Goal: Task Accomplishment & Management: Use online tool/utility

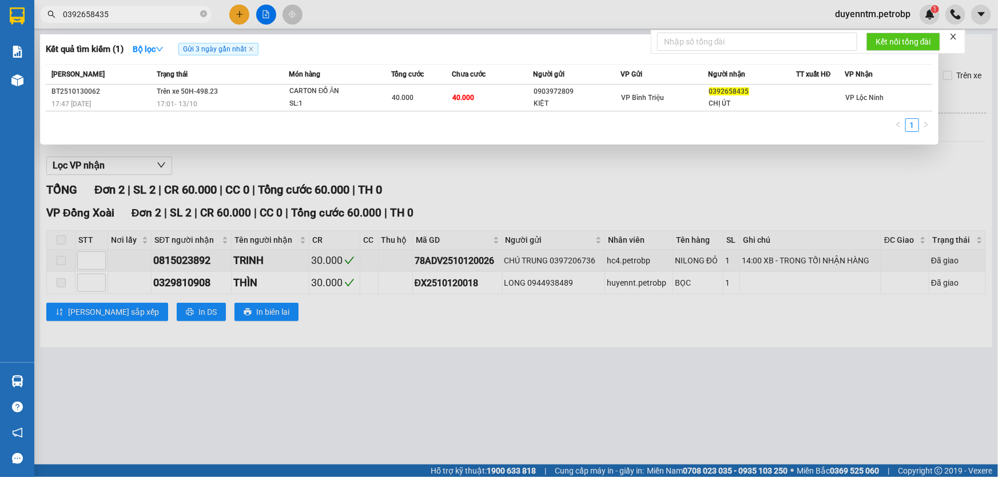
click at [519, 190] on div at bounding box center [499, 238] width 998 height 477
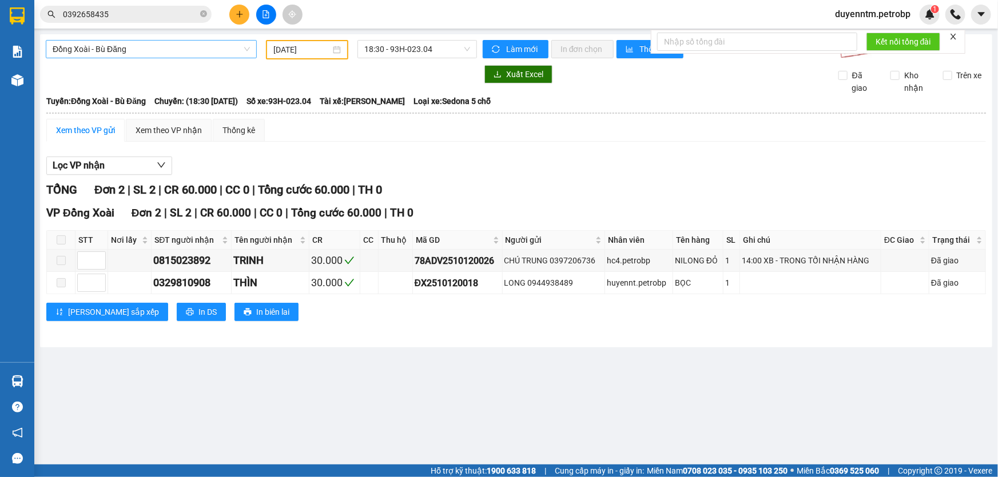
click at [215, 56] on span "Đồng Xoài - Bù Đăng" at bounding box center [151, 49] width 197 height 17
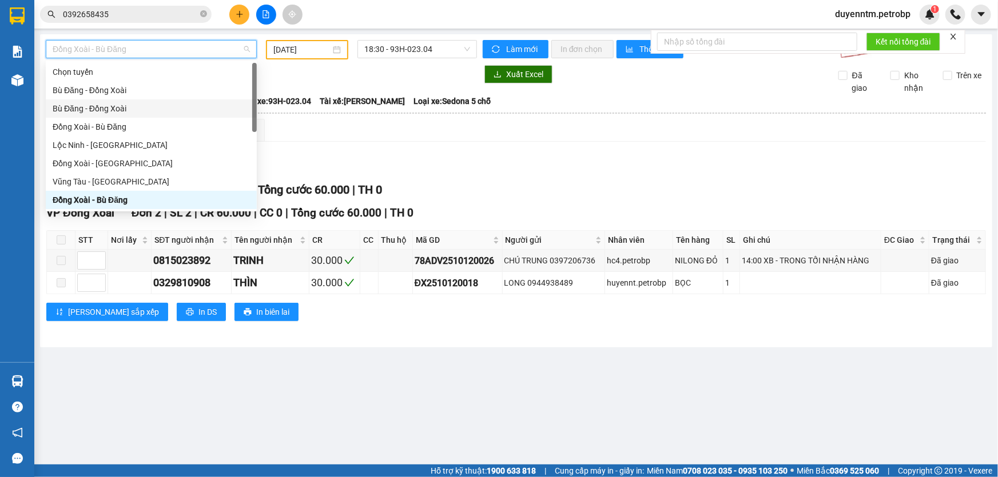
click at [156, 112] on div "Bù Đăng - Đồng Xoài" at bounding box center [151, 108] width 197 height 13
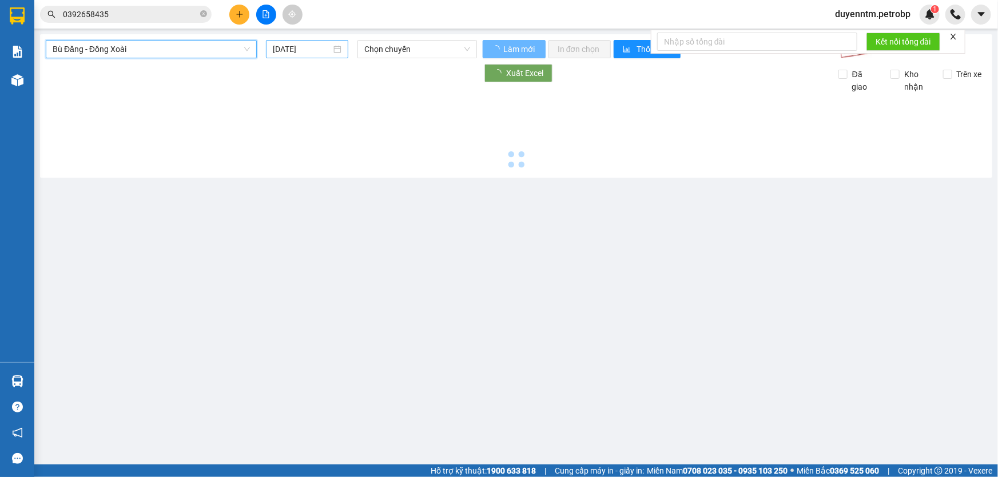
click at [304, 48] on input "[DATE]" at bounding box center [302, 49] width 58 height 13
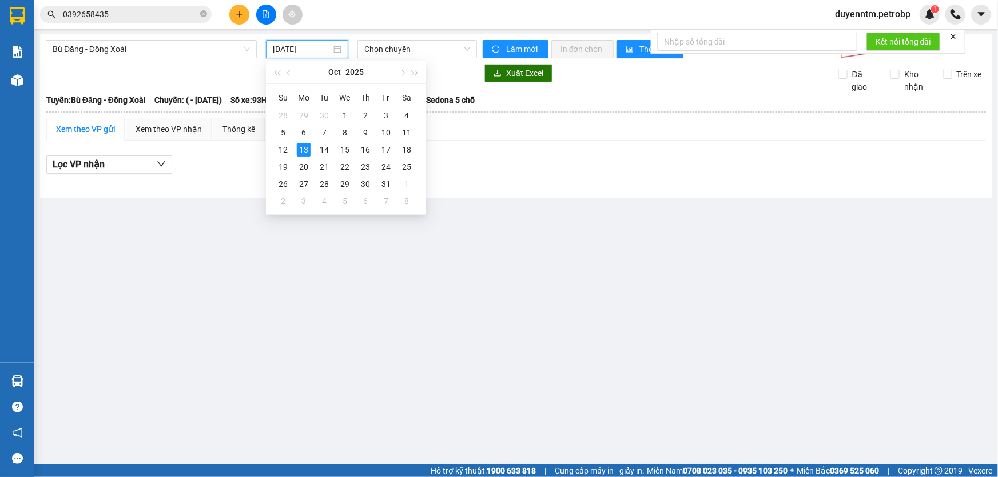
type input "[DATE]"
click at [309, 152] on div "13" at bounding box center [304, 150] width 14 height 14
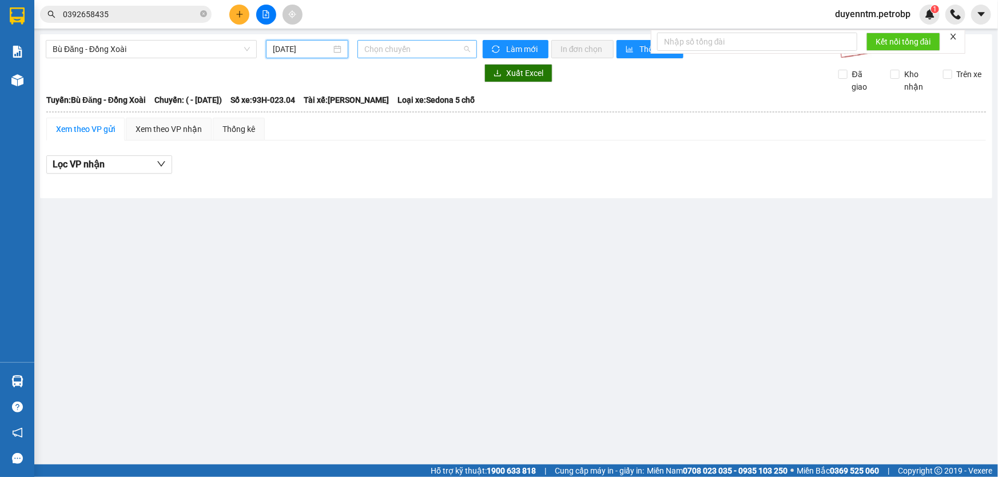
click at [404, 45] on span "Chọn chuyến" at bounding box center [417, 49] width 106 height 17
click at [245, 91] on div "Xuất Excel Đã giao Kho nhận Trên xe" at bounding box center [516, 78] width 941 height 29
click at [208, 51] on span "Bù Đăng - Đồng Xoài" at bounding box center [151, 49] width 197 height 17
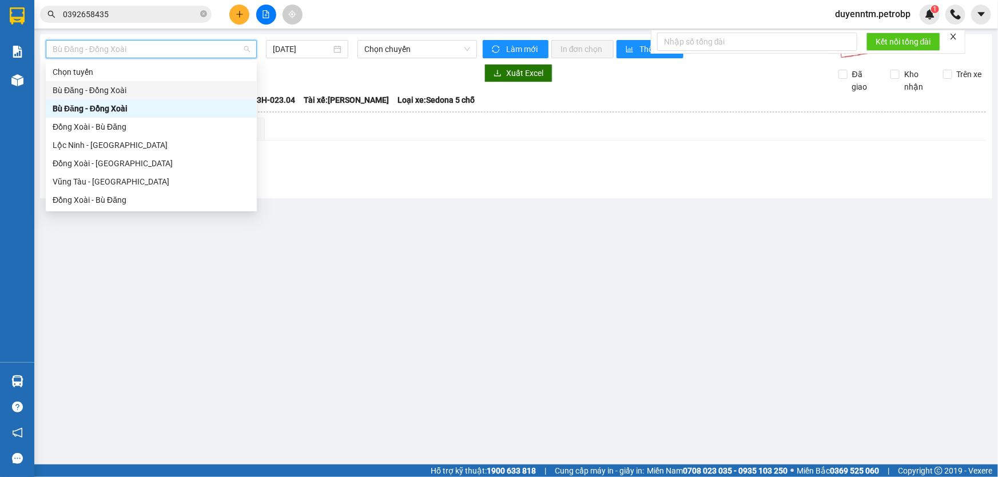
click at [144, 95] on div "Bù Đăng - Đồng Xoài" at bounding box center [151, 90] width 197 height 13
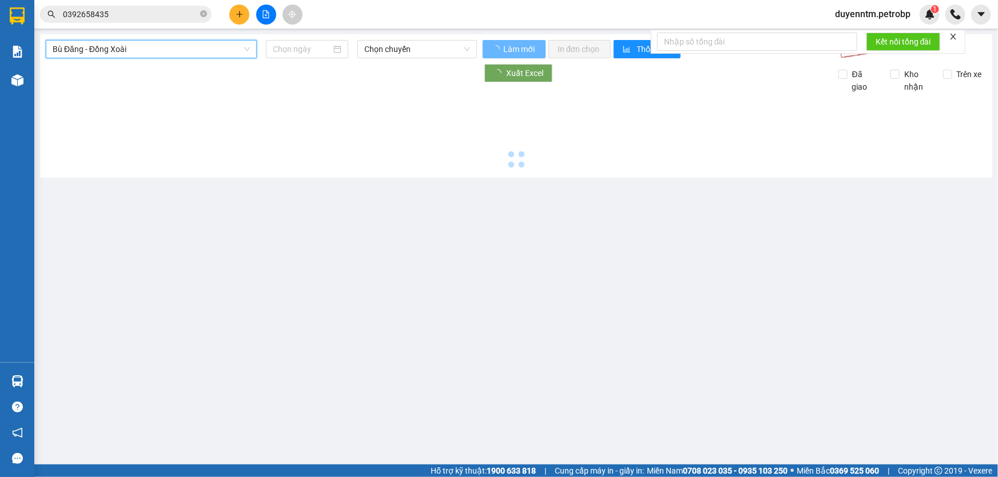
type input "[DATE]"
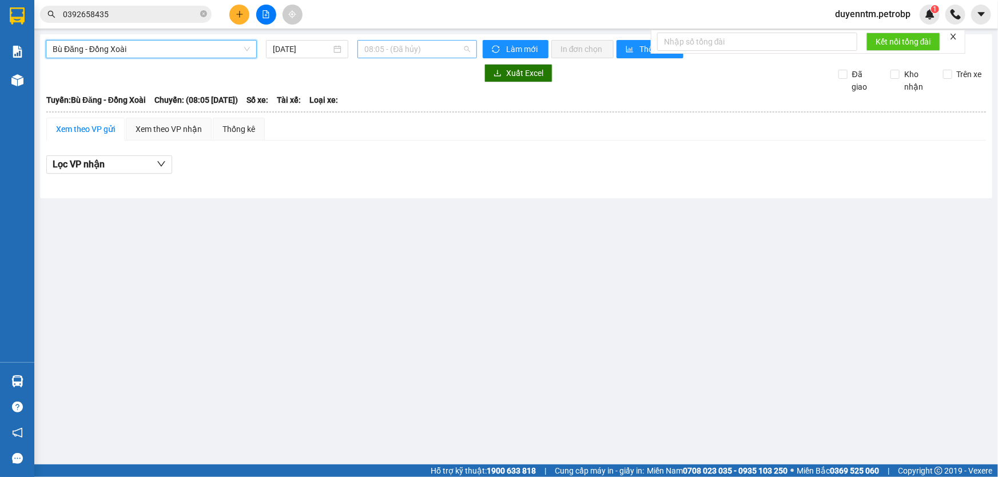
click at [387, 46] on span "08:05 - (Đã hủy)" at bounding box center [417, 49] width 106 height 17
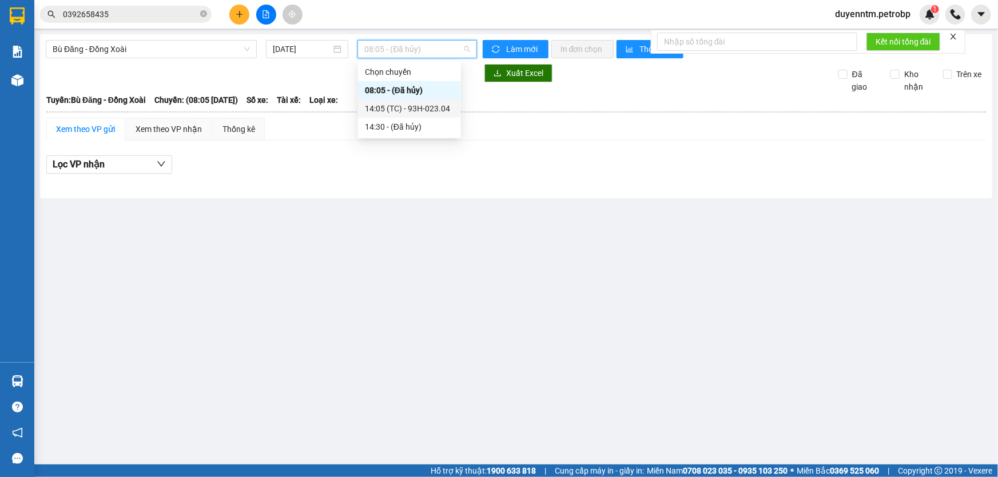
click at [413, 107] on div "14:05 (TC) - 93H-023.04" at bounding box center [409, 108] width 89 height 13
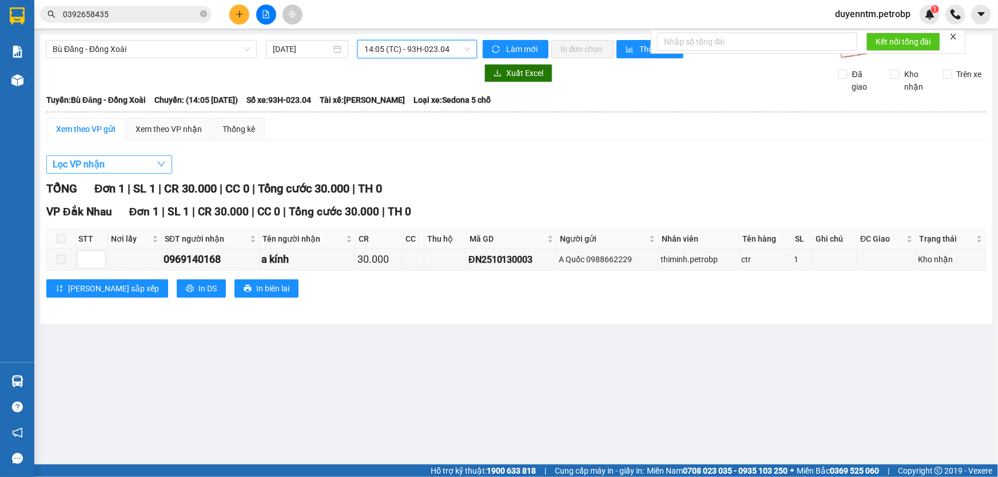
click at [141, 169] on button "Lọc VP nhận" at bounding box center [109, 165] width 126 height 18
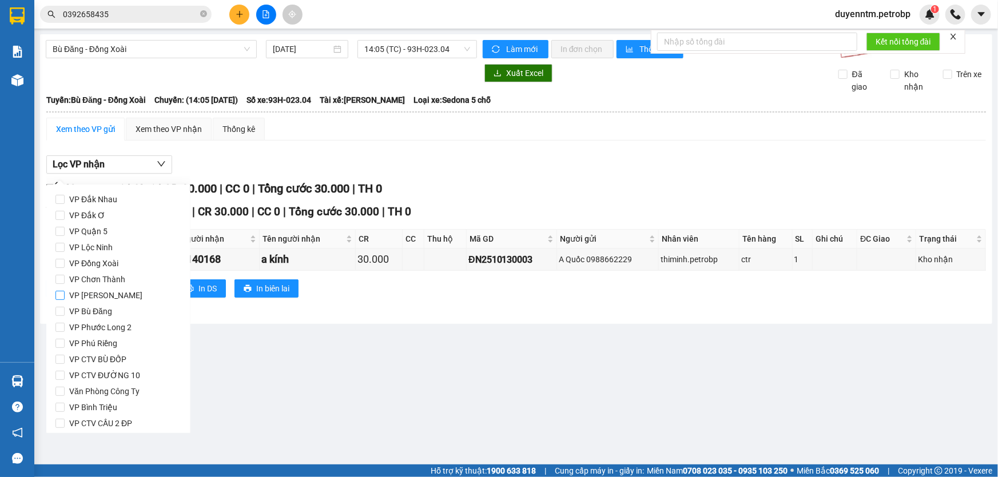
click at [63, 297] on input "VP [PERSON_NAME]" at bounding box center [59, 295] width 9 height 9
checkbox input "true"
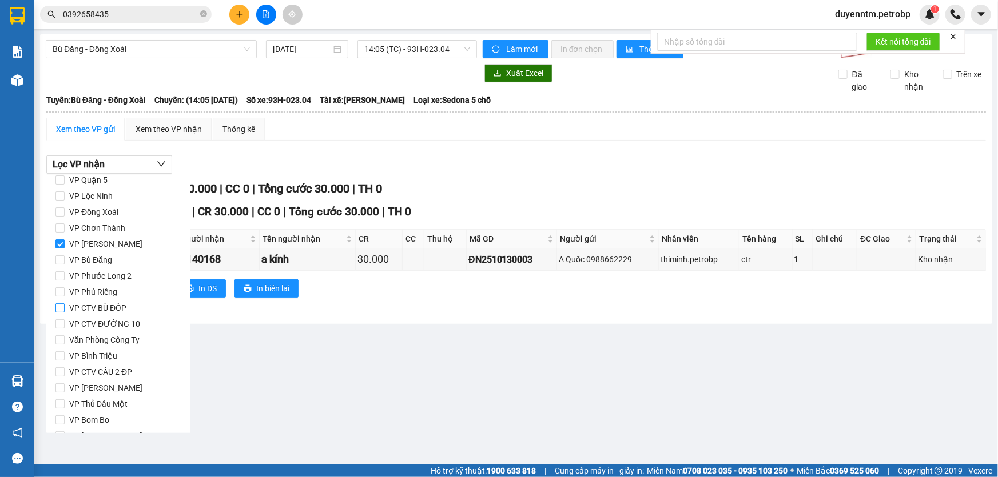
scroll to position [103, 0]
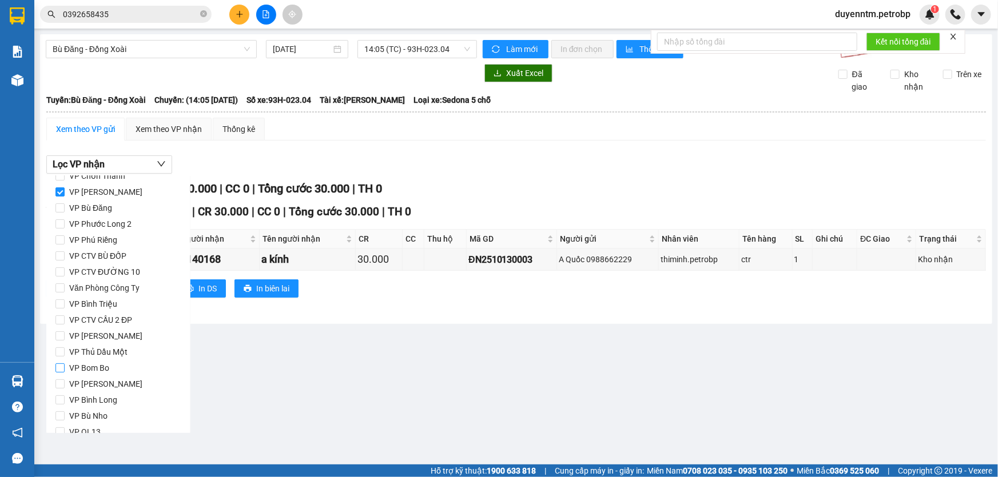
click at [57, 366] on input "VP Bom Bo" at bounding box center [59, 368] width 9 height 9
checkbox input "true"
click at [57, 380] on input "VP [PERSON_NAME]" at bounding box center [59, 384] width 9 height 9
click at [63, 418] on button "Lọc" at bounding box center [70, 417] width 31 height 18
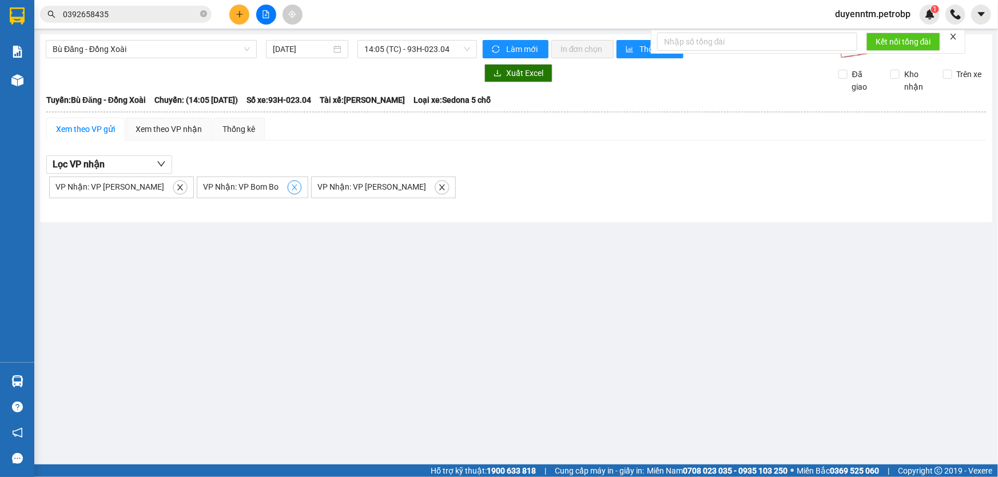
click at [290, 189] on icon "close" at bounding box center [294, 188] width 8 height 8
click at [177, 185] on icon "close" at bounding box center [180, 188] width 6 height 6
click at [176, 186] on icon "close" at bounding box center [180, 188] width 8 height 8
checkbox input "false"
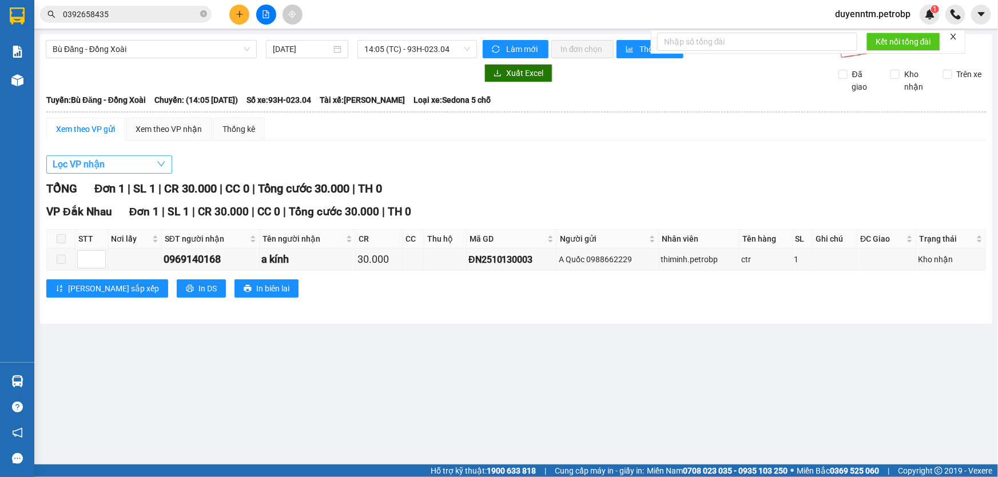
click at [153, 166] on button "Lọc VP nhận" at bounding box center [109, 165] width 126 height 18
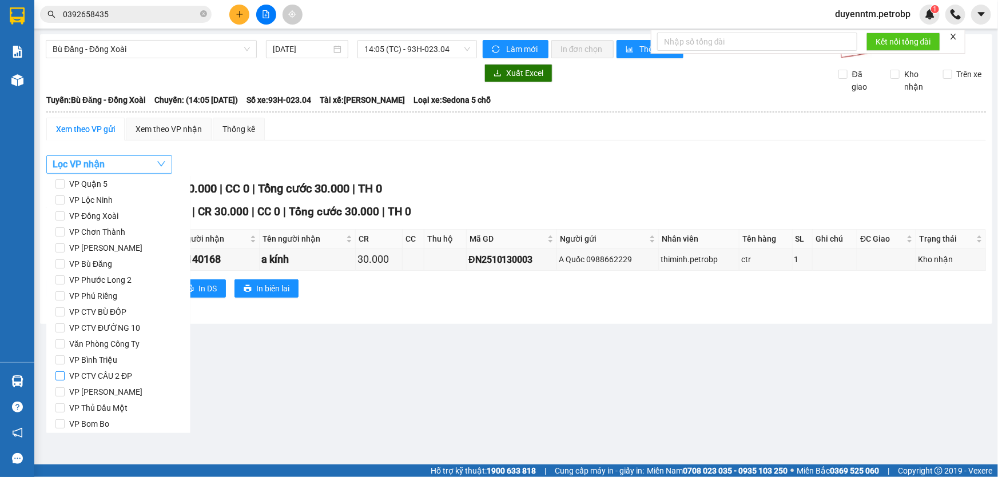
scroll to position [0, 0]
click at [58, 199] on input "VP Đắk Nhau" at bounding box center [59, 199] width 9 height 9
checkbox input "true"
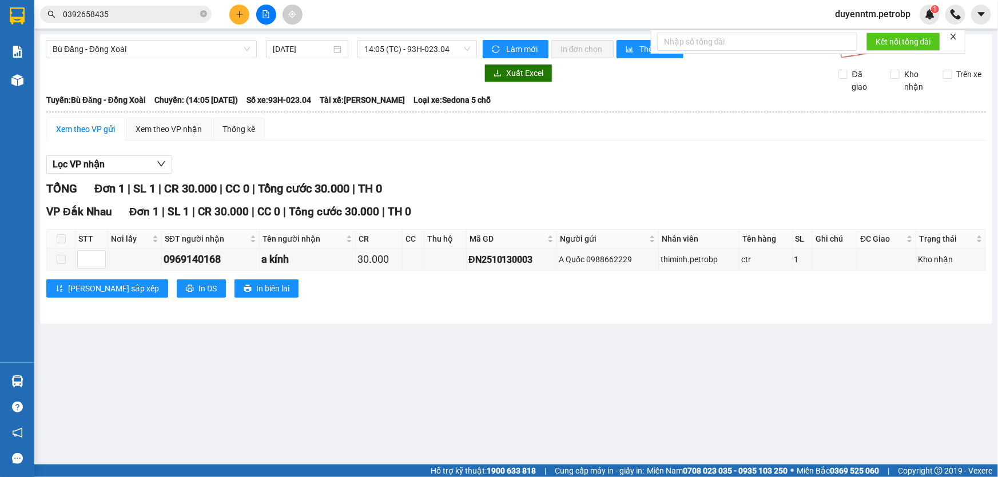
click at [241, 349] on main "Bù Đăng - [GEOGRAPHIC_DATA] [DATE] 14:05 (TC) - 93H-023.04 Làm mới In đơn chọn …" at bounding box center [499, 232] width 998 height 465
drag, startPoint x: 543, startPoint y: 260, endPoint x: 465, endPoint y: 262, distance: 77.2
click at [468, 262] on div "ĐN2510130003" at bounding box center [511, 260] width 86 height 14
copy div "ĐN2510130003"
click at [204, 17] on icon "close-circle" at bounding box center [203, 13] width 7 height 7
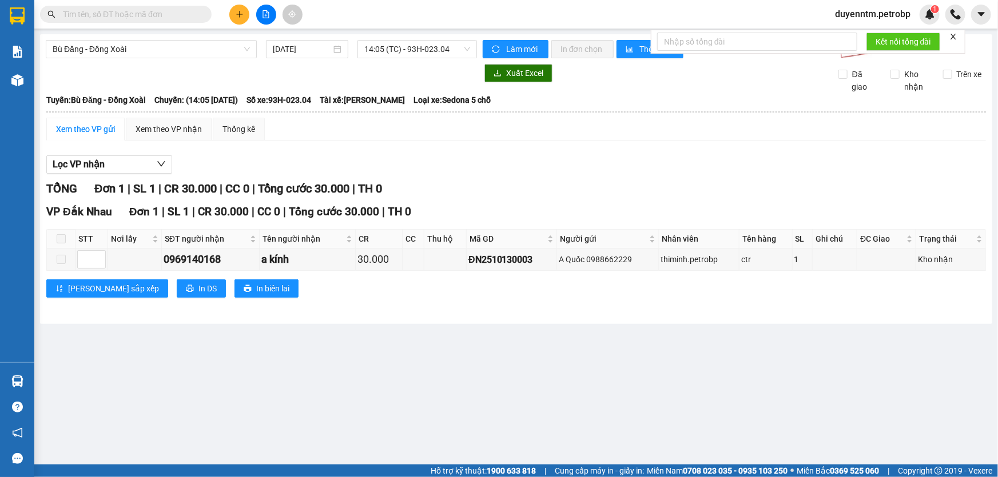
paste input "ĐN2510130003"
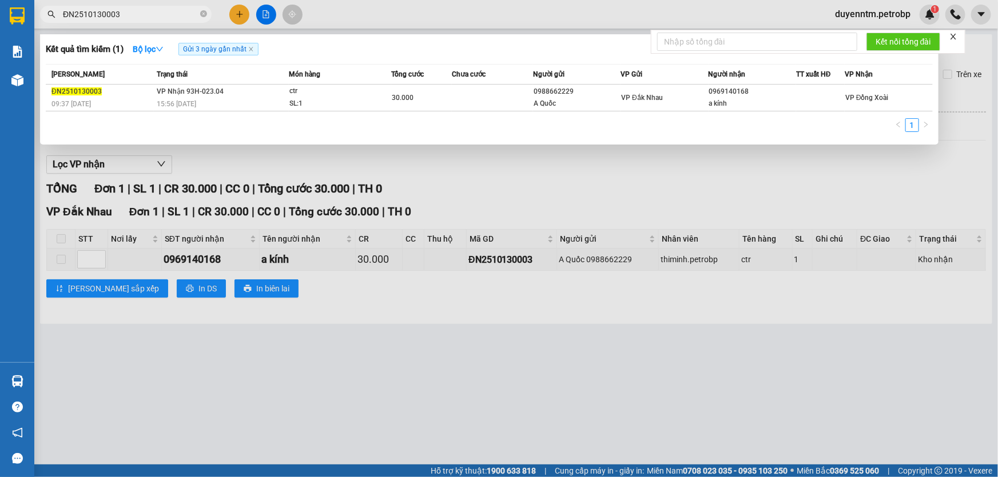
type input "ĐN2510130003"
click at [356, 160] on div at bounding box center [499, 238] width 998 height 477
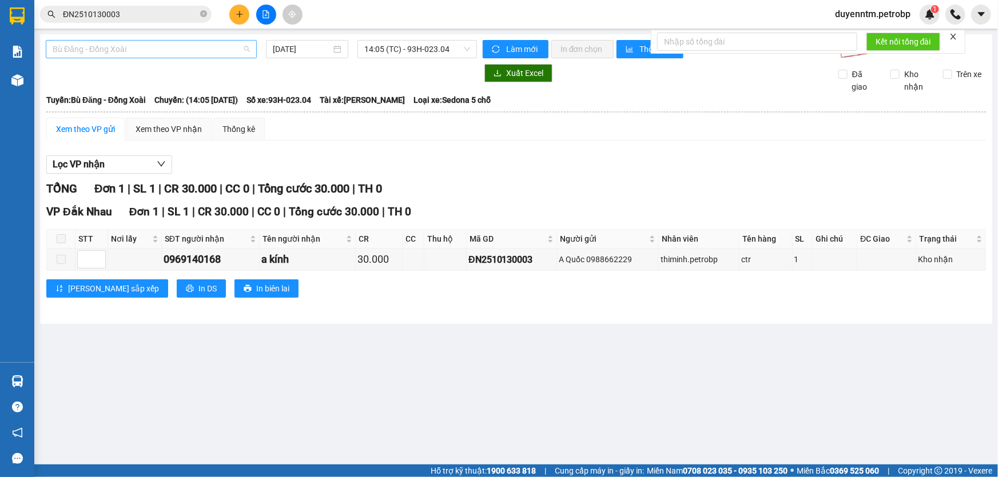
click at [220, 53] on span "Bù Đăng - Đồng Xoài" at bounding box center [151, 49] width 197 height 17
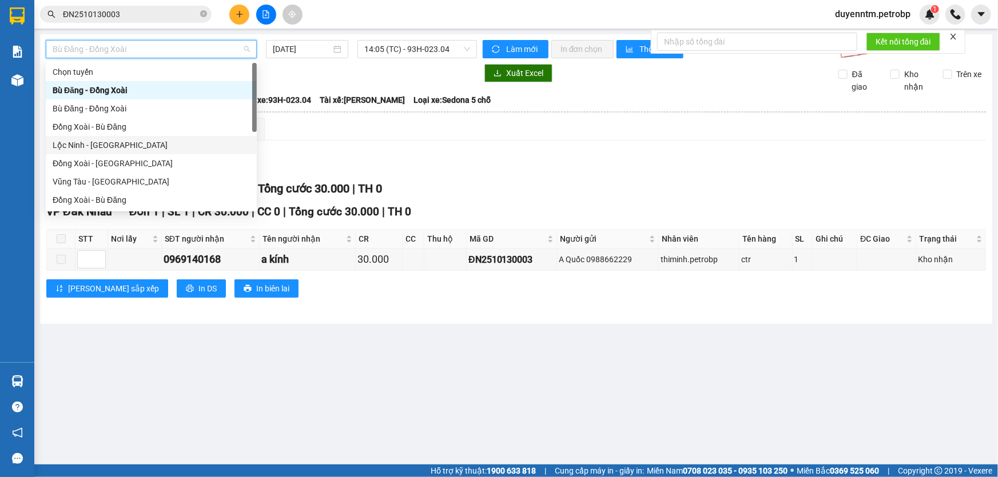
click at [136, 142] on div "Lộc Ninh - [GEOGRAPHIC_DATA]" at bounding box center [151, 145] width 197 height 13
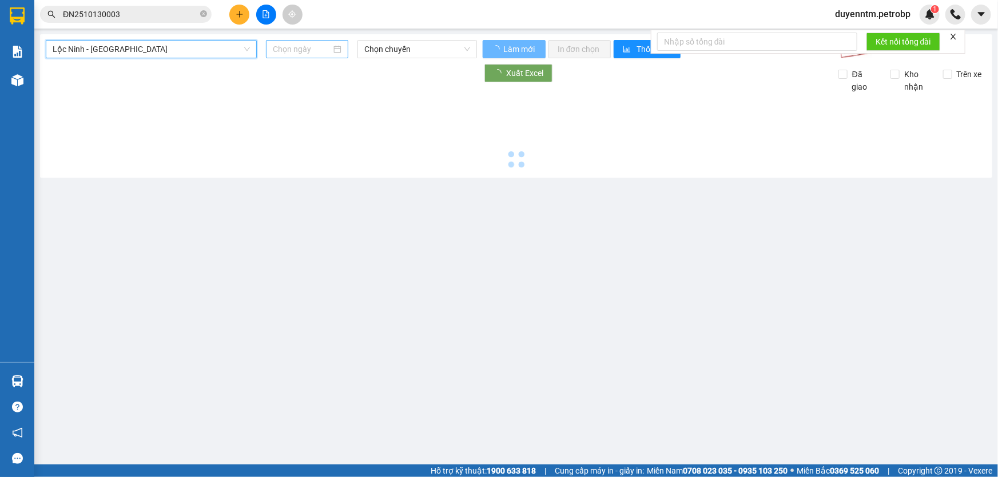
type input "[DATE]"
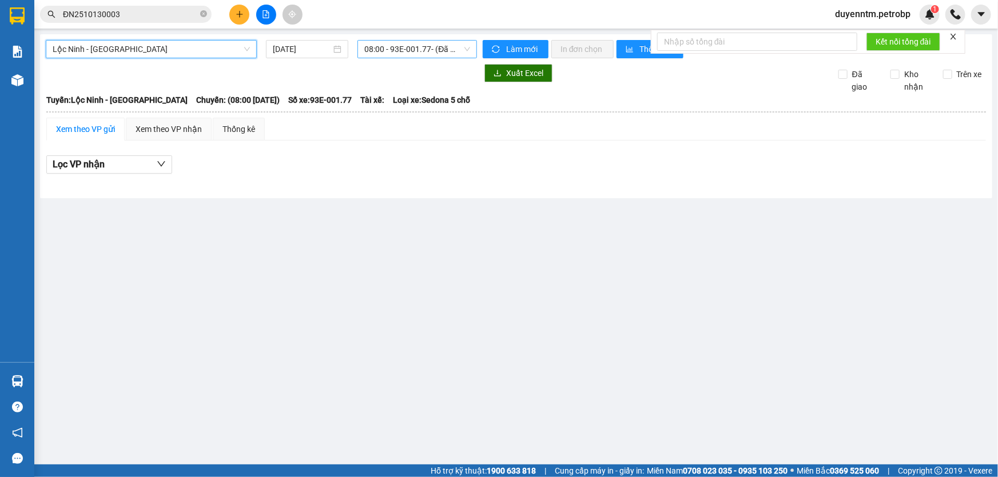
click at [384, 47] on span "08:00 - 93E-001.77 - (Đã hủy)" at bounding box center [417, 49] width 106 height 17
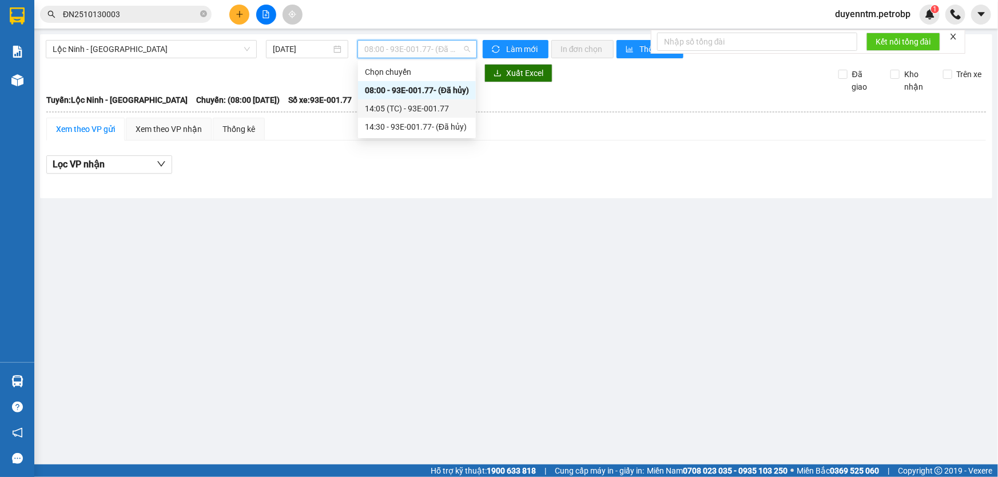
click at [431, 108] on div "14:05 (TC) - 93E-001.77" at bounding box center [417, 108] width 104 height 13
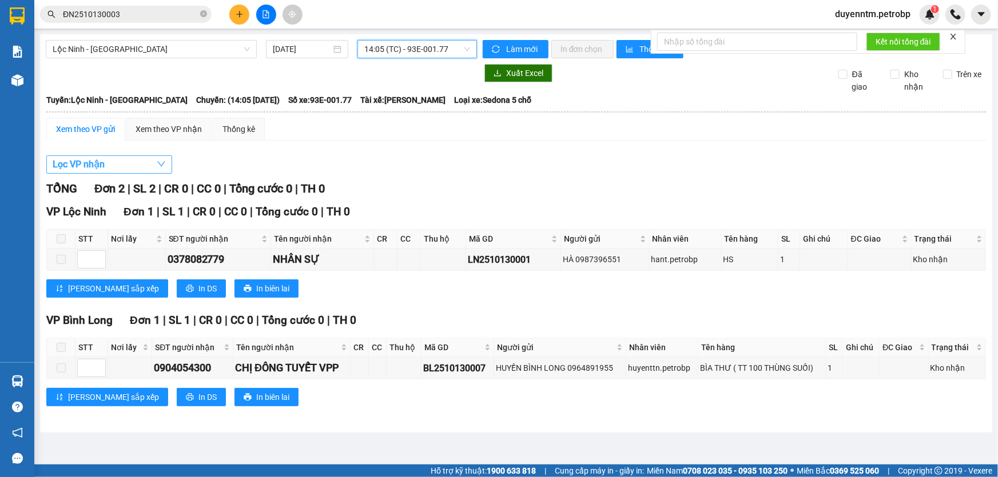
click at [118, 170] on button "Lọc VP nhận" at bounding box center [109, 165] width 126 height 18
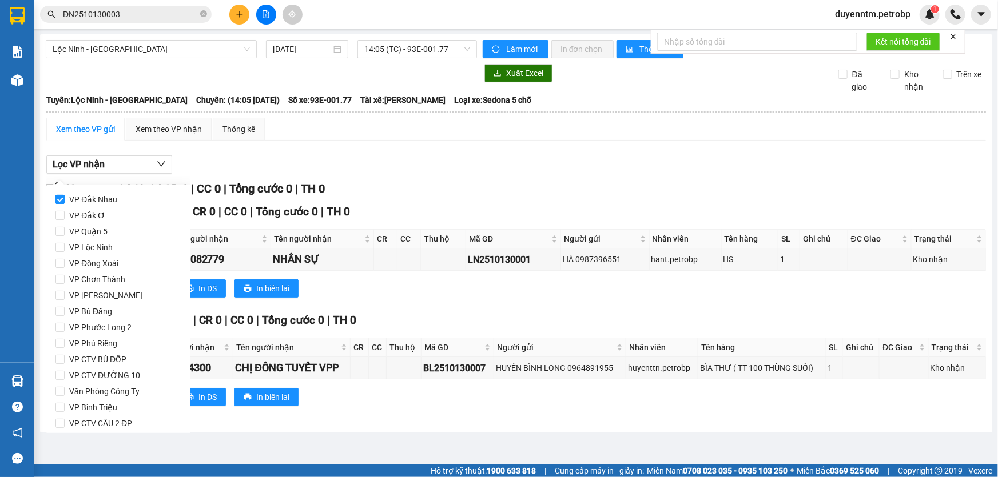
click at [88, 201] on span "VP Đắk Nhau" at bounding box center [93, 200] width 57 height 16
click at [65, 201] on input "VP Đắk Nhau" at bounding box center [59, 199] width 9 height 9
checkbox input "false"
click at [108, 257] on span "VP Đồng Xoài" at bounding box center [94, 264] width 58 height 16
click at [65, 259] on input "VP Đồng Xoài" at bounding box center [59, 263] width 9 height 9
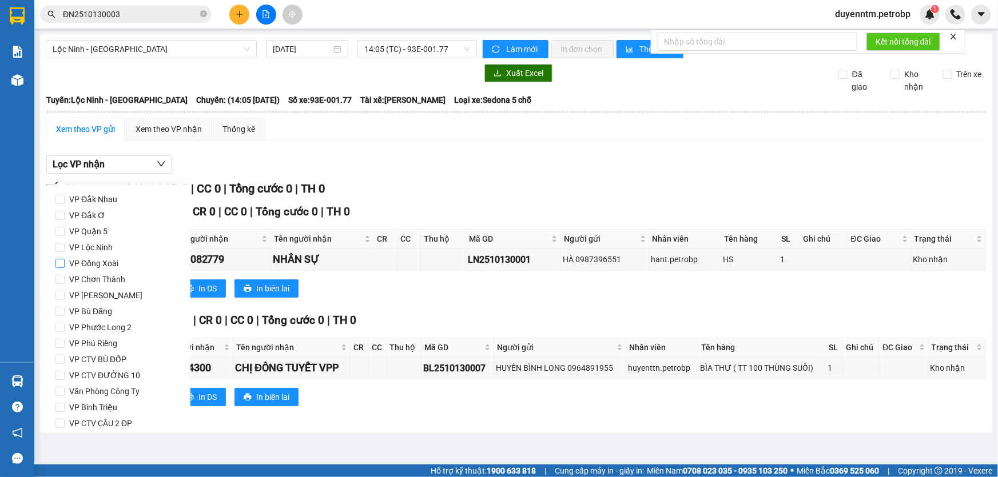
checkbox input "true"
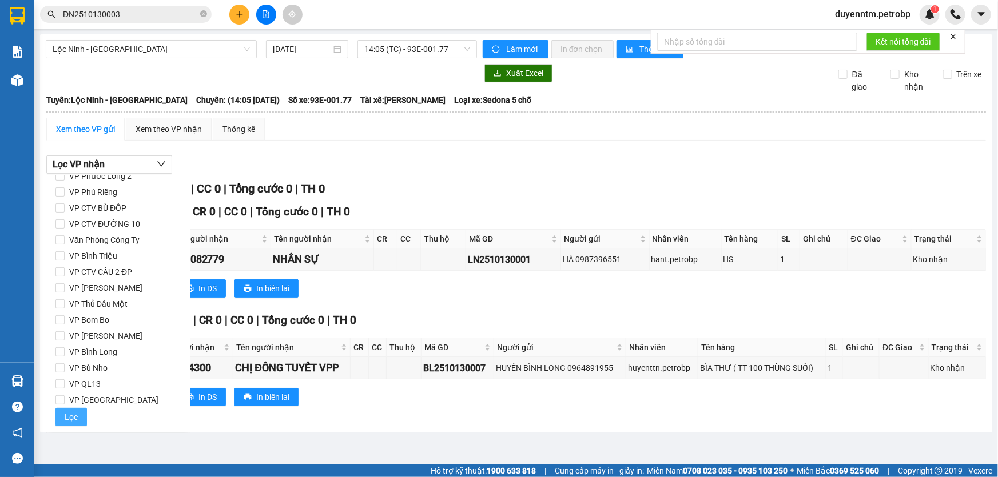
click at [67, 410] on button "Lọc" at bounding box center [70, 417] width 31 height 18
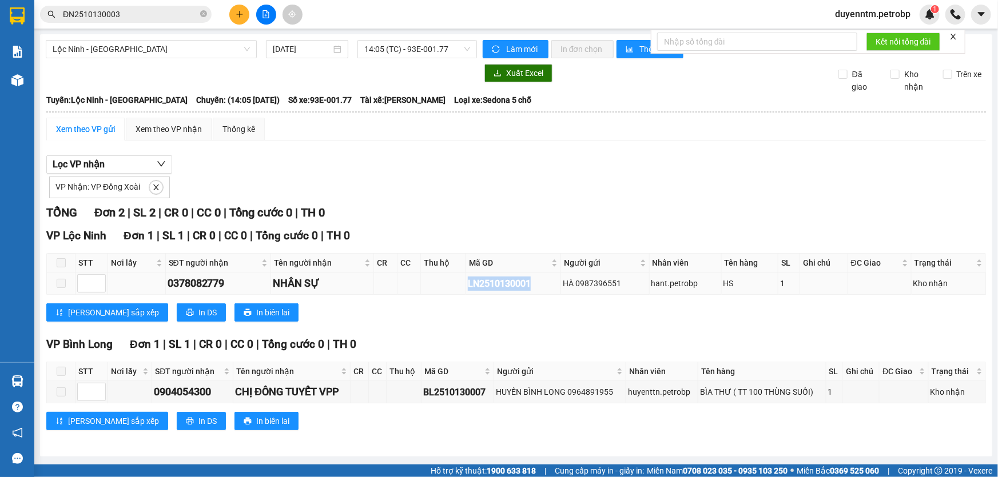
drag, startPoint x: 542, startPoint y: 285, endPoint x: 468, endPoint y: 290, distance: 73.9
click at [468, 290] on div "LN2510130001" at bounding box center [513, 284] width 91 height 14
copy div "LN2510130001"
click at [203, 15] on icon "close-circle" at bounding box center [203, 13] width 7 height 7
paste input "LN2510130001"
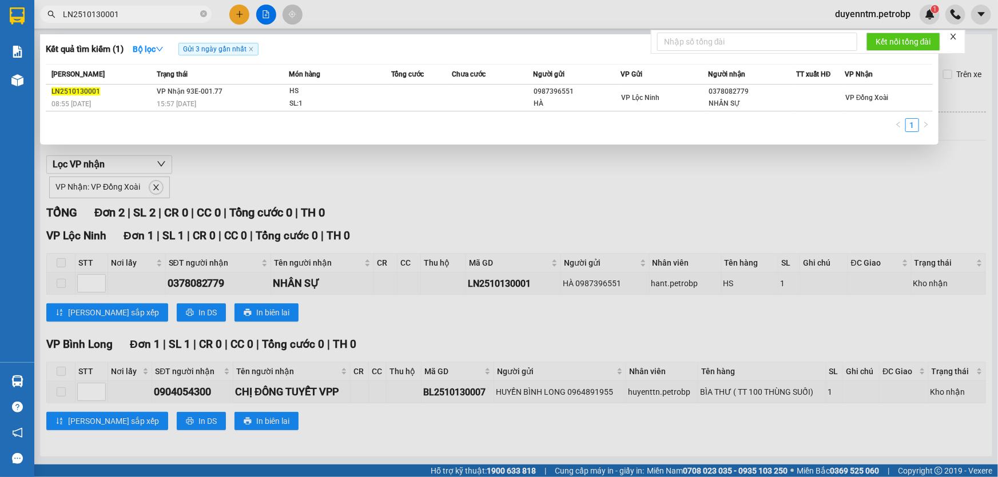
type input "LN2510130001"
click at [397, 207] on div at bounding box center [499, 238] width 998 height 477
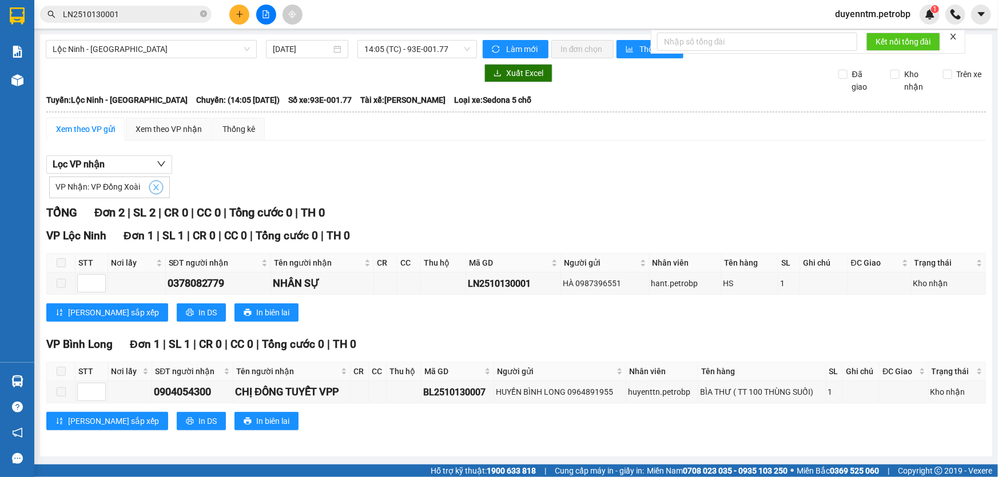
click at [154, 187] on icon "close" at bounding box center [156, 188] width 8 height 8
checkbox input "false"
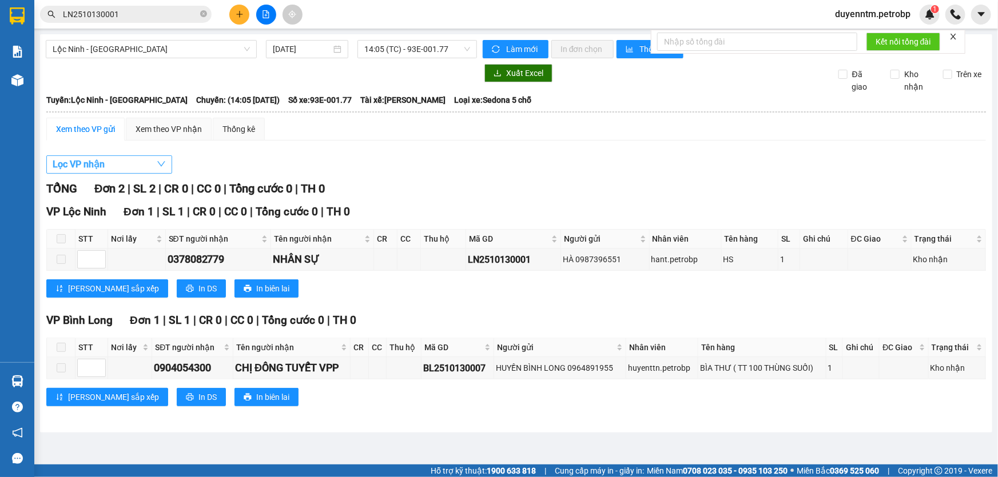
click at [130, 163] on button "Lọc VP nhận" at bounding box center [109, 165] width 126 height 18
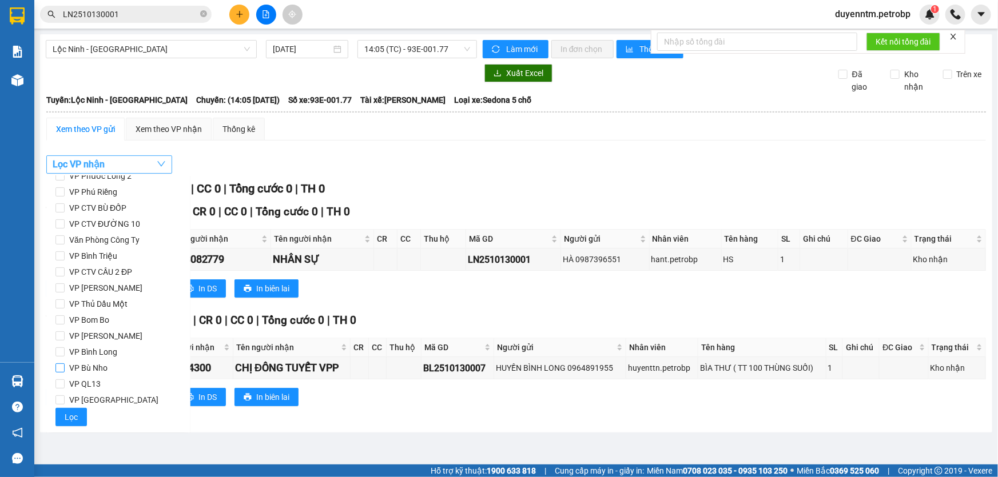
scroll to position [99, 0]
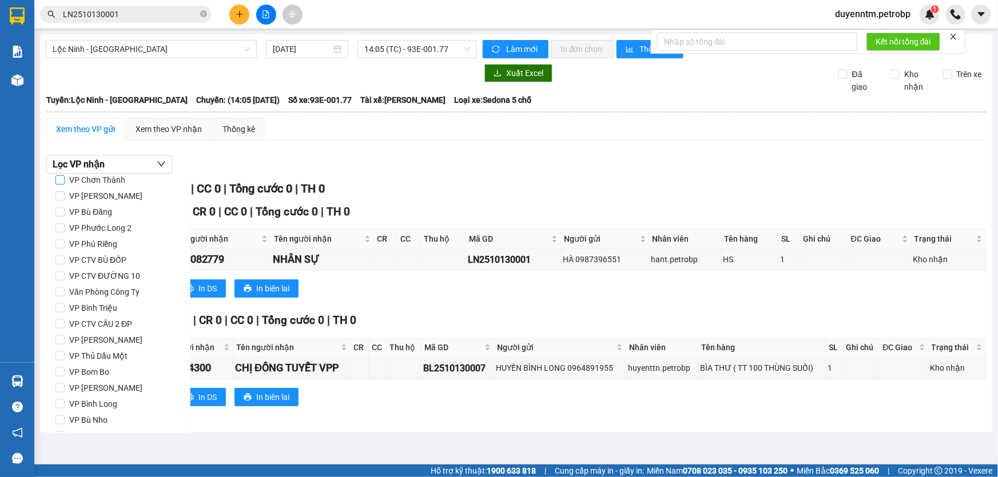
click at [62, 178] on input "VP Chơn Thành" at bounding box center [59, 180] width 9 height 9
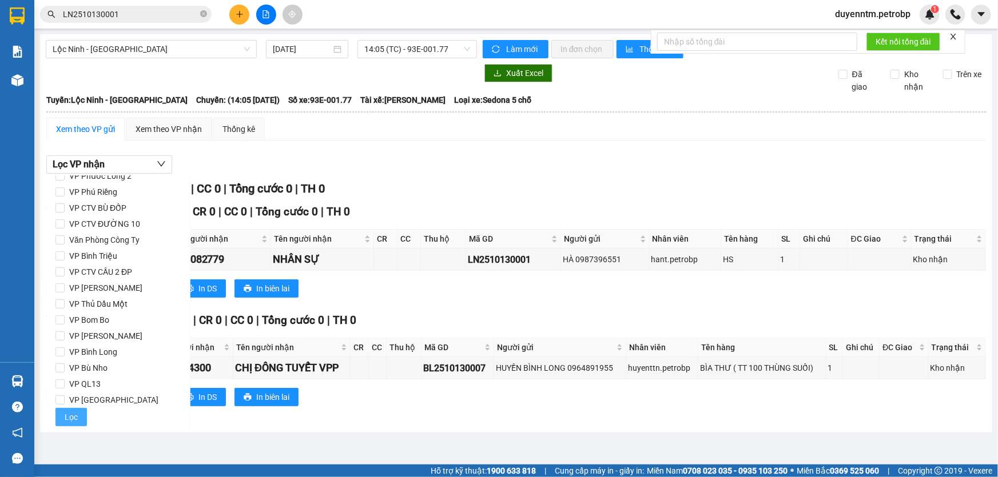
click at [81, 420] on button "Lọc" at bounding box center [70, 417] width 31 height 18
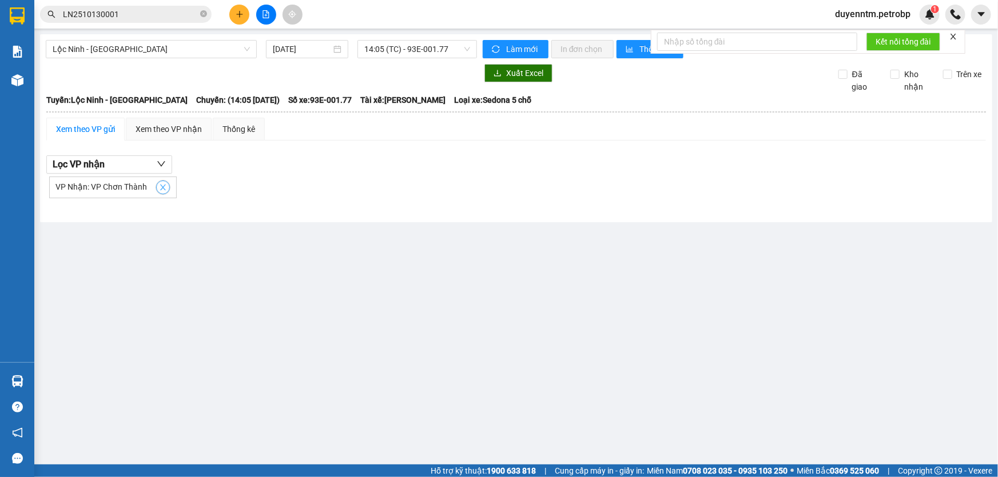
click at [160, 186] on icon "close" at bounding box center [163, 188] width 8 height 8
checkbox input "false"
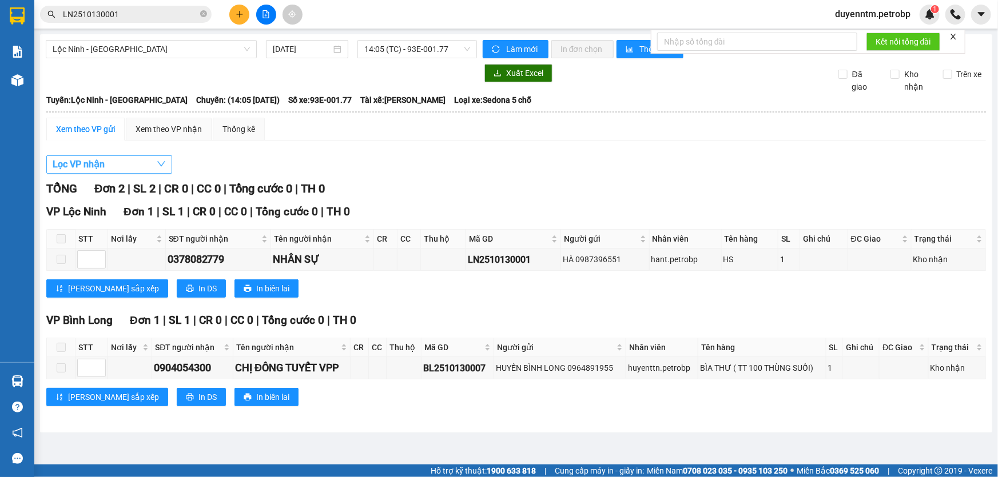
click at [144, 166] on button "Lọc VP nhận" at bounding box center [109, 165] width 126 height 18
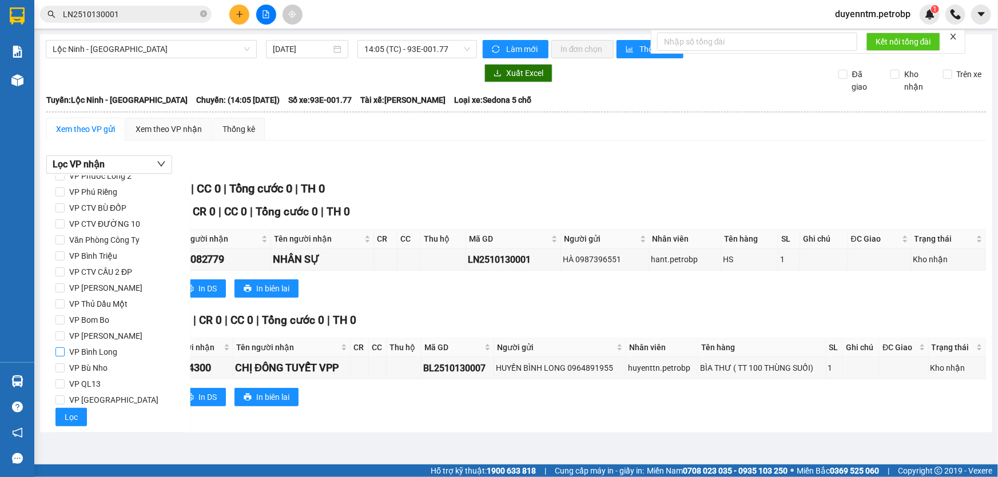
click at [58, 350] on input "VP Bình Long" at bounding box center [59, 352] width 9 height 9
checkbox input "true"
click at [79, 420] on button "Lọc" at bounding box center [70, 417] width 31 height 18
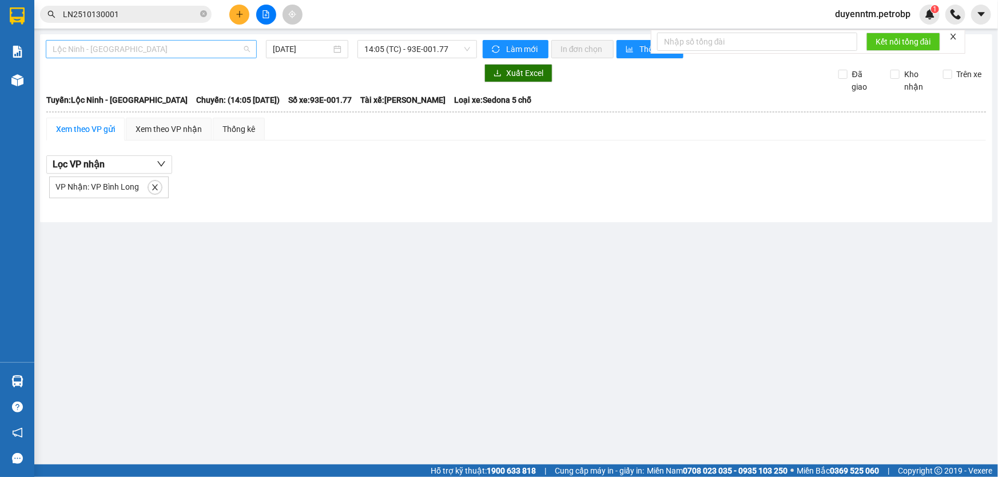
click at [208, 49] on span "Lộc Ninh - [GEOGRAPHIC_DATA]" at bounding box center [151, 49] width 197 height 17
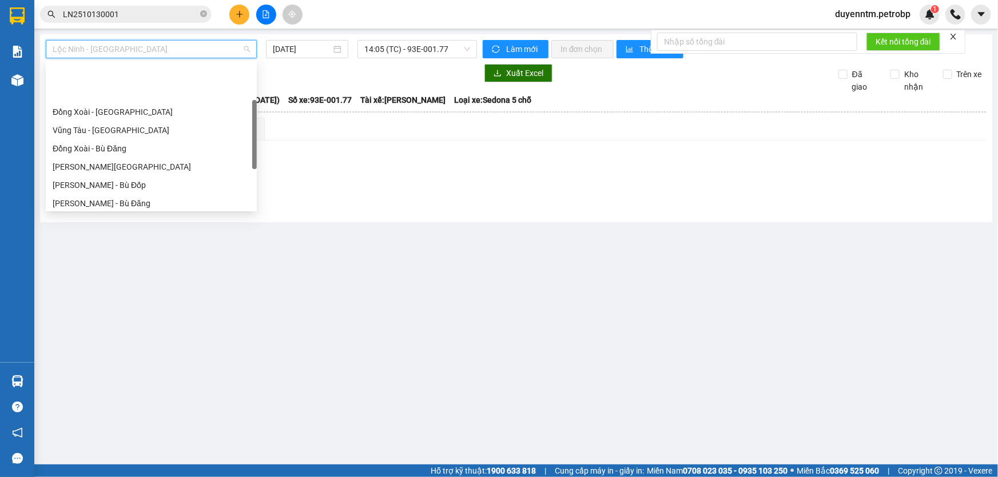
scroll to position [103, 0]
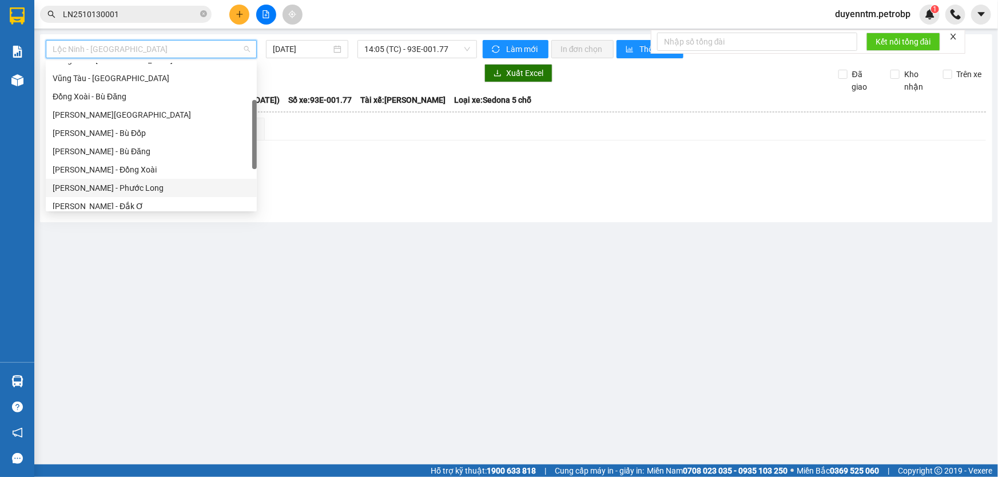
click at [142, 187] on div "[PERSON_NAME] - Phước Long" at bounding box center [151, 188] width 197 height 13
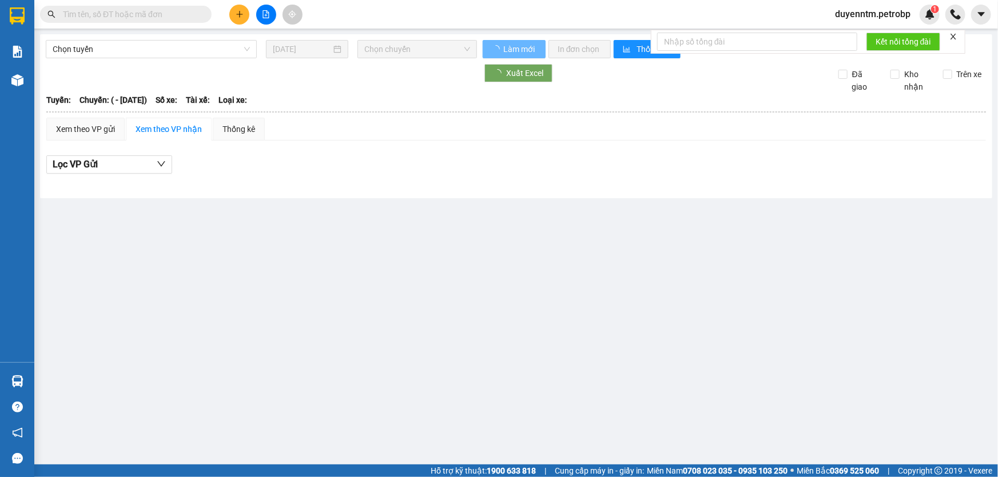
type input "01/03/2023"
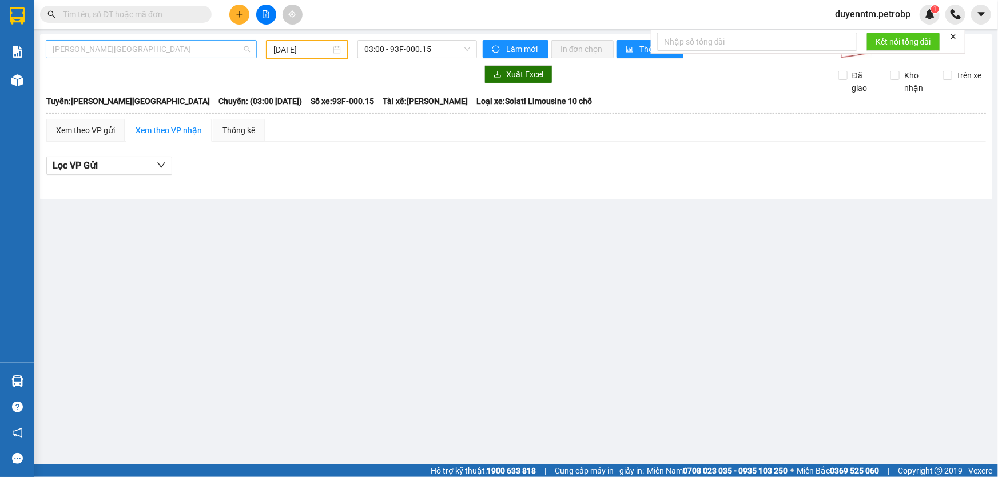
click at [156, 51] on span "Lộc Ninh - Hồ Chí Minh" at bounding box center [151, 49] width 197 height 17
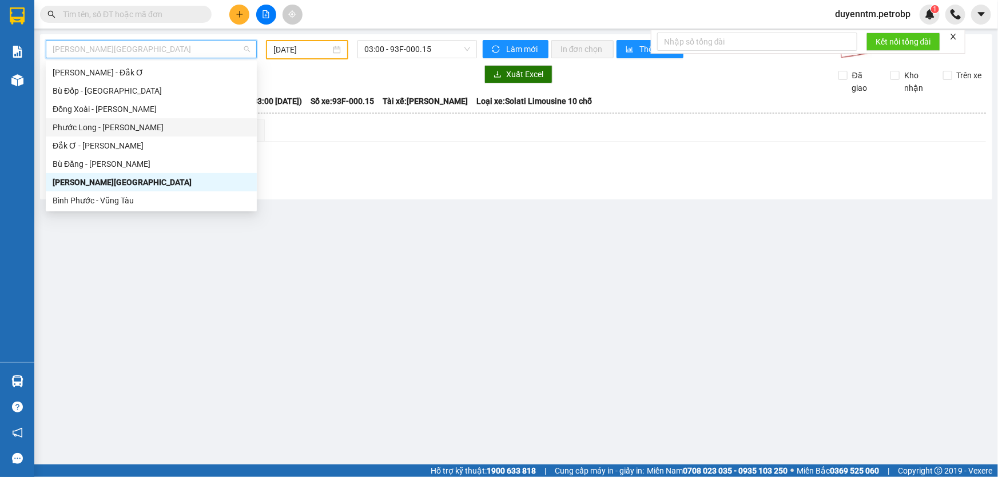
scroll to position [186, 0]
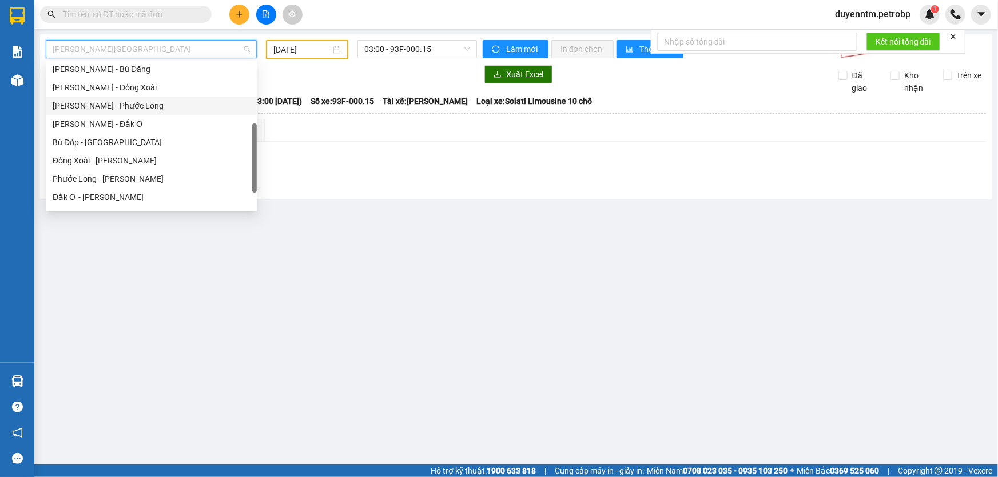
click at [151, 104] on div "[PERSON_NAME] - Phước Long" at bounding box center [151, 105] width 197 height 13
type input "[DATE]"
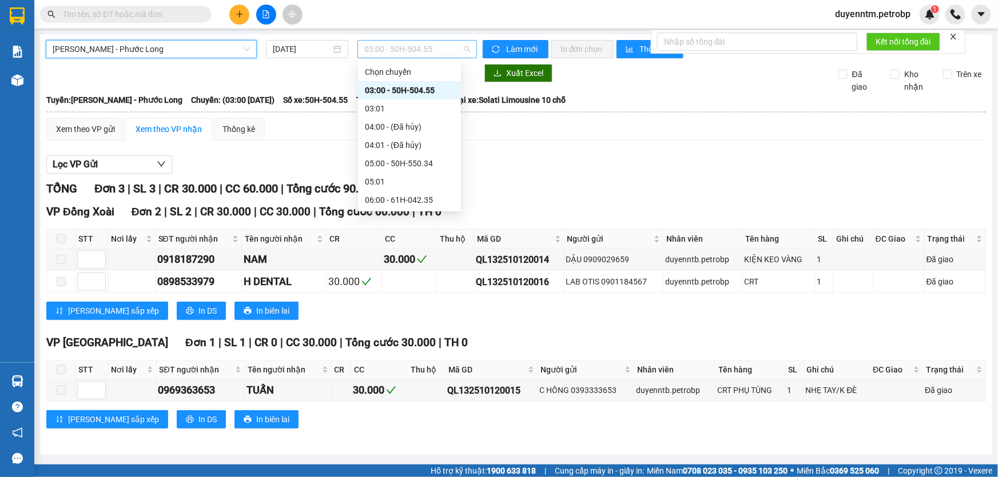
click at [417, 45] on span "03:00 - 50H-504.55" at bounding box center [417, 49] width 106 height 17
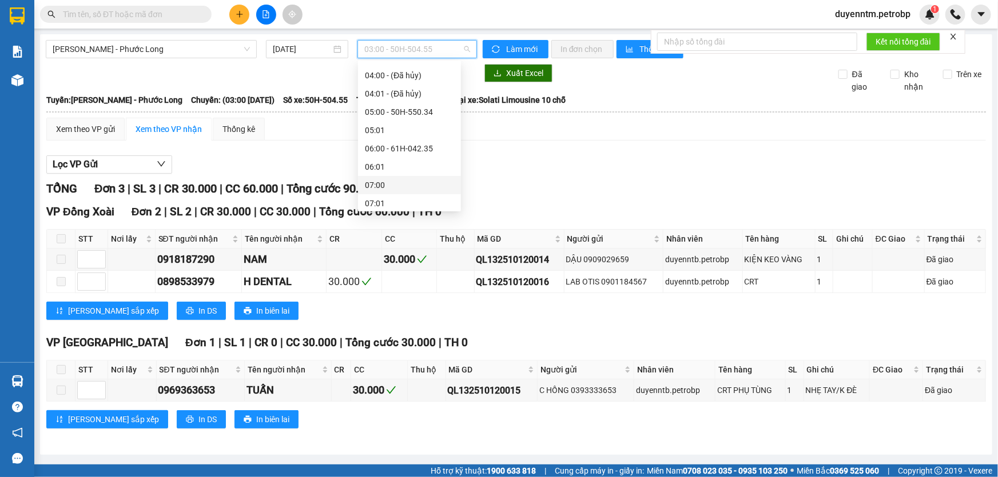
scroll to position [103, 0]
click at [423, 207] on div "09:00 - 50H-506.40" at bounding box center [409, 206] width 89 height 13
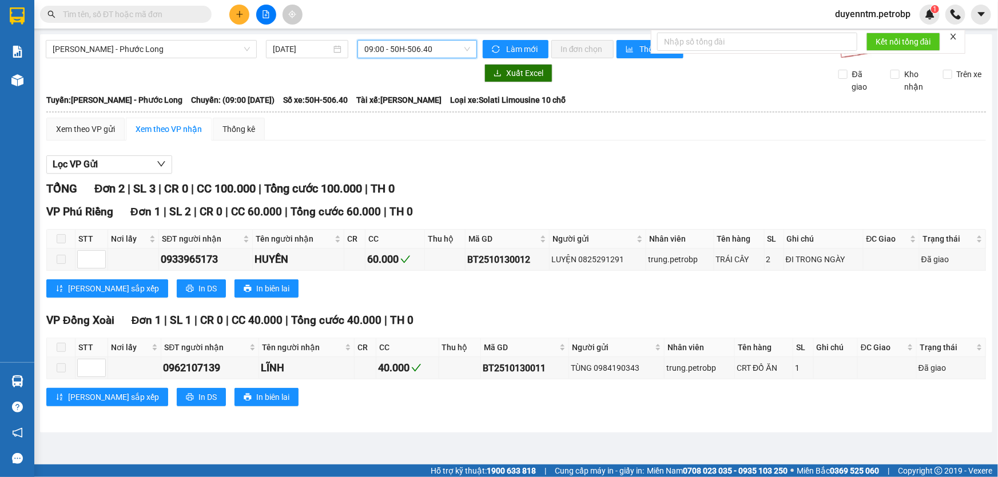
click at [410, 43] on span "09:00 - 50H-506.40" at bounding box center [417, 49] width 106 height 17
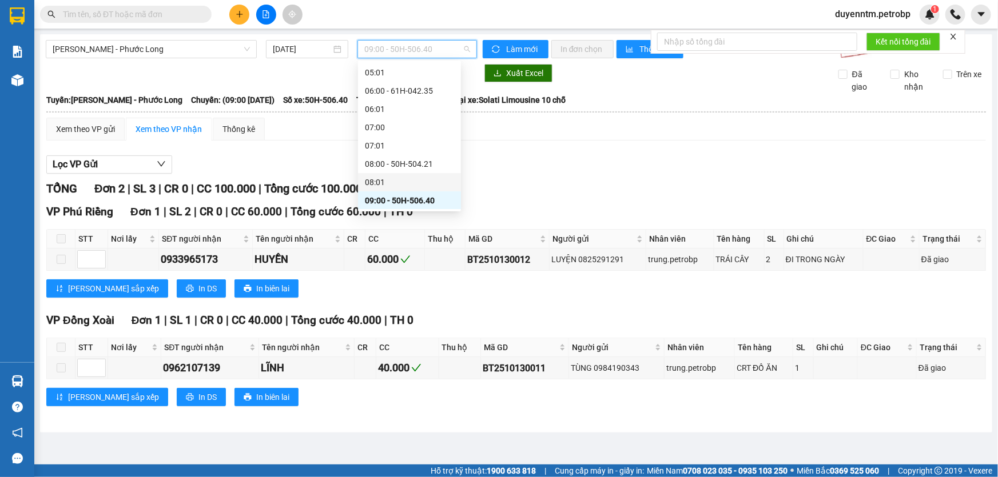
scroll to position [161, 0]
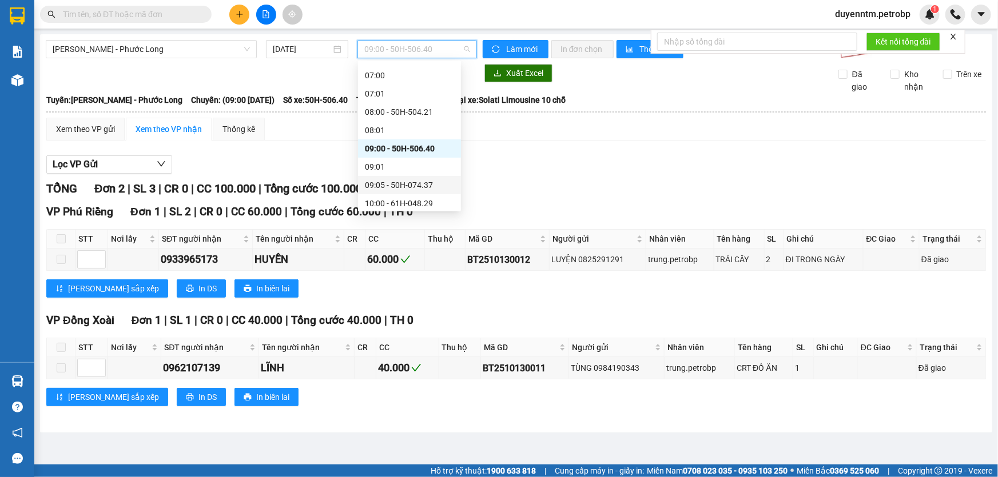
click at [424, 184] on div "09:05 - 50H-074.37" at bounding box center [409, 185] width 89 height 13
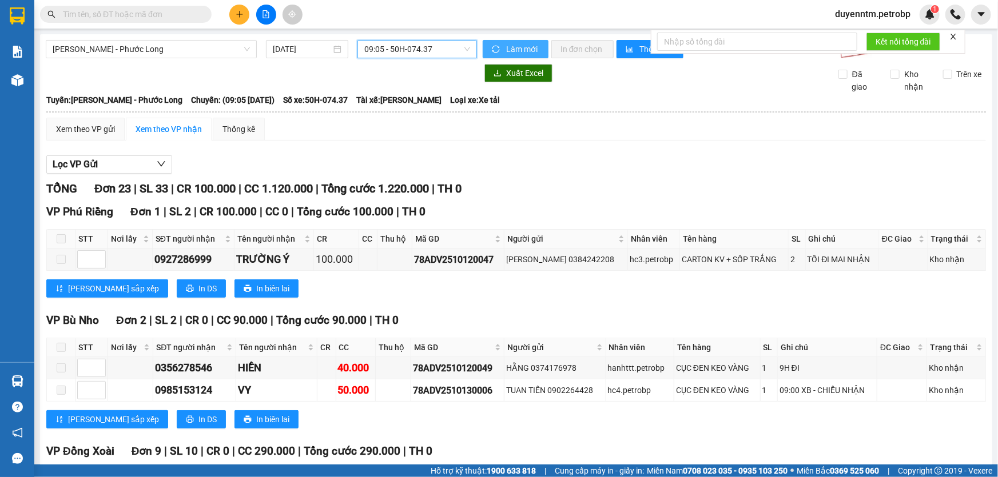
click at [511, 46] on span "Làm mới" at bounding box center [522, 49] width 33 height 13
click at [103, 130] on div "Xem theo VP gửi" at bounding box center [85, 129] width 59 height 13
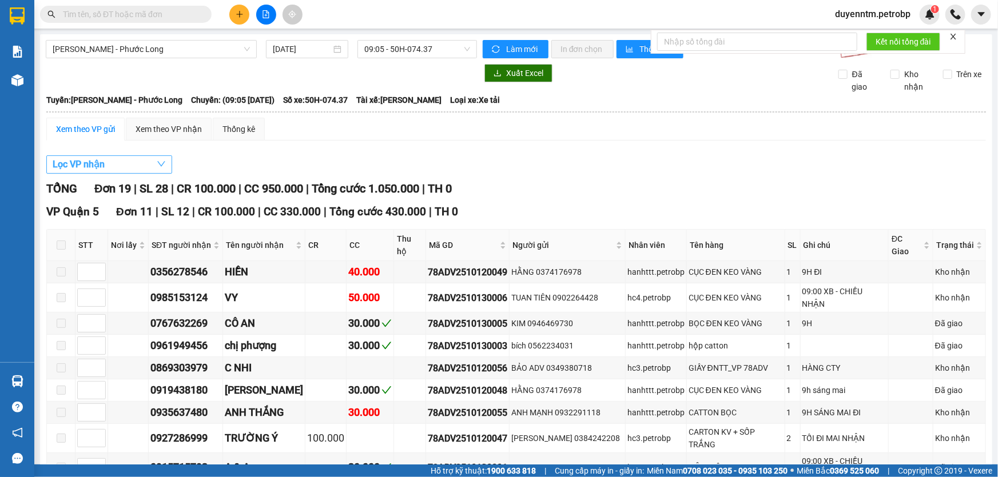
click at [130, 168] on button "Lọc VP nhận" at bounding box center [109, 165] width 126 height 18
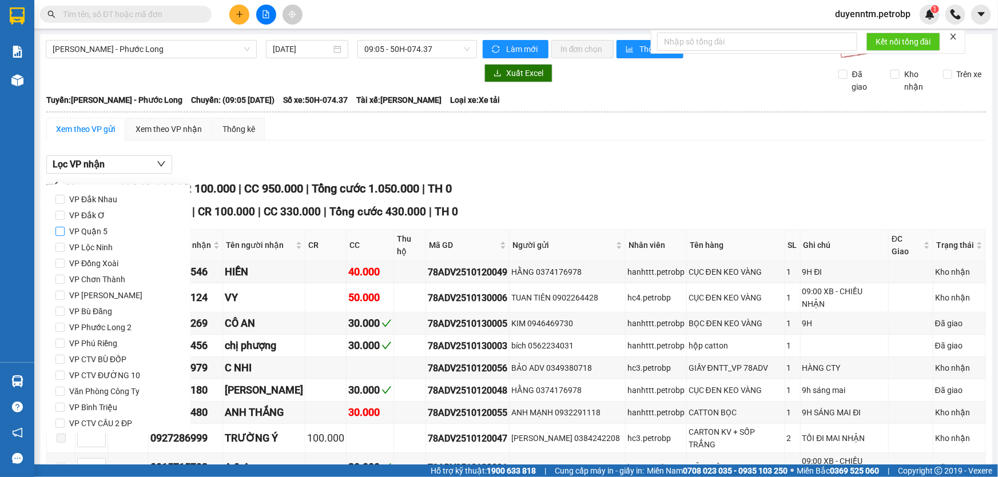
click at [86, 225] on span "VP Quận 5" at bounding box center [88, 232] width 47 height 16
click at [65, 227] on input "VP Quận 5" at bounding box center [59, 231] width 9 height 9
checkbox input "true"
click at [58, 404] on input "VP Bình Triệu" at bounding box center [59, 407] width 9 height 9
checkbox input "true"
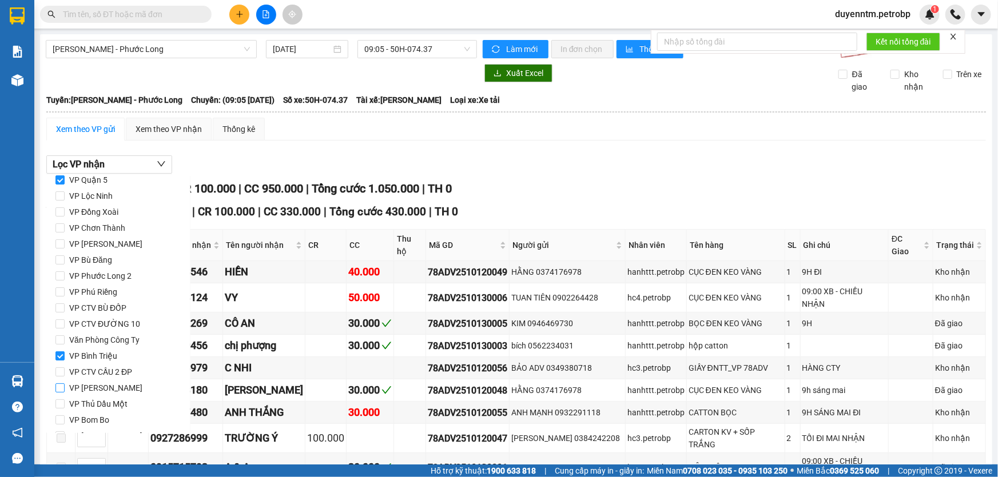
scroll to position [103, 0]
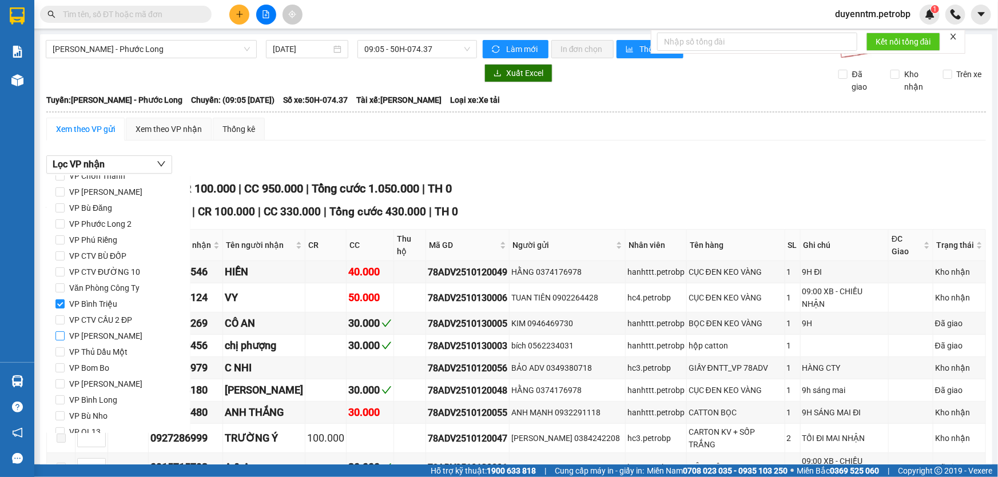
click at [59, 338] on input "VP [PERSON_NAME]" at bounding box center [59, 336] width 9 height 9
checkbox input "true"
click at [62, 371] on input "VP Bù Nho" at bounding box center [59, 368] width 9 height 9
checkbox input "true"
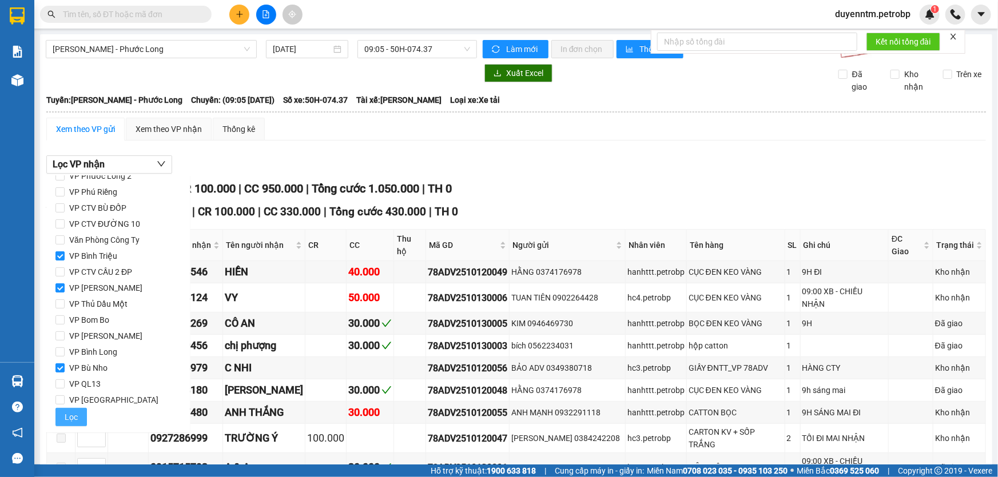
click at [78, 417] on button "Lọc" at bounding box center [70, 417] width 31 height 18
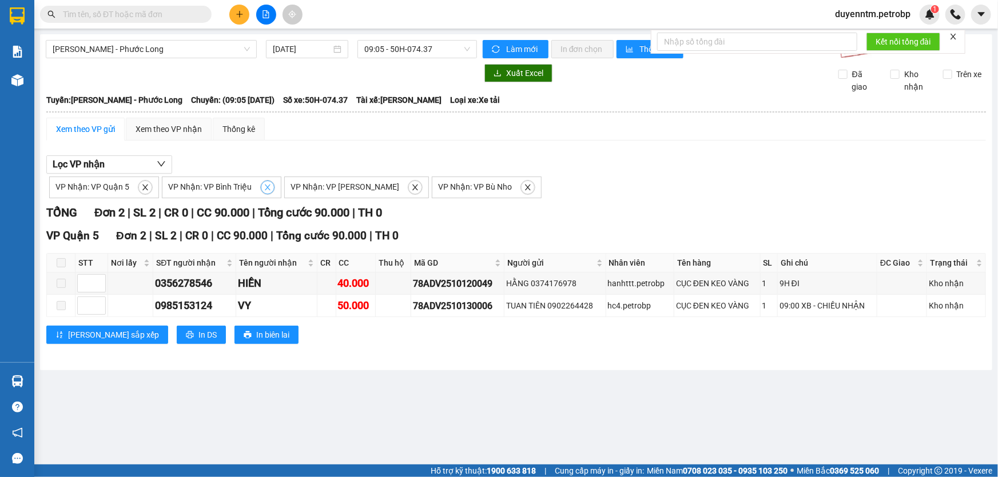
click at [265, 189] on icon "close" at bounding box center [268, 188] width 6 height 6
click at [289, 187] on icon "close" at bounding box center [293, 188] width 8 height 8
checkbox input "false"
click at [256, 187] on icon "close" at bounding box center [258, 188] width 8 height 8
checkbox input "false"
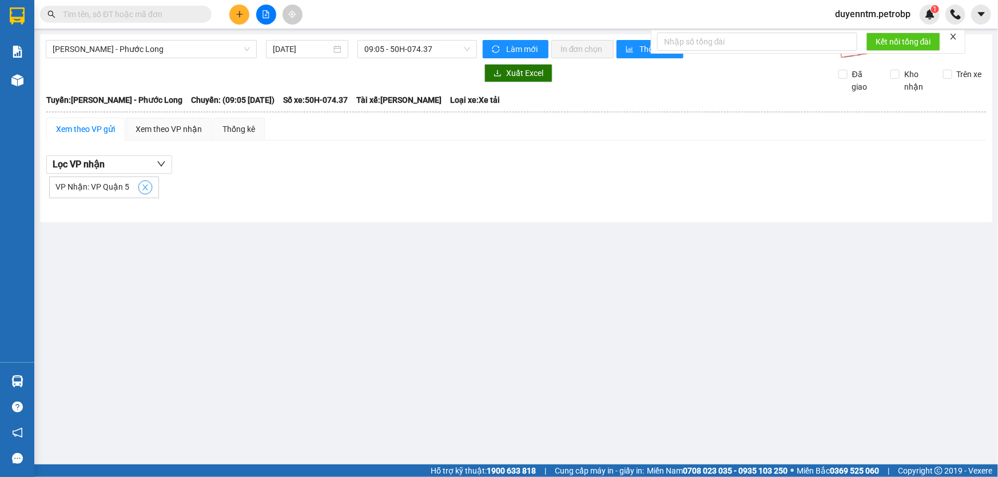
click at [141, 189] on icon "close" at bounding box center [145, 188] width 8 height 8
checkbox input "false"
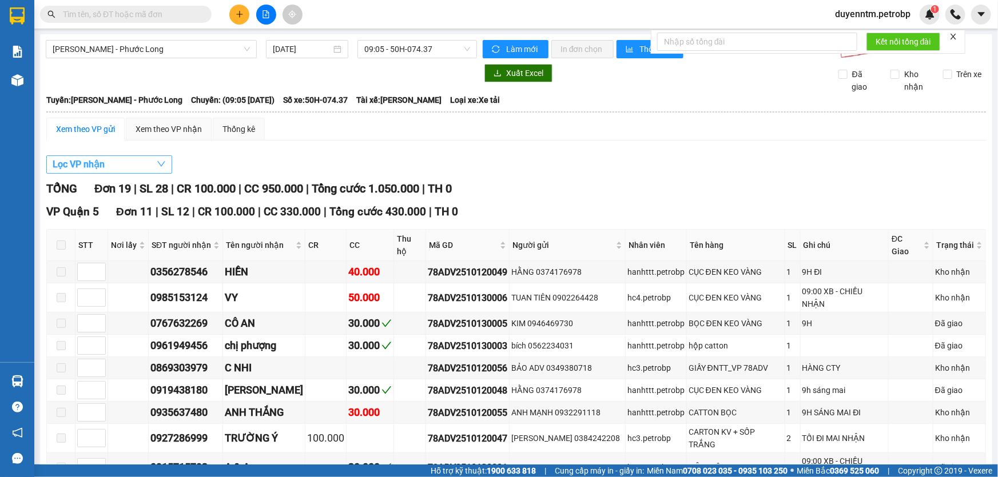
click at [142, 166] on button "Lọc VP nhận" at bounding box center [109, 165] width 126 height 18
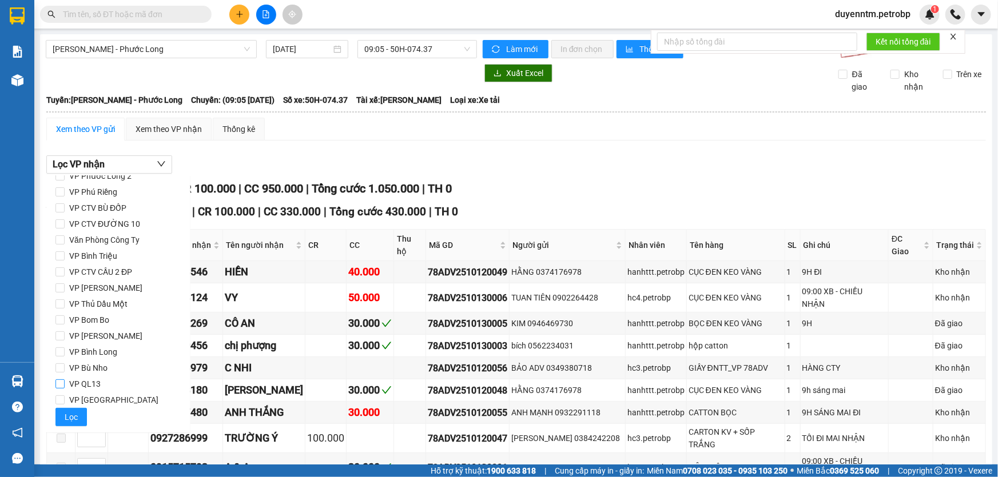
click at [69, 387] on span "VP QL13" at bounding box center [85, 384] width 41 height 16
click at [65, 387] on input "VP QL13" at bounding box center [59, 384] width 9 height 9
click at [70, 415] on span "Lọc" at bounding box center [71, 417] width 13 height 13
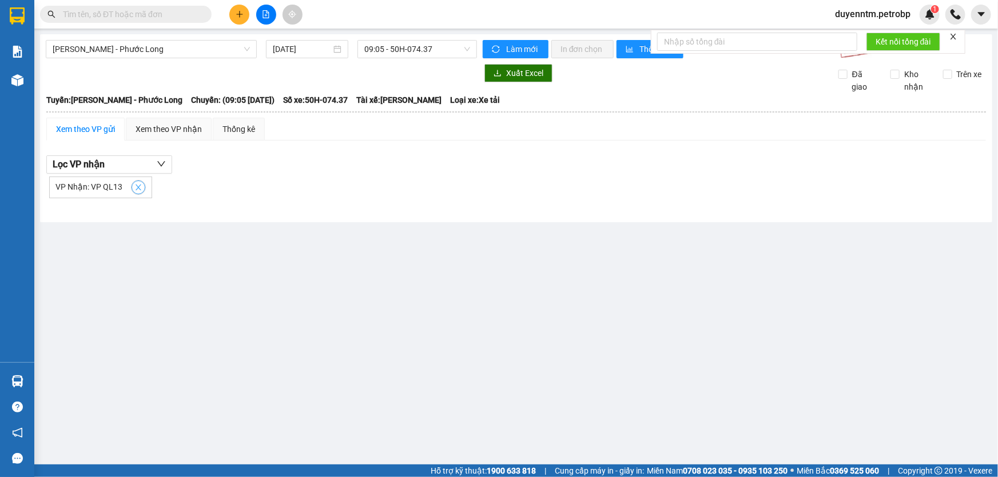
click at [137, 185] on icon "close" at bounding box center [139, 188] width 6 height 6
checkbox input "false"
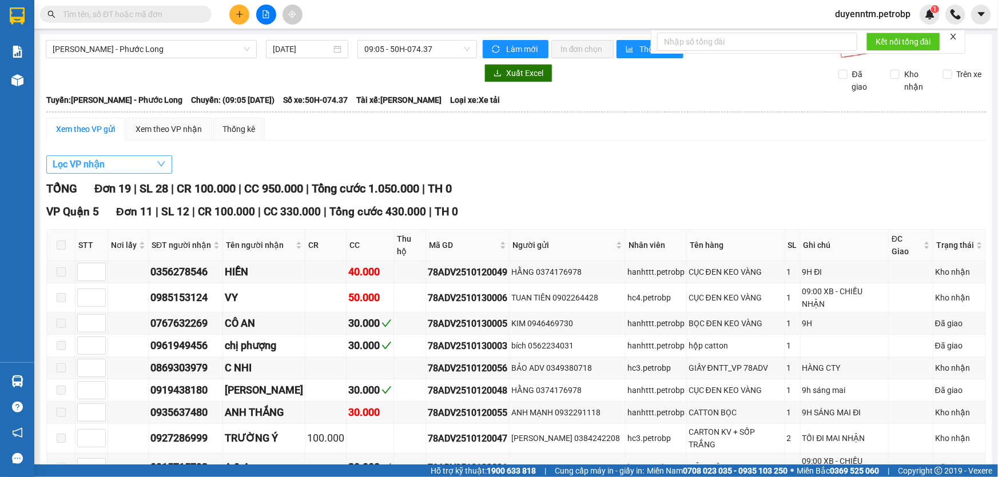
click at [137, 168] on button "Lọc VP nhận" at bounding box center [109, 165] width 126 height 18
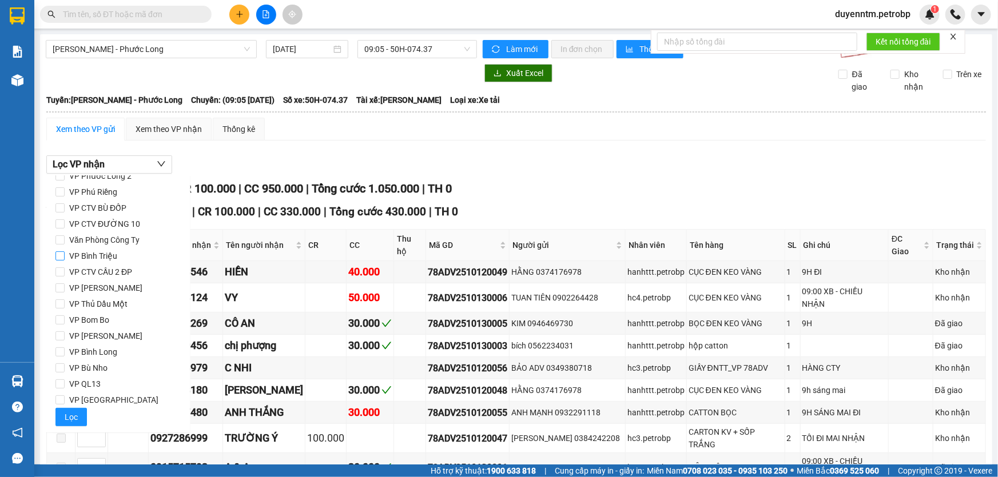
click at [75, 259] on span "VP Bình Triệu" at bounding box center [93, 256] width 57 height 16
click at [65, 259] on input "VP Bình Triệu" at bounding box center [59, 256] width 9 height 9
click at [80, 422] on button "Lọc" at bounding box center [70, 417] width 31 height 18
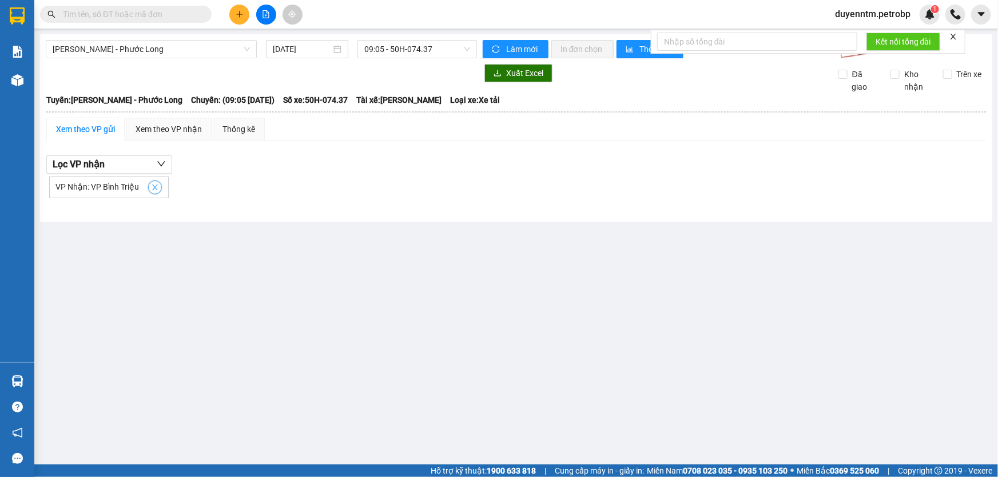
click at [151, 188] on icon "close" at bounding box center [155, 188] width 8 height 8
checkbox input "false"
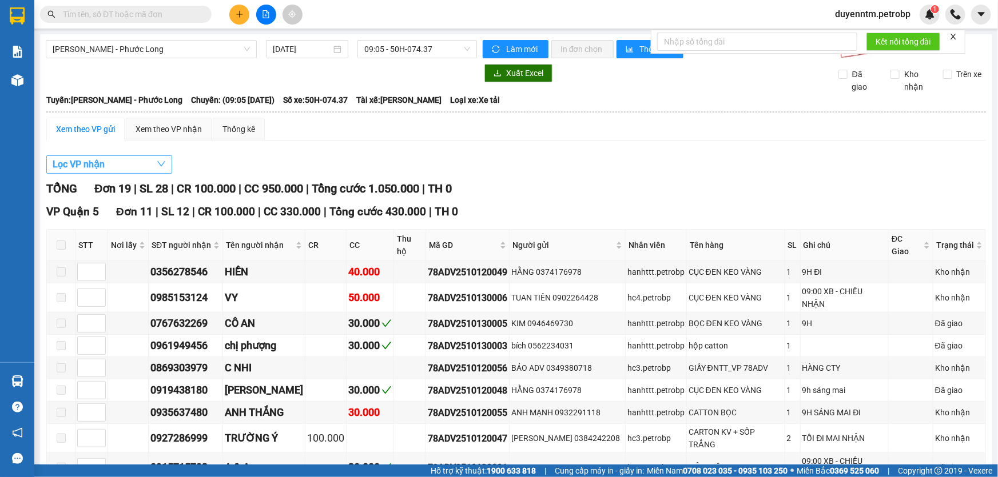
click at [144, 161] on button "Lọc VP nhận" at bounding box center [109, 165] width 126 height 18
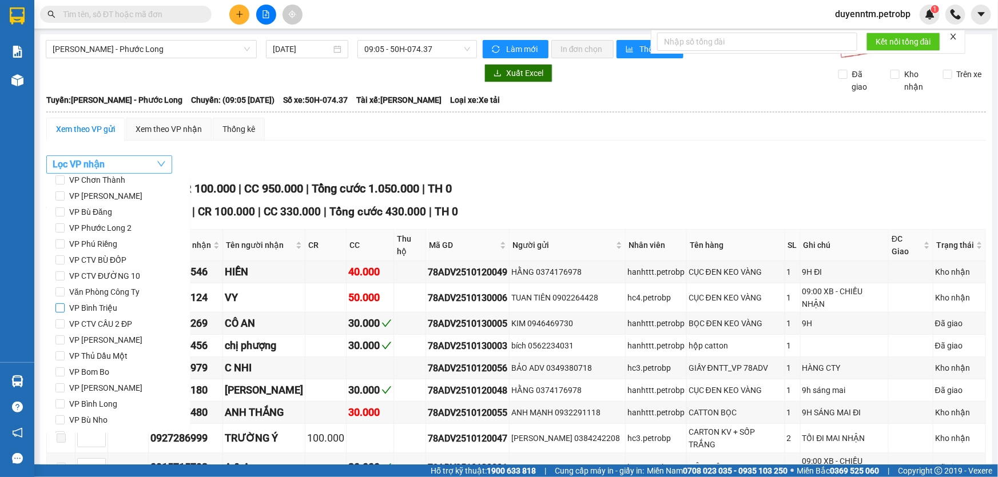
scroll to position [47, 0]
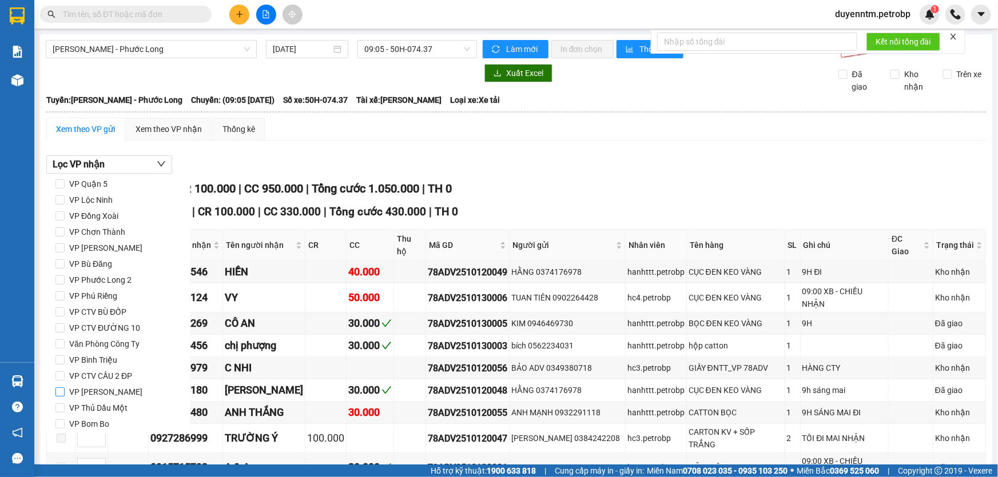
click at [63, 393] on input "VP [PERSON_NAME]" at bounding box center [59, 392] width 9 height 9
checkbox input "true"
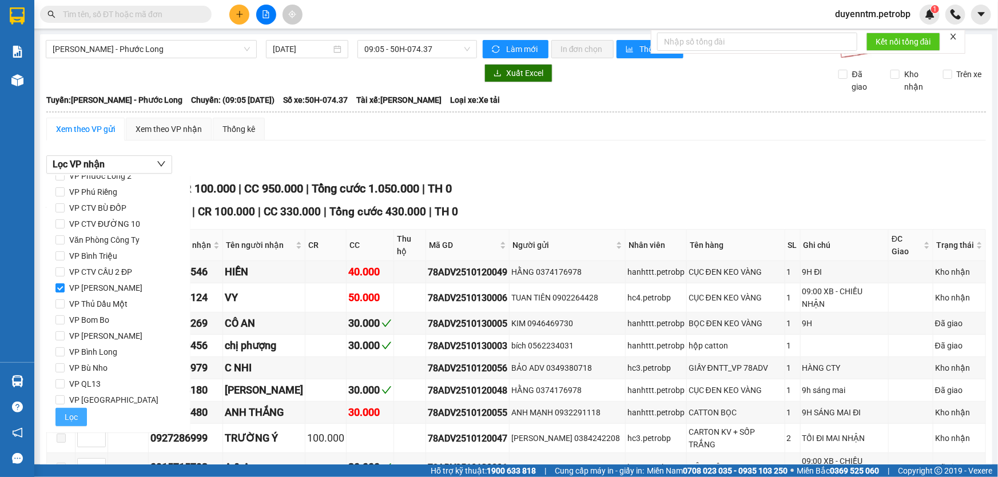
click at [81, 412] on button "Lọc" at bounding box center [70, 417] width 31 height 18
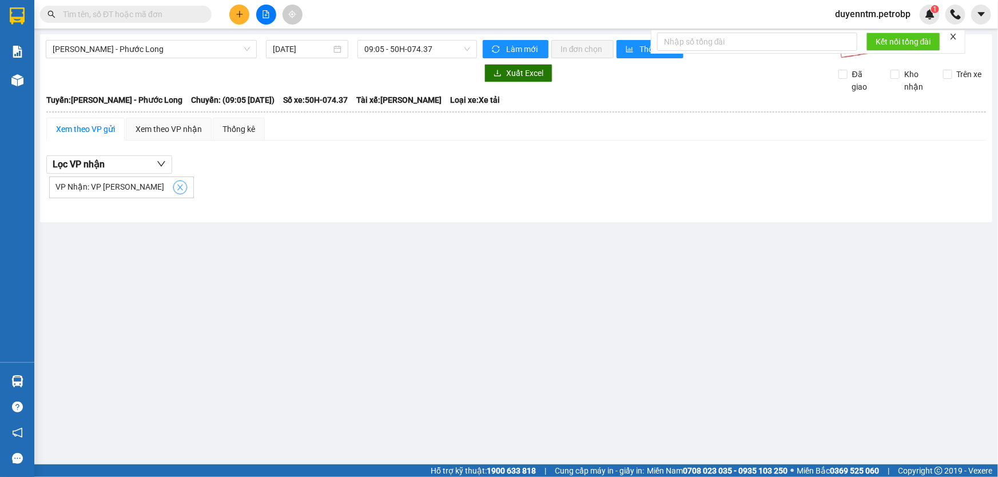
click at [176, 188] on icon "close" at bounding box center [180, 188] width 8 height 8
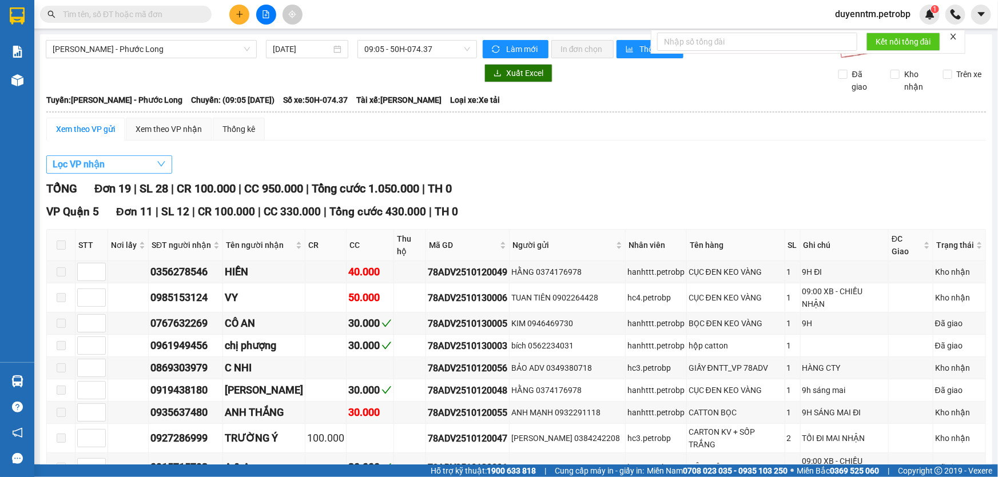
click at [153, 166] on button "Lọc VP nhận" at bounding box center [109, 165] width 126 height 18
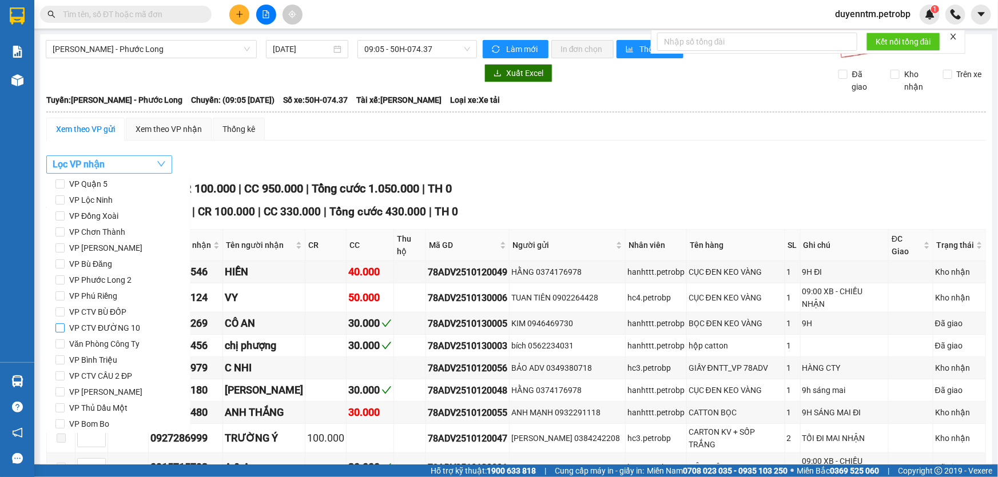
scroll to position [0, 0]
click at [69, 233] on span "VP Quận 5" at bounding box center [88, 232] width 47 height 16
click at [65, 233] on input "VP Quận 5" at bounding box center [59, 231] width 9 height 9
checkbox input "true"
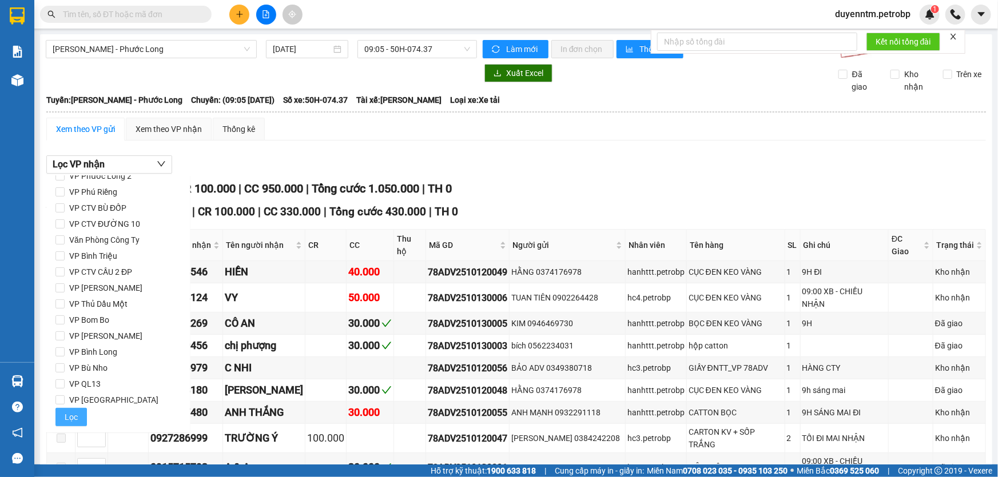
click at [82, 420] on button "Lọc" at bounding box center [70, 417] width 31 height 18
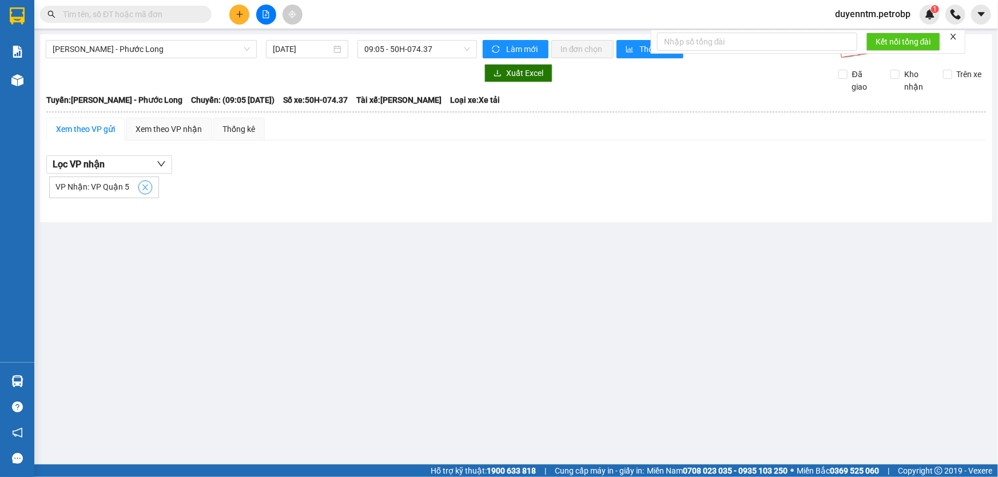
click at [143, 187] on icon "close" at bounding box center [145, 188] width 6 height 6
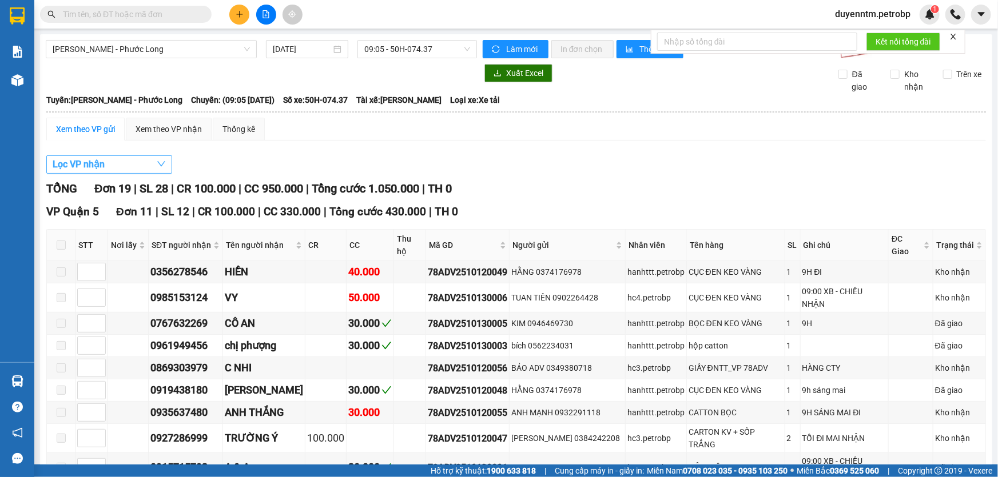
click at [142, 165] on button "Lọc VP nhận" at bounding box center [109, 165] width 126 height 18
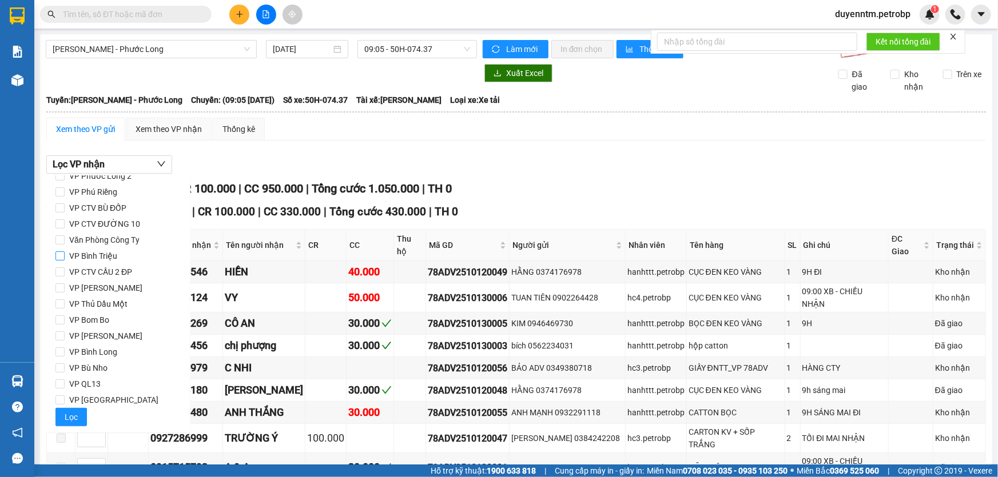
click at [93, 259] on span "VP Bình Triệu" at bounding box center [93, 256] width 57 height 16
click at [65, 259] on input "VP Bình Triệu" at bounding box center [59, 256] width 9 height 9
click at [67, 413] on span "Lọc" at bounding box center [71, 417] width 13 height 13
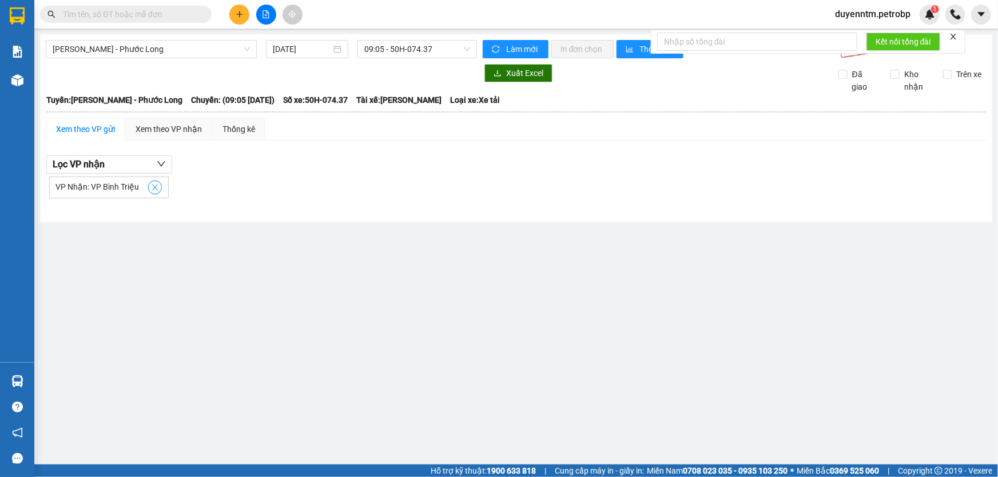
click at [151, 187] on icon "close" at bounding box center [155, 188] width 8 height 8
checkbox input "false"
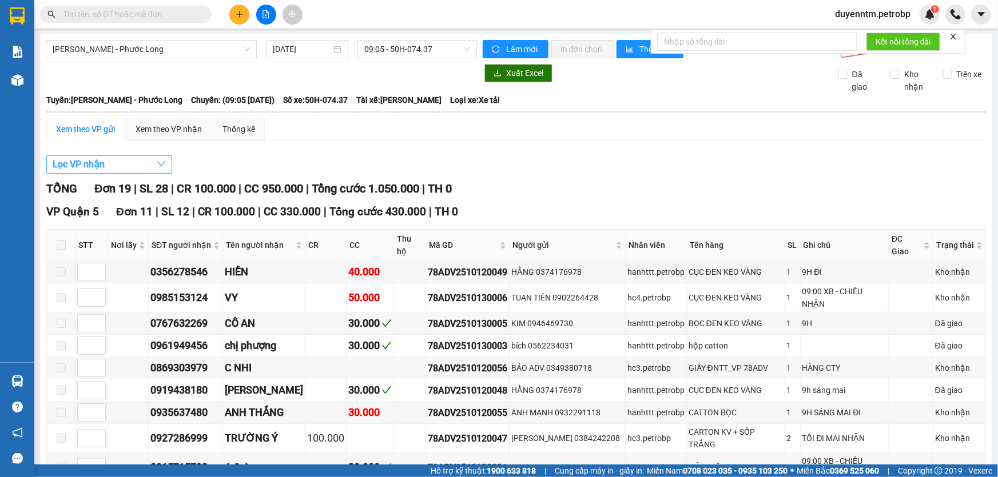
click at [153, 161] on button "Lọc VP nhận" at bounding box center [109, 165] width 126 height 18
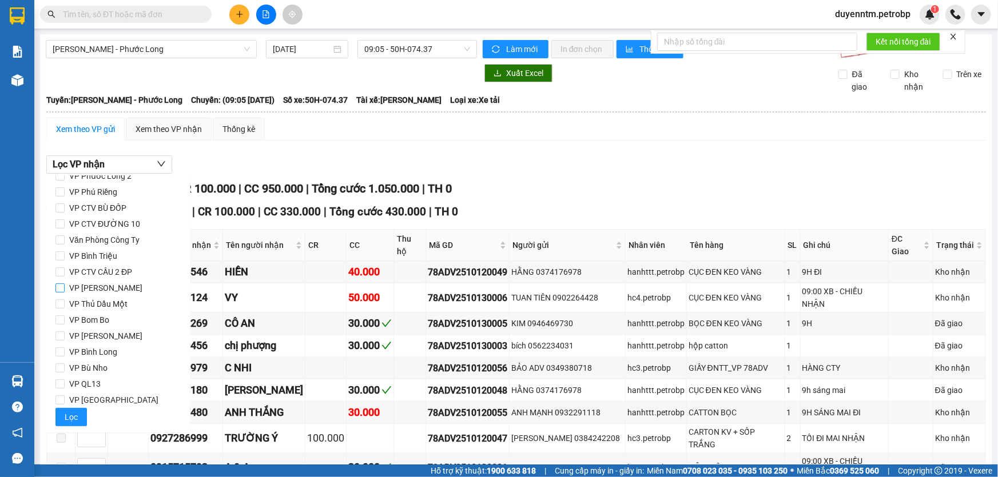
click at [111, 286] on span "VP [PERSON_NAME]" at bounding box center [106, 288] width 82 height 16
click at [65, 286] on input "VP [PERSON_NAME]" at bounding box center [59, 288] width 9 height 9
click at [66, 416] on span "Lọc" at bounding box center [71, 417] width 13 height 13
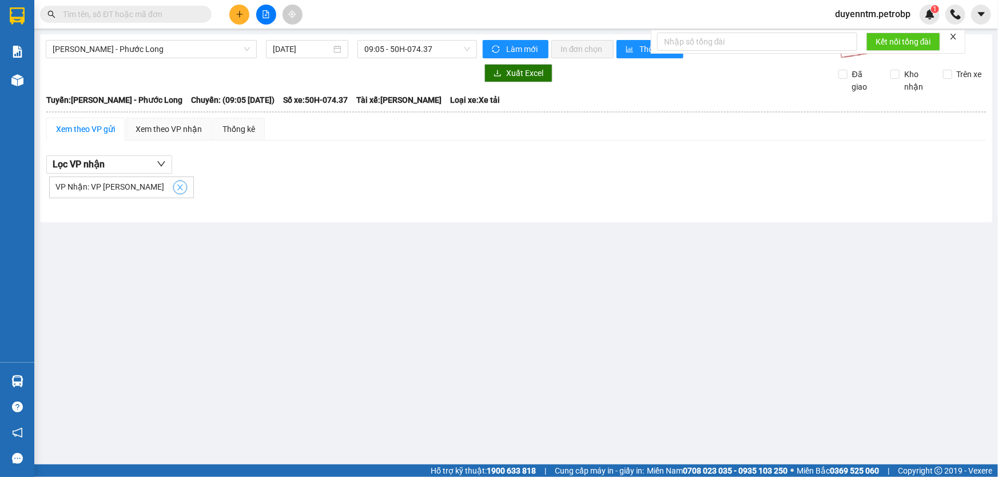
click at [176, 189] on icon "close" at bounding box center [180, 188] width 8 height 8
checkbox input "false"
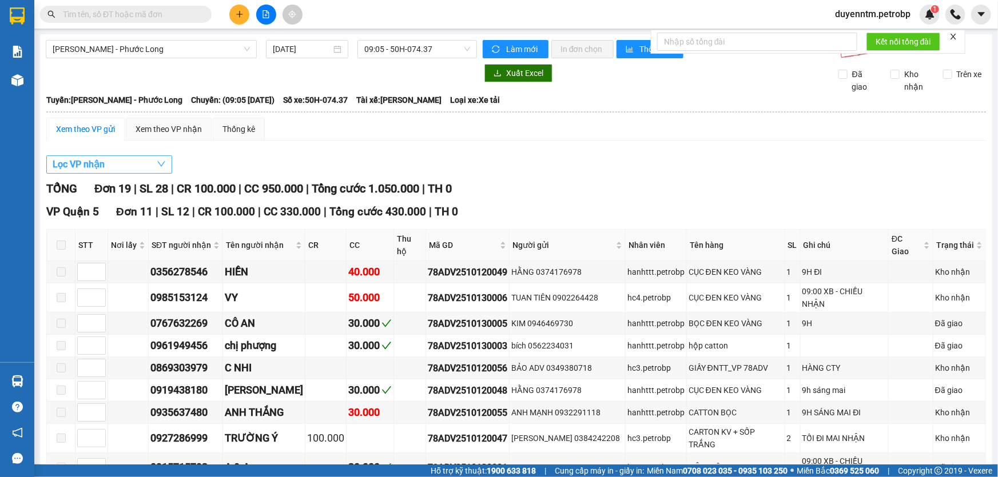
click at [148, 164] on button "Lọc VP nhận" at bounding box center [109, 165] width 126 height 18
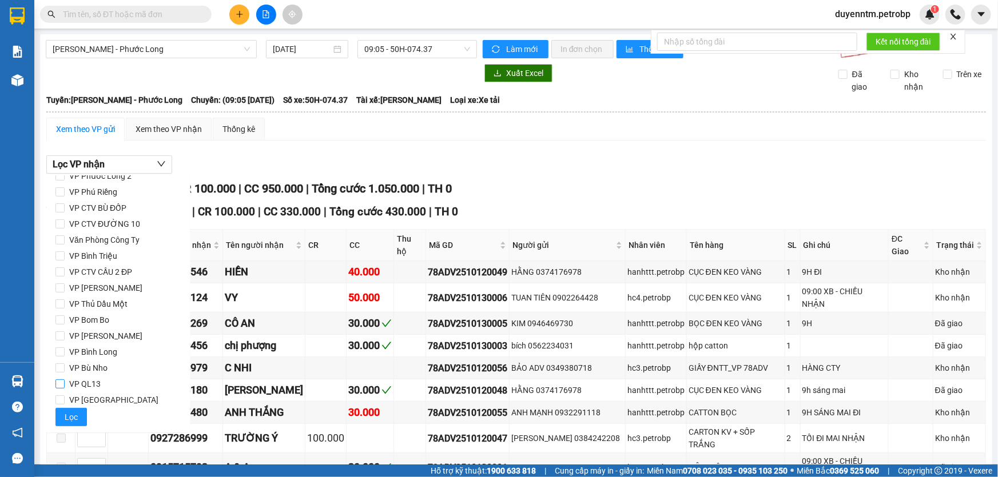
click at [98, 383] on span "VP QL13" at bounding box center [85, 384] width 41 height 16
click at [65, 383] on input "VP QL13" at bounding box center [59, 384] width 9 height 9
click at [75, 415] on span "Lọc" at bounding box center [71, 417] width 13 height 13
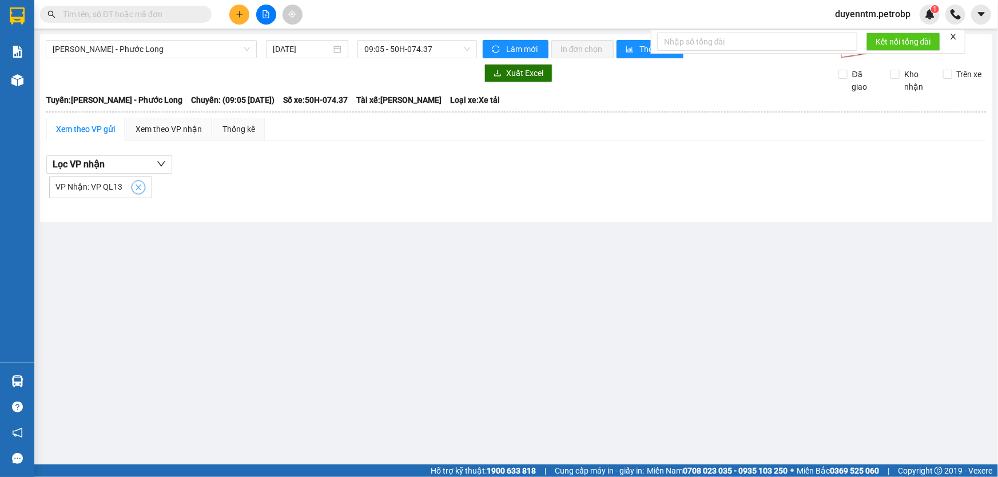
click at [134, 181] on button "button" at bounding box center [139, 188] width 14 height 14
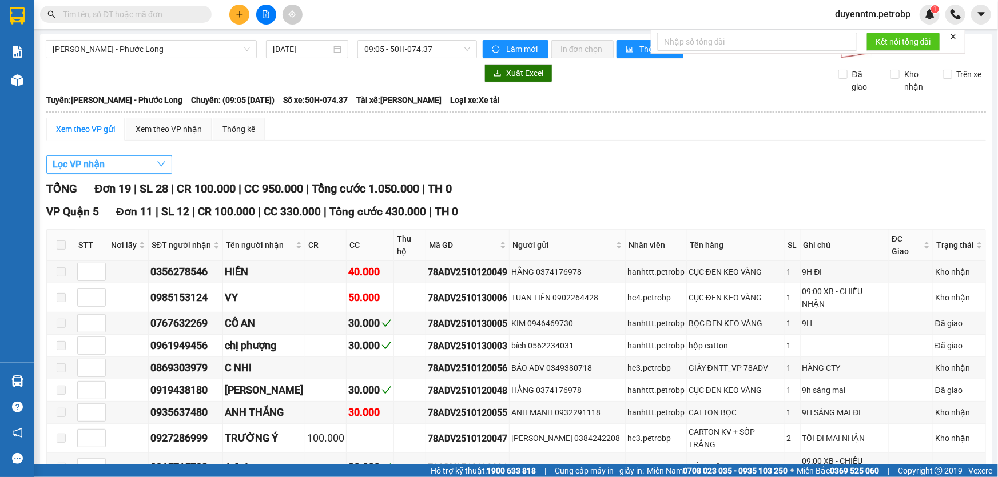
click at [130, 163] on button "Lọc VP nhận" at bounding box center [109, 165] width 126 height 18
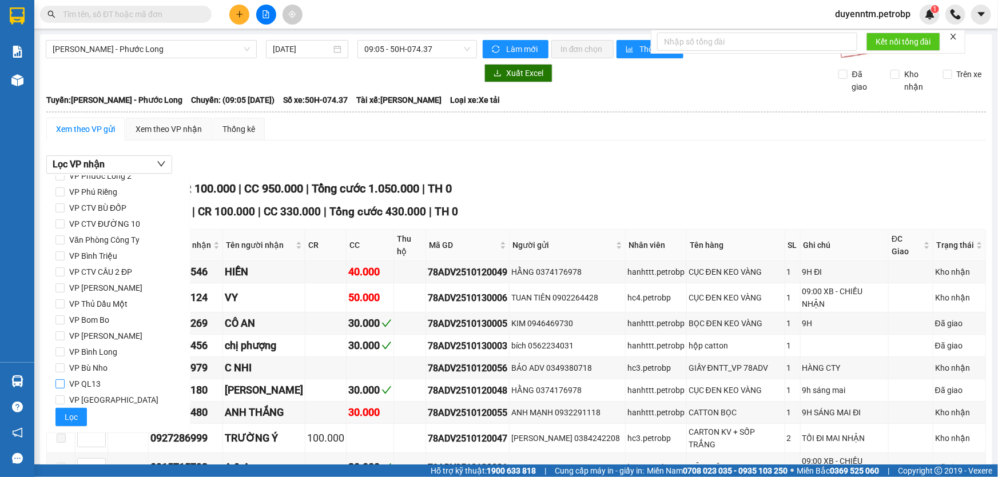
click at [85, 386] on span "VP QL13" at bounding box center [85, 384] width 41 height 16
click at [65, 386] on input "VP QL13" at bounding box center [59, 384] width 9 height 9
checkbox input "true"
click at [103, 256] on span "VP Bình Triệu" at bounding box center [93, 256] width 57 height 16
click at [65, 256] on input "VP Bình Triệu" at bounding box center [59, 256] width 9 height 9
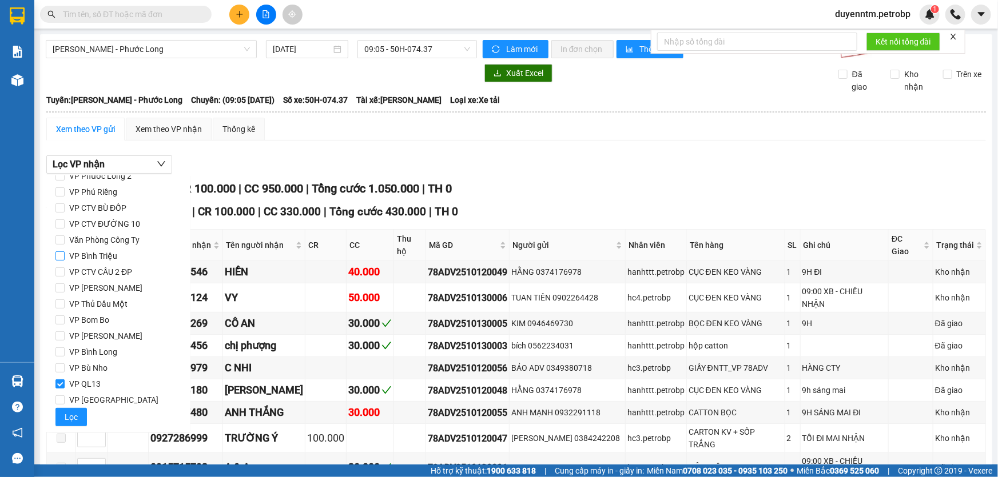
checkbox input "true"
click at [103, 285] on span "VP [PERSON_NAME]" at bounding box center [106, 288] width 82 height 16
click at [65, 285] on input "VP [PERSON_NAME]" at bounding box center [59, 288] width 9 height 9
checkbox input "true"
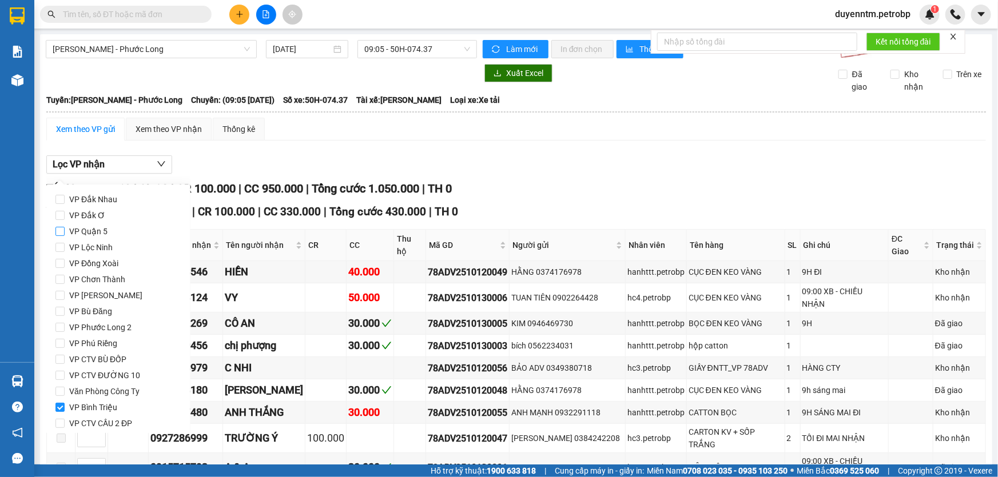
click at [73, 232] on span "VP Quận 5" at bounding box center [88, 232] width 47 height 16
click at [65, 232] on input "VP Quận 5" at bounding box center [59, 231] width 9 height 9
checkbox input "true"
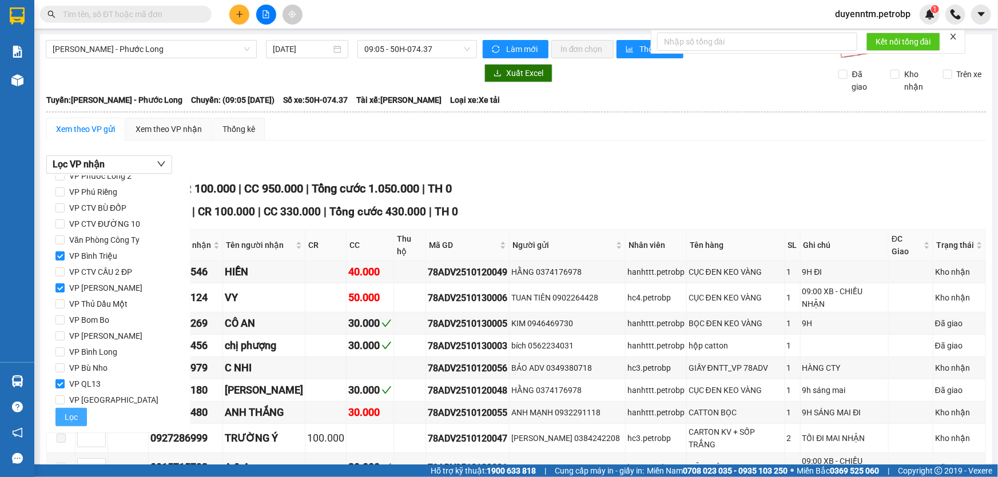
click at [83, 418] on button "Lọc" at bounding box center [70, 417] width 31 height 18
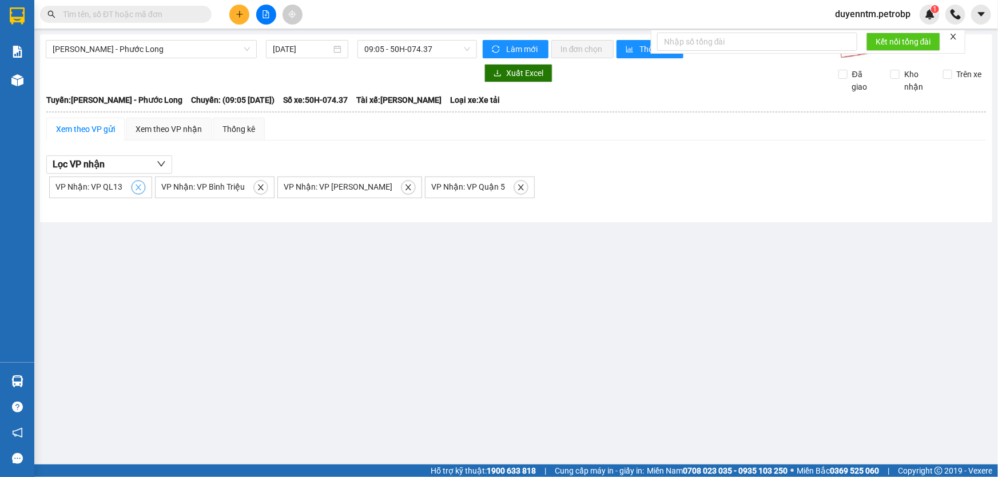
click at [137, 190] on icon "close" at bounding box center [138, 188] width 8 height 8
click at [149, 189] on span "close" at bounding box center [155, 188] width 13 height 8
checkbox input "false"
click at [177, 189] on icon "close" at bounding box center [180, 188] width 6 height 6
checkbox input "false"
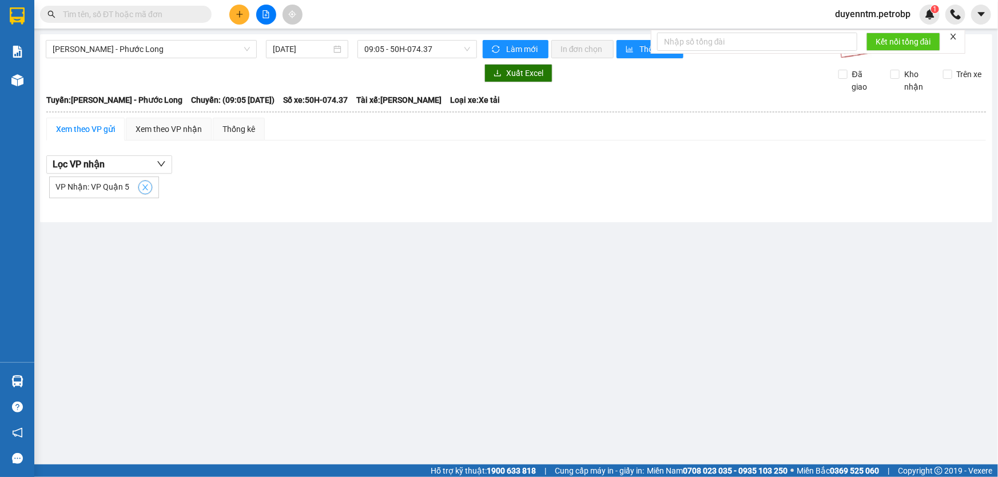
click at [146, 188] on icon "close" at bounding box center [145, 188] width 8 height 8
checkbox input "false"
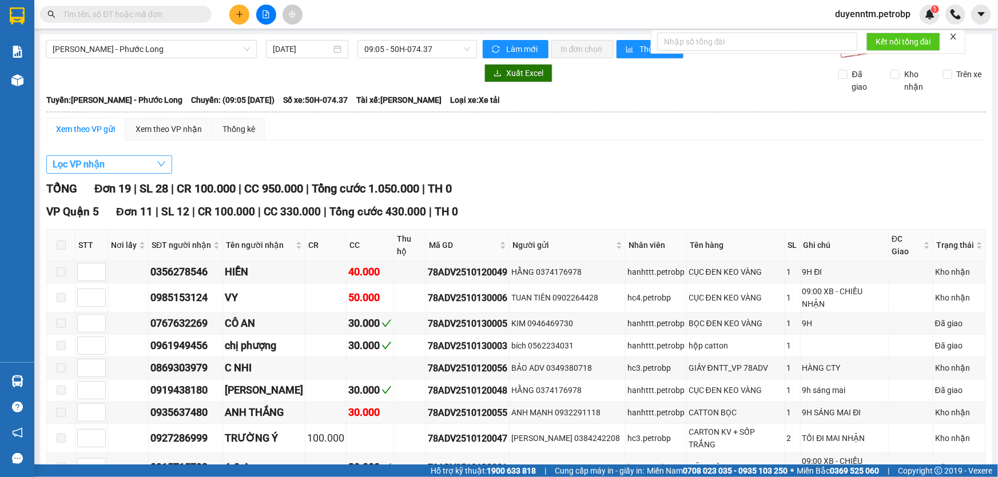
click at [154, 159] on button "Lọc VP nhận" at bounding box center [109, 165] width 126 height 18
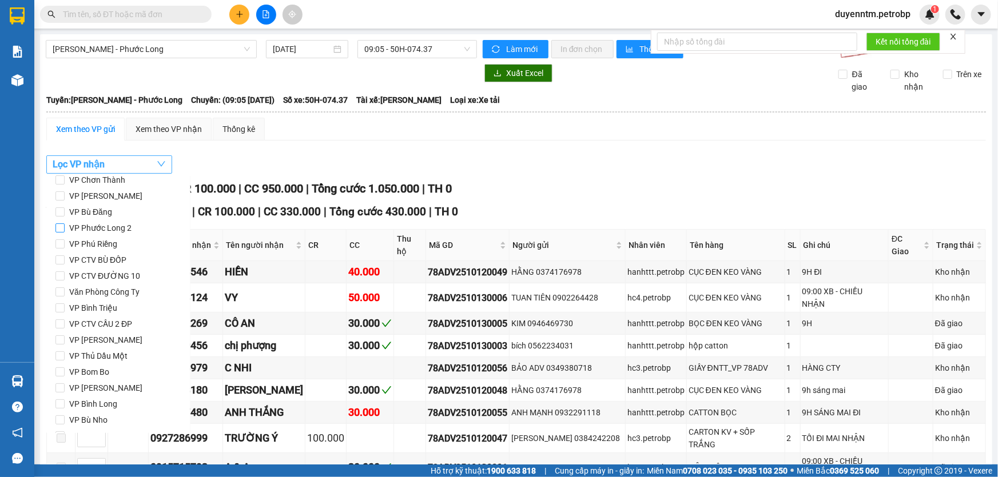
scroll to position [47, 0]
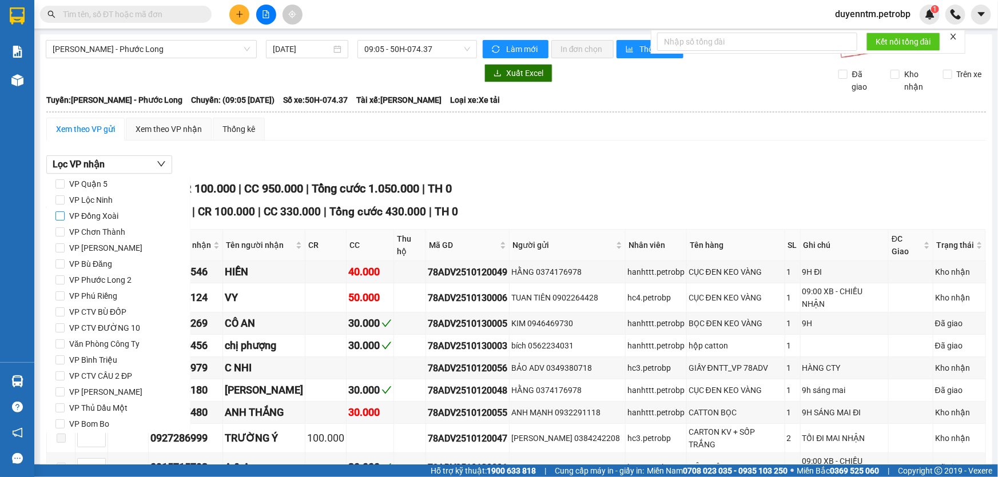
click at [60, 216] on input "VP Đồng Xoài" at bounding box center [59, 216] width 9 height 9
checkbox input "true"
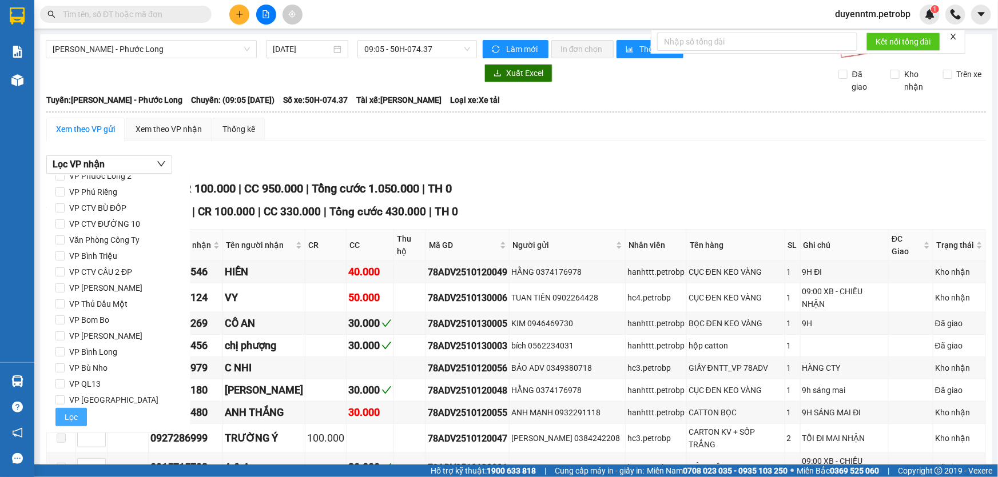
click at [77, 414] on button "Lọc" at bounding box center [70, 417] width 31 height 18
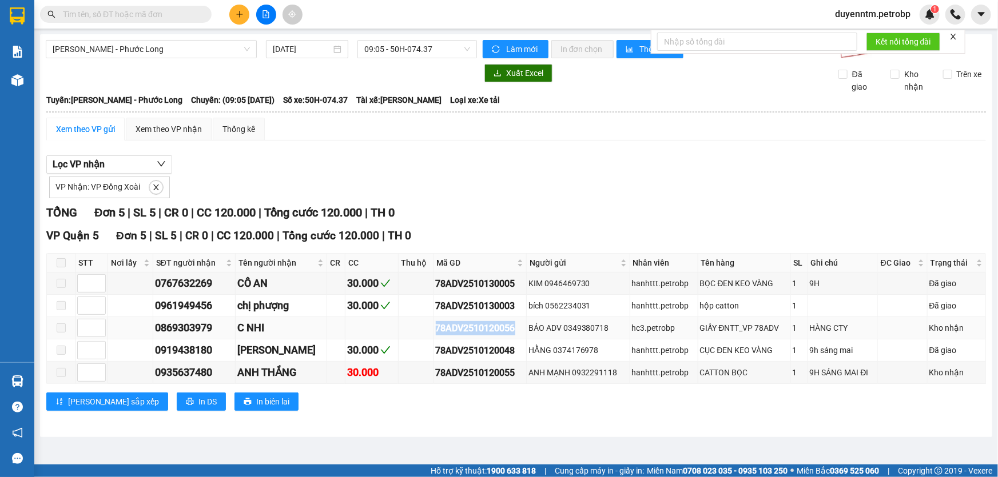
drag, startPoint x: 513, startPoint y: 326, endPoint x: 426, endPoint y: 329, distance: 87.5
click at [434, 329] on td "78ADV2510120056" at bounding box center [480, 328] width 93 height 22
copy div "78ADV2510120056"
click at [174, 13] on input "text" at bounding box center [130, 14] width 135 height 13
paste input "78ADV2510120056"
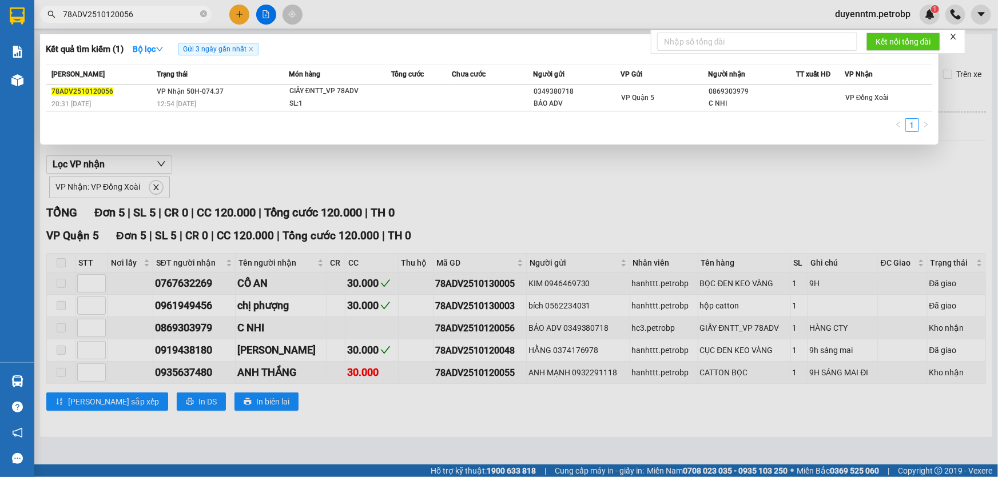
type input "78ADV2510120056"
click at [204, 13] on icon "close-circle" at bounding box center [203, 13] width 7 height 7
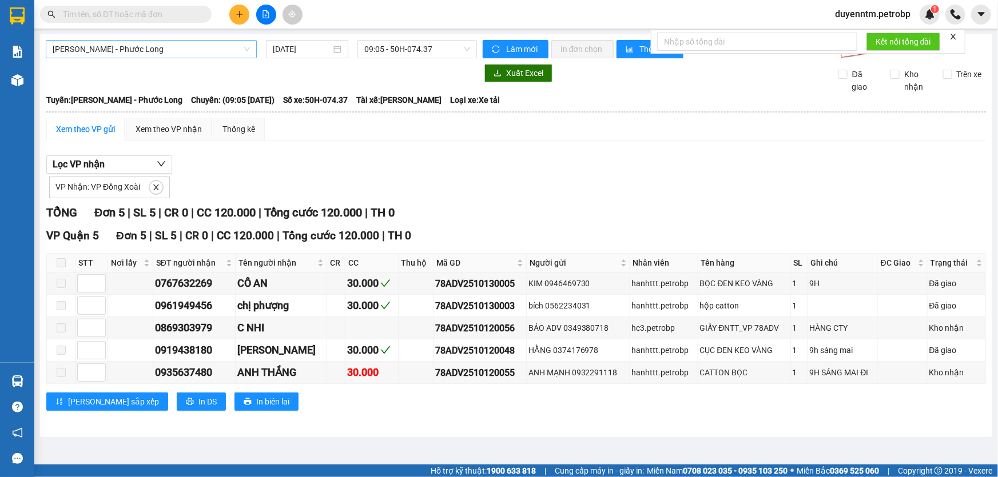
click at [189, 51] on span "[PERSON_NAME] - Phước Long" at bounding box center [151, 49] width 197 height 17
click at [354, 161] on div "Lọc VP nhận VP Nhận: VP Đồng Xoài" at bounding box center [515, 177] width 939 height 43
click at [157, 185] on icon "close" at bounding box center [156, 188] width 8 height 8
checkbox input "false"
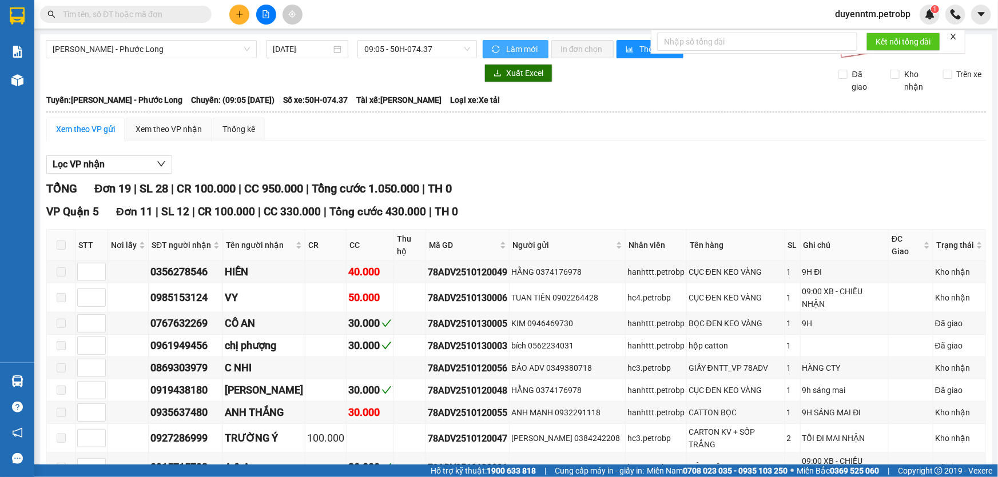
click at [510, 47] on span "Làm mới" at bounding box center [522, 49] width 33 height 13
click at [140, 158] on button "Lọc VP nhận" at bounding box center [109, 165] width 126 height 18
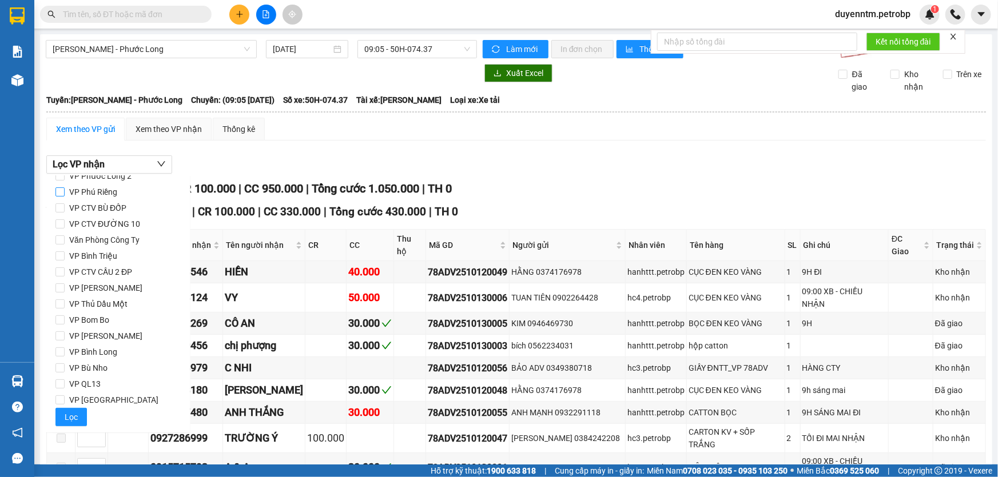
click at [86, 194] on span "VP Phú Riềng" at bounding box center [93, 192] width 57 height 16
click at [65, 194] on input "VP Phú Riềng" at bounding box center [59, 192] width 9 height 9
checkbox input "true"
click at [81, 412] on button "Lọc" at bounding box center [70, 417] width 31 height 18
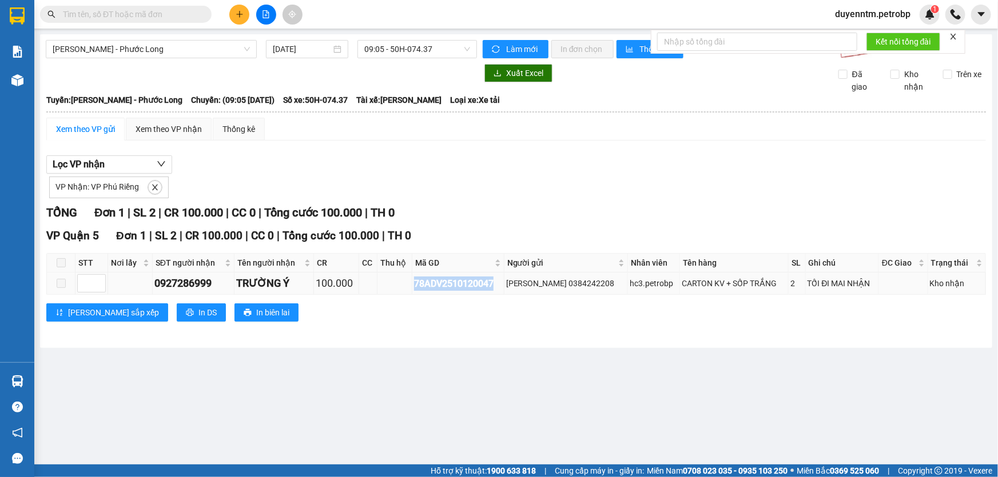
drag, startPoint x: 503, startPoint y: 282, endPoint x: 418, endPoint y: 289, distance: 84.9
click at [418, 289] on div "78ADV2510120047" at bounding box center [457, 284] width 87 height 14
copy div "78ADV2510120047"
click at [189, 14] on input "text" at bounding box center [130, 14] width 135 height 13
paste input "78ADV2510120047"
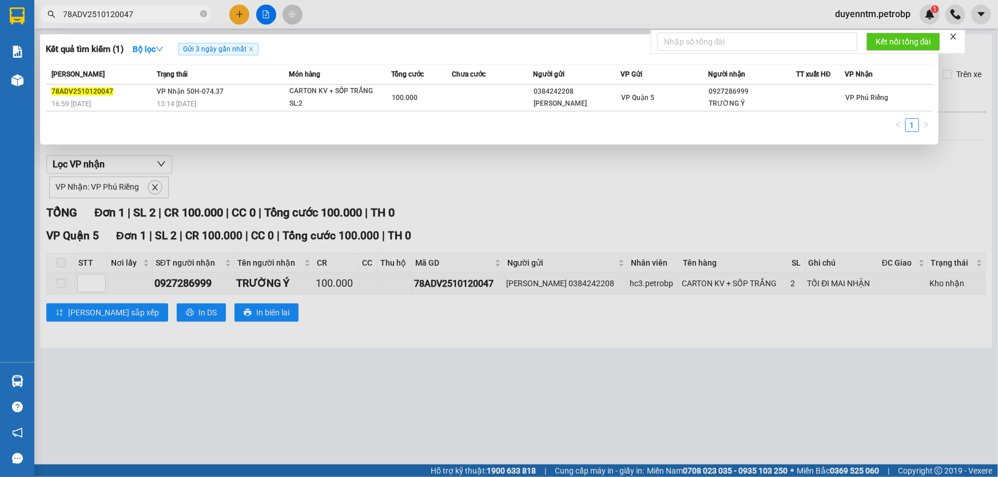
type input "78ADV2510120047"
click at [281, 172] on div at bounding box center [499, 238] width 998 height 477
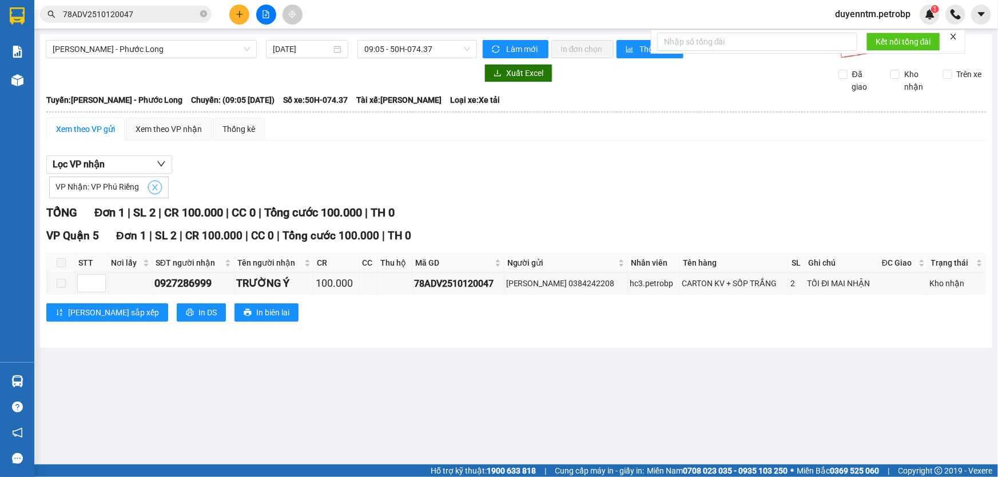
click at [151, 190] on icon "close" at bounding box center [155, 188] width 8 height 8
checkbox input "false"
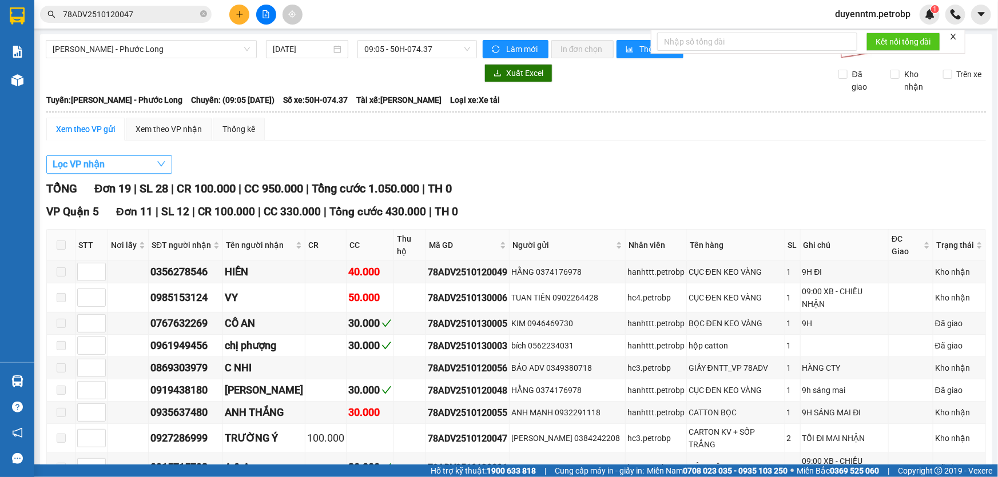
click at [152, 166] on button "Lọc VP nhận" at bounding box center [109, 165] width 126 height 18
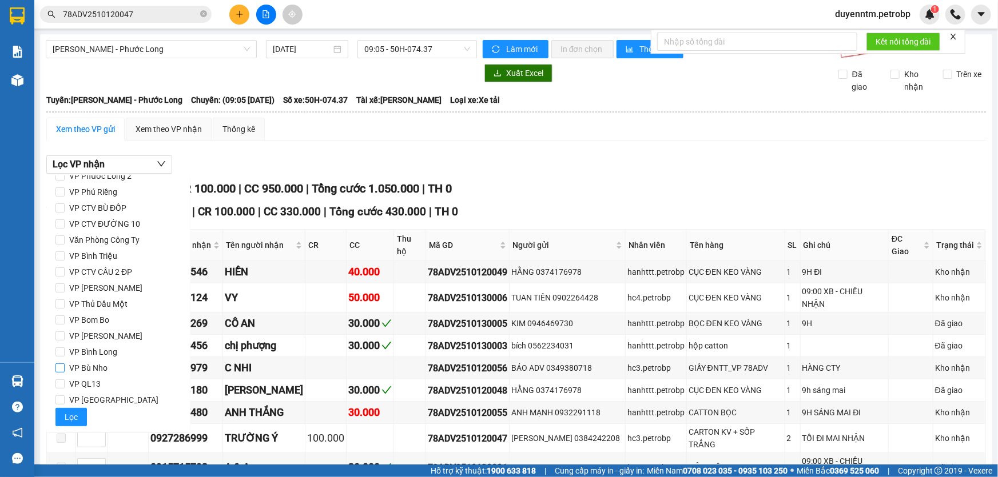
click at [112, 371] on label "VP Bù Nho" at bounding box center [118, 368] width 126 height 16
click at [65, 371] on input "VP Bù Nho" at bounding box center [59, 368] width 9 height 9
checkbox input "true"
click at [62, 418] on button "Lọc" at bounding box center [70, 417] width 31 height 18
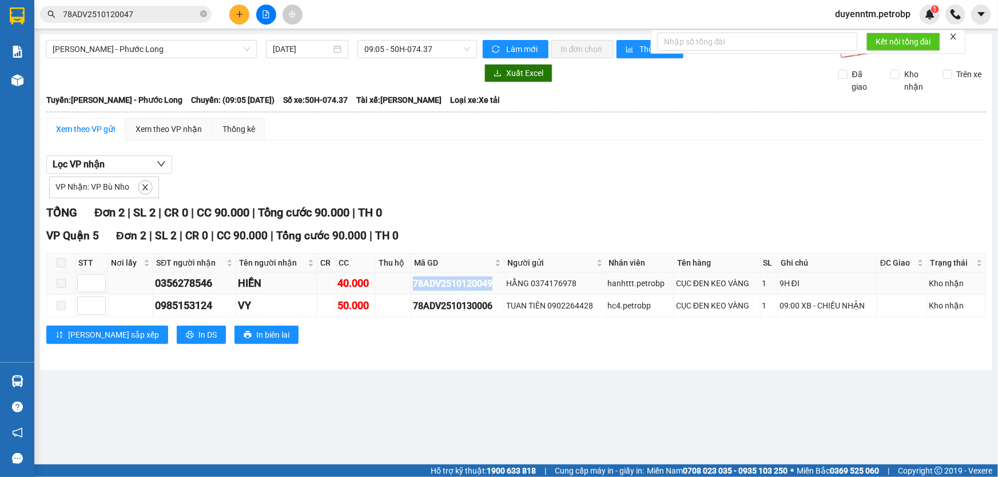
drag, startPoint x: 499, startPoint y: 284, endPoint x: 412, endPoint y: 289, distance: 87.6
click at [413, 289] on div "78ADV2510120049" at bounding box center [457, 284] width 89 height 14
copy div "78ADV2510120049"
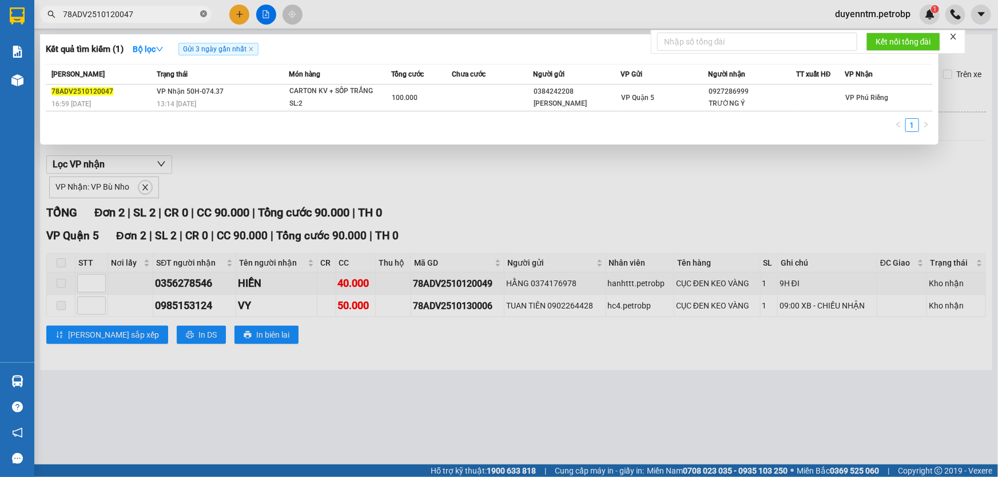
click at [203, 12] on icon "close-circle" at bounding box center [203, 13] width 7 height 7
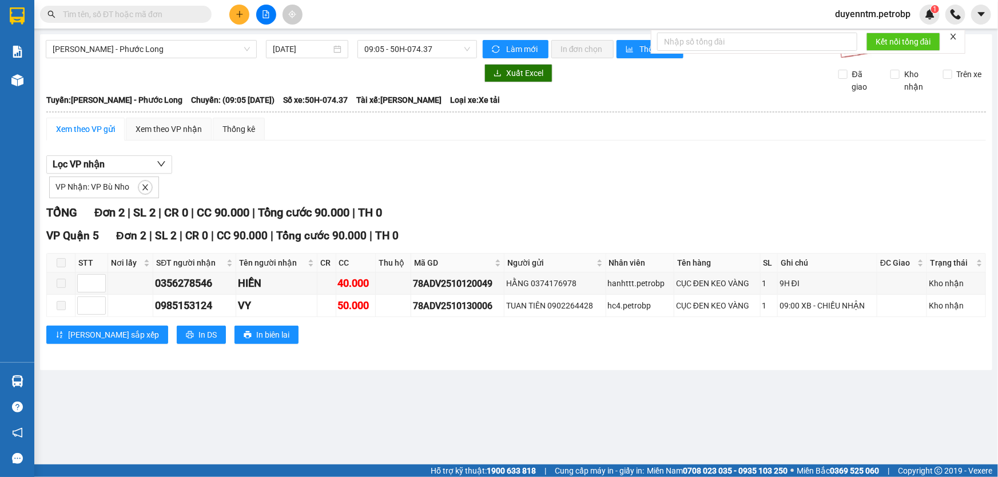
paste input "78ADV2510120049"
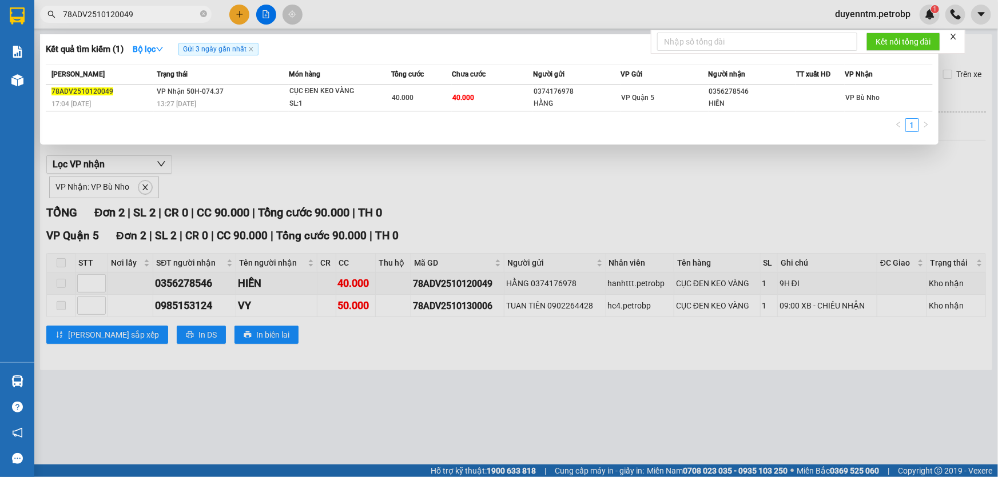
type input "78ADV2510120049"
click at [288, 165] on div at bounding box center [499, 238] width 998 height 477
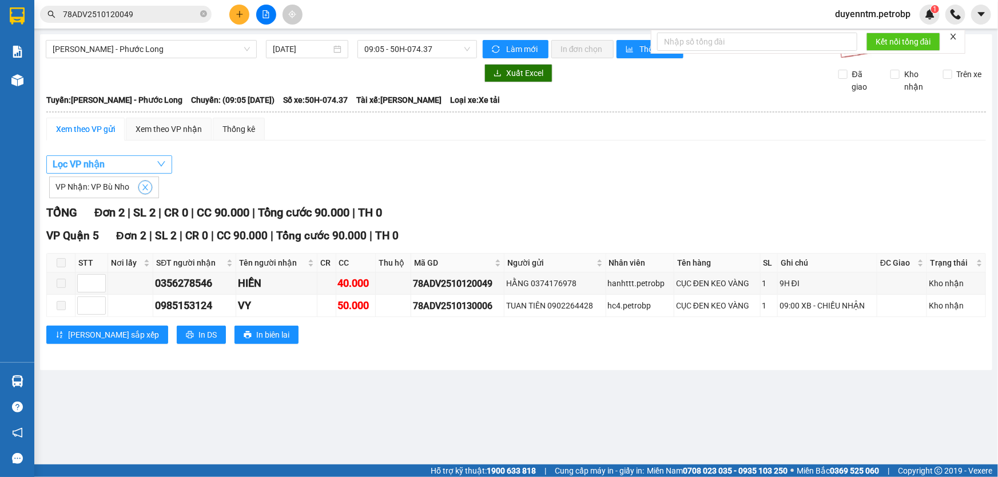
click at [144, 187] on icon "close" at bounding box center [145, 188] width 6 height 6
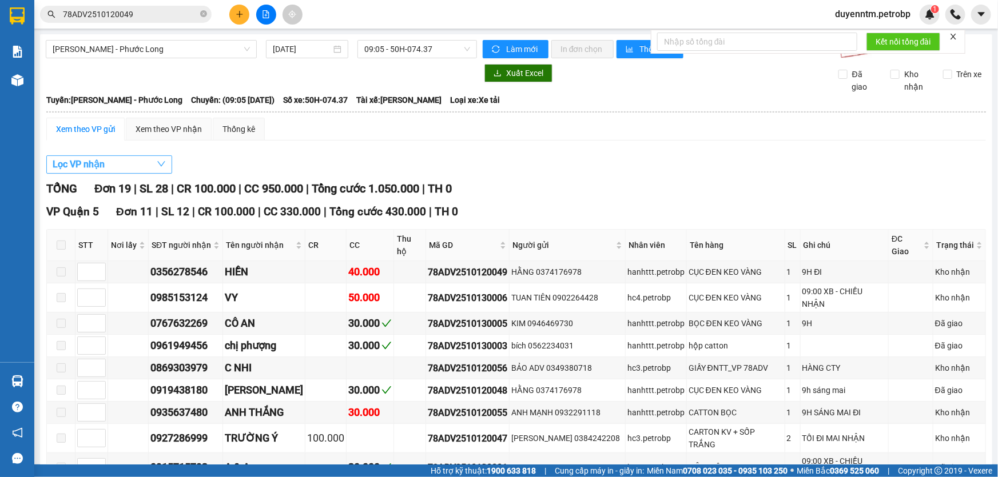
click at [145, 164] on button "Lọc VP nhận" at bounding box center [109, 165] width 126 height 18
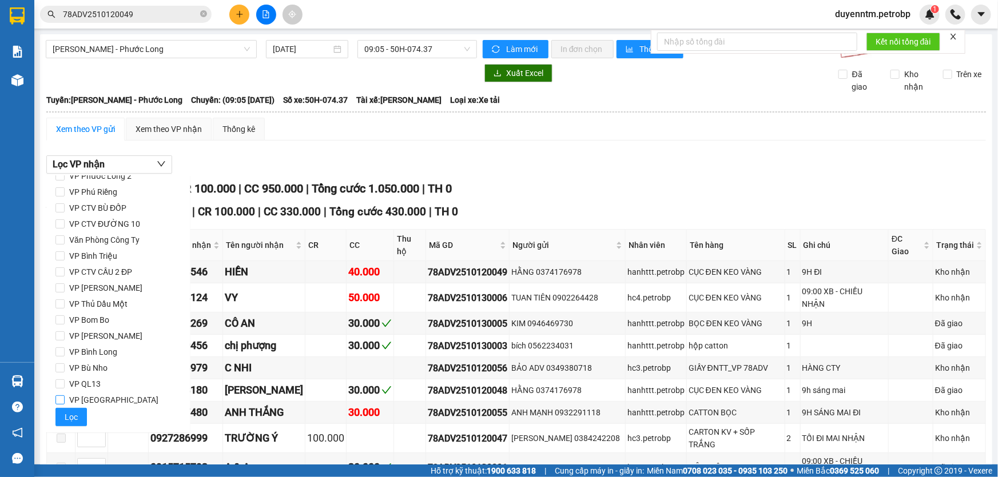
click at [59, 397] on input "VP [GEOGRAPHIC_DATA]" at bounding box center [59, 400] width 9 height 9
checkbox input "true"
click at [67, 417] on span "Lọc" at bounding box center [71, 417] width 13 height 13
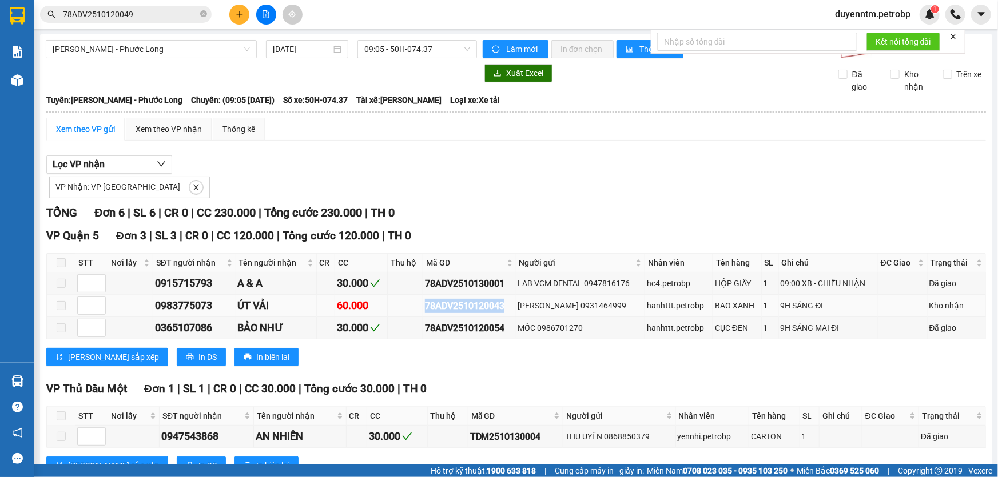
drag, startPoint x: 505, startPoint y: 305, endPoint x: 423, endPoint y: 311, distance: 82.5
click at [425, 311] on div "78ADV2510120043" at bounding box center [469, 306] width 89 height 14
copy div "78ADV2510120043"
click at [203, 13] on icon "close-circle" at bounding box center [203, 13] width 7 height 7
paste input "78ADV2510120043"
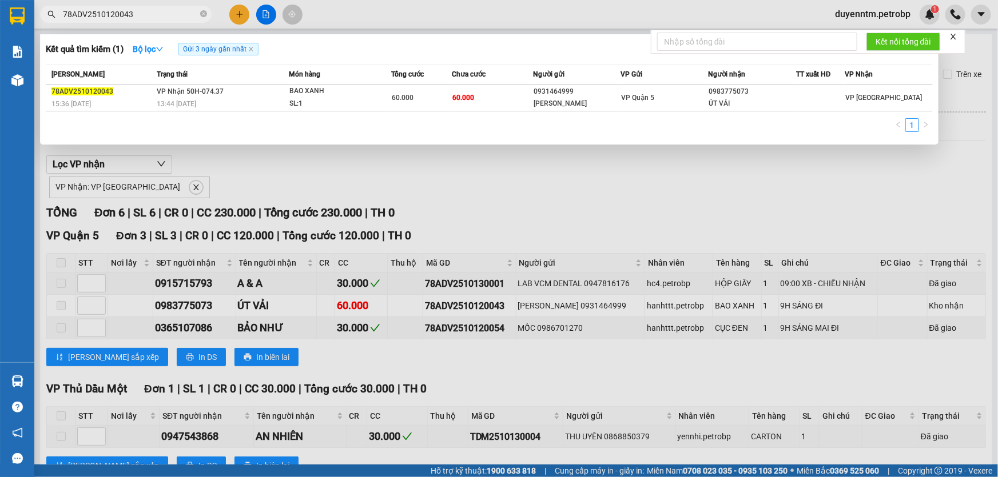
type input "78ADV2510120043"
click at [231, 172] on div at bounding box center [499, 238] width 998 height 477
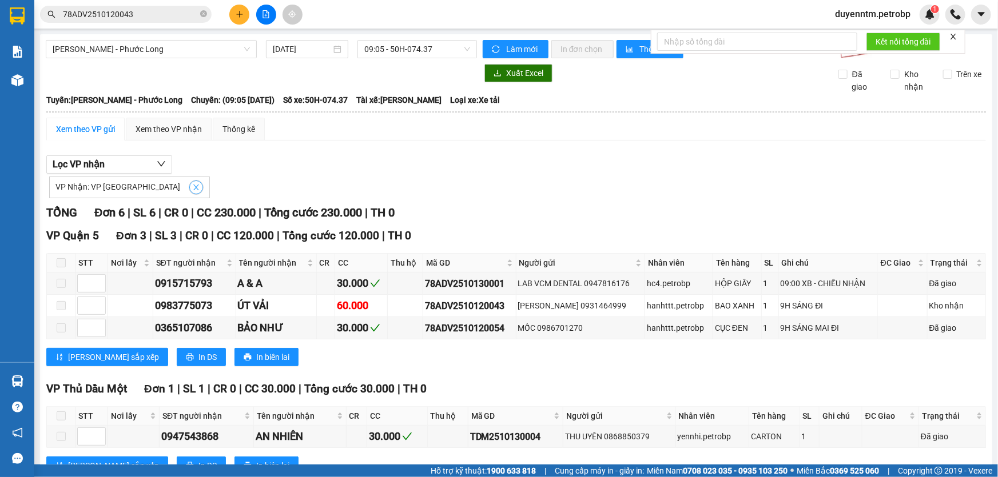
drag, startPoint x: 160, startPoint y: 188, endPoint x: 152, endPoint y: 166, distance: 22.8
click at [192, 188] on icon "close" at bounding box center [196, 188] width 8 height 8
checkbox input "false"
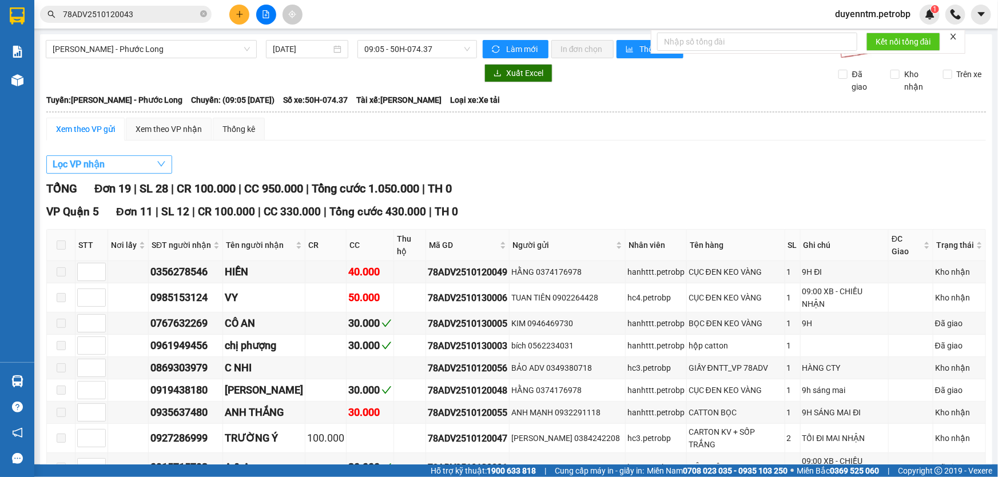
click at [151, 160] on button "Lọc VP nhận" at bounding box center [109, 165] width 126 height 18
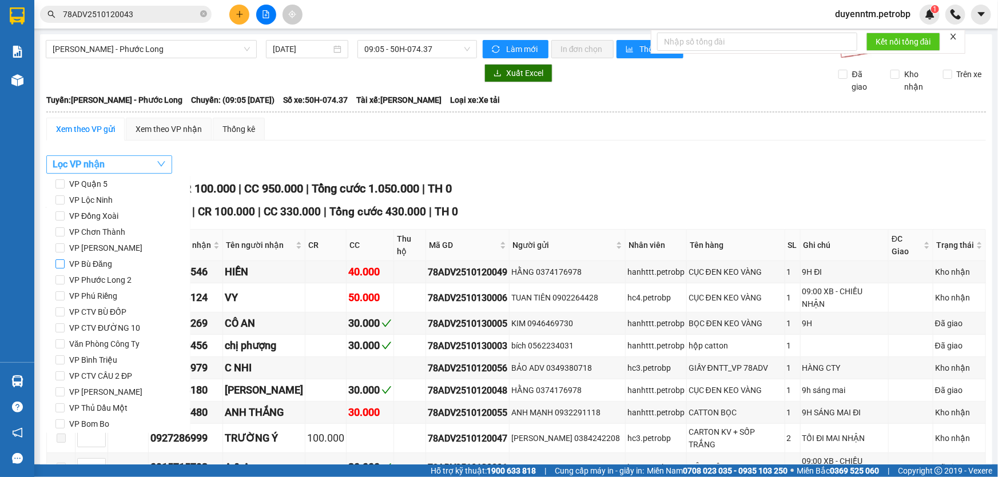
scroll to position [0, 0]
click at [65, 326] on span "VP Phước Long 2" at bounding box center [100, 328] width 71 height 16
click at [65, 326] on input "VP Phước Long 2" at bounding box center [59, 327] width 9 height 9
checkbox input "true"
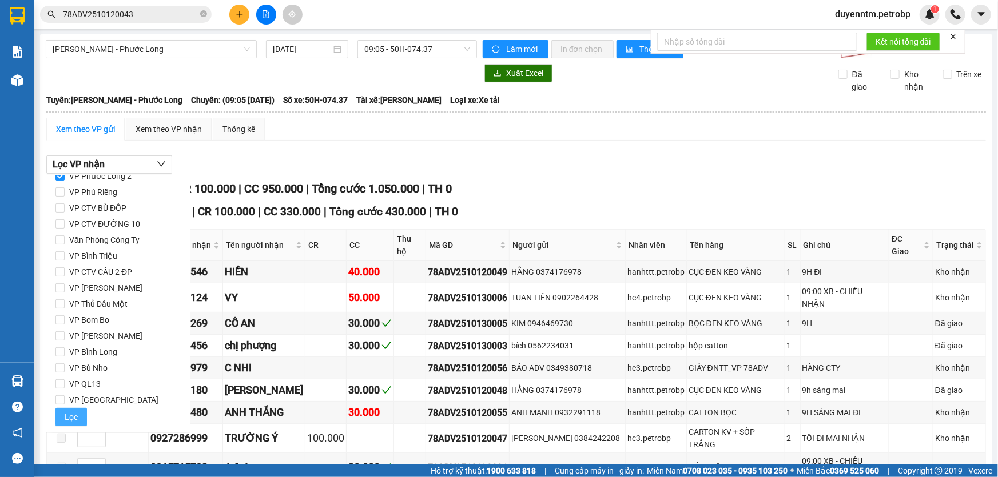
click at [76, 417] on span "Lọc" at bounding box center [71, 417] width 13 height 13
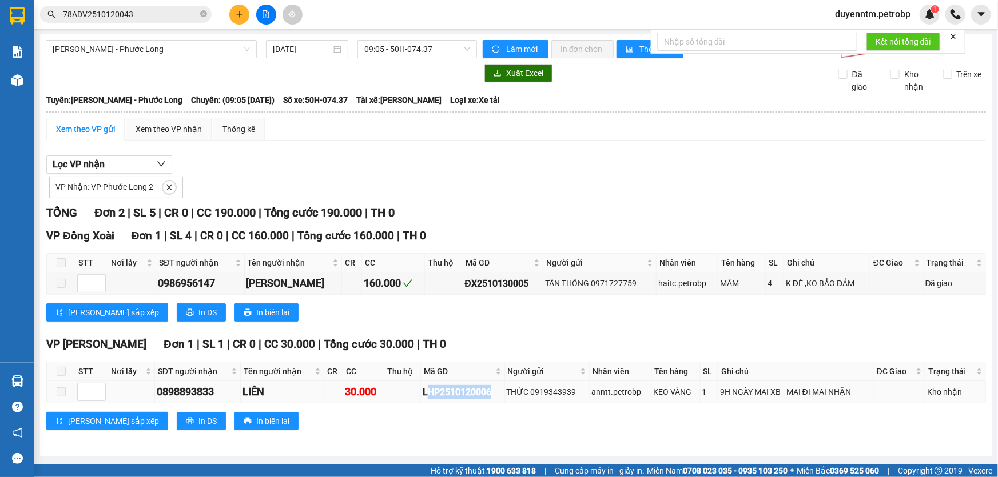
drag, startPoint x: 494, startPoint y: 393, endPoint x: 425, endPoint y: 395, distance: 69.2
click at [425, 395] on div "LHP2510120006" at bounding box center [462, 392] width 79 height 14
copy div "HP2510120006"
drag, startPoint x: 421, startPoint y: 395, endPoint x: 495, endPoint y: 393, distance: 73.8
click at [495, 393] on td "LHP2510120006" at bounding box center [462, 392] width 83 height 22
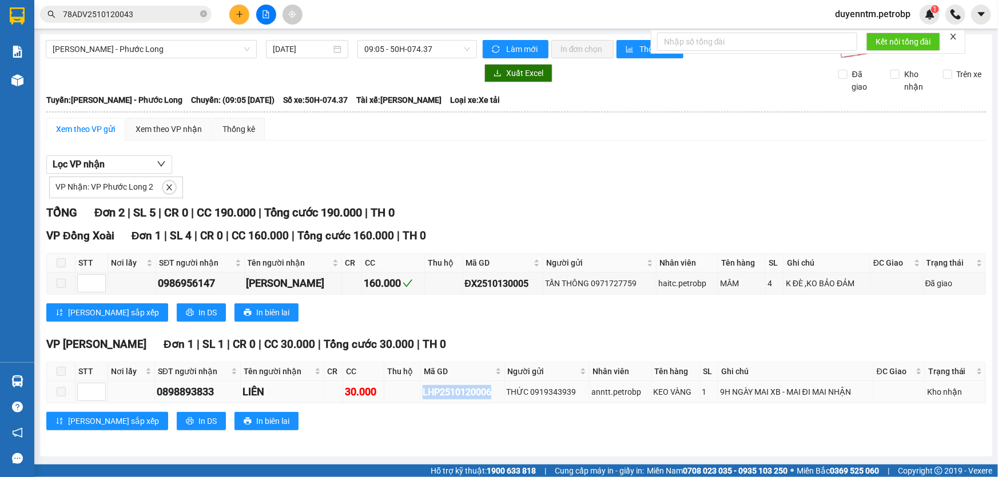
copy div "LHP2510120006"
click at [204, 13] on icon "close-circle" at bounding box center [203, 13] width 7 height 7
paste input "LHP2510120006"
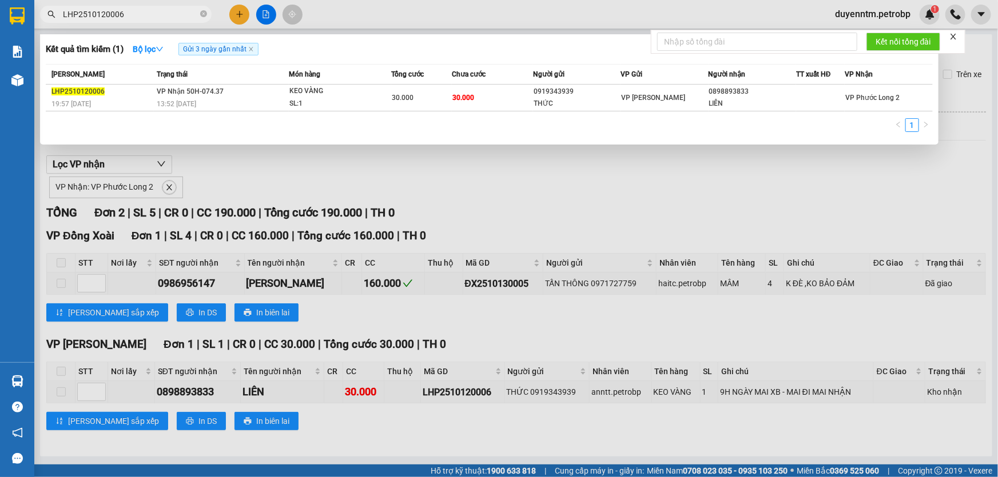
type input "LHP2510120006"
click at [409, 188] on div at bounding box center [499, 238] width 998 height 477
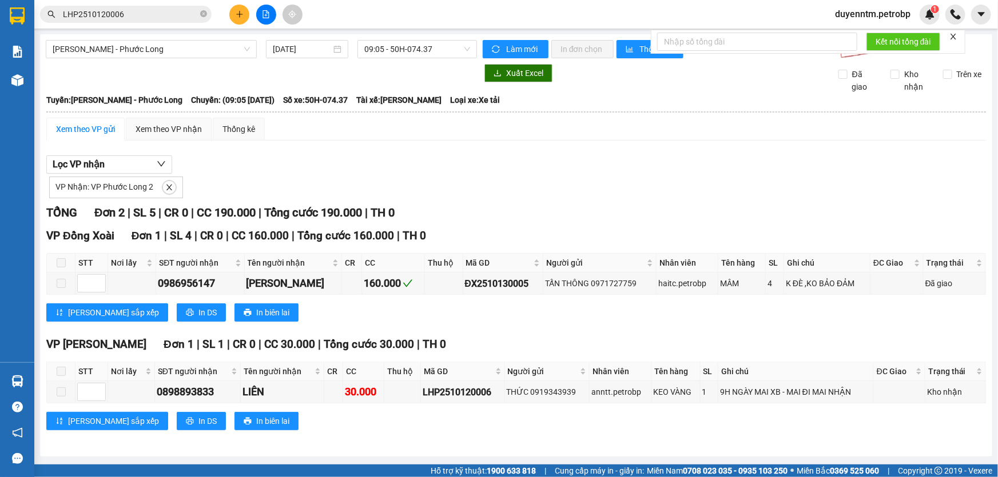
click at [389, 59] on div "Hồ Chí Minh - Phước Long 13/10/2025 09:05 - 50H-074.37 Làm mới In đơn chọn Thố…" at bounding box center [516, 245] width 952 height 423
click at [390, 54] on span "09:05 - 50H-074.37" at bounding box center [417, 49] width 106 height 17
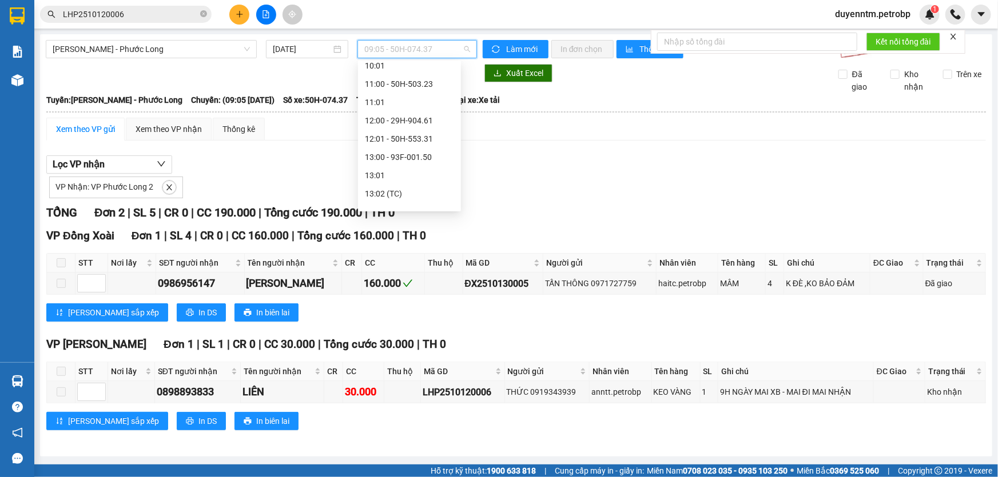
scroll to position [369, 0]
click at [423, 200] on div "14:05 - 50H-363.26" at bounding box center [409, 196] width 89 height 13
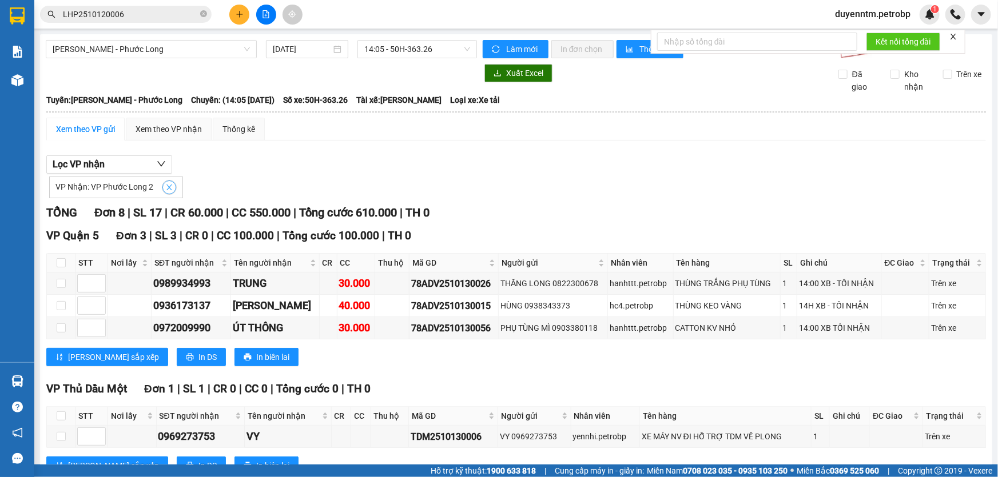
click at [165, 189] on icon "close" at bounding box center [169, 188] width 8 height 8
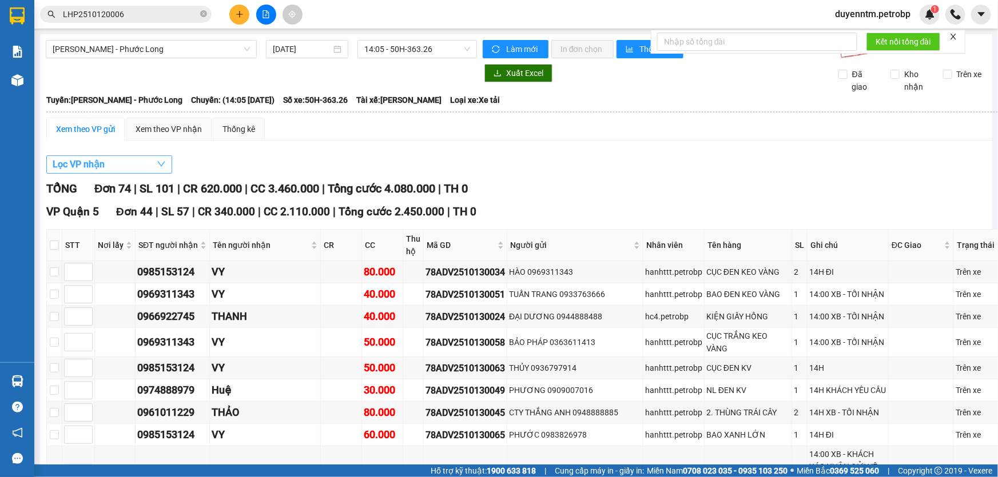
click at [129, 165] on button "Lọc VP nhận" at bounding box center [109, 165] width 126 height 18
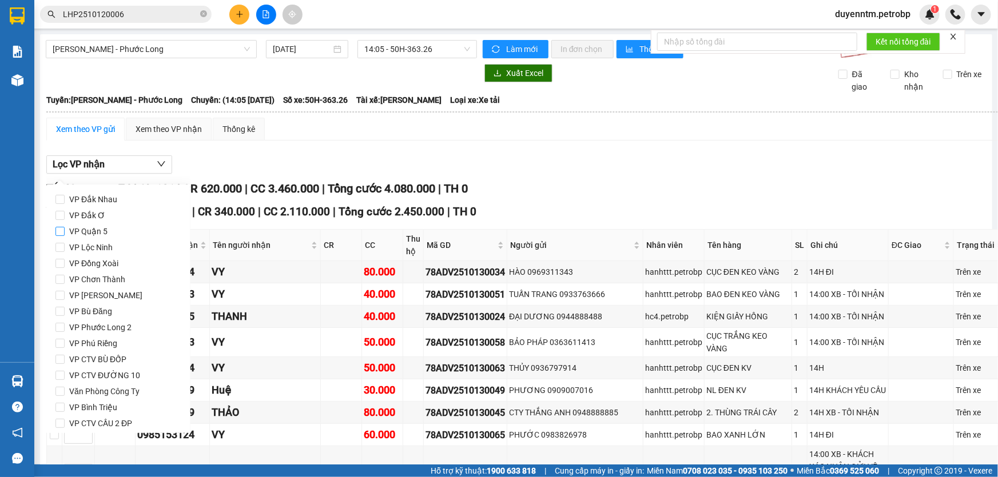
click at [61, 227] on input "VP Quận 5" at bounding box center [59, 231] width 9 height 9
checkbox input "true"
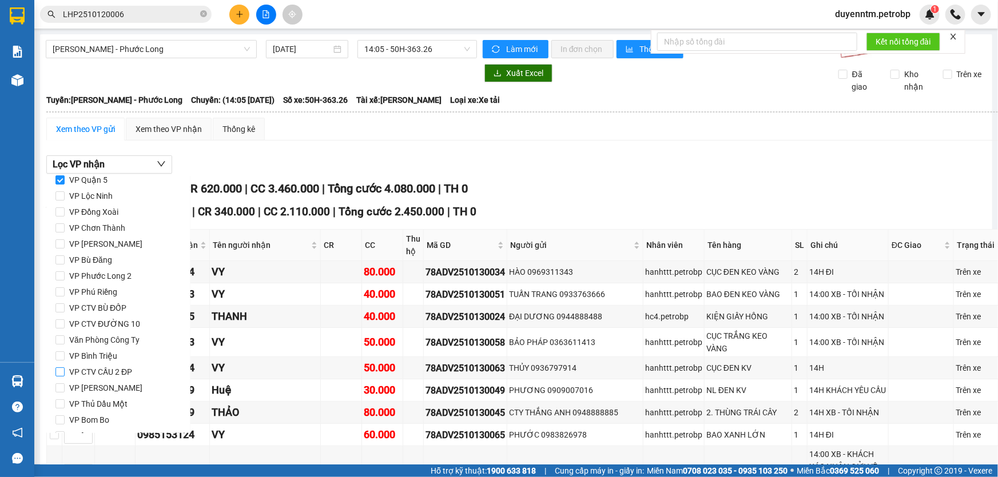
click at [67, 369] on span "VP CTV CẦU 2 ĐP" at bounding box center [101, 372] width 72 height 16
click at [65, 369] on input "VP CTV CẦU 2 ĐP" at bounding box center [59, 372] width 9 height 9
click at [67, 368] on span "VP CTV CẦU 2 ĐP" at bounding box center [101, 372] width 72 height 16
click at [65, 368] on input "VP CTV CẦU 2 ĐP" at bounding box center [59, 372] width 9 height 9
checkbox input "false"
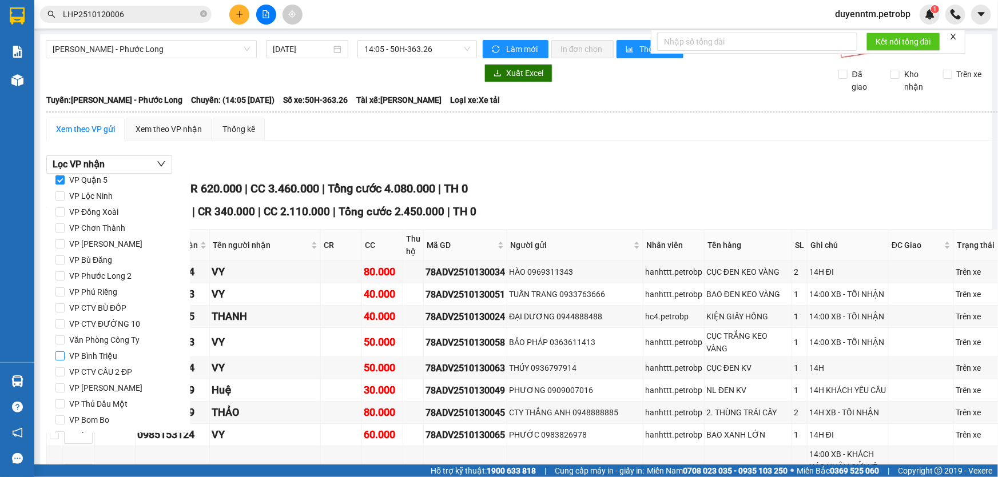
click at [66, 356] on span "VP Bình Triệu" at bounding box center [93, 356] width 57 height 16
click at [65, 356] on input "VP Bình Triệu" at bounding box center [59, 356] width 9 height 9
checkbox input "true"
click at [68, 387] on span "VP [PERSON_NAME]" at bounding box center [106, 388] width 82 height 16
click at [65, 387] on input "VP [PERSON_NAME]" at bounding box center [59, 388] width 9 height 9
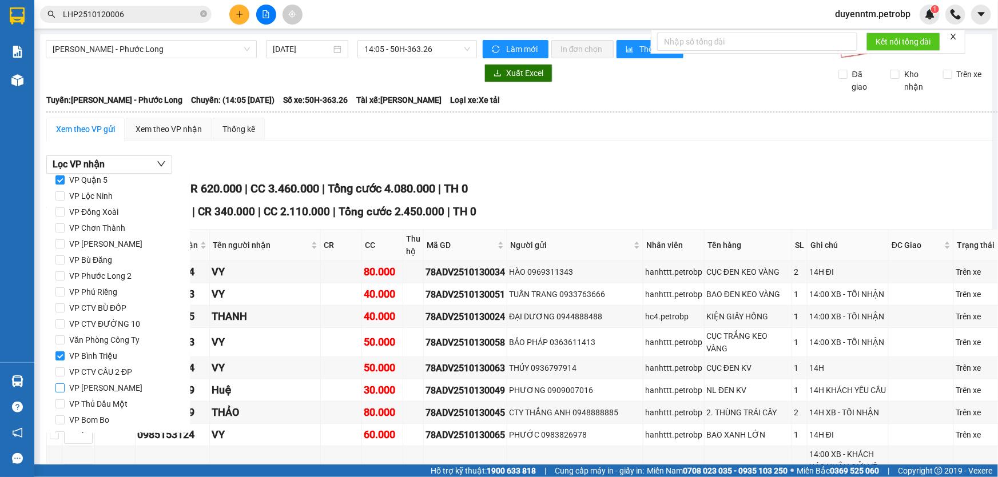
checkbox input "true"
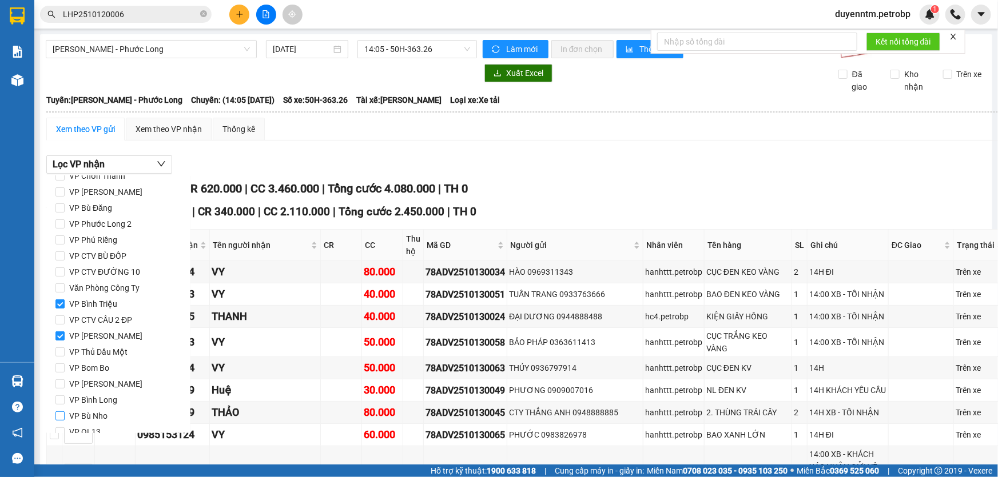
scroll to position [152, 0]
click at [62, 383] on input "VP QL13" at bounding box center [59, 384] width 9 height 9
checkbox input "true"
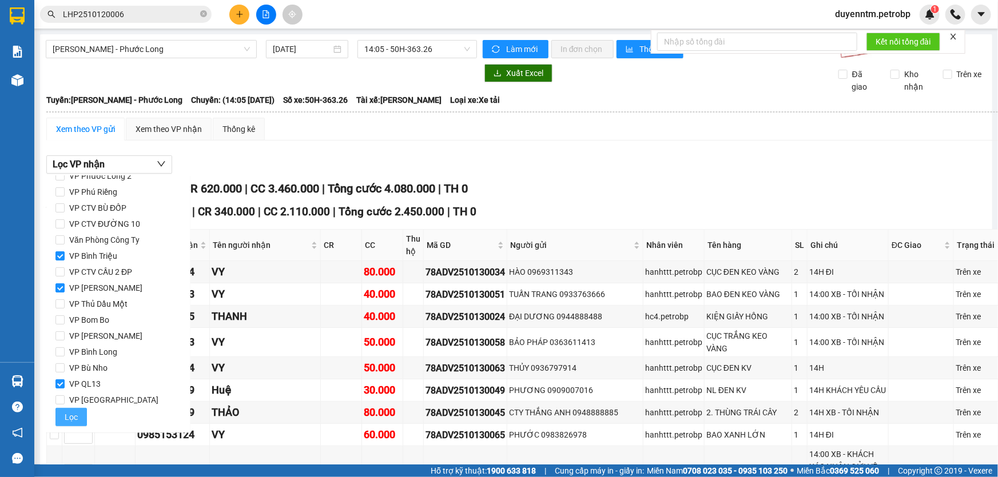
click at [75, 415] on span "Lọc" at bounding box center [71, 417] width 13 height 13
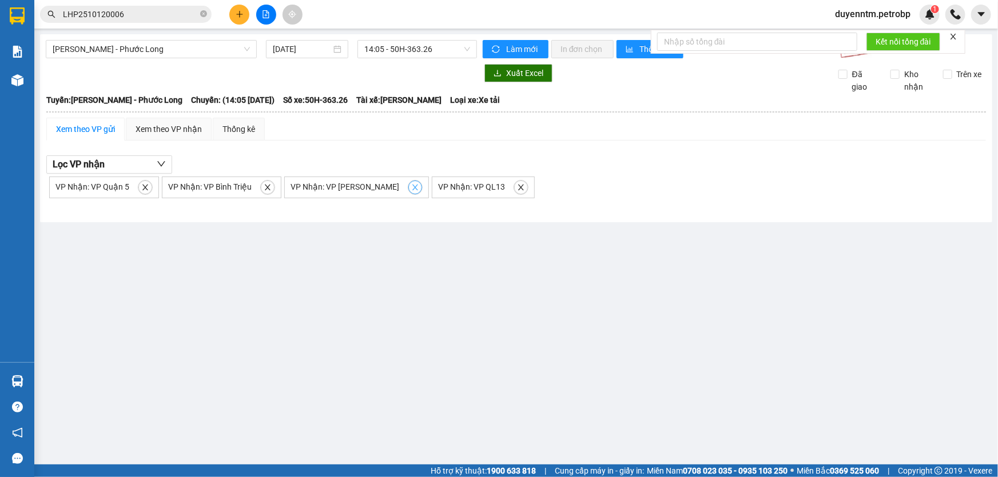
click at [409, 187] on span "close" at bounding box center [415, 188] width 13 height 8
checkbox input "false"
click at [268, 186] on span "close" at bounding box center [267, 188] width 13 height 8
checkbox input "false"
click at [248, 185] on icon "close" at bounding box center [251, 188] width 6 height 6
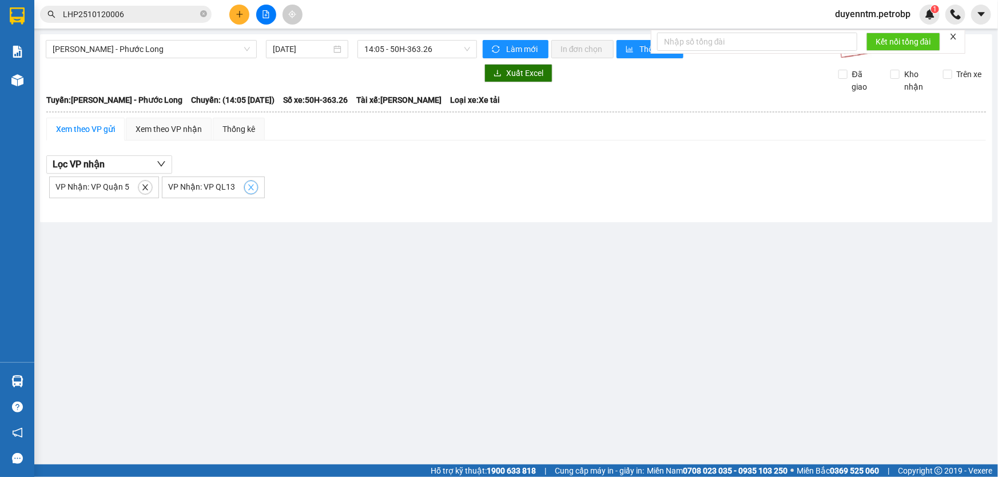
checkbox input "false"
click at [142, 185] on icon "close" at bounding box center [145, 188] width 8 height 8
checkbox input "false"
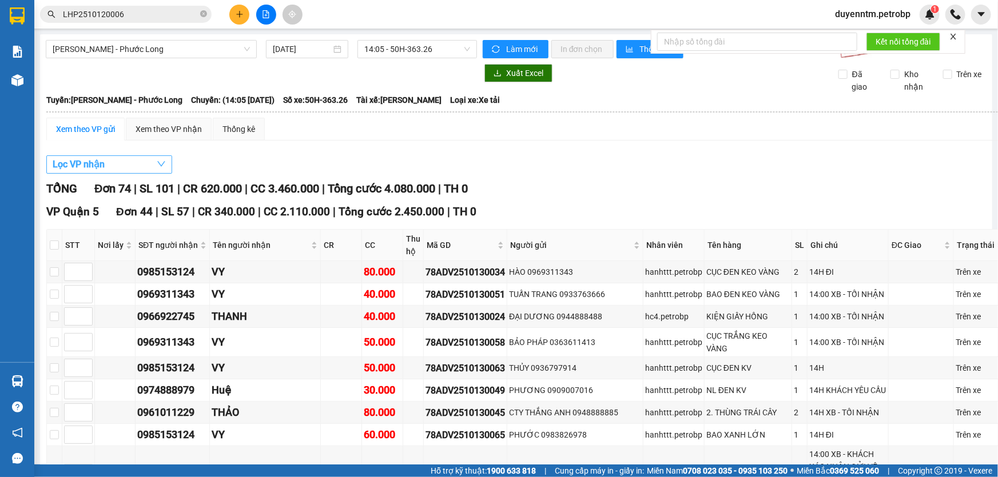
click at [148, 162] on button "Lọc VP nhận" at bounding box center [109, 165] width 126 height 18
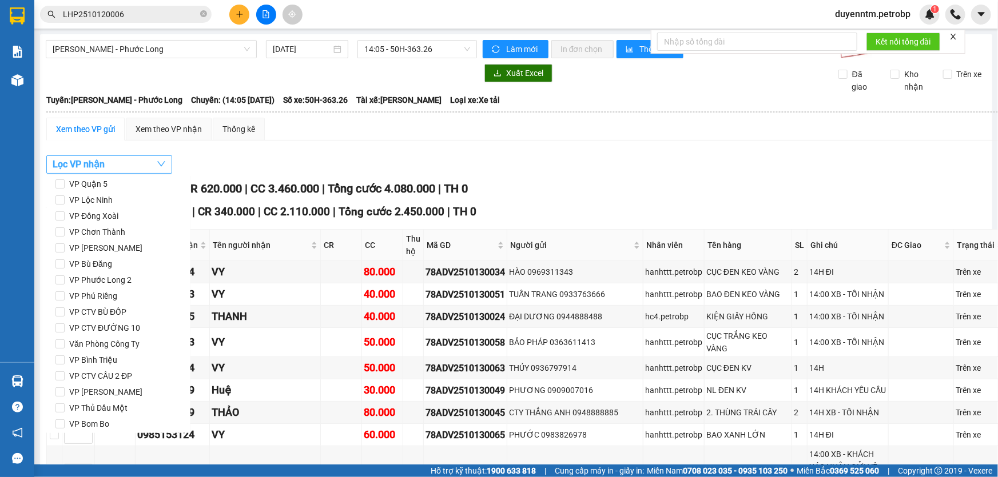
scroll to position [0, 0]
click at [61, 262] on input "VP Đồng Xoài" at bounding box center [59, 263] width 9 height 9
checkbox input "true"
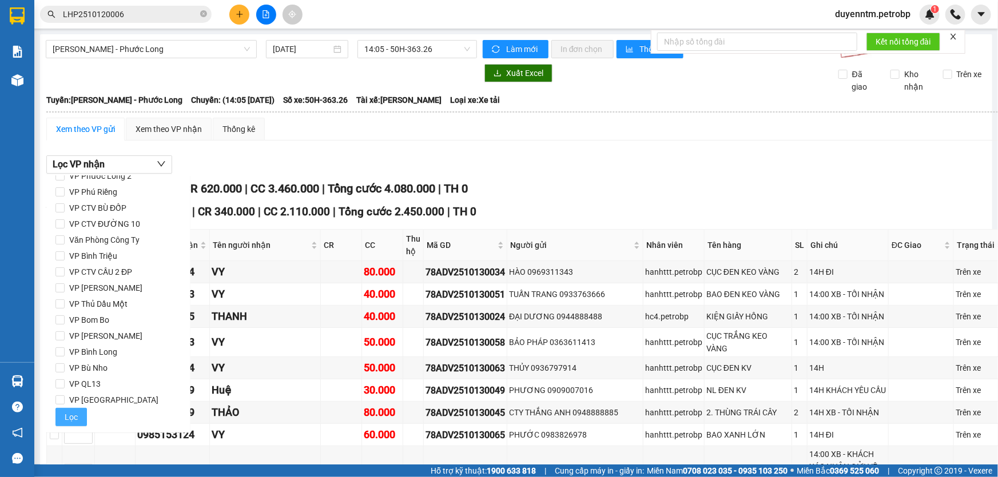
click at [68, 422] on span "Lọc" at bounding box center [71, 417] width 13 height 13
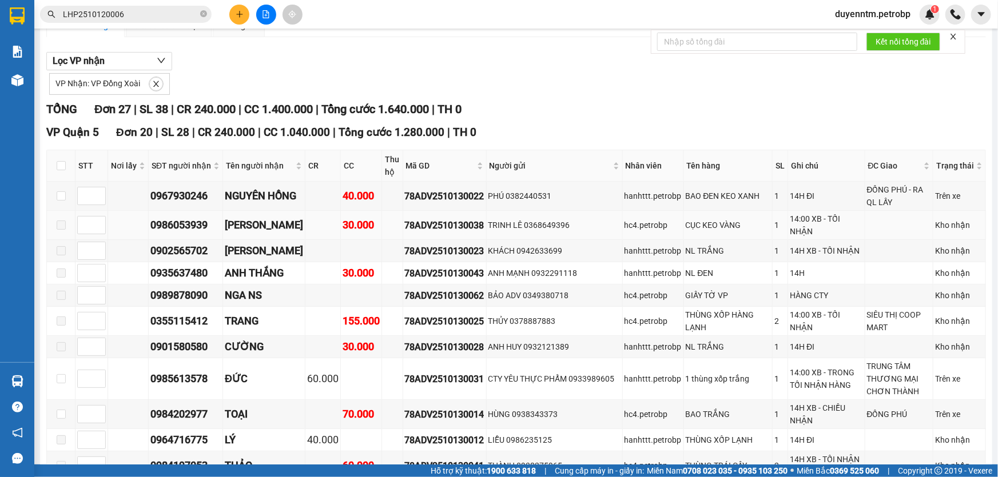
scroll to position [156, 0]
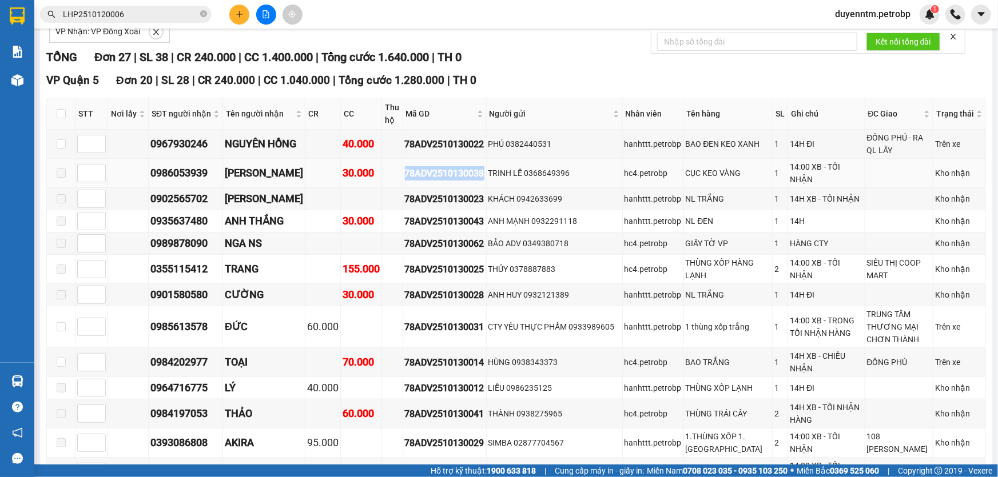
drag, startPoint x: 488, startPoint y: 177, endPoint x: 406, endPoint y: 177, distance: 82.3
click at [406, 177] on div "78ADV2510130038" at bounding box center [444, 173] width 79 height 14
copy div "78ADV2510130038"
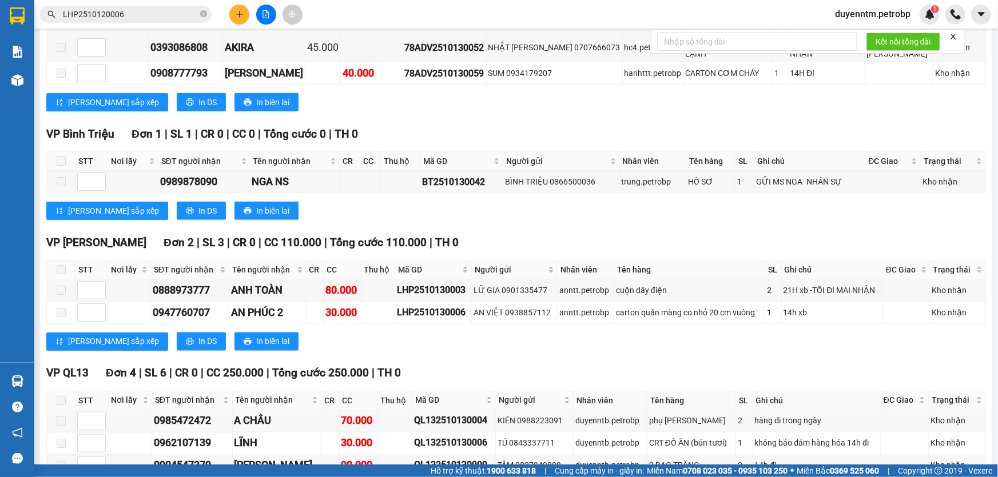
scroll to position [843, 0]
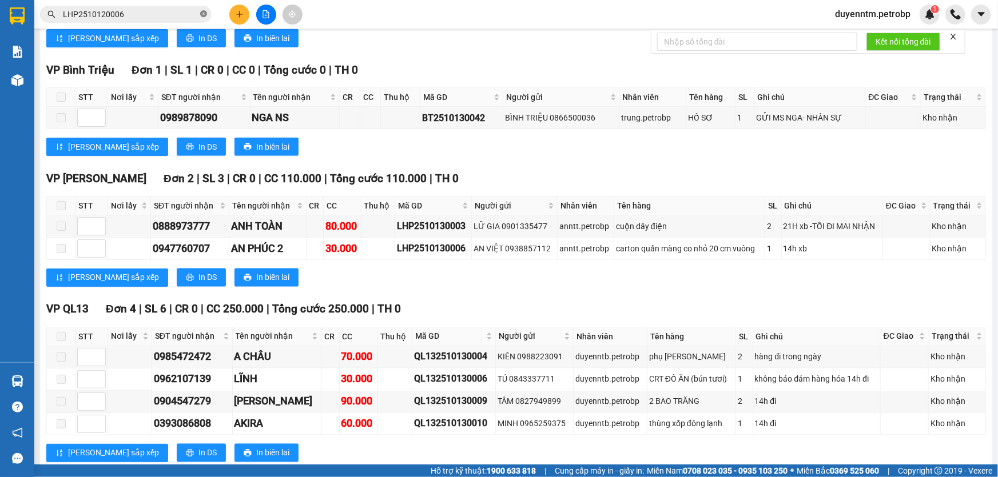
click at [204, 15] on icon "close-circle" at bounding box center [203, 13] width 7 height 7
paste input "78ADV2510130038"
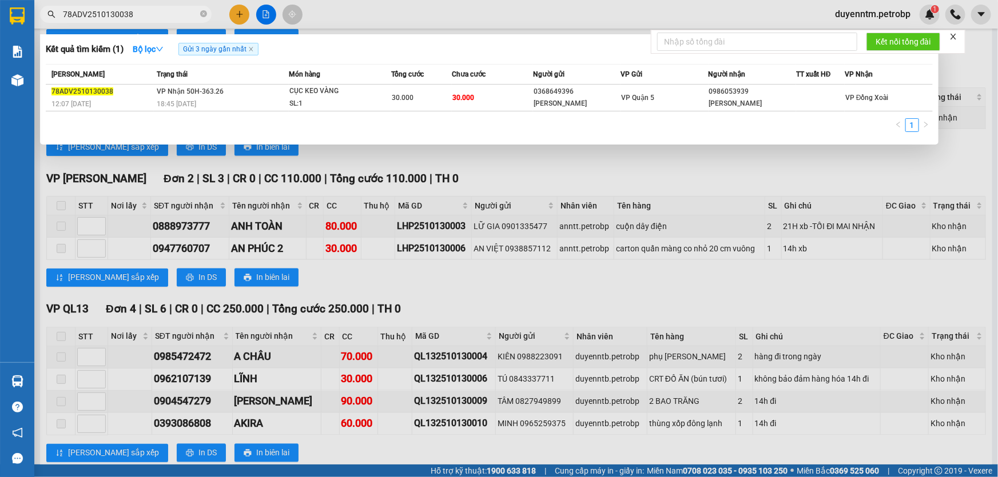
type input "78ADV2510130038"
click at [504, 268] on div at bounding box center [499, 238] width 998 height 477
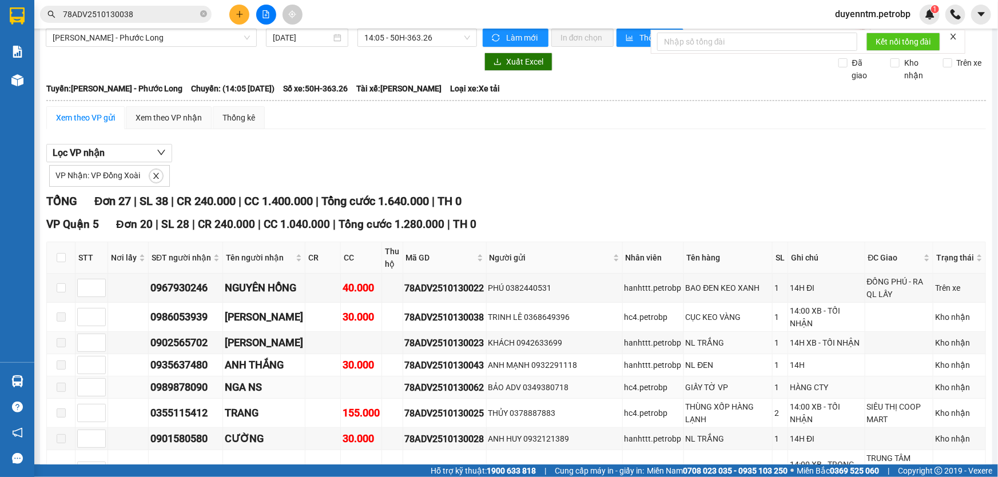
scroll to position [0, 0]
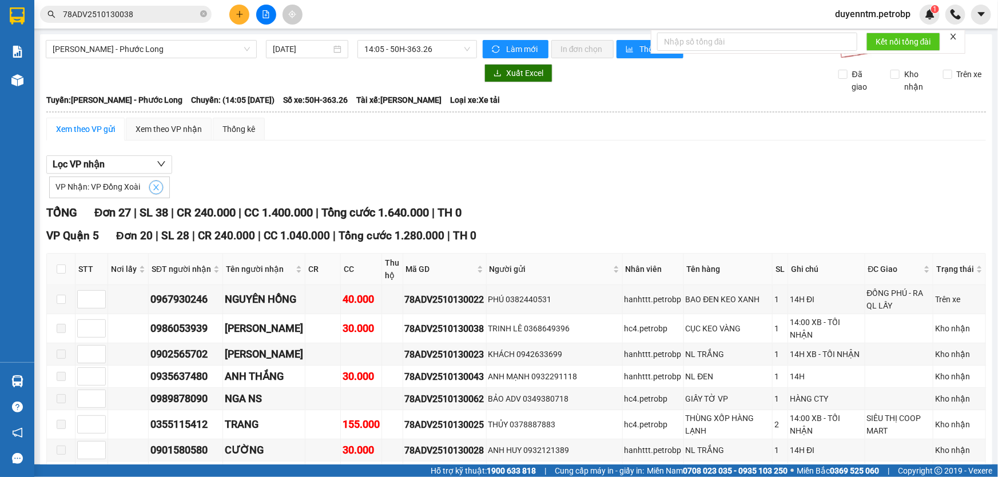
click at [154, 190] on icon "close" at bounding box center [156, 188] width 8 height 8
checkbox input "false"
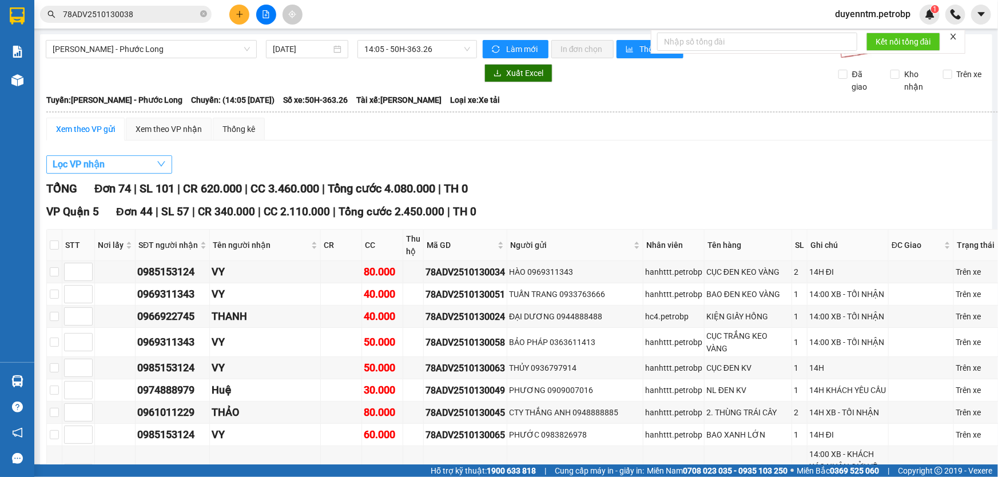
click at [146, 163] on button "Lọc VP nhận" at bounding box center [109, 165] width 126 height 18
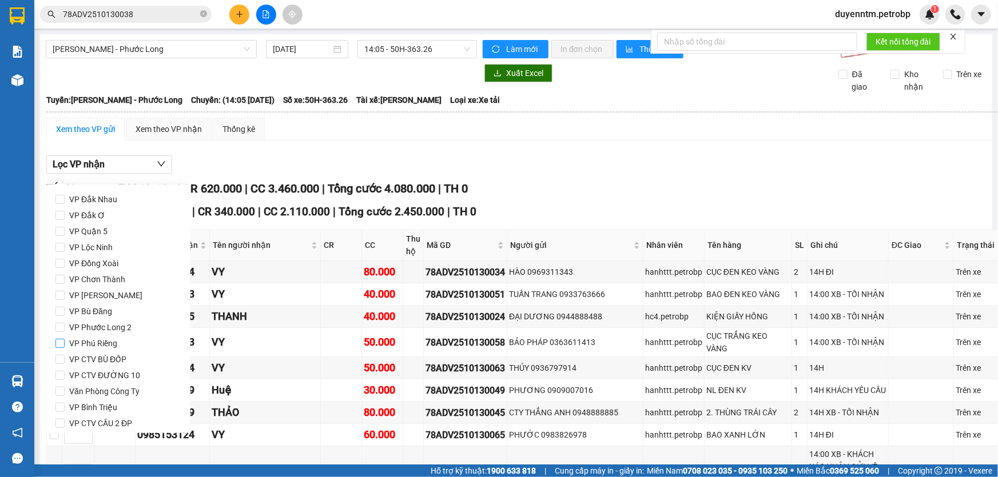
click at [63, 342] on input "VP Phú Riềng" at bounding box center [59, 343] width 9 height 9
checkbox input "true"
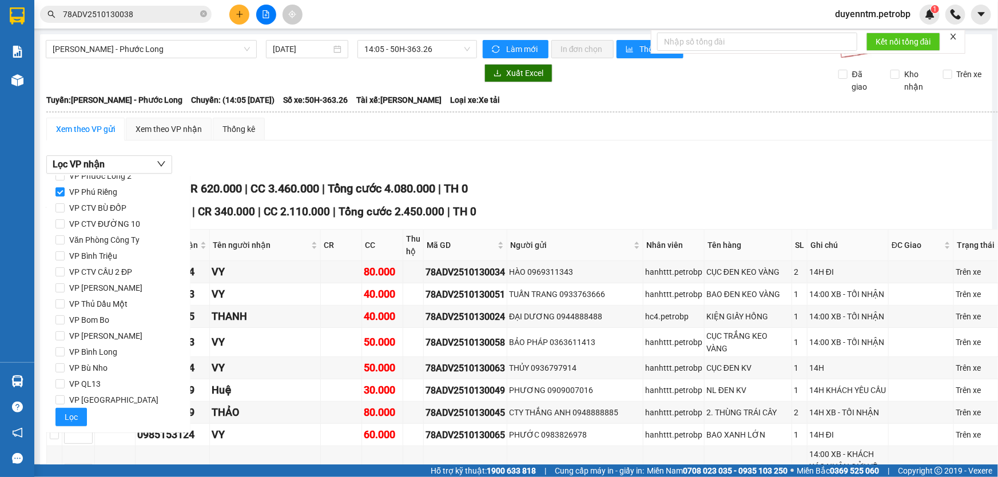
click at [51, 420] on div "VP Đắk Nhau VP Đắk Ơ VP Quận 5 VP Lộc Ninh VP Đồng Xoài VP Chơn Thành VP Đức …" at bounding box center [118, 233] width 144 height 400
click at [59, 415] on button "Lọc" at bounding box center [70, 417] width 31 height 18
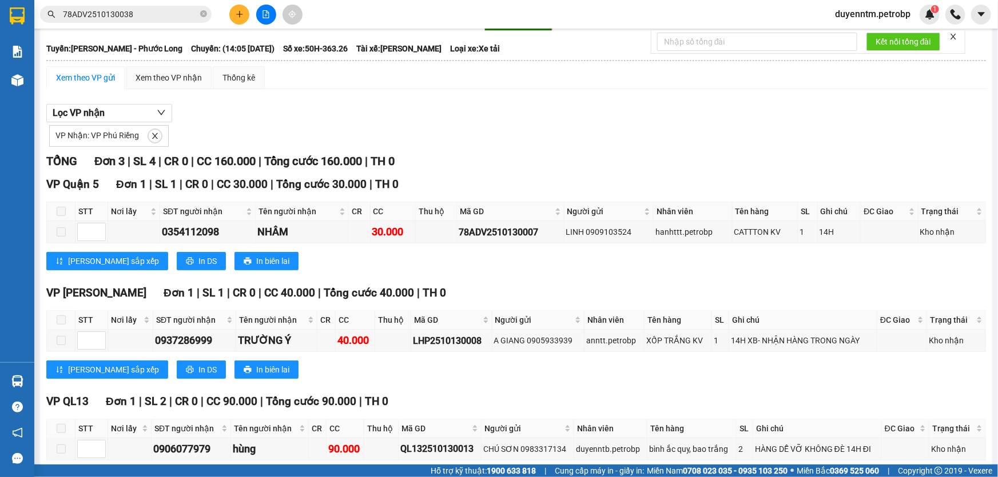
scroll to position [105, 0]
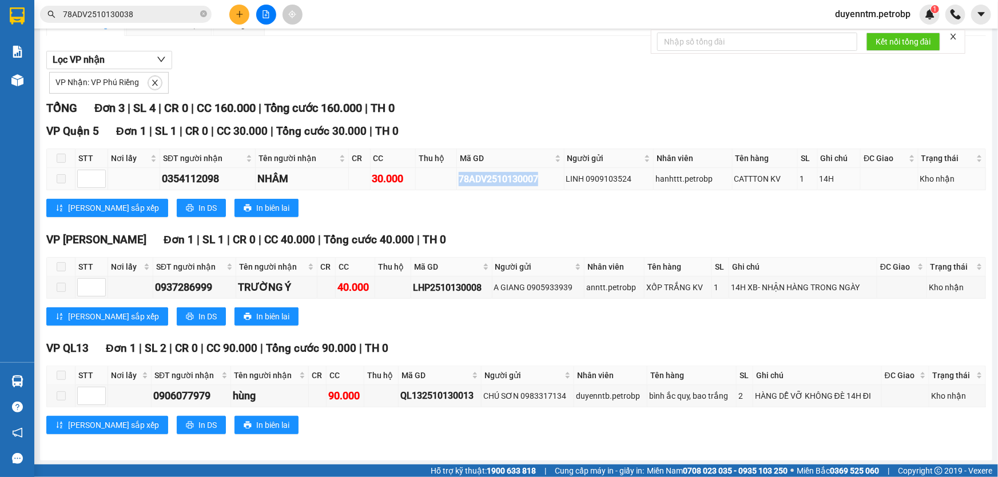
drag, startPoint x: 543, startPoint y: 183, endPoint x: 457, endPoint y: 178, distance: 85.9
click at [459, 178] on div "78ADV2510130007" at bounding box center [510, 179] width 103 height 14
copy div "78ADV2510130007"
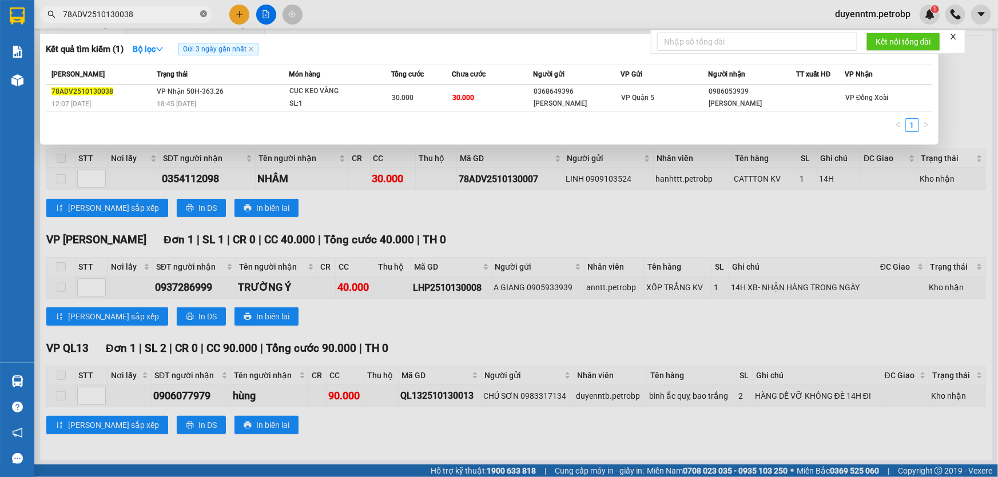
drag, startPoint x: 204, startPoint y: 16, endPoint x: 182, endPoint y: 17, distance: 22.3
click at [202, 16] on icon "close-circle" at bounding box center [203, 13] width 7 height 7
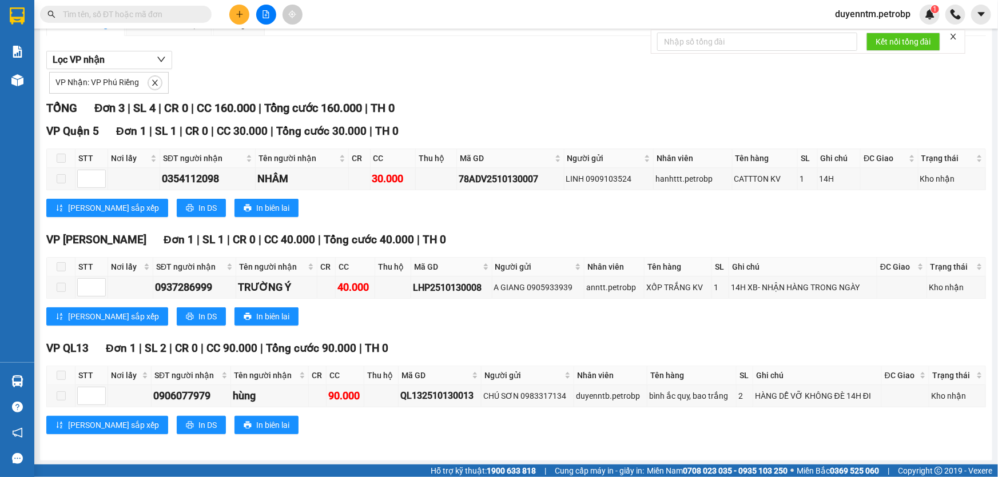
paste input "78ADV2510130007"
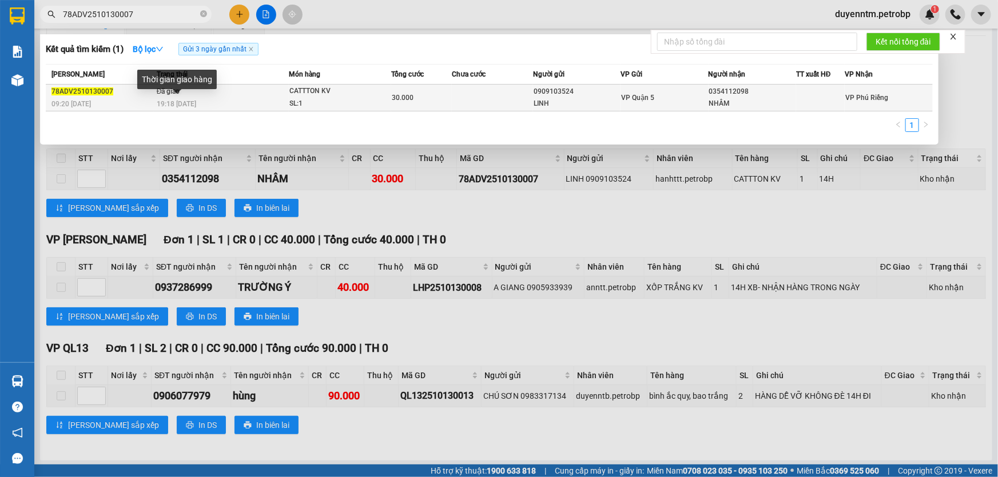
type input "78ADV2510130007"
click at [190, 105] on span "19:18 - 13/10" at bounding box center [176, 104] width 39 height 8
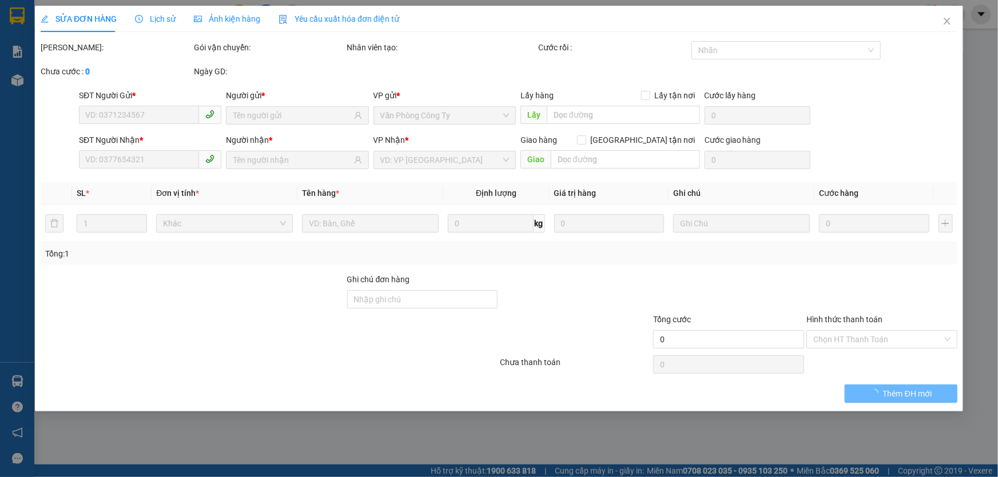
type input "0909103524"
type input "LINH"
type input "0354112098"
type input "NHÂM"
type input "30.000"
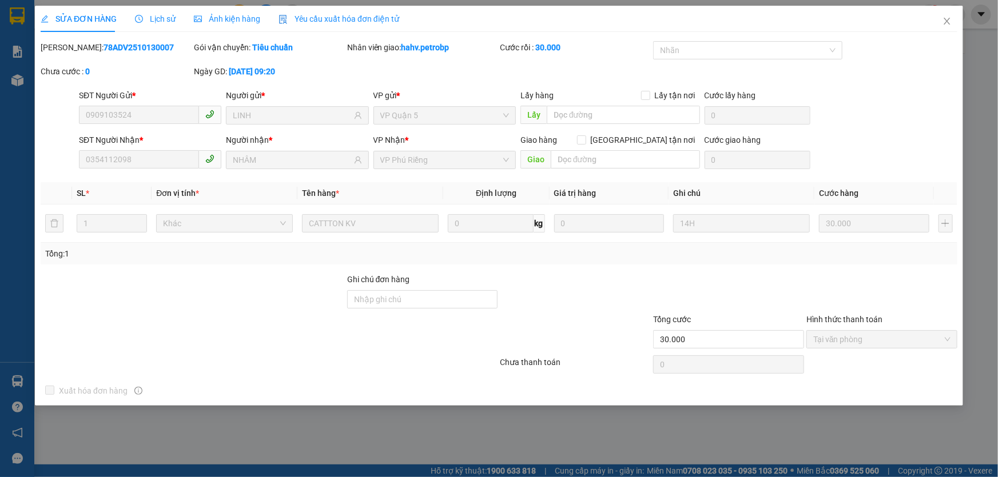
click at [161, 15] on span "Lịch sử" at bounding box center [155, 18] width 41 height 9
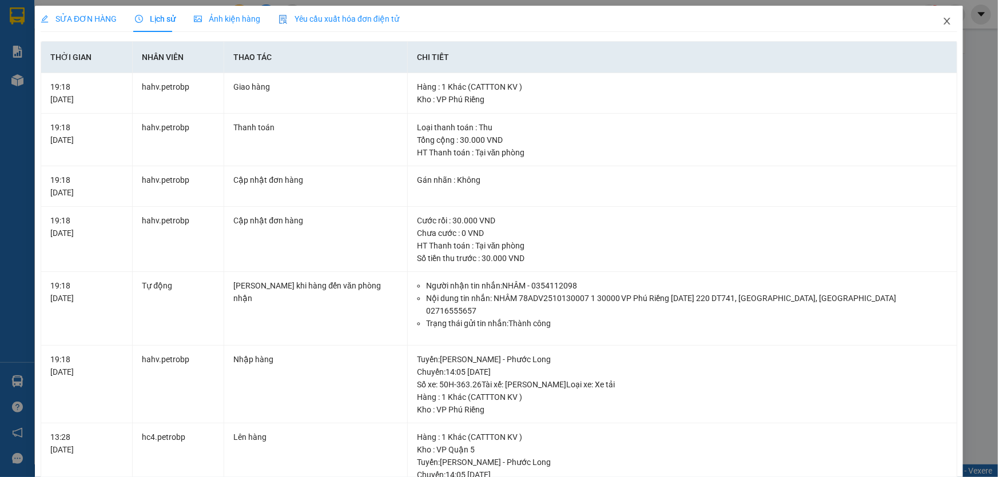
click at [943, 23] on icon "close" at bounding box center [946, 21] width 6 height 7
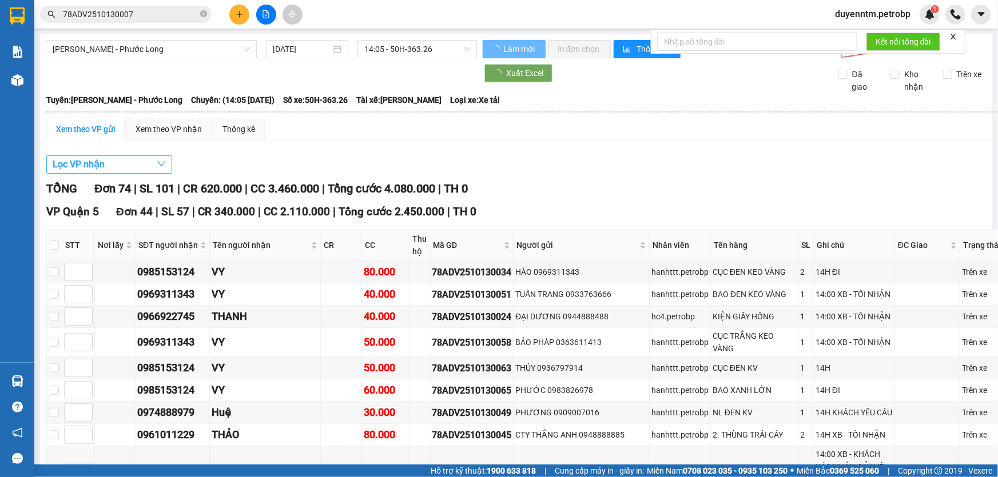
click at [157, 166] on icon "down" at bounding box center [161, 164] width 9 height 9
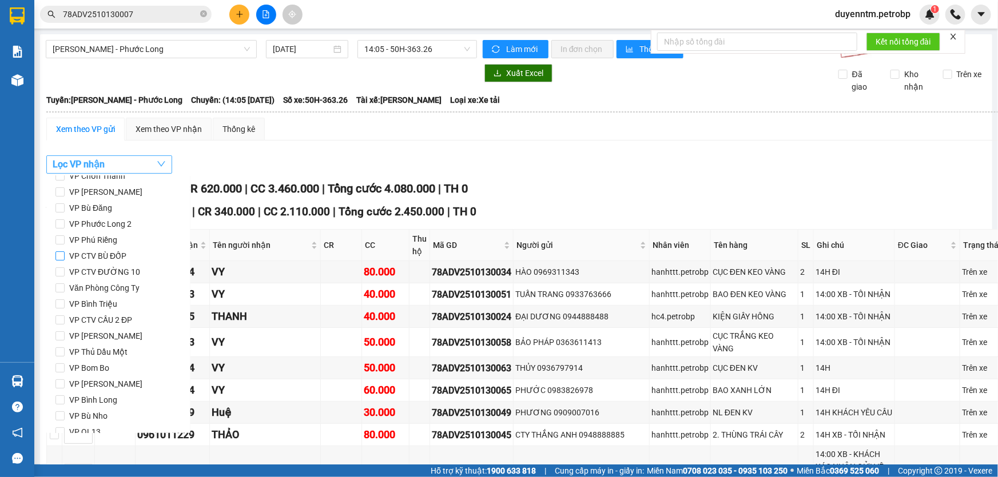
scroll to position [152, 0]
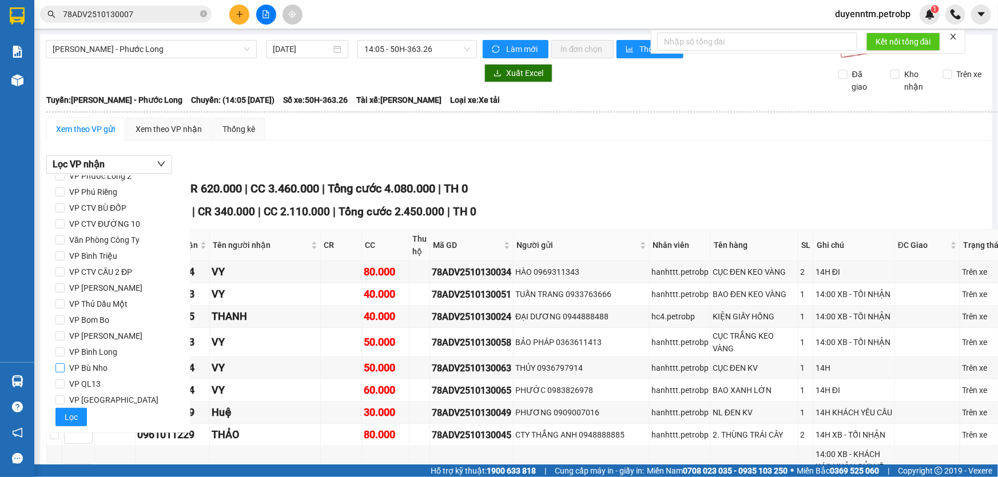
click at [71, 366] on span "VP Bù Nho" at bounding box center [88, 368] width 47 height 16
click at [65, 366] on input "VP Bù Nho" at bounding box center [59, 368] width 9 height 9
checkbox input "true"
click at [79, 419] on button "Lọc" at bounding box center [70, 417] width 31 height 18
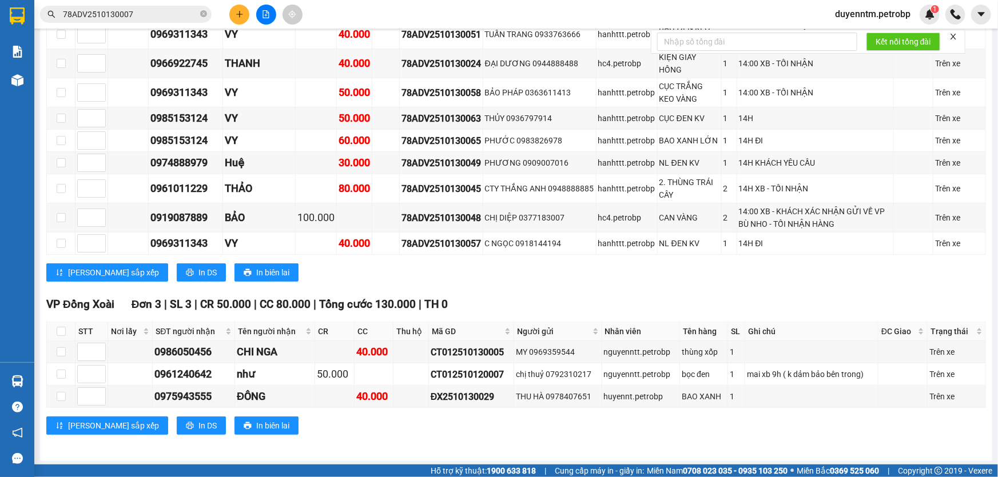
scroll to position [0, 0]
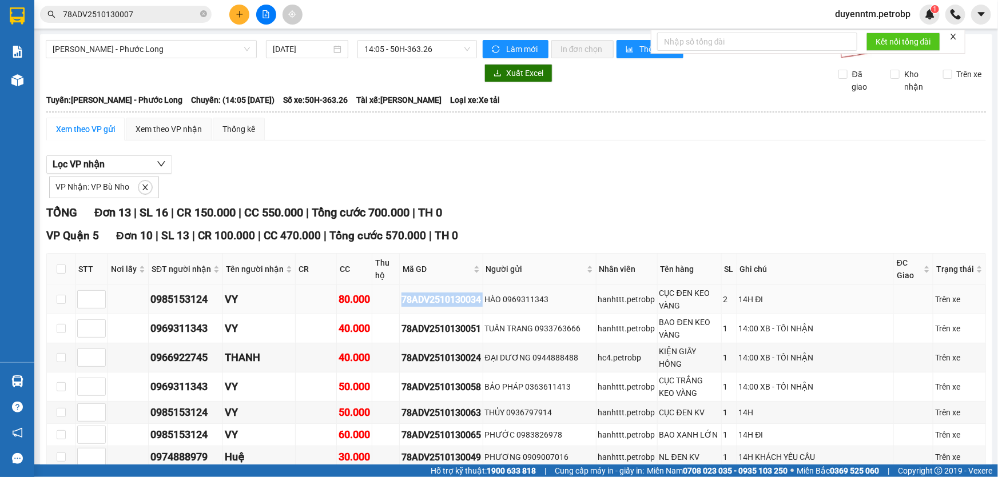
drag, startPoint x: 484, startPoint y: 298, endPoint x: 398, endPoint y: 303, distance: 86.5
click at [398, 303] on tr "0985153124 VY 80.000 78ADV2510130034 HÀO 0969311343 hanhttt.petrobp CỤC ĐEN KEO…" at bounding box center [516, 299] width 939 height 29
copy div "78ADV2510130034"
click at [142, 185] on icon "close" at bounding box center [145, 188] width 6 height 6
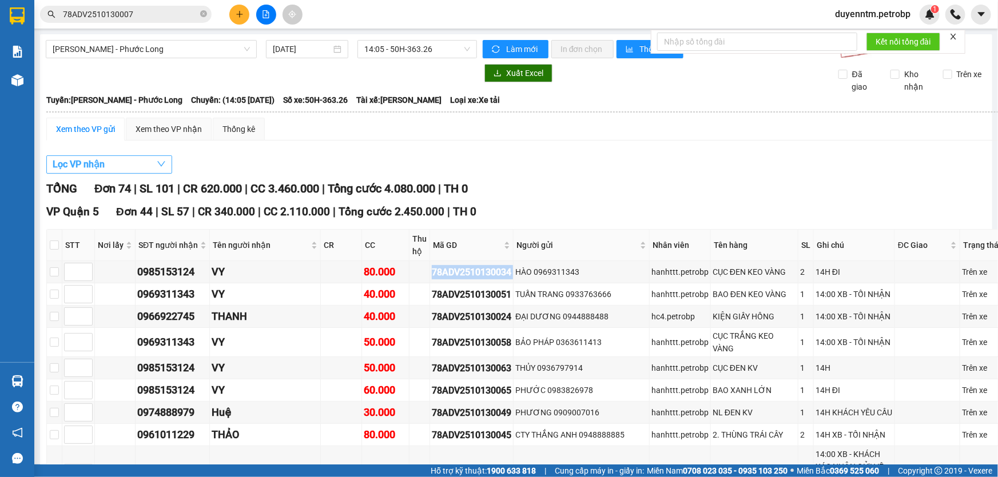
click at [145, 164] on button "Lọc VP nhận" at bounding box center [109, 165] width 126 height 18
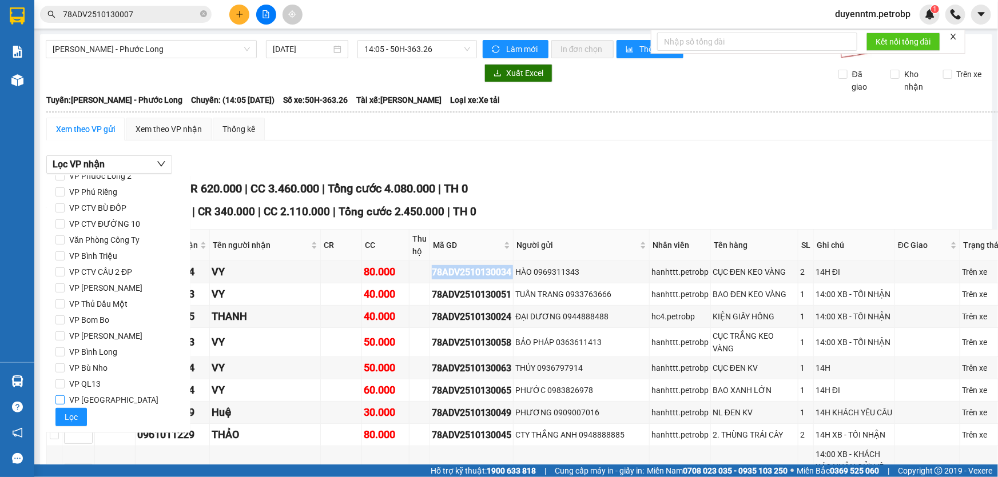
click at [59, 399] on input "VP [GEOGRAPHIC_DATA]" at bounding box center [59, 400] width 9 height 9
click at [62, 413] on button "Lọc" at bounding box center [70, 417] width 31 height 18
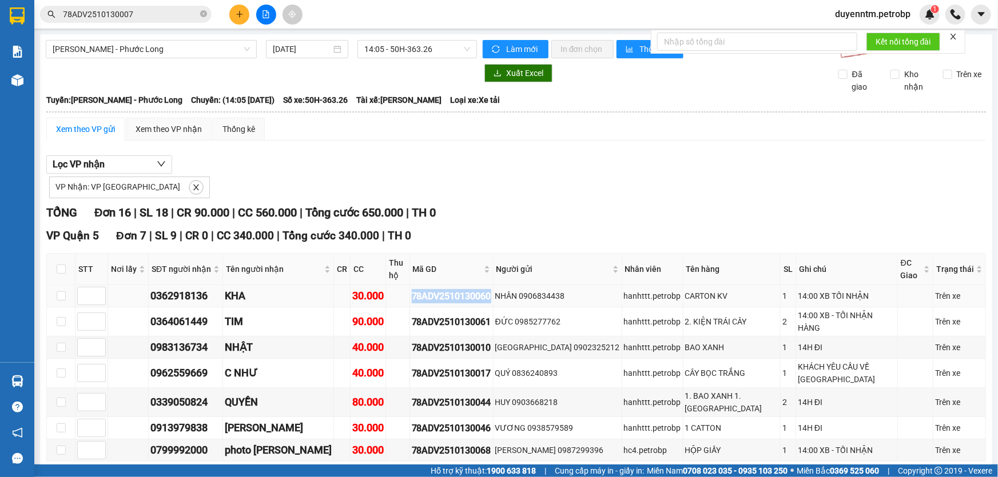
drag, startPoint x: 483, startPoint y: 285, endPoint x: 395, endPoint y: 293, distance: 88.4
click at [395, 293] on tr "0362918136 KHA 30.000 78ADV2510130060 NHÂN 0906834438 hanhttt.petrobp CARTON KV…" at bounding box center [516, 296] width 939 height 22
copy div "78ADV2510130060"
click at [192, 189] on icon "close" at bounding box center [196, 188] width 8 height 8
checkbox input "false"
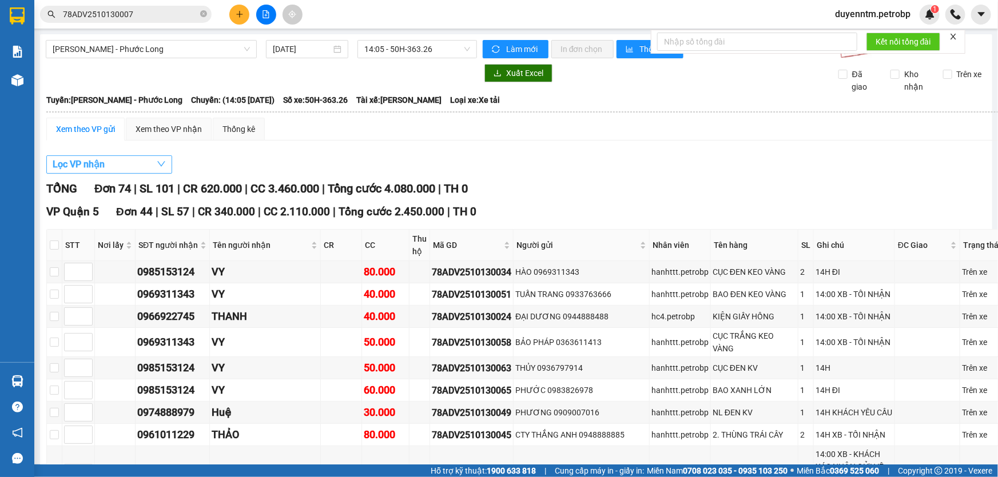
click at [147, 167] on button "Lọc VP nhận" at bounding box center [109, 165] width 126 height 18
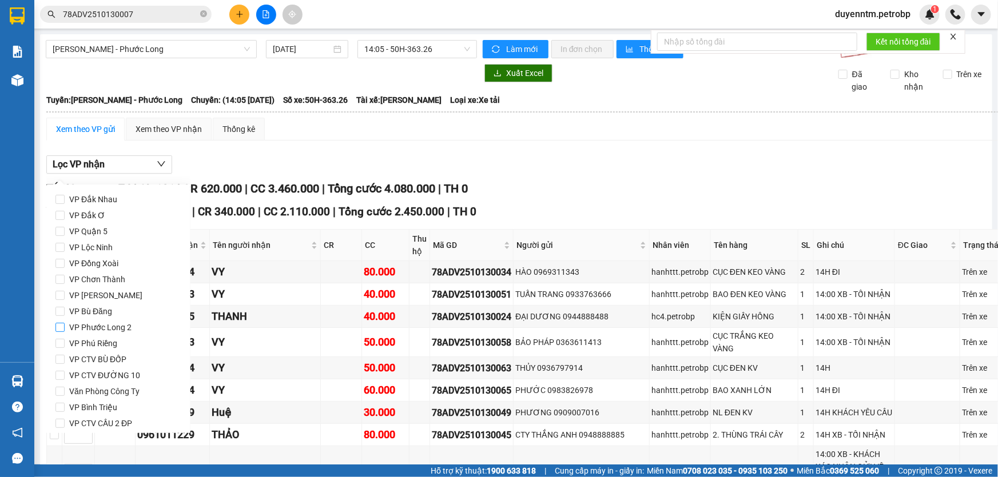
click at [93, 327] on span "VP Phước Long 2" at bounding box center [100, 328] width 71 height 16
click at [65, 327] on input "VP Phước Long 2" at bounding box center [59, 327] width 9 height 9
checkbox input "true"
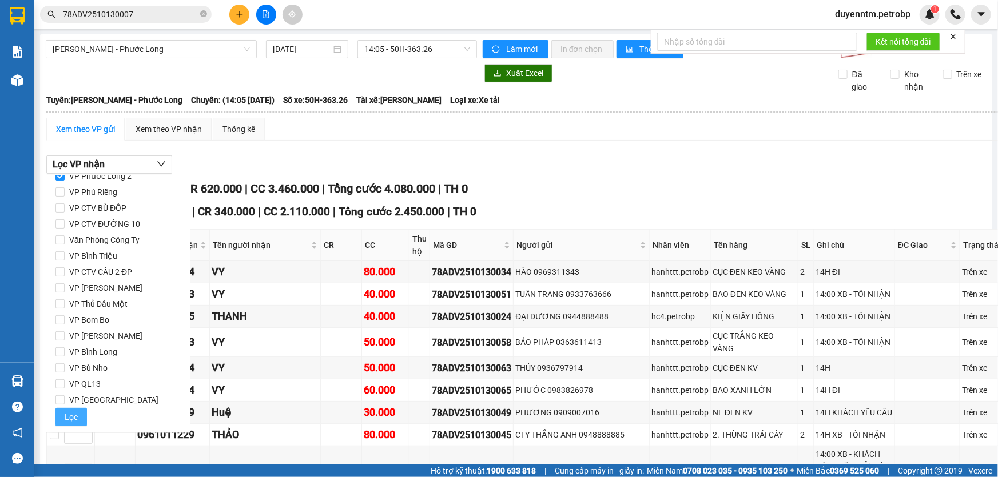
click at [74, 421] on span "Lọc" at bounding box center [71, 417] width 13 height 13
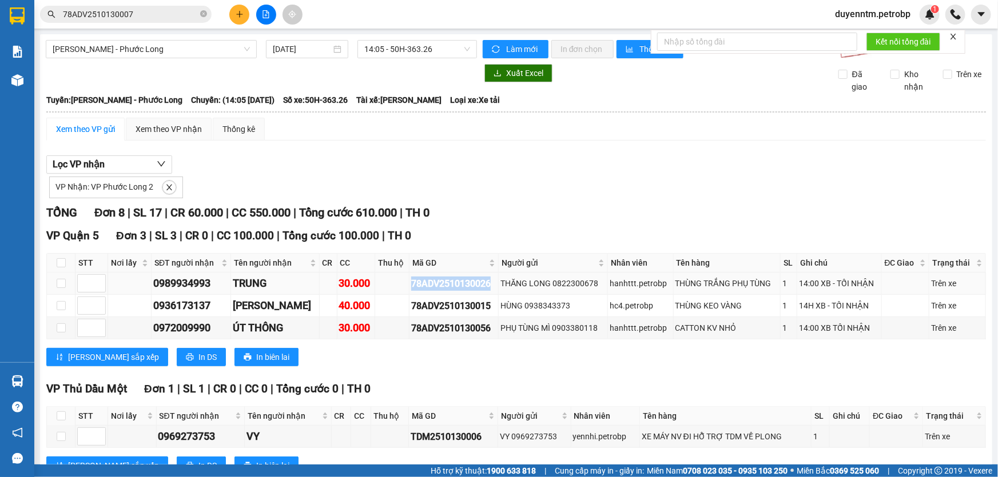
drag, startPoint x: 487, startPoint y: 283, endPoint x: 401, endPoint y: 292, distance: 86.8
click at [409, 292] on td "78ADV2510130026" at bounding box center [453, 284] width 89 height 22
click at [236, 48] on span "[PERSON_NAME] - Phước Long" at bounding box center [151, 49] width 197 height 17
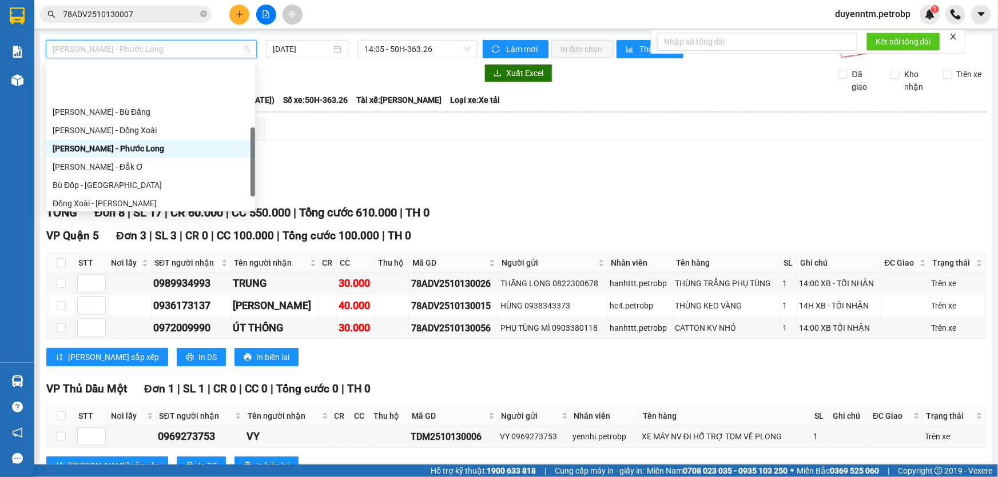
scroll to position [195, 0]
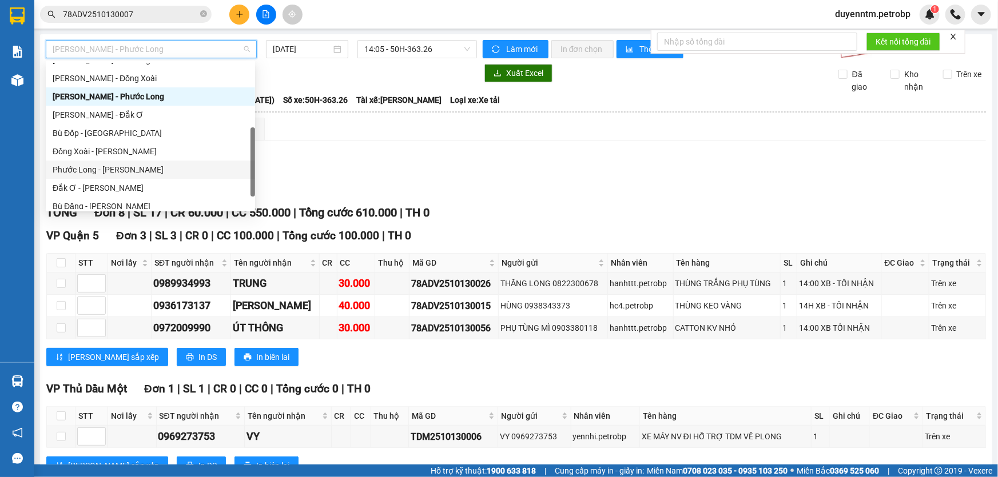
click at [180, 170] on div "Phước Long - Hồ Chí Minh" at bounding box center [151, 170] width 196 height 13
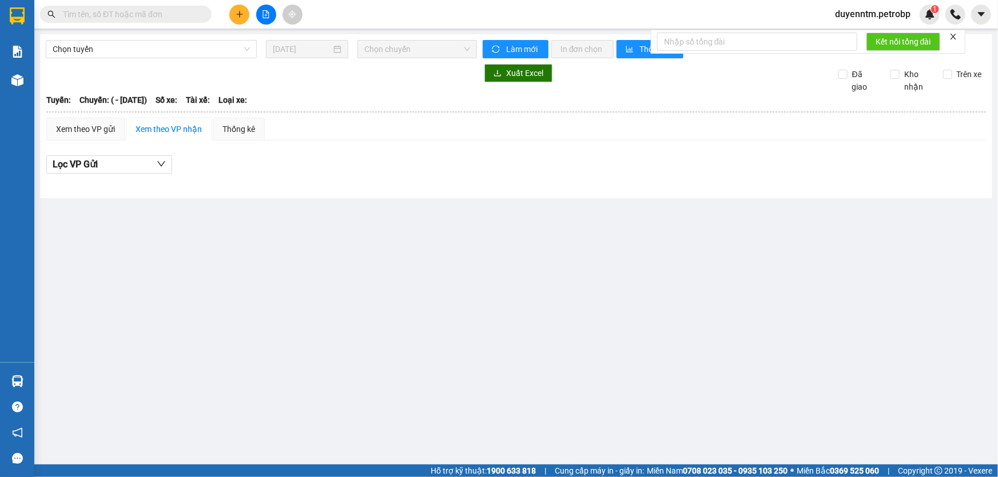
type input "[DATE]"
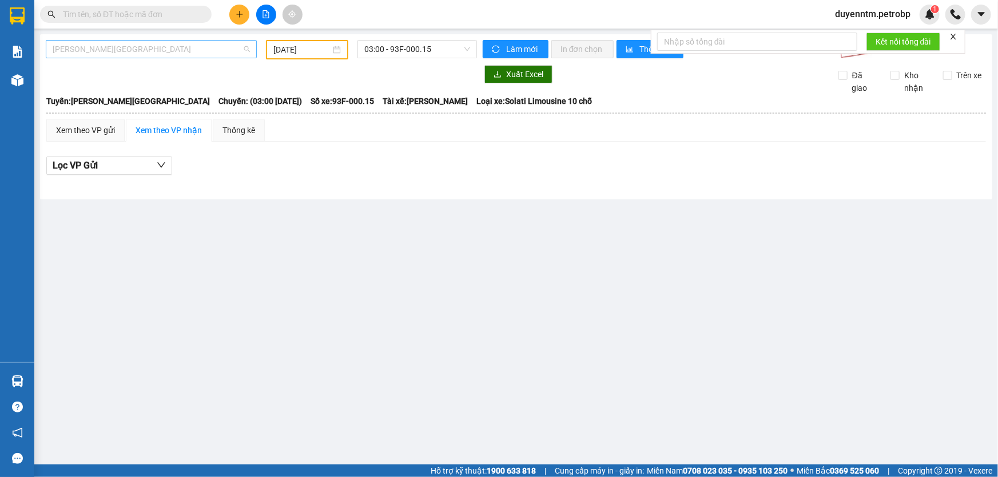
click at [204, 48] on span "Lộc Ninh - Hồ Chí Minh" at bounding box center [151, 49] width 197 height 17
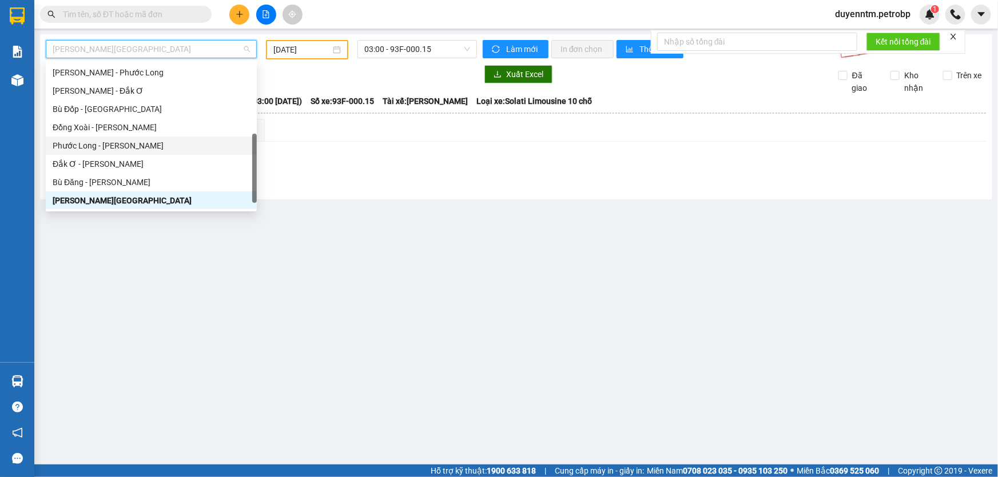
click at [137, 142] on div "Phước Long - Hồ Chí Minh" at bounding box center [151, 146] width 197 height 13
type input "[DATE]"
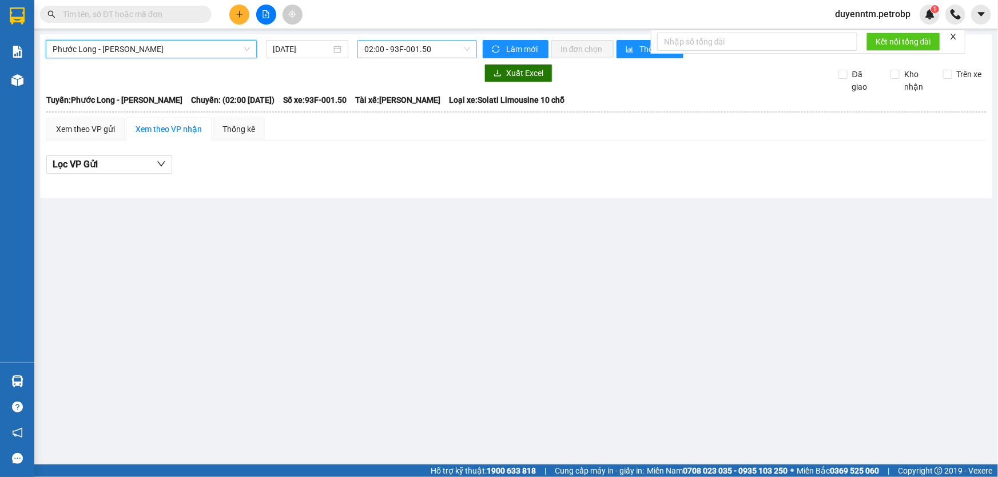
click at [408, 51] on span "02:00 - 93F-001.50" at bounding box center [417, 49] width 106 height 17
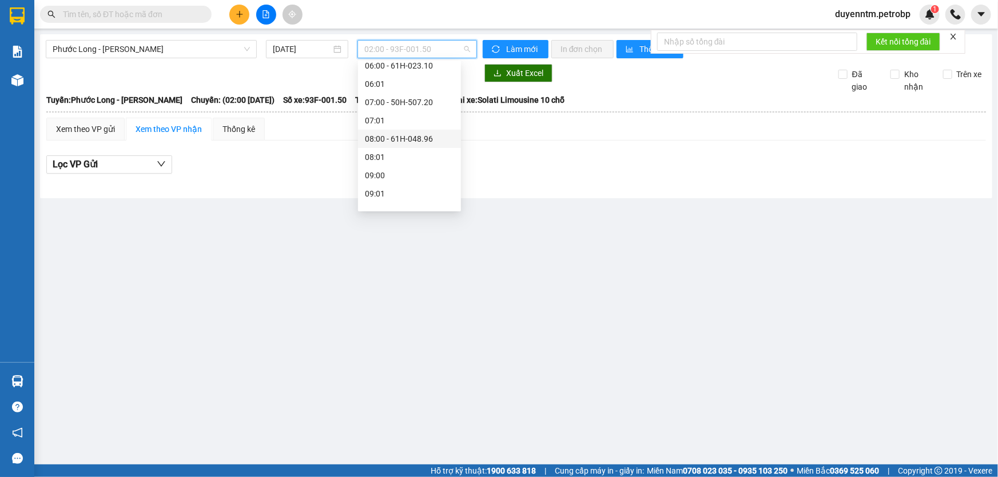
scroll to position [260, 0]
click at [424, 162] on div "09:05 - 50H-363.26" at bounding box center [409, 160] width 89 height 13
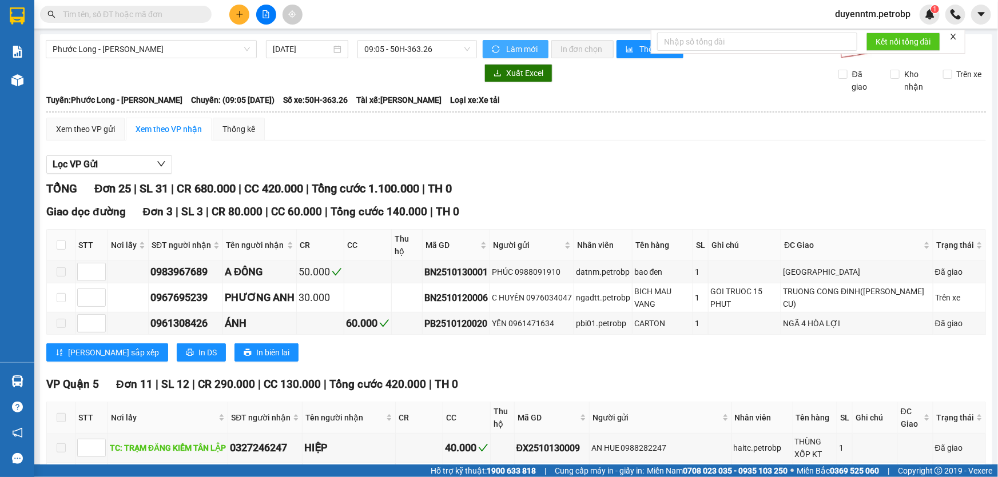
click at [507, 45] on span "Làm mới" at bounding box center [522, 49] width 33 height 13
click at [104, 134] on div "Xem theo VP gửi" at bounding box center [85, 129] width 59 height 13
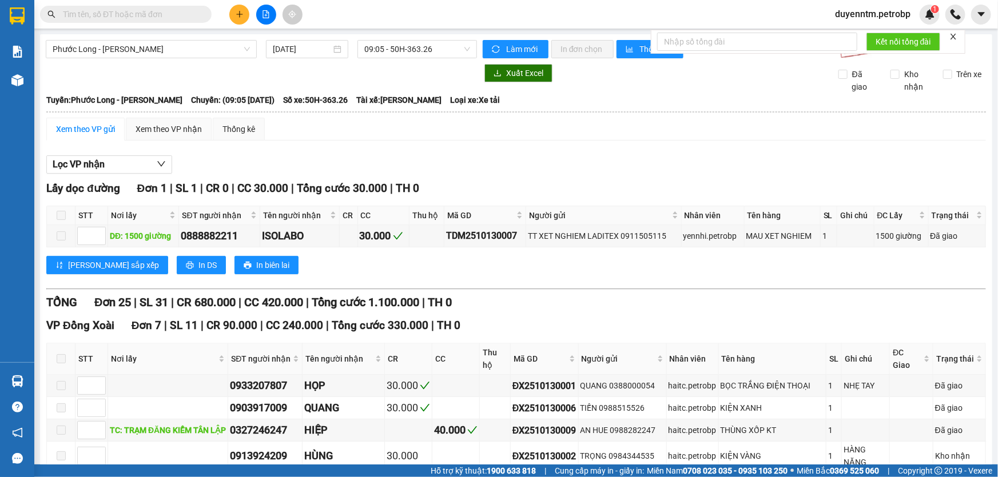
click at [178, 17] on input "text" at bounding box center [130, 14] width 135 height 13
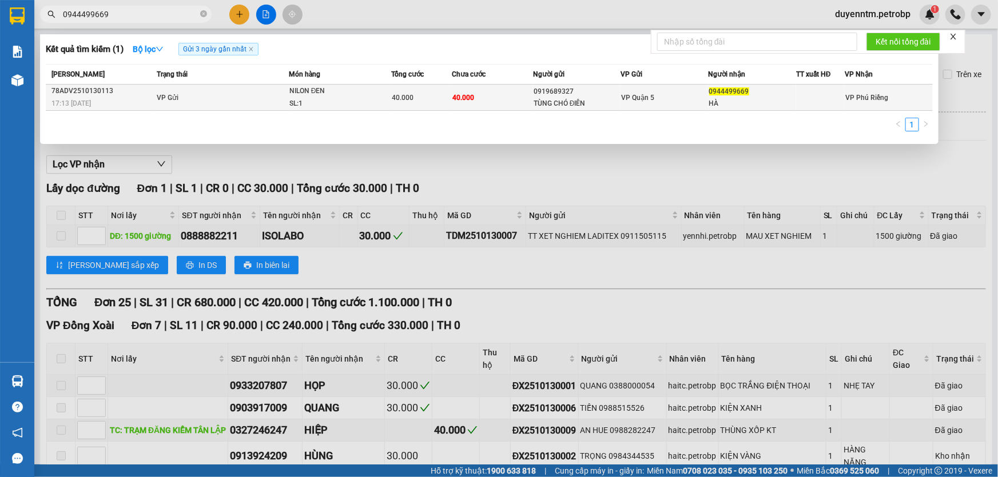
type input "0944499669"
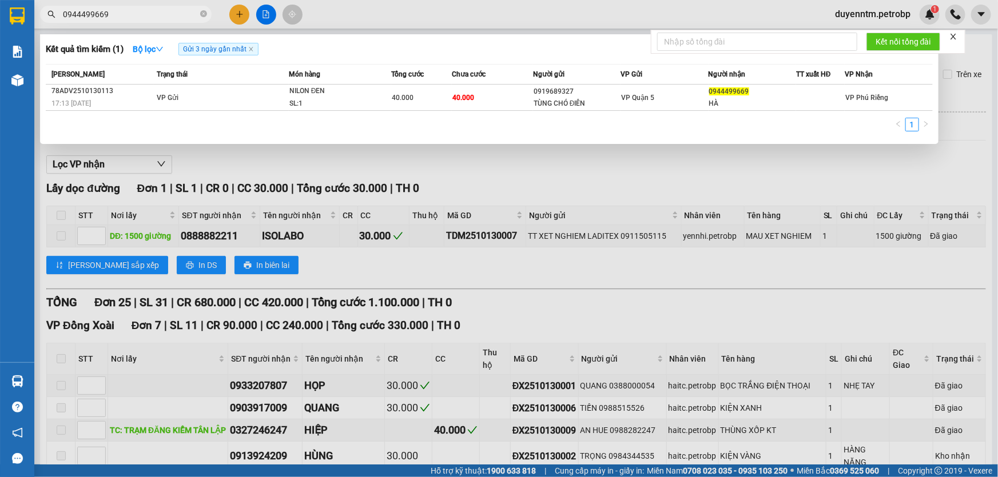
click at [260, 94] on td "VP Gửi" at bounding box center [221, 98] width 135 height 26
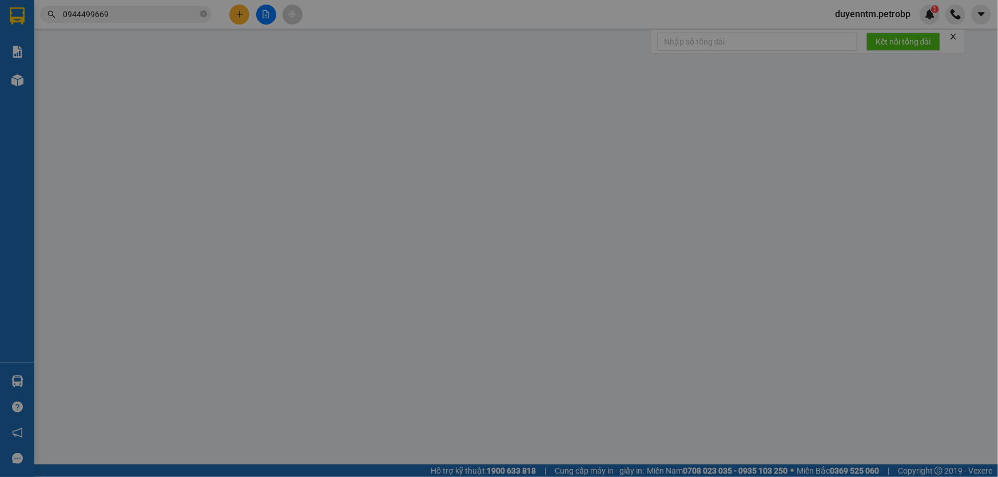
type input "0919689327"
type input "TÙNG CHÓ ĐIÊN"
type input "0944499669"
type input "HÀ"
type input "40.000"
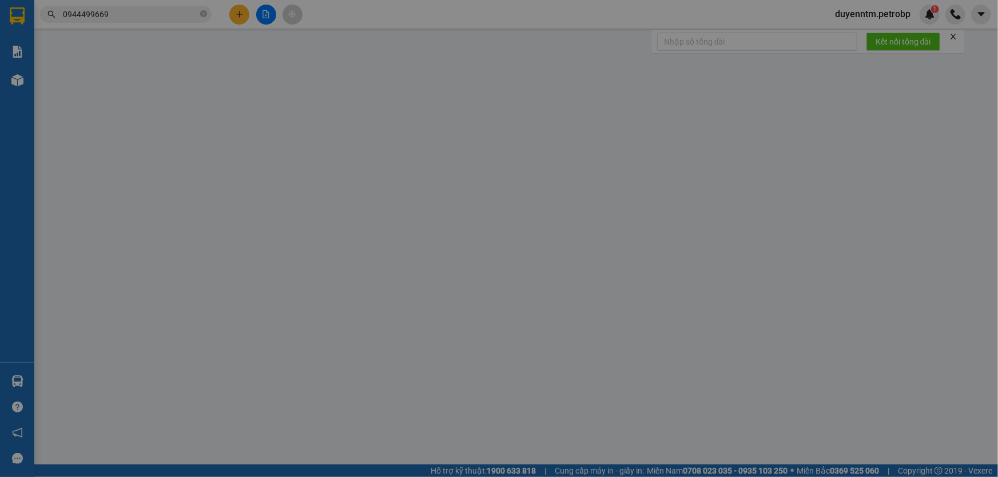
type input "40.000"
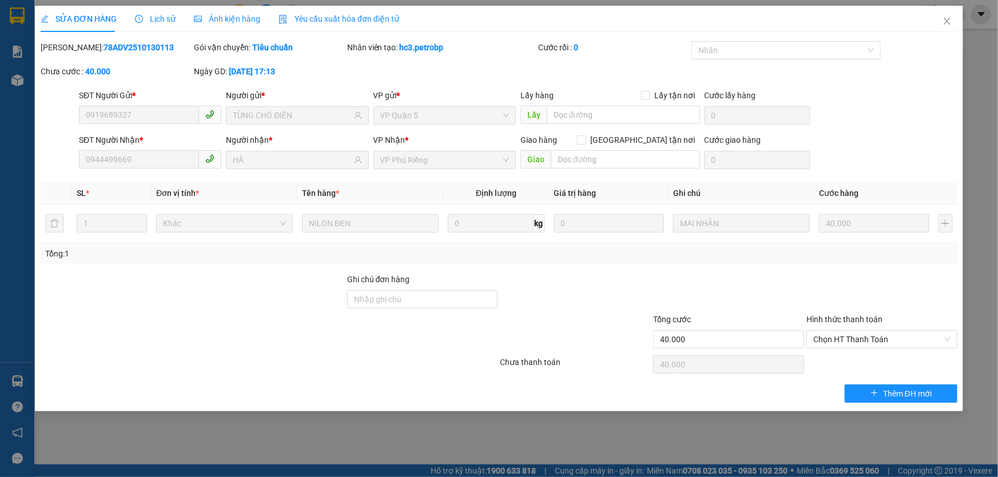
click at [154, 14] on span "Lịch sử" at bounding box center [155, 18] width 41 height 9
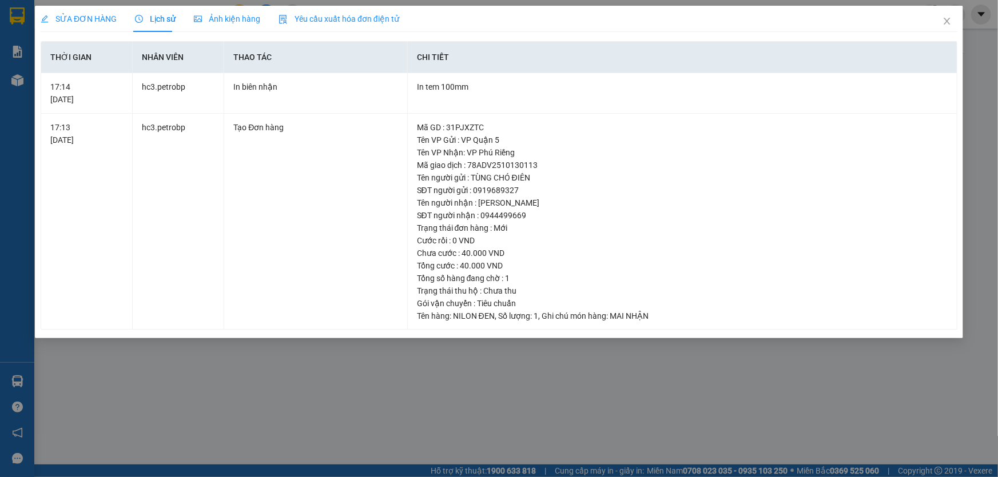
click at [452, 365] on div "SỬA ĐƠN HÀNG Lịch sử Ảnh kiện hàng Yêu cầu xuất hóa đơn điện tử Total Paid Fee …" at bounding box center [499, 238] width 998 height 477
click at [945, 23] on icon "close" at bounding box center [946, 21] width 9 height 9
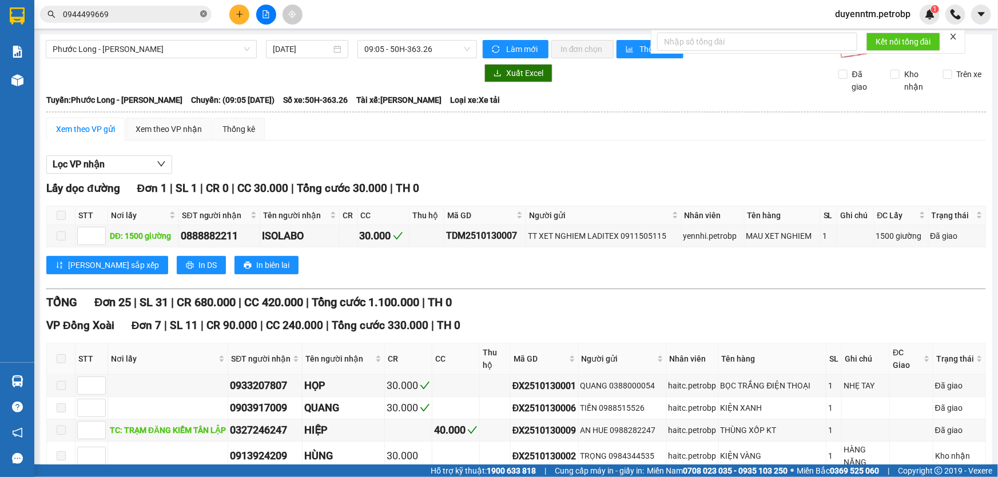
click at [203, 11] on icon "close-circle" at bounding box center [203, 13] width 7 height 7
click at [497, 41] on button "Làm mới" at bounding box center [516, 49] width 66 height 18
click at [142, 168] on button "Lọc VP nhận" at bounding box center [109, 165] width 126 height 18
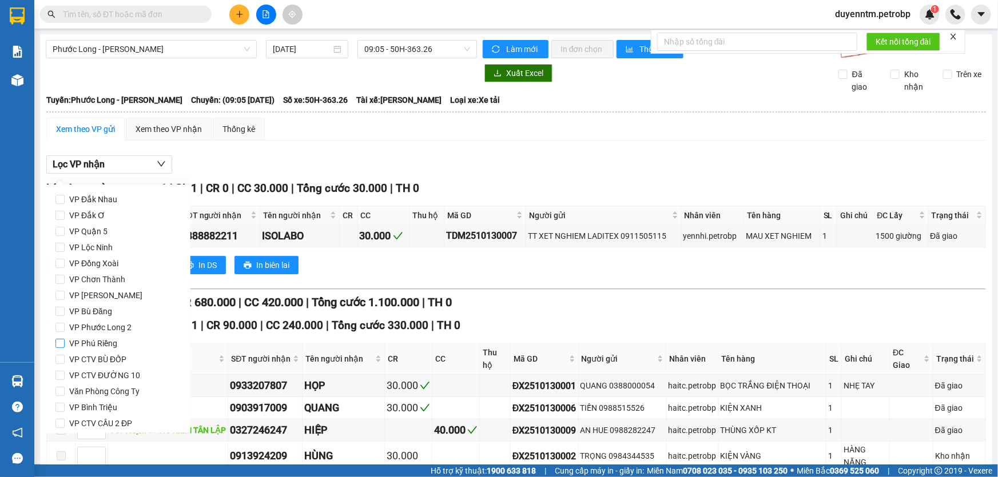
click at [106, 341] on span "VP Phú Riềng" at bounding box center [93, 344] width 57 height 16
click at [65, 341] on input "VP Phú Riềng" at bounding box center [59, 343] width 9 height 9
checkbox input "true"
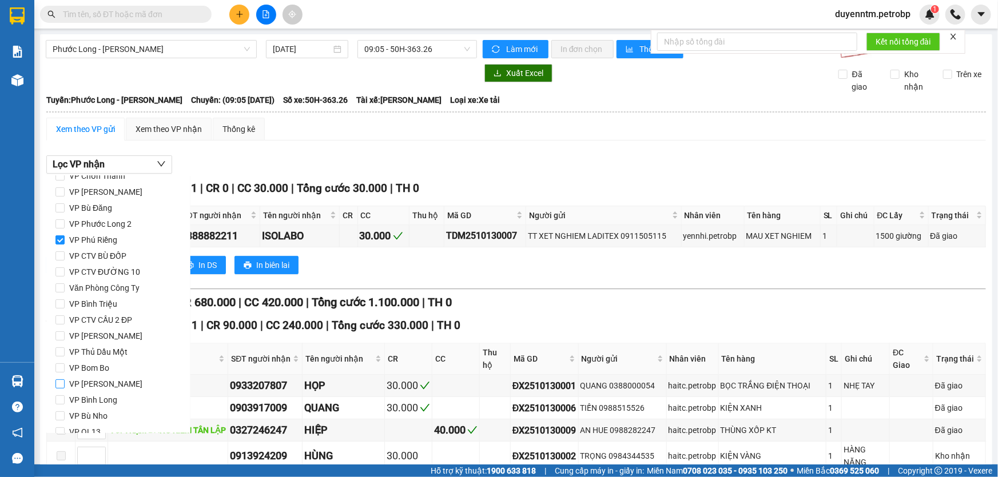
scroll to position [152, 0]
click at [64, 366] on input "VP Bù Nho" at bounding box center [59, 368] width 9 height 9
checkbox input "true"
click at [60, 396] on input "VP [GEOGRAPHIC_DATA]" at bounding box center [59, 400] width 9 height 9
checkbox input "true"
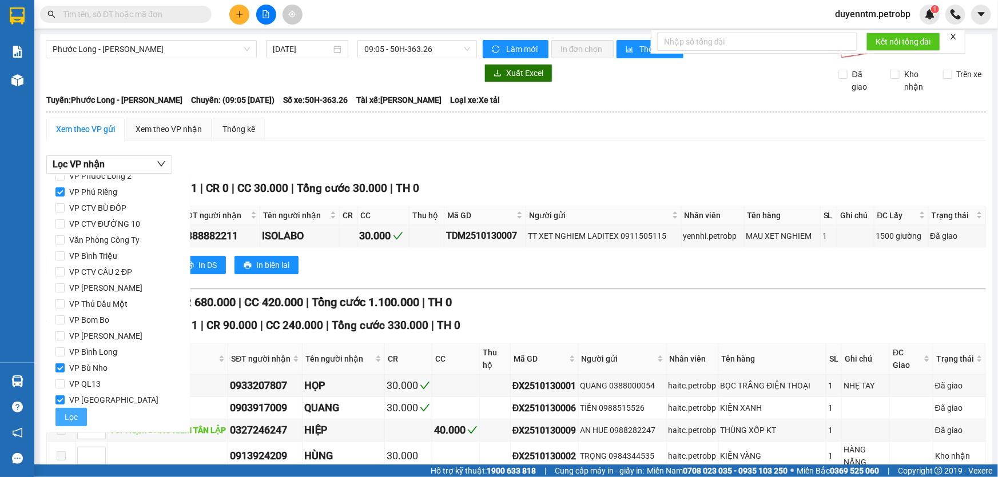
click at [70, 412] on span "Lọc" at bounding box center [71, 417] width 13 height 13
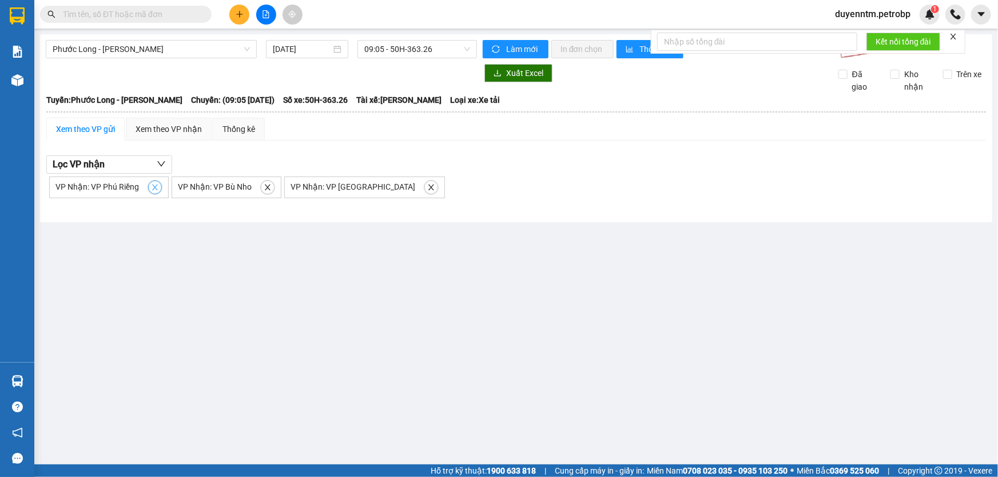
click at [151, 185] on icon "close" at bounding box center [155, 188] width 8 height 8
click at [141, 188] on icon "close" at bounding box center [145, 188] width 8 height 8
checkbox input "false"
click at [192, 188] on icon "close" at bounding box center [196, 188] width 8 height 8
checkbox input "false"
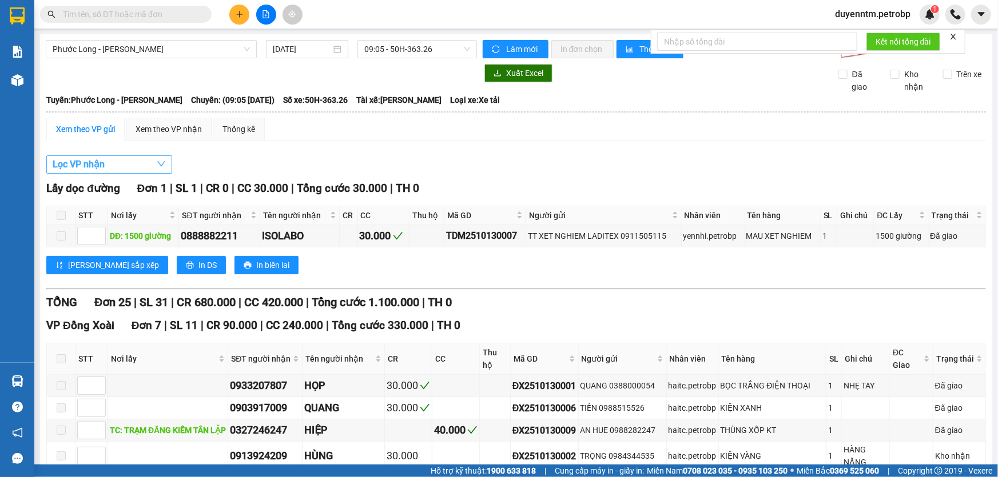
click at [154, 164] on button "Lọc VP nhận" at bounding box center [109, 165] width 126 height 18
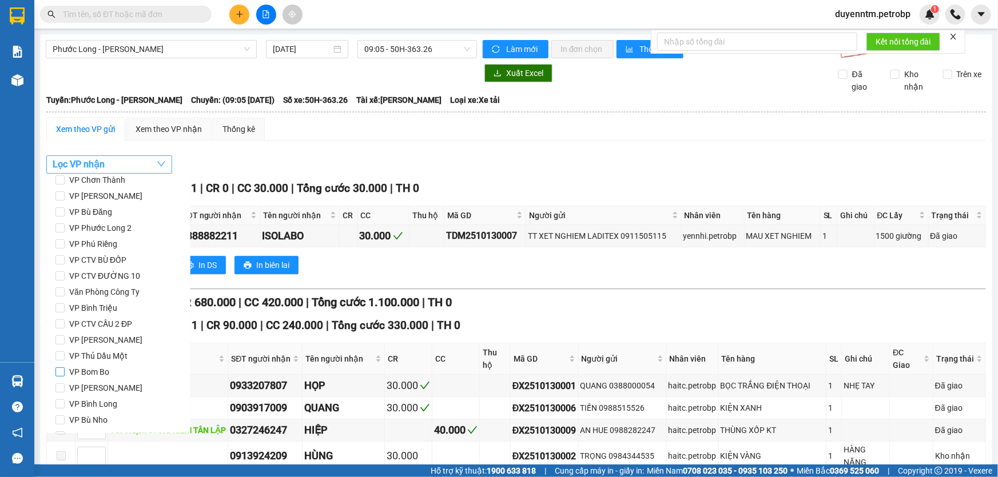
scroll to position [47, 0]
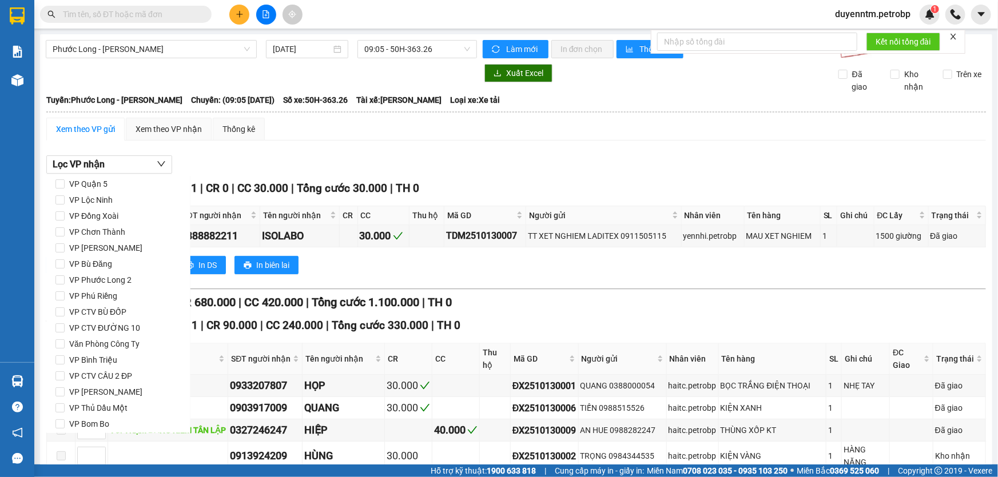
click at [54, 214] on div "VP Đắk Nhau VP Đắk Ơ VP Quận 5 VP Lộc Ninh VP Đồng Xoài VP Chơn Thành VP Đức …" at bounding box center [118, 337] width 144 height 400
click at [63, 217] on input "VP Đồng Xoài" at bounding box center [59, 216] width 9 height 9
checkbox input "true"
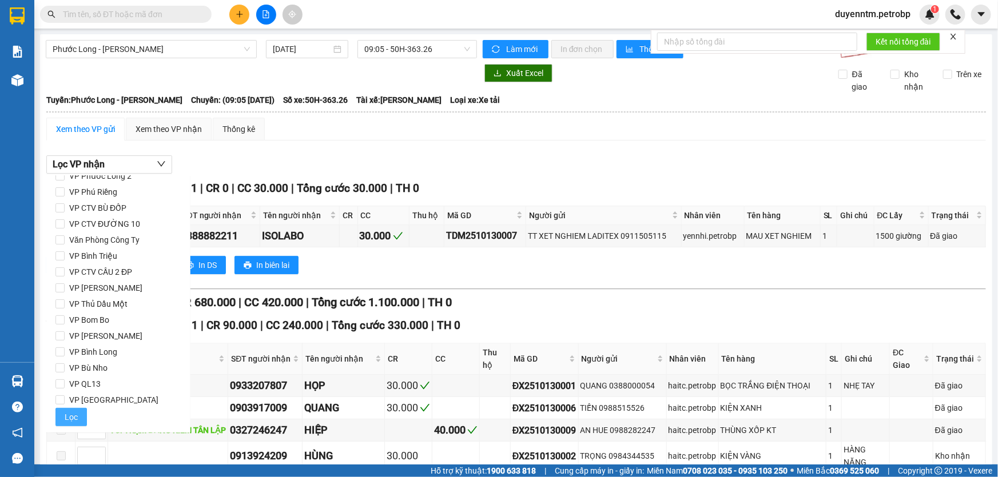
click at [70, 416] on span "Lọc" at bounding box center [71, 417] width 13 height 13
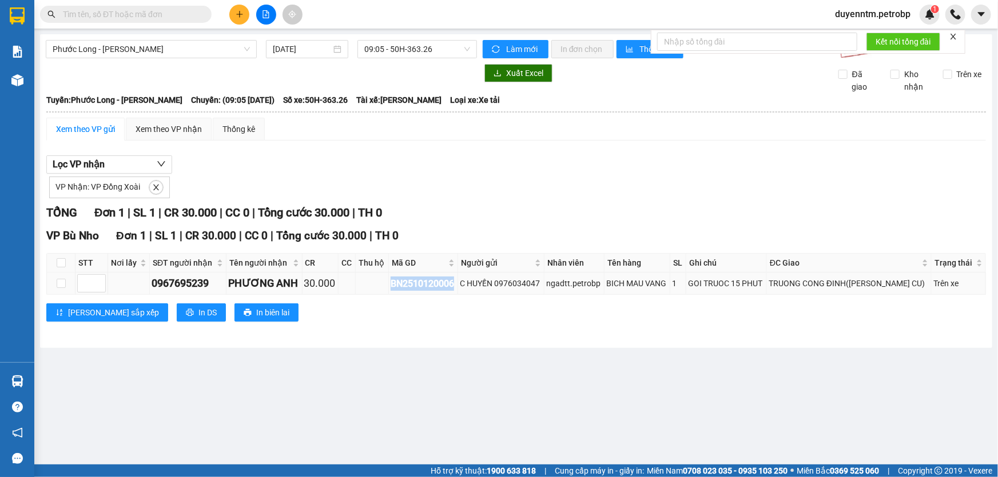
drag, startPoint x: 463, startPoint y: 285, endPoint x: 398, endPoint y: 282, distance: 65.2
click at [398, 282] on div "BN2510120006" at bounding box center [423, 284] width 65 height 14
copy div "BN2510120006"
click at [158, 19] on input "text" at bounding box center [130, 14] width 135 height 13
paste input "BN2510120006"
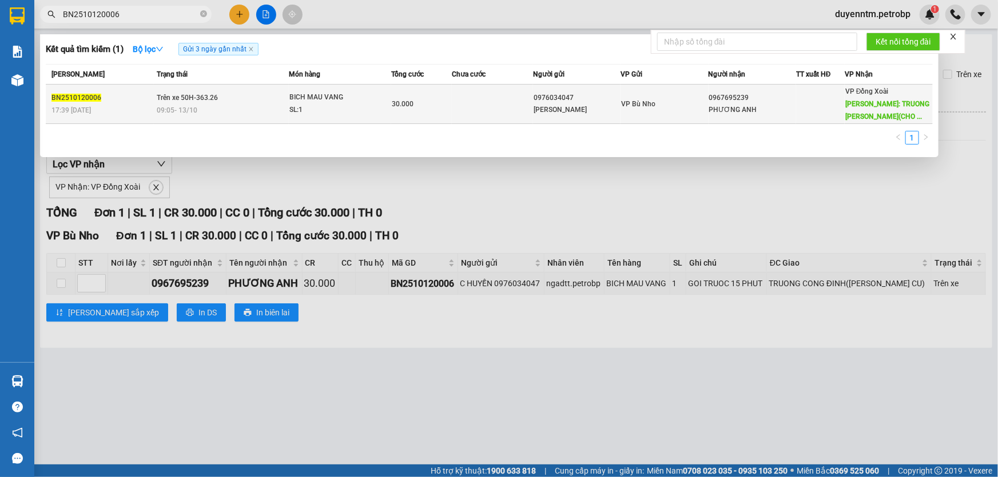
type input "BN2510120006"
click at [191, 106] on span "09:05 - 13/10" at bounding box center [177, 110] width 41 height 8
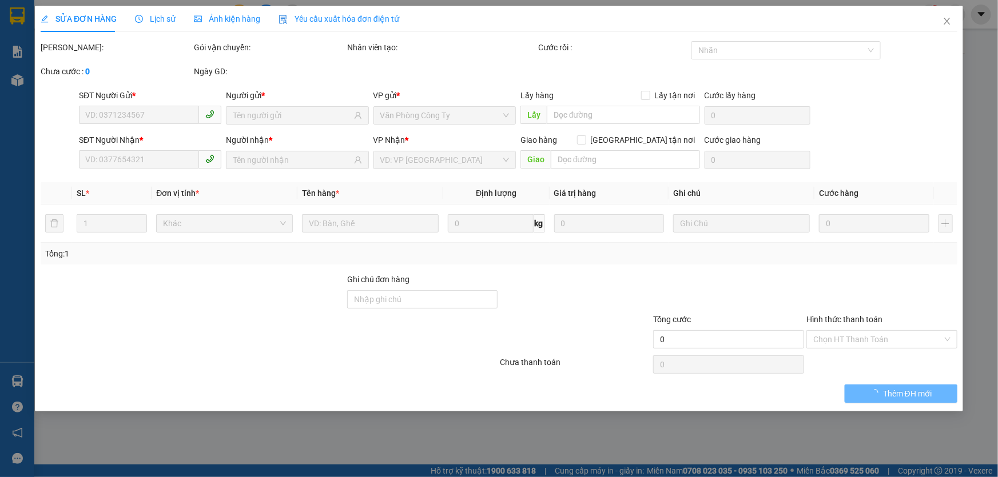
type input "0976034047"
type input "C HUYỀN"
type input "0967695239"
type input "PHƯƠNG ANH"
type input "TRUONG CONG ĐINH(CHO HOA CU)"
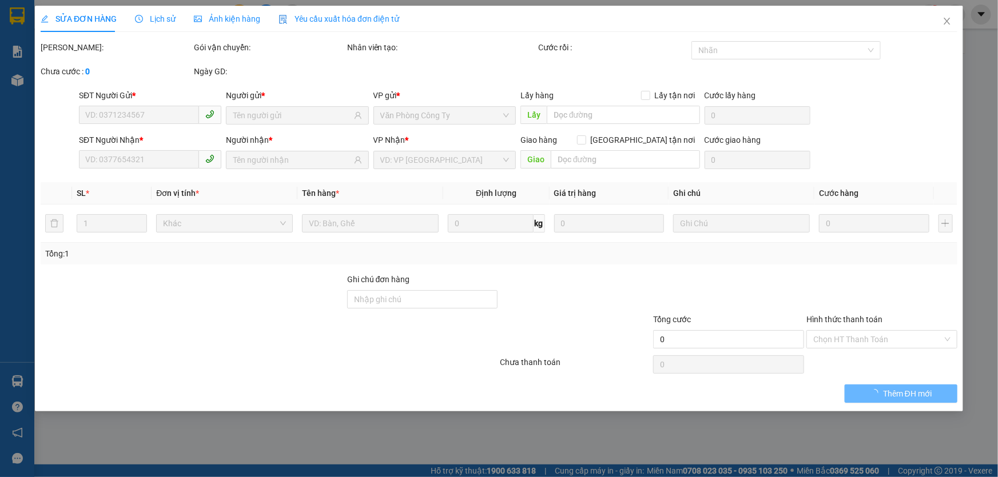
type input "30.000"
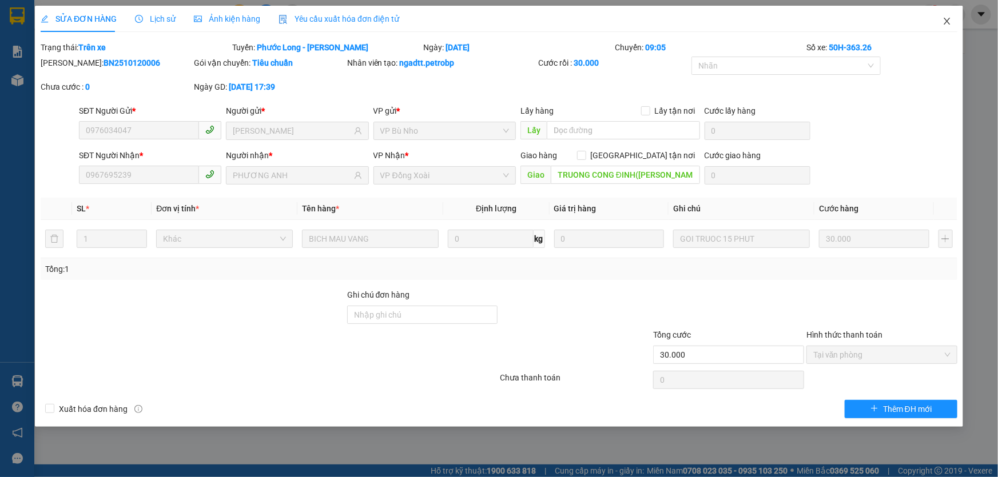
click at [950, 19] on icon "close" at bounding box center [946, 21] width 9 height 9
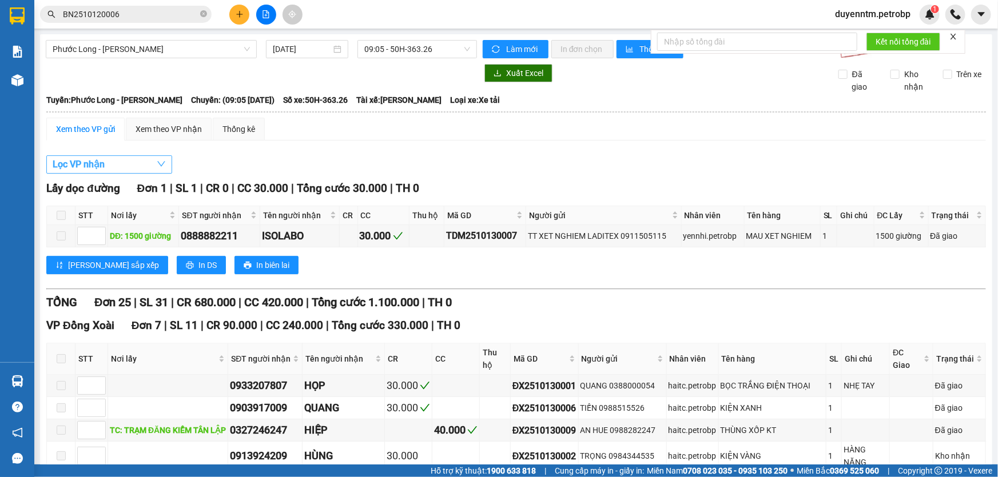
click at [157, 161] on icon "down" at bounding box center [161, 164] width 9 height 9
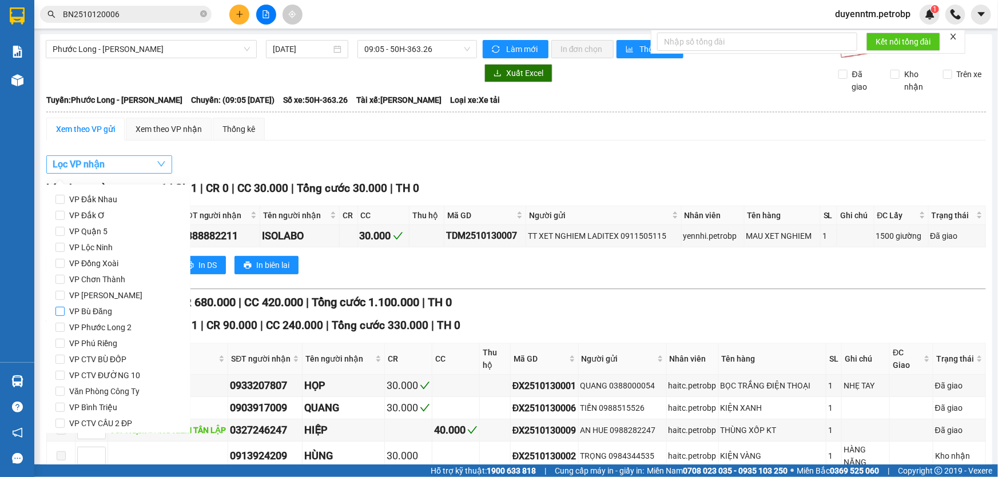
scroll to position [51, 0]
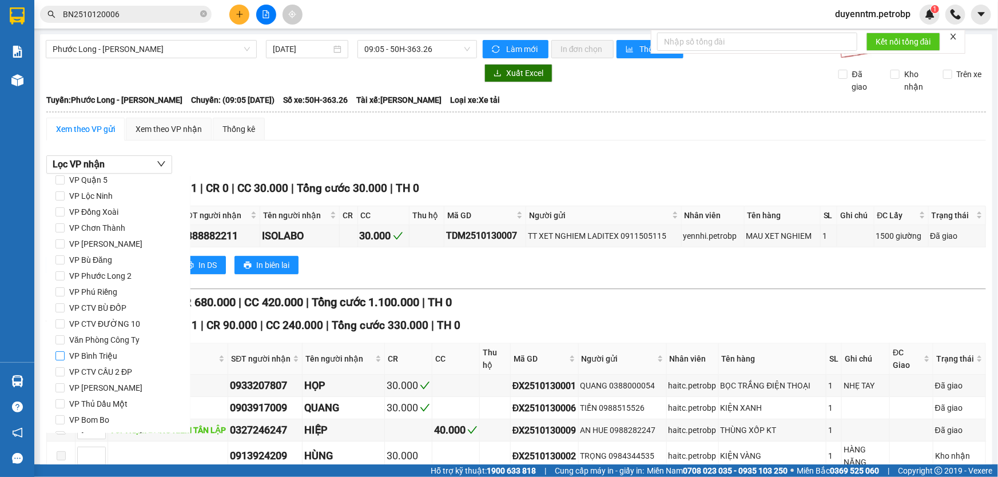
click at [55, 356] on input "VP Bình Triệu" at bounding box center [59, 356] width 9 height 9
checkbox input "true"
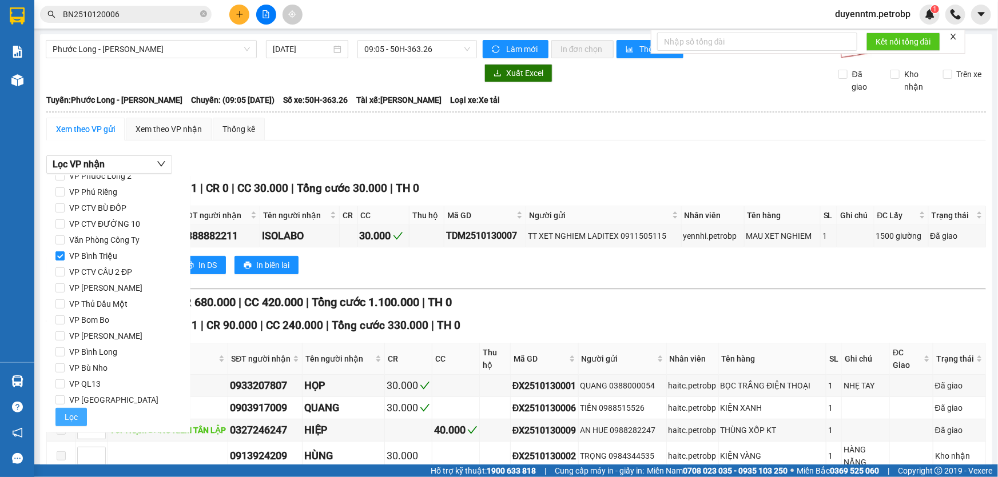
click at [75, 416] on span "Lọc" at bounding box center [71, 417] width 13 height 13
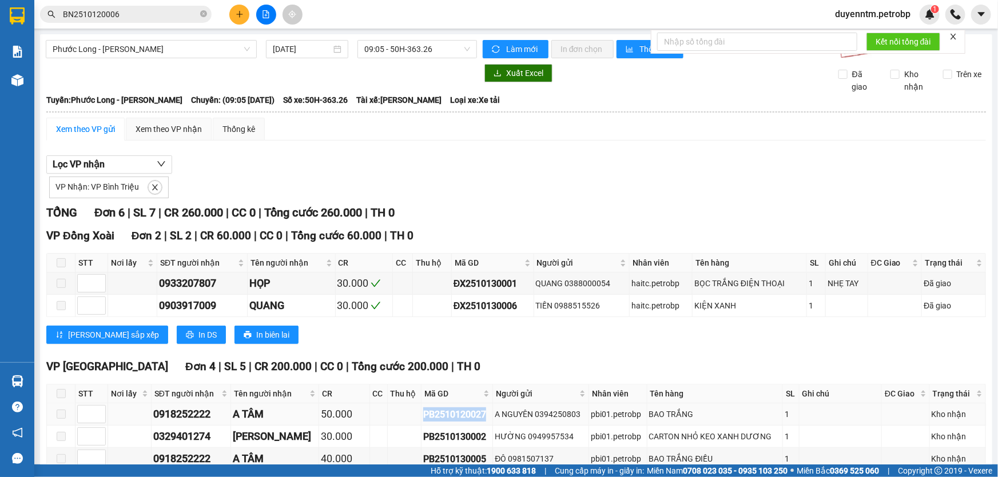
drag, startPoint x: 477, startPoint y: 412, endPoint x: 412, endPoint y: 417, distance: 65.4
click at [423, 417] on div "PB2510120027" at bounding box center [456, 415] width 67 height 14
copy div "PB2510120027"
click at [204, 13] on icon "close-circle" at bounding box center [203, 13] width 7 height 7
paste input "PB2510120027"
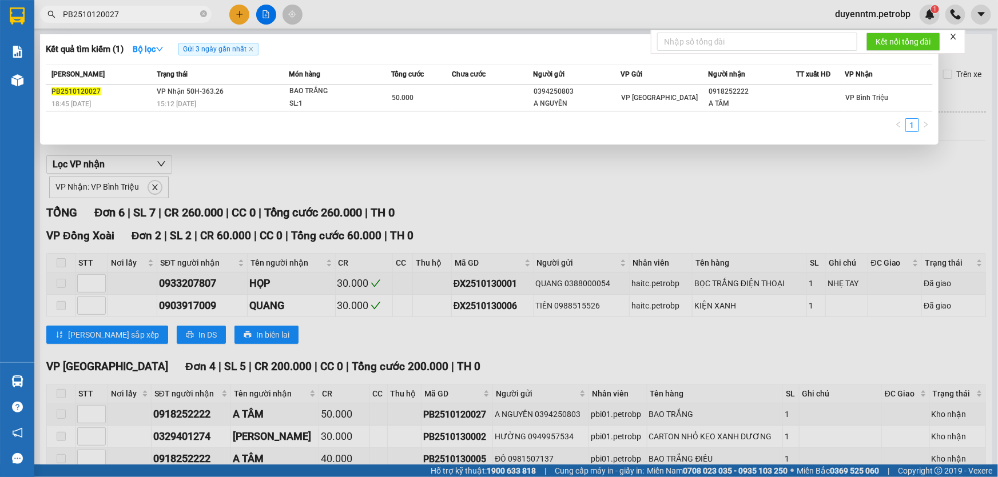
type input "PB2510120027"
click at [358, 162] on div at bounding box center [499, 238] width 998 height 477
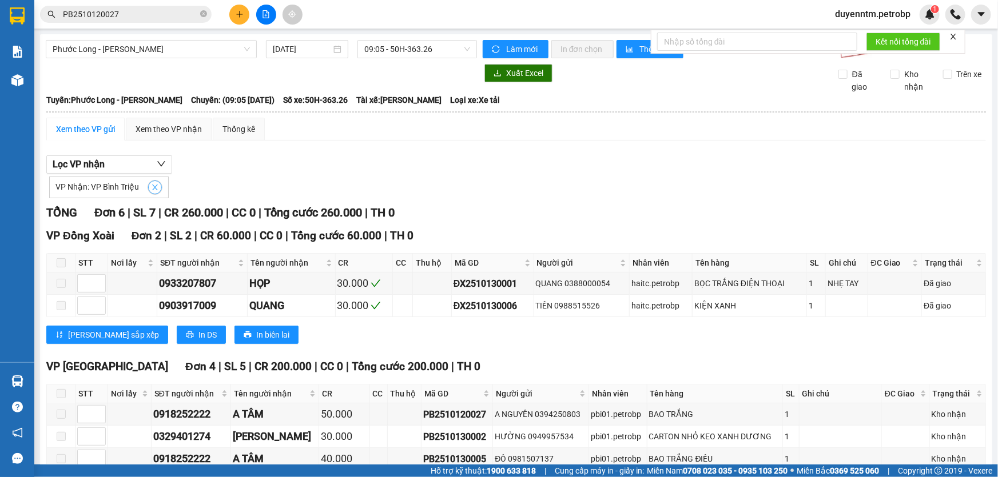
drag, startPoint x: 147, startPoint y: 182, endPoint x: 149, endPoint y: 189, distance: 7.1
click at [149, 189] on button "button" at bounding box center [155, 188] width 14 height 14
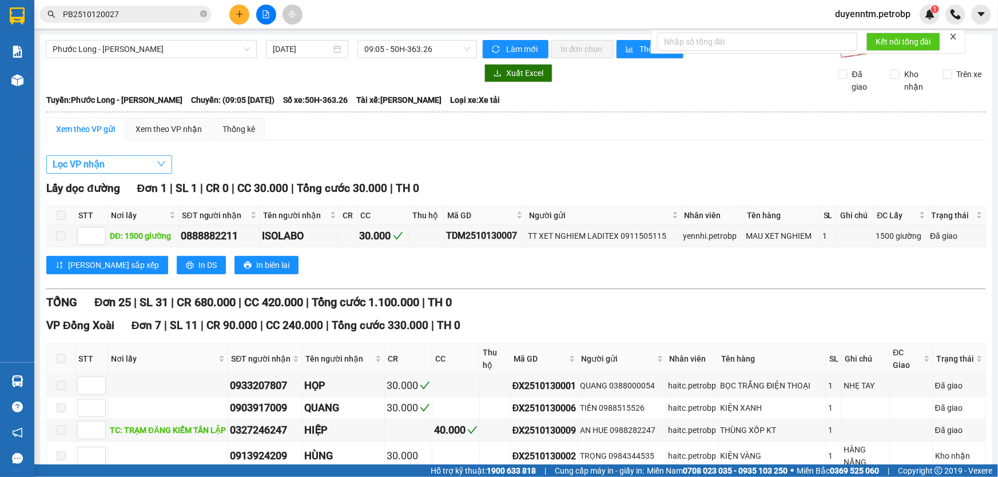
click at [150, 160] on button "Lọc VP nhận" at bounding box center [109, 165] width 126 height 18
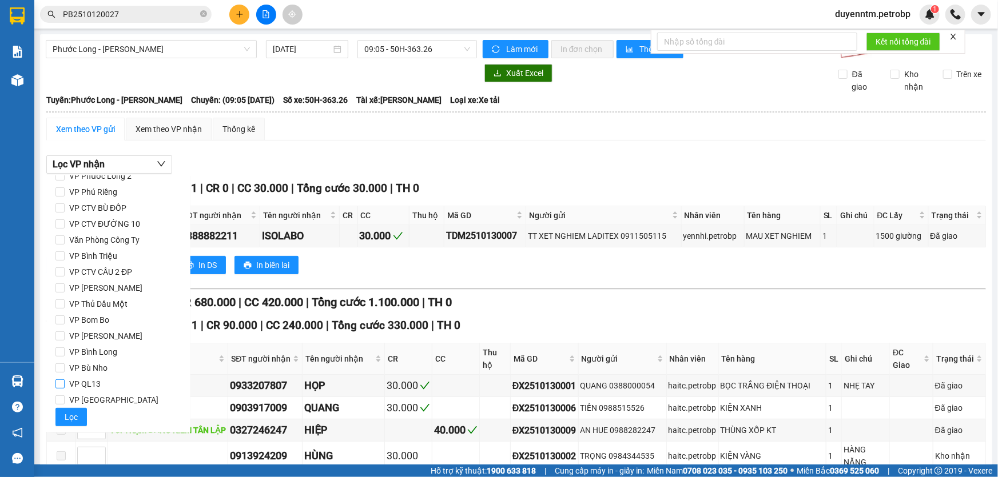
click at [58, 379] on label "VP QL13" at bounding box center [118, 384] width 126 height 16
click at [58, 380] on input "VP QL13" at bounding box center [59, 384] width 9 height 9
checkbox input "true"
click at [60, 411] on button "Lọc" at bounding box center [70, 417] width 31 height 18
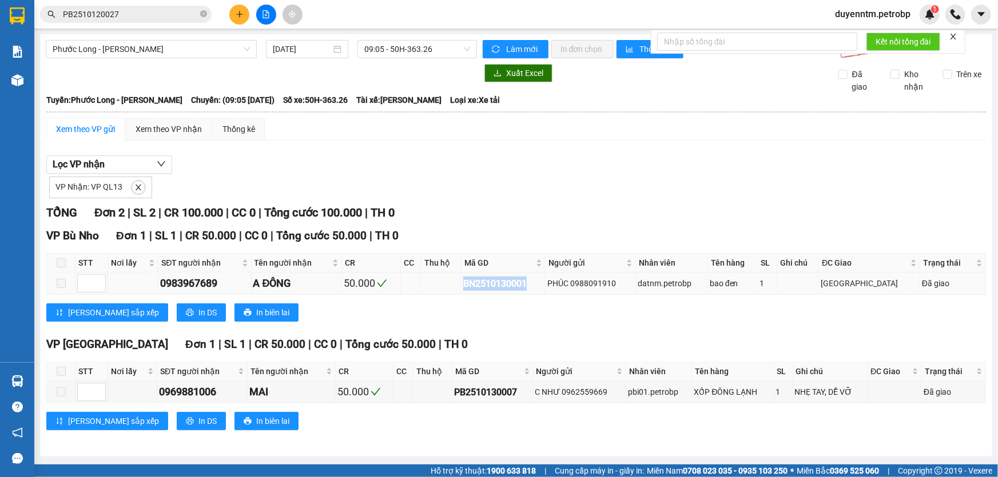
drag, startPoint x: 539, startPoint y: 284, endPoint x: 472, endPoint y: 284, distance: 67.5
click at [472, 284] on div "BN2510130001" at bounding box center [503, 284] width 80 height 14
copy div "BN2510130001"
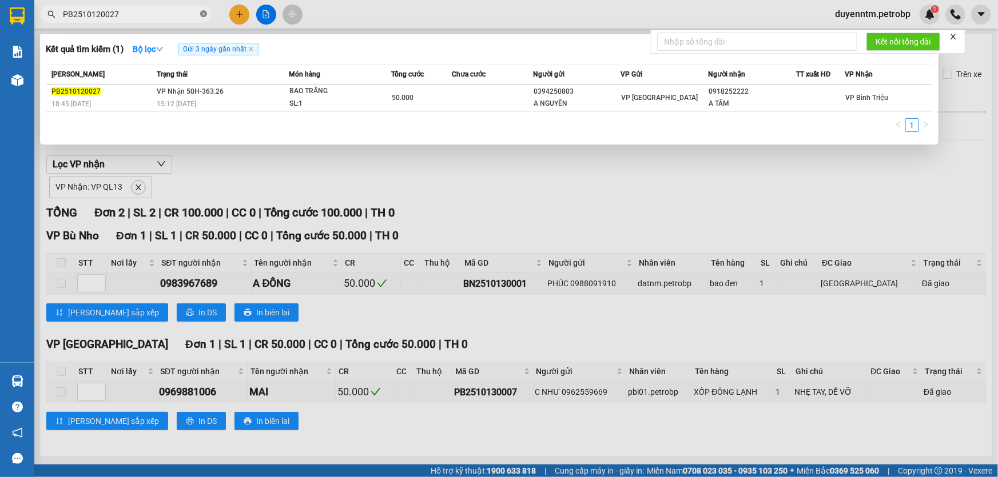
click at [204, 15] on icon "close-circle" at bounding box center [203, 13] width 7 height 7
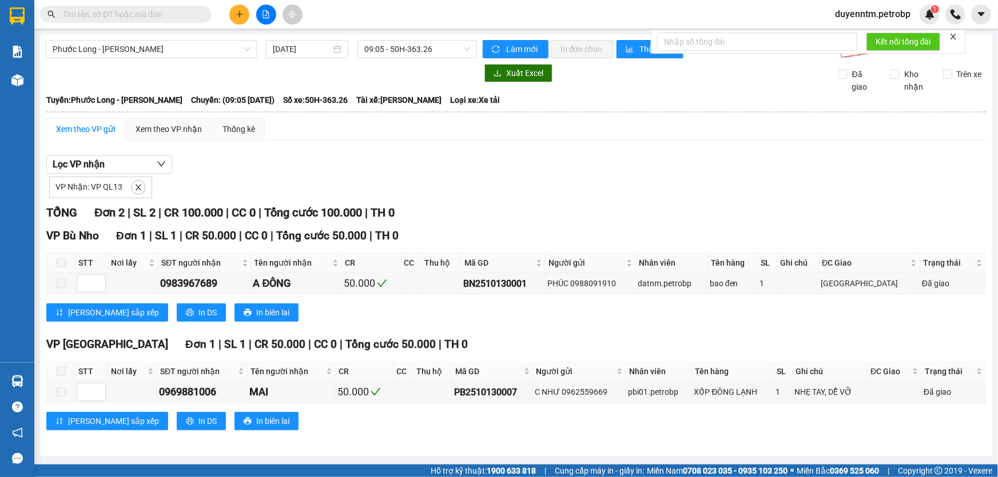
paste input "BN2510130001"
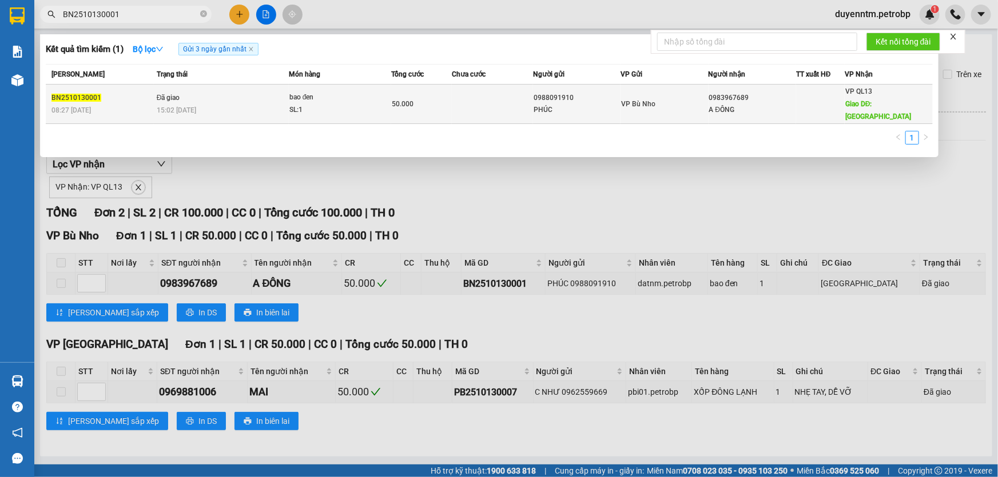
type input "BN2510130001"
click at [196, 92] on td "Đã giao 15:02 - 13/10" at bounding box center [221, 104] width 135 height 39
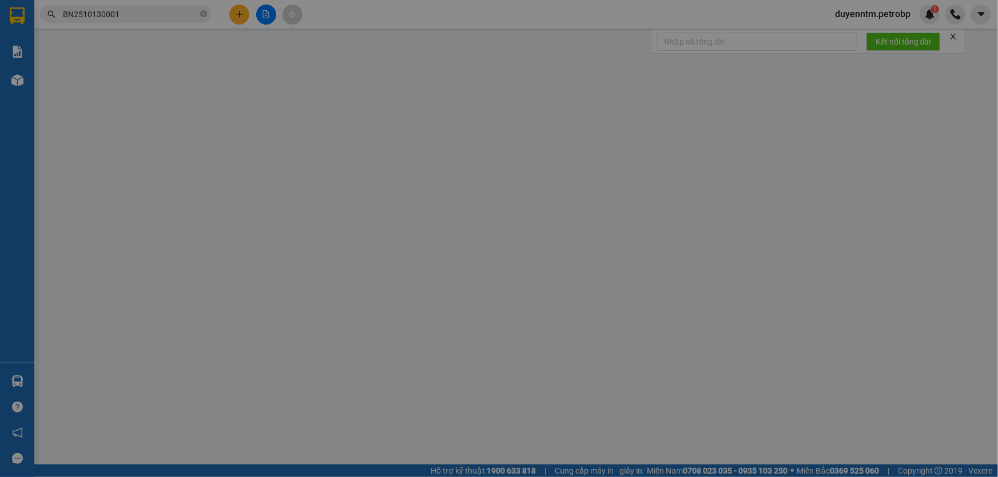
type input "0988091910"
type input "PHÚC"
type input "0983967689"
type input "A ĐÔNG"
type input "CHỢ ĐỒNG PHÚ"
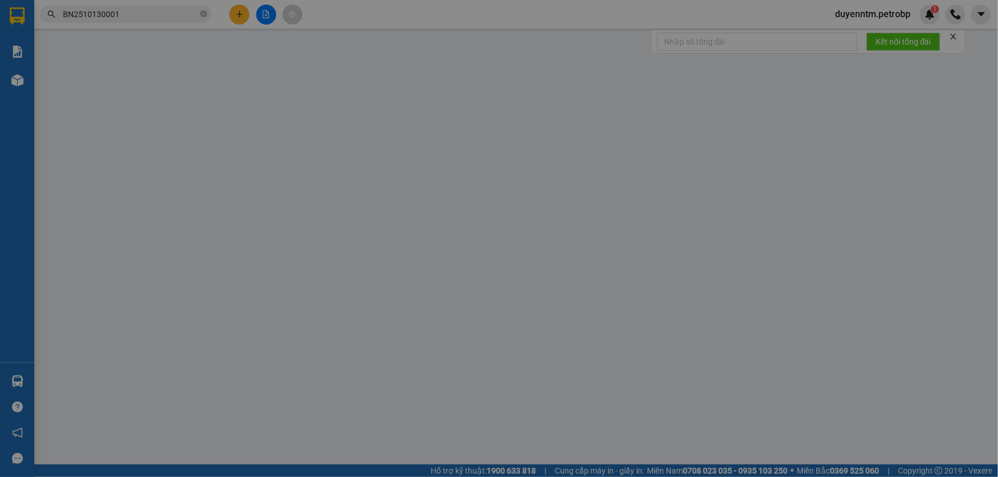
type input "50.000"
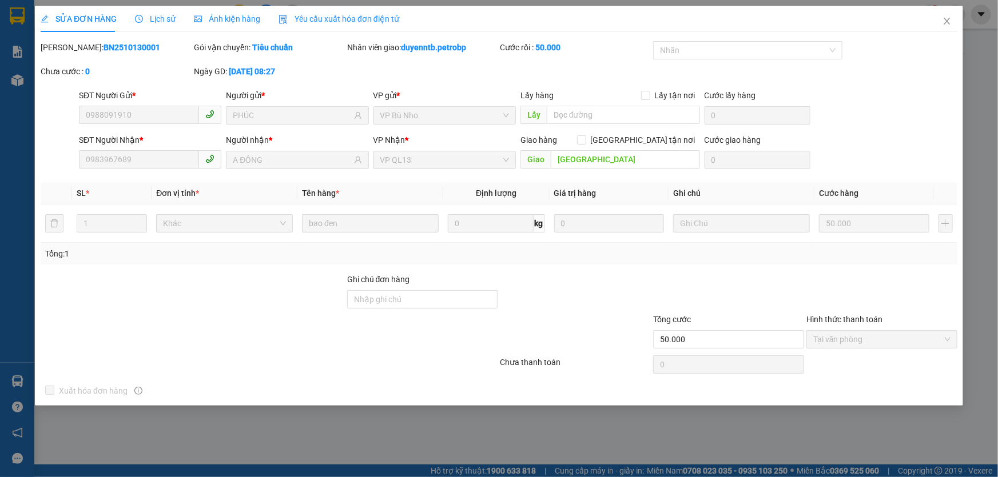
click at [155, 21] on span "Lịch sử" at bounding box center [155, 18] width 41 height 9
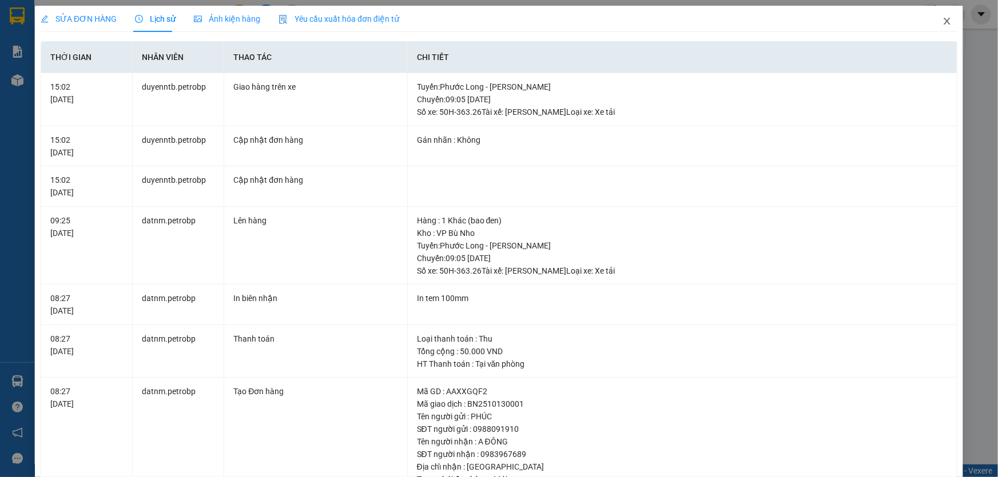
click at [943, 21] on icon "close" at bounding box center [946, 21] width 6 height 7
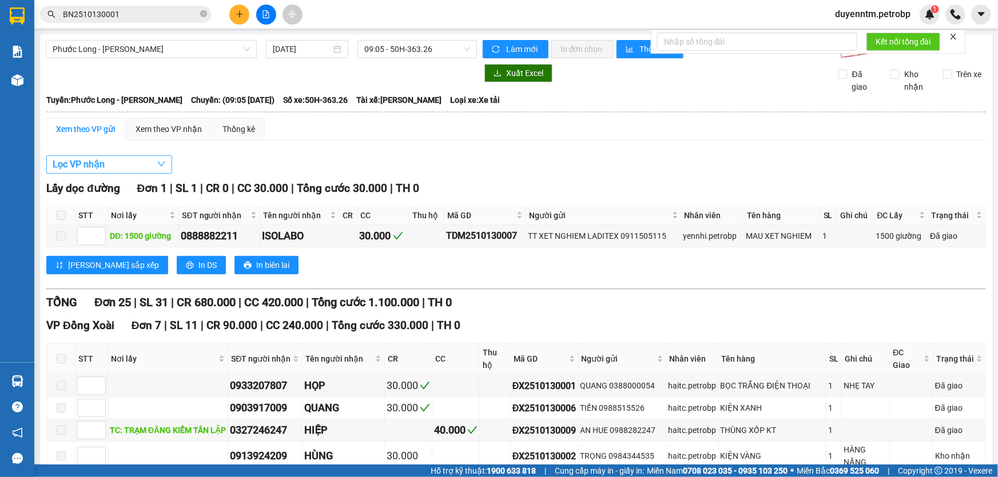
click at [146, 161] on button "Lọc VP nhận" at bounding box center [109, 165] width 126 height 18
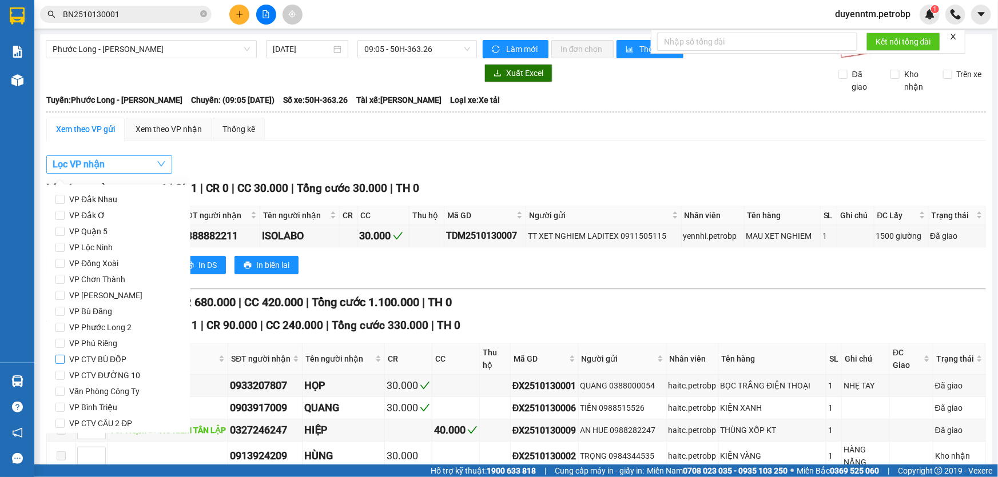
scroll to position [103, 0]
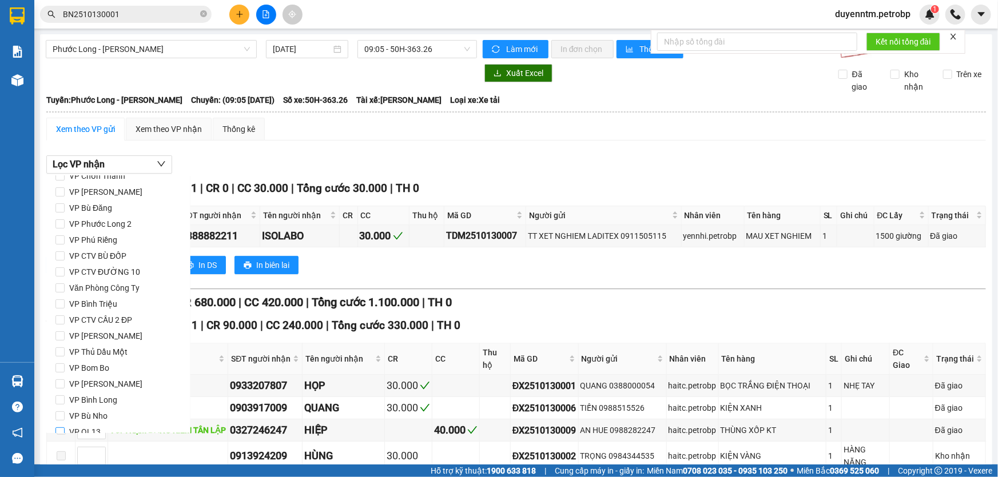
click at [62, 428] on input "VP QL13" at bounding box center [59, 432] width 9 height 9
checkbox input "true"
click at [82, 414] on button "Lọc" at bounding box center [70, 417] width 31 height 18
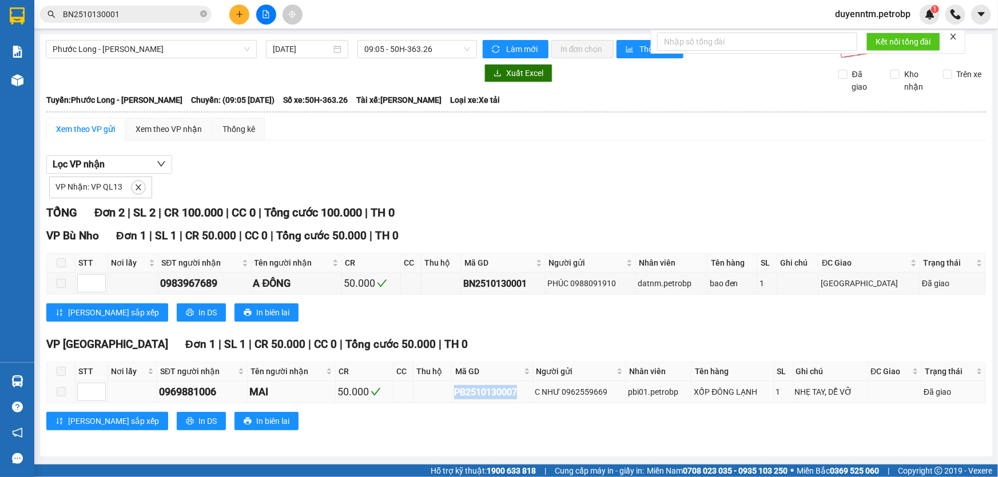
drag, startPoint x: 524, startPoint y: 396, endPoint x: 449, endPoint y: 392, distance: 75.0
click at [449, 392] on tr "0969881006 MAI 50.000 PB2510130007 C NHƯ 0962559669 pbi01.petrobp XỐP ĐÔNG LẠNH…" at bounding box center [516, 392] width 939 height 22
copy div "PB2510130007"
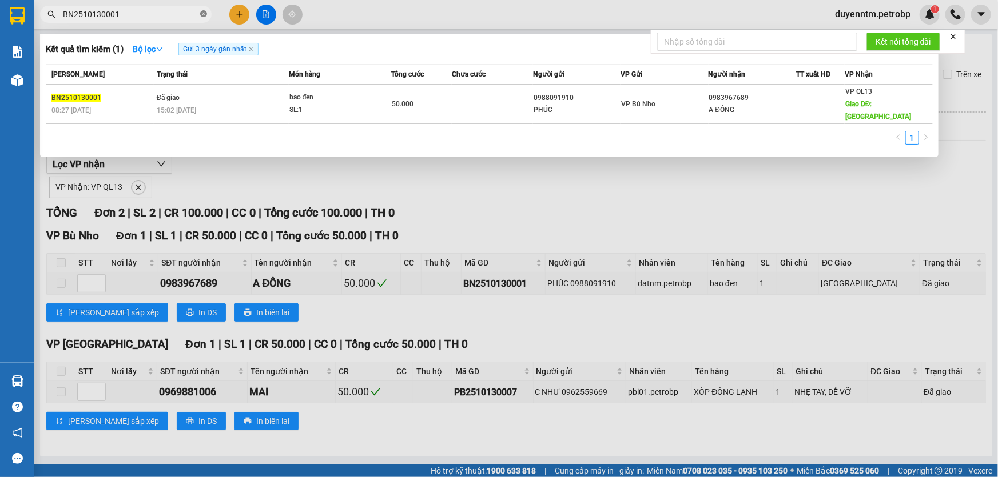
drag, startPoint x: 203, startPoint y: 13, endPoint x: 173, endPoint y: 16, distance: 30.4
click at [203, 14] on icon "close-circle" at bounding box center [203, 13] width 7 height 7
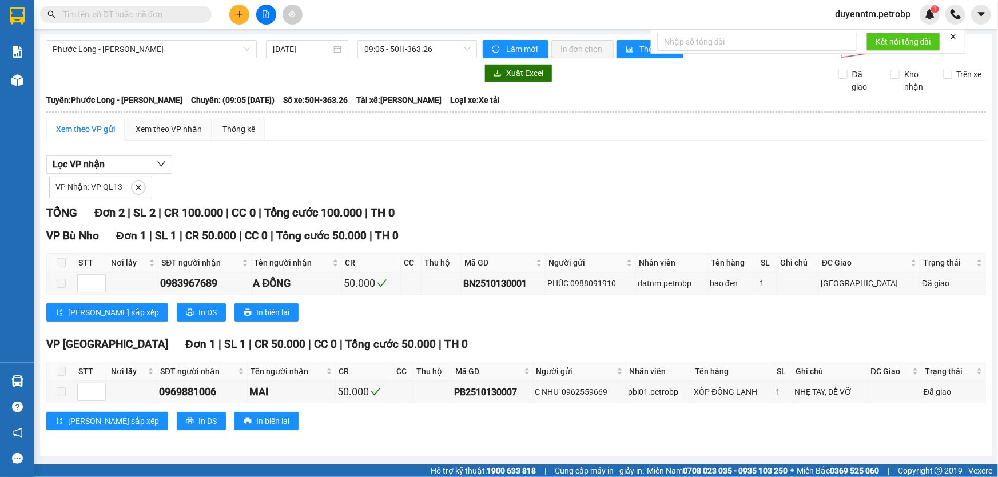
paste input "PB2510130007"
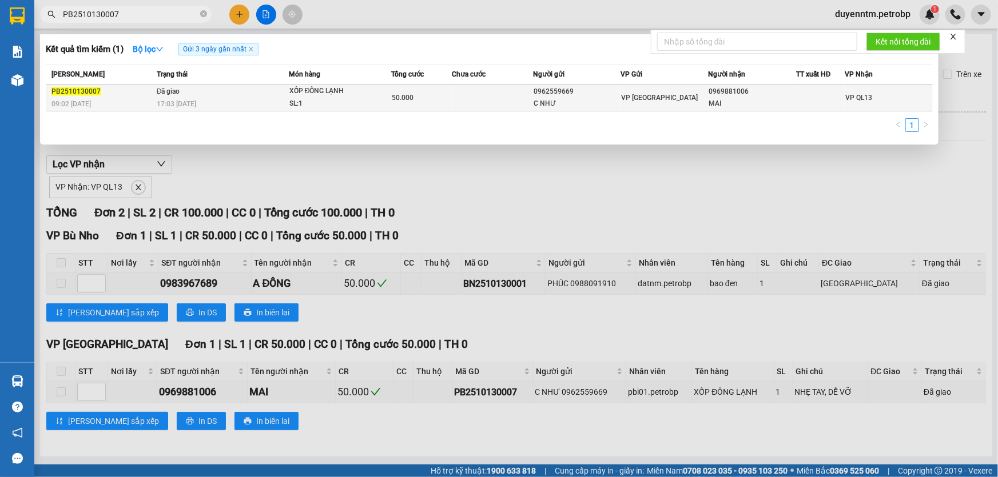
type input "PB2510130007"
click at [204, 98] on div "17:03 - 13/10" at bounding box center [223, 104] width 132 height 13
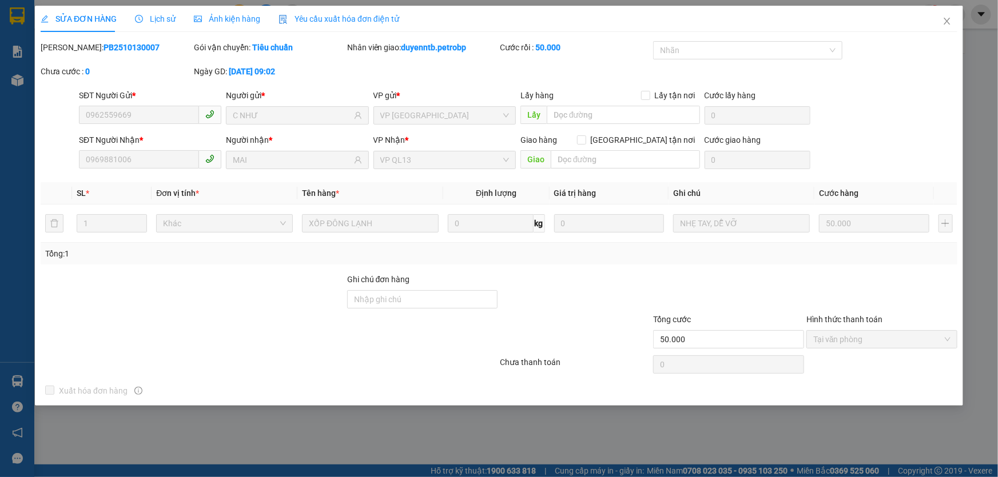
click at [148, 20] on span "Lịch sử" at bounding box center [155, 18] width 41 height 9
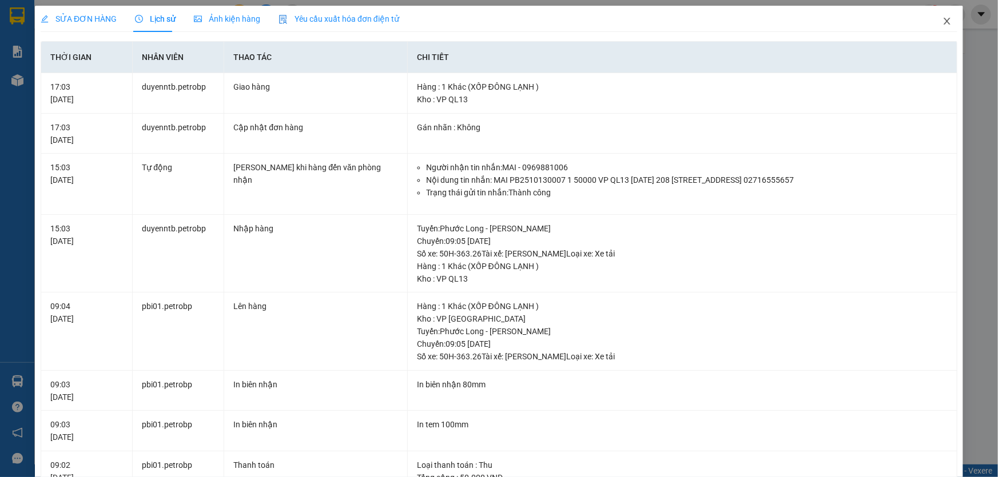
click at [943, 20] on icon "close" at bounding box center [946, 21] width 6 height 7
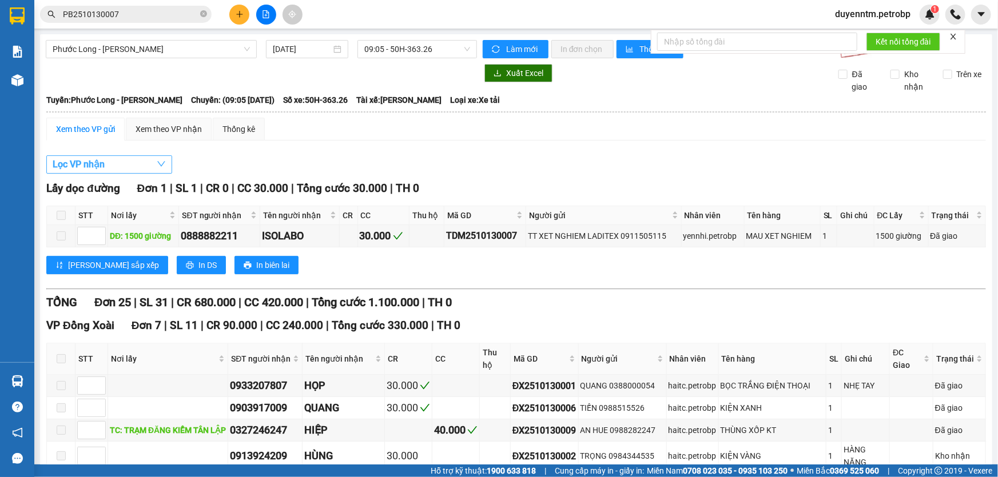
click at [150, 160] on button "Lọc VP nhận" at bounding box center [109, 165] width 126 height 18
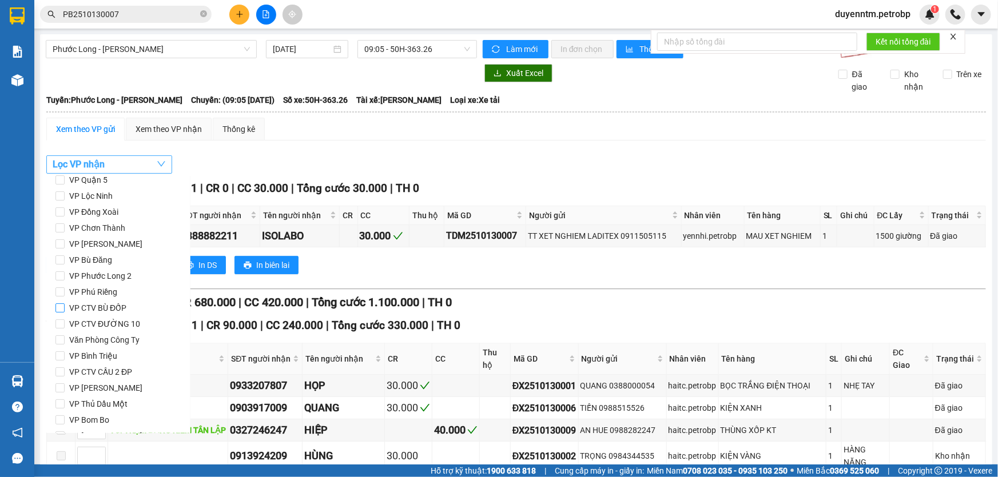
scroll to position [103, 0]
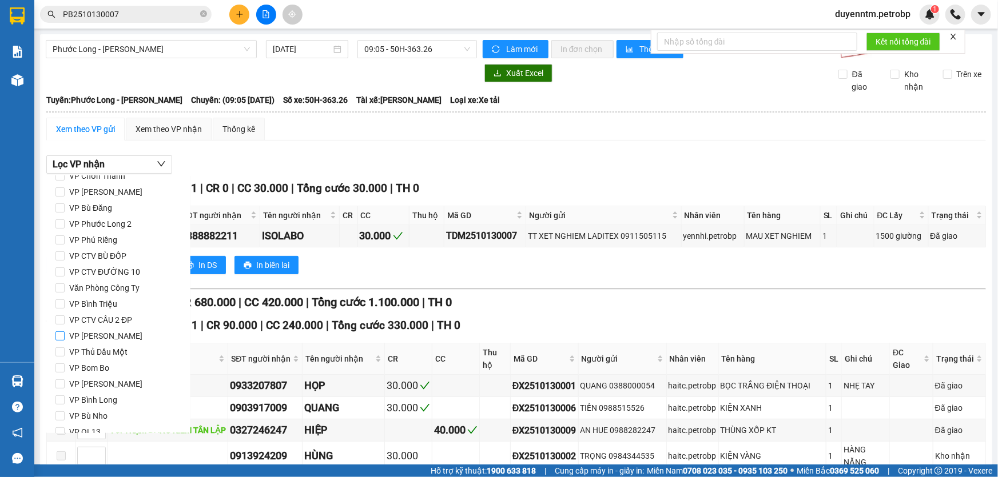
click at [57, 332] on input "VP [PERSON_NAME]" at bounding box center [59, 336] width 9 height 9
checkbox input "true"
click at [82, 415] on button "Lọc" at bounding box center [70, 417] width 31 height 18
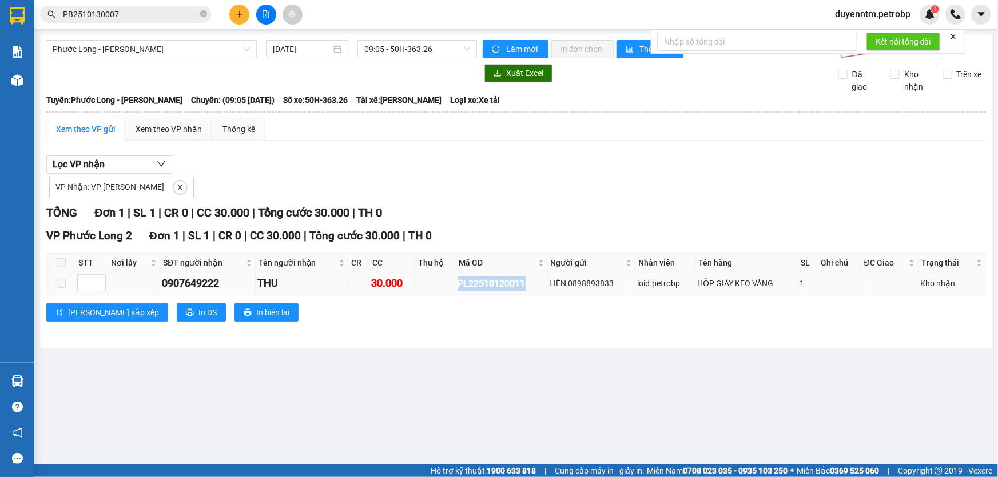
drag, startPoint x: 530, startPoint y: 285, endPoint x: 459, endPoint y: 289, distance: 71.0
click at [459, 289] on div "PL22510120011" at bounding box center [501, 284] width 87 height 14
copy div "PL22510120011"
click at [202, 12] on icon "close-circle" at bounding box center [203, 13] width 7 height 7
paste input "PL22510120011"
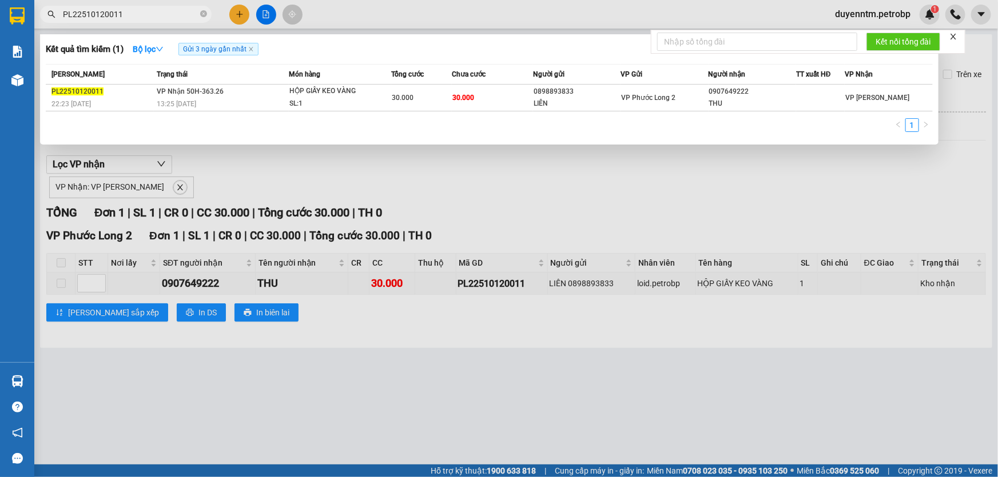
type input "PL22510120011"
click at [205, 15] on icon "close-circle" at bounding box center [203, 13] width 7 height 7
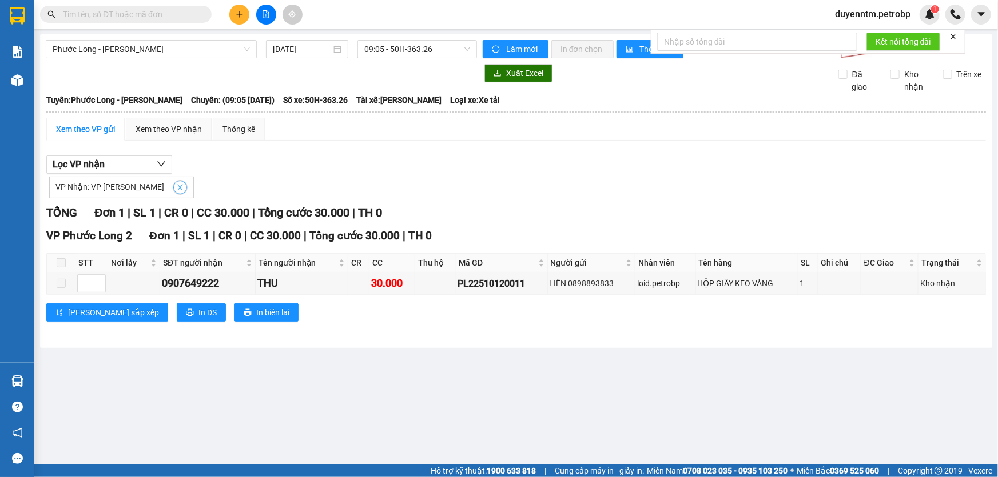
click at [174, 185] on span "close" at bounding box center [180, 188] width 13 height 8
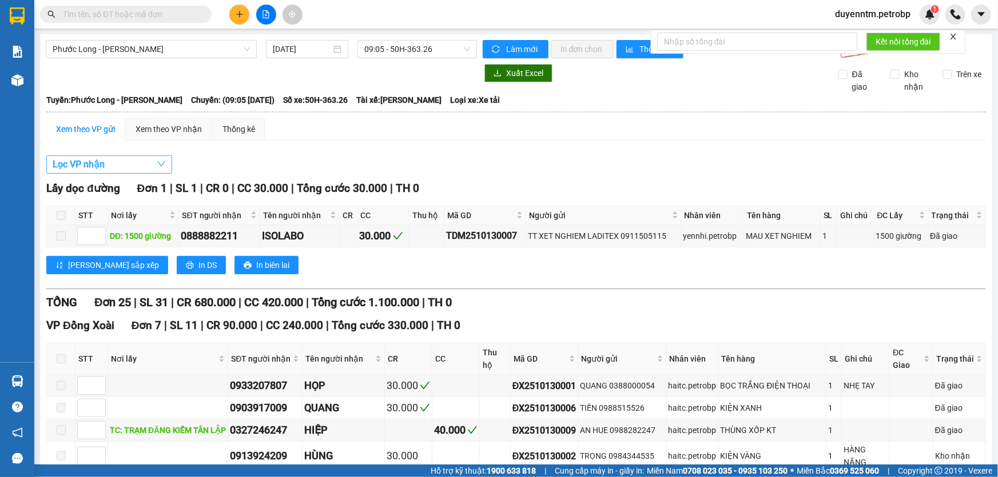
click at [148, 164] on button "Lọc VP nhận" at bounding box center [109, 165] width 126 height 18
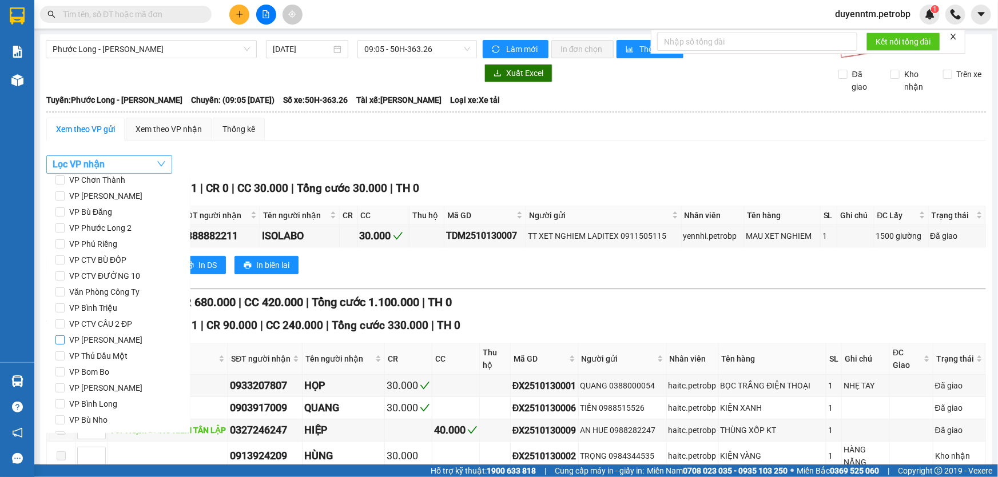
scroll to position [47, 0]
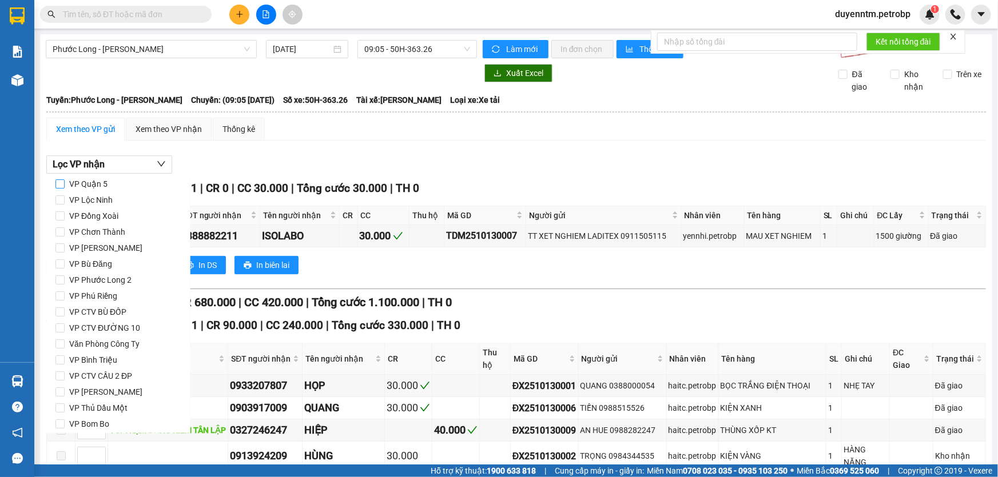
click at [61, 183] on input "VP Quận 5" at bounding box center [59, 184] width 9 height 9
checkbox input "true"
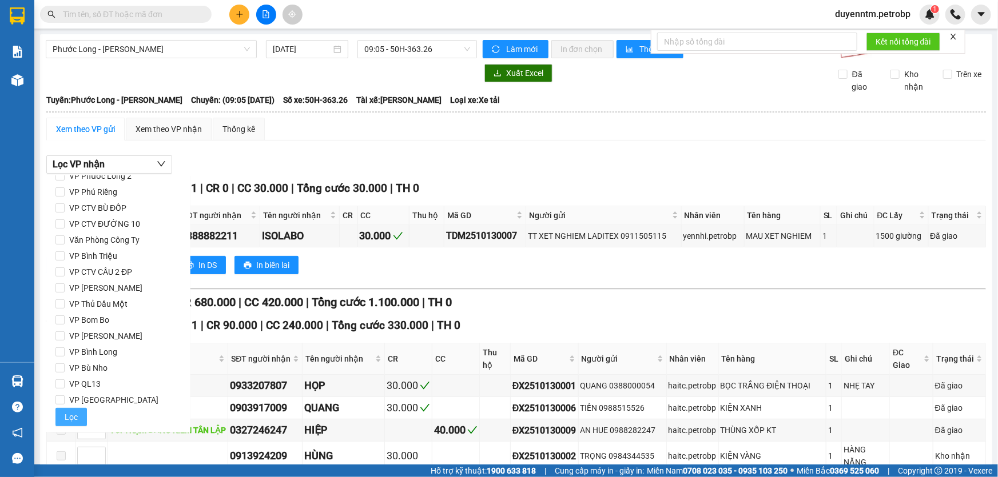
click at [80, 412] on button "Lọc" at bounding box center [70, 417] width 31 height 18
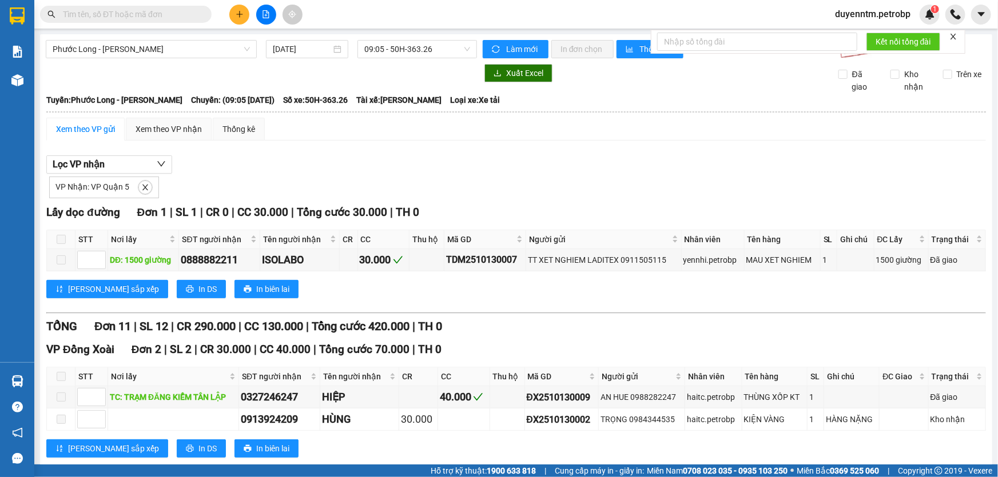
scroll to position [51, 0]
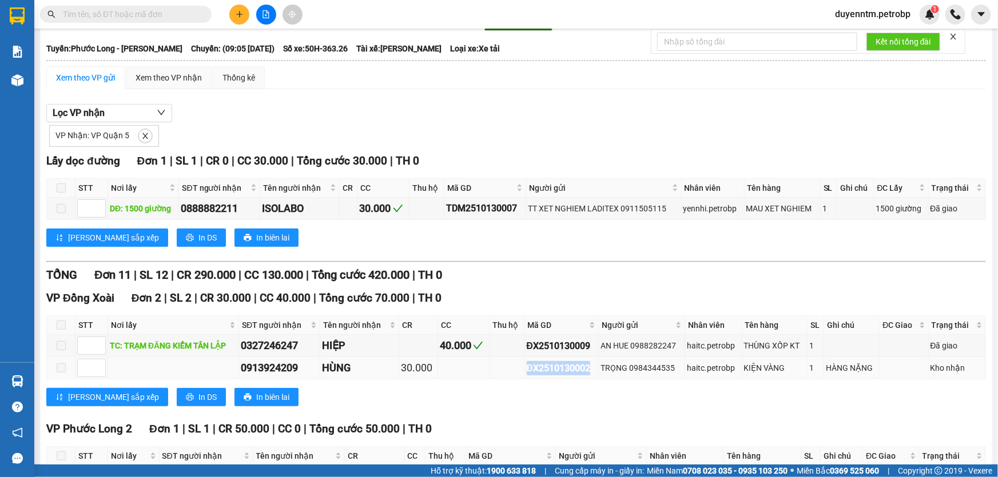
drag, startPoint x: 588, startPoint y: 365, endPoint x: 524, endPoint y: 369, distance: 64.2
click at [527, 369] on div "ĐX2510130002" at bounding box center [562, 368] width 70 height 14
copy div "ĐX2510130002"
click at [194, 13] on input "text" at bounding box center [130, 14] width 135 height 13
paste input "ĐX2510130002"
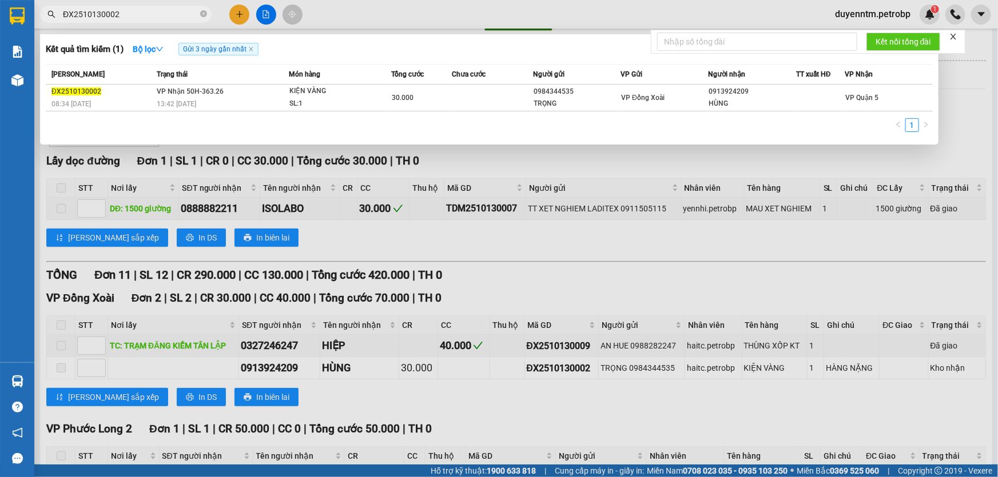
type input "ĐX2510130002"
click at [448, 154] on div at bounding box center [499, 238] width 998 height 477
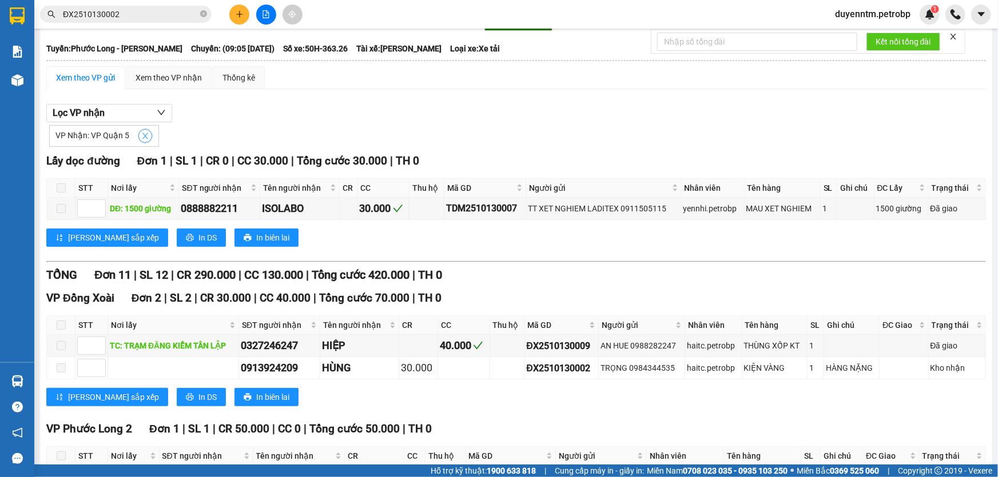
click at [142, 137] on icon "close" at bounding box center [145, 136] width 8 height 8
checkbox input "false"
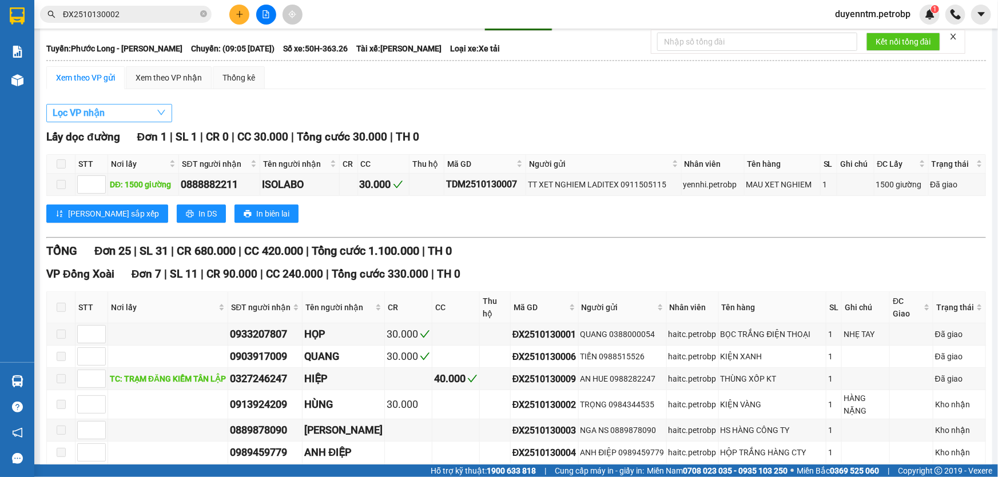
click at [142, 114] on button "Lọc VP nhận" at bounding box center [109, 113] width 126 height 18
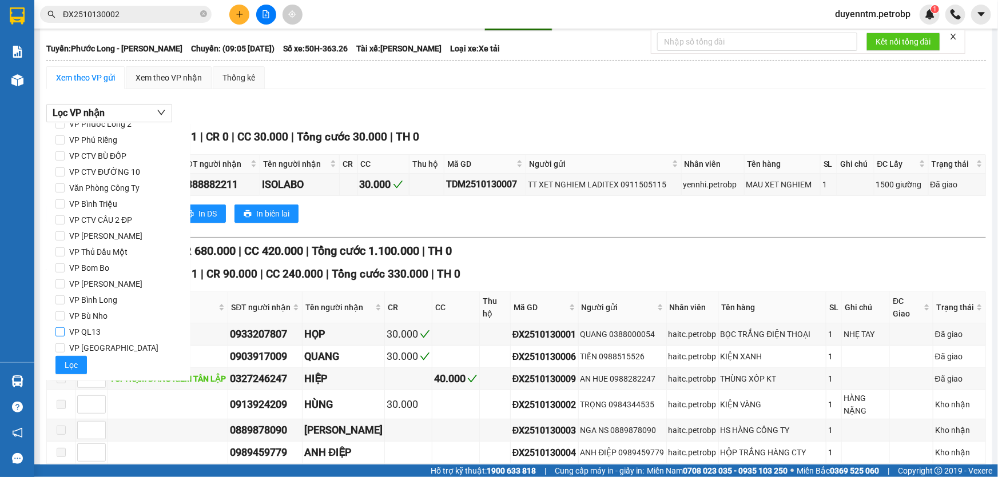
click at [63, 330] on input "VP QL13" at bounding box center [59, 332] width 9 height 9
checkbox input "true"
click at [67, 365] on span "Lọc" at bounding box center [71, 365] width 13 height 13
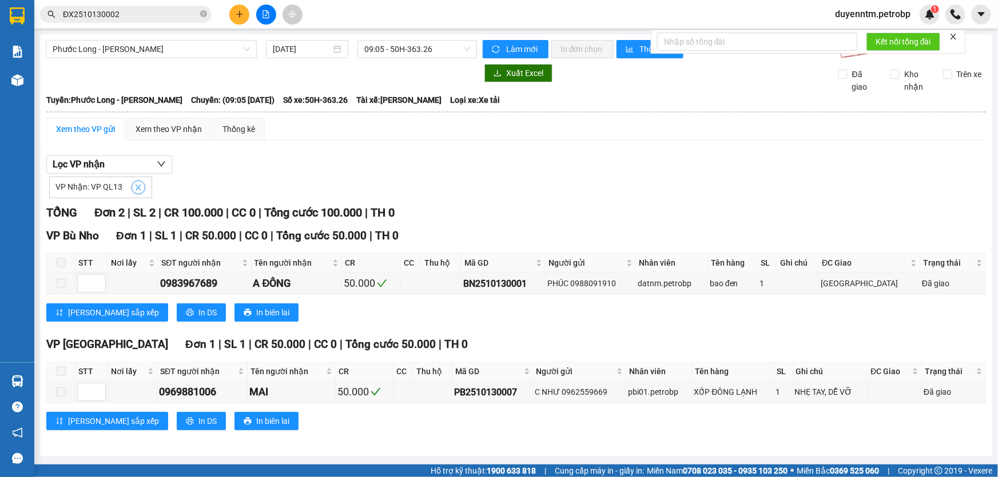
click at [137, 188] on icon "close" at bounding box center [139, 188] width 6 height 6
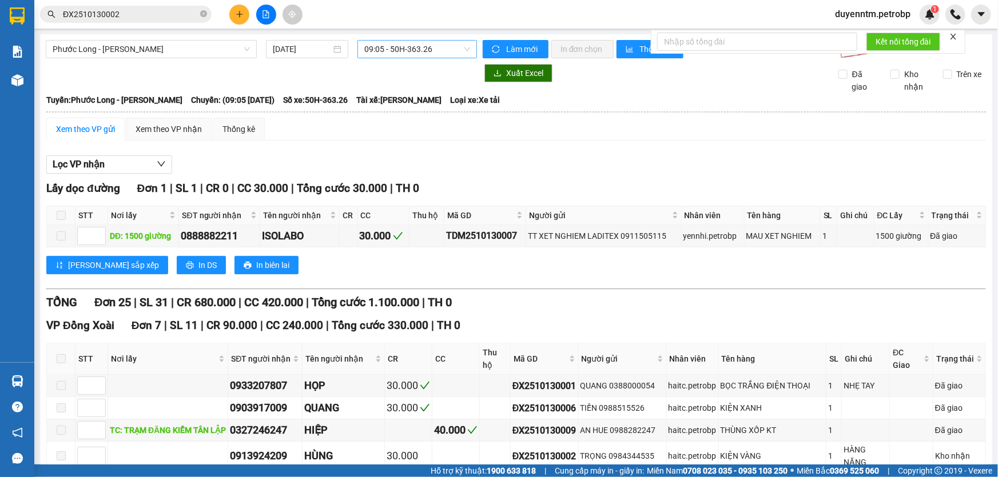
click at [381, 51] on span "09:05 - 50H-363.26" at bounding box center [417, 49] width 106 height 17
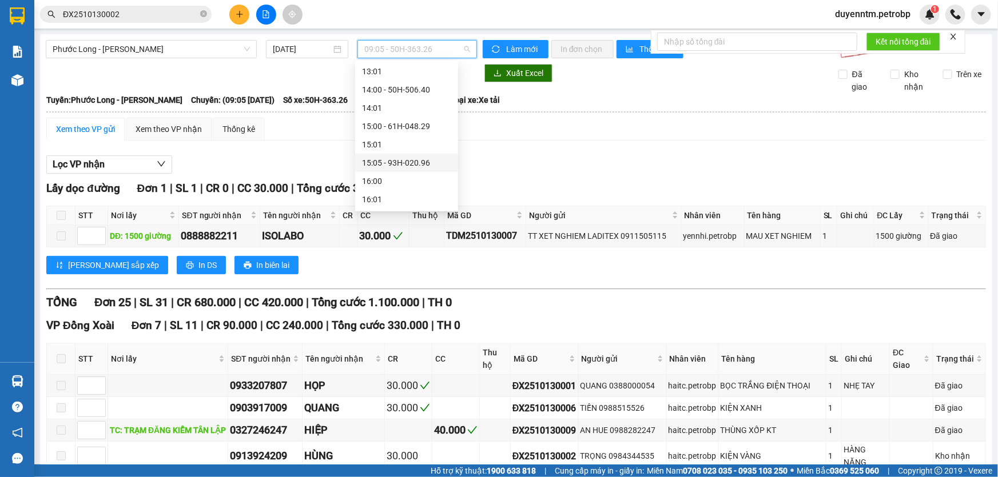
click at [401, 163] on div "15:05 - 93H-020.96" at bounding box center [406, 163] width 89 height 13
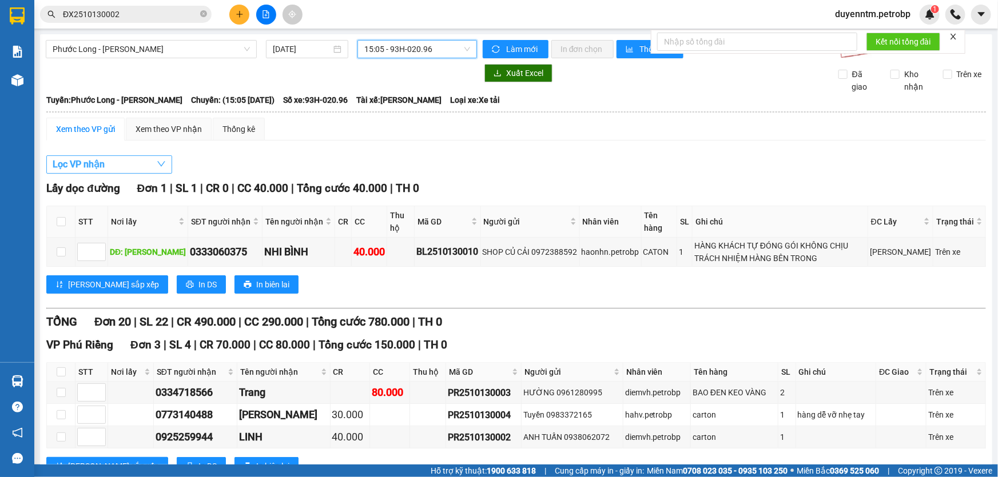
click at [130, 166] on button "Lọc VP nhận" at bounding box center [109, 165] width 126 height 18
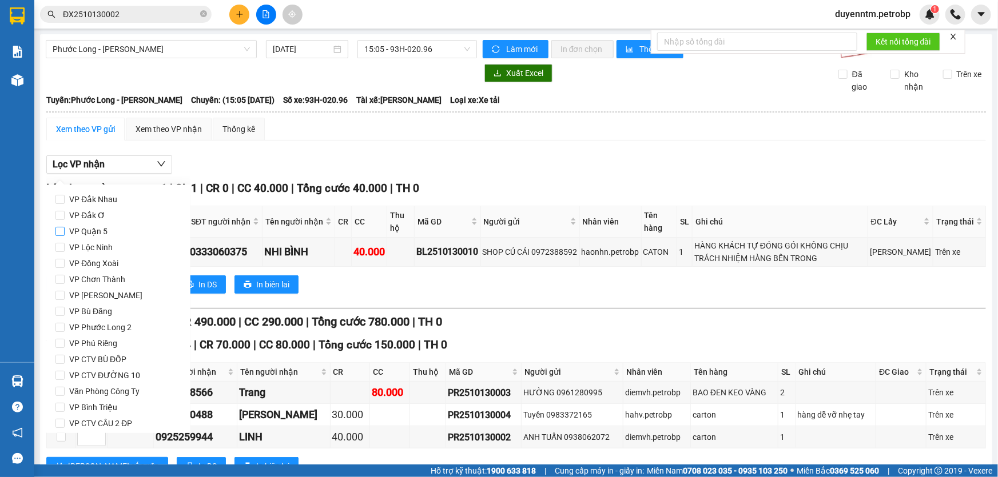
click at [87, 228] on span "VP Quận 5" at bounding box center [88, 232] width 47 height 16
click at [65, 228] on input "VP Quận 5" at bounding box center [59, 231] width 9 height 9
checkbox input "true"
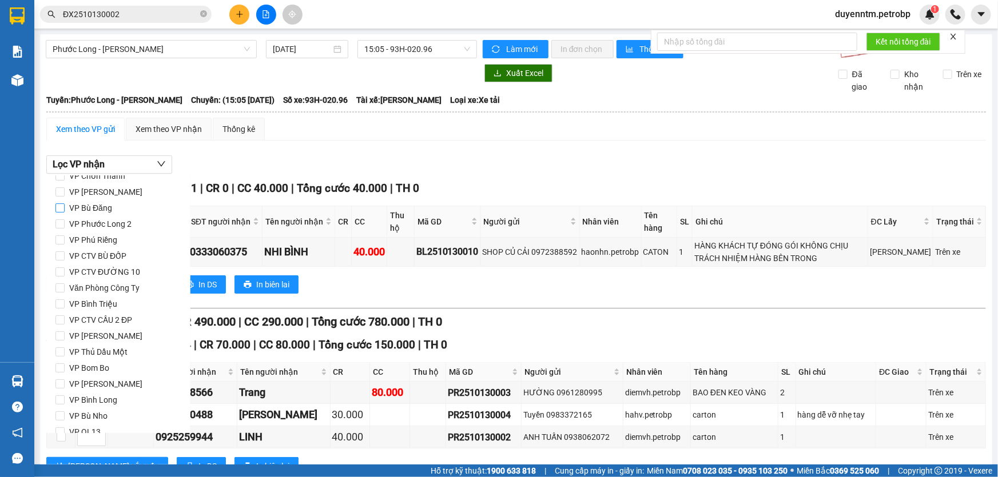
scroll to position [152, 0]
click at [76, 381] on span "VP QL13" at bounding box center [85, 384] width 41 height 16
click at [65, 381] on input "VP QL13" at bounding box center [59, 384] width 9 height 9
checkbox input "true"
click at [89, 255] on span "VP Bình Triệu" at bounding box center [93, 256] width 57 height 16
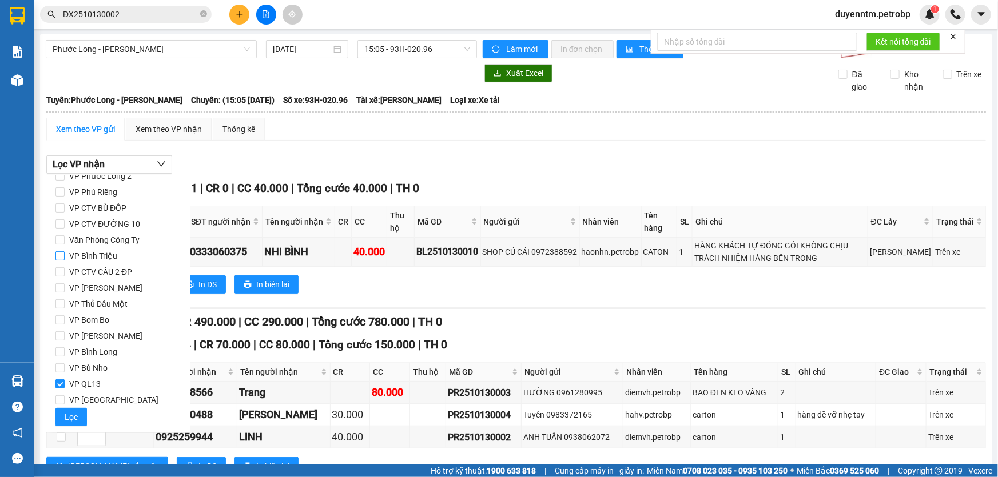
click at [65, 255] on input "VP Bình Triệu" at bounding box center [59, 256] width 9 height 9
checkbox input "true"
click at [114, 287] on span "VP [PERSON_NAME]" at bounding box center [106, 288] width 82 height 16
click at [65, 287] on input "VP [PERSON_NAME]" at bounding box center [59, 288] width 9 height 9
checkbox input "true"
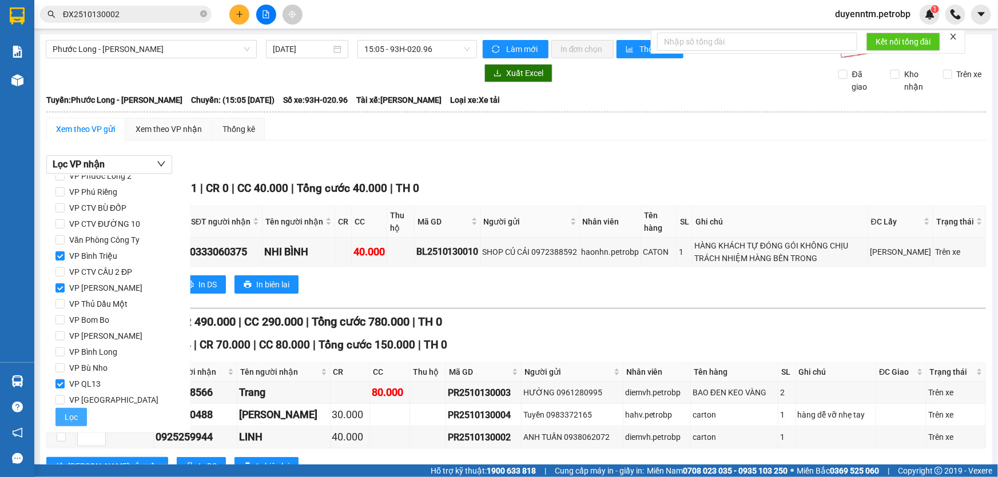
click at [69, 419] on span "Lọc" at bounding box center [71, 417] width 13 height 13
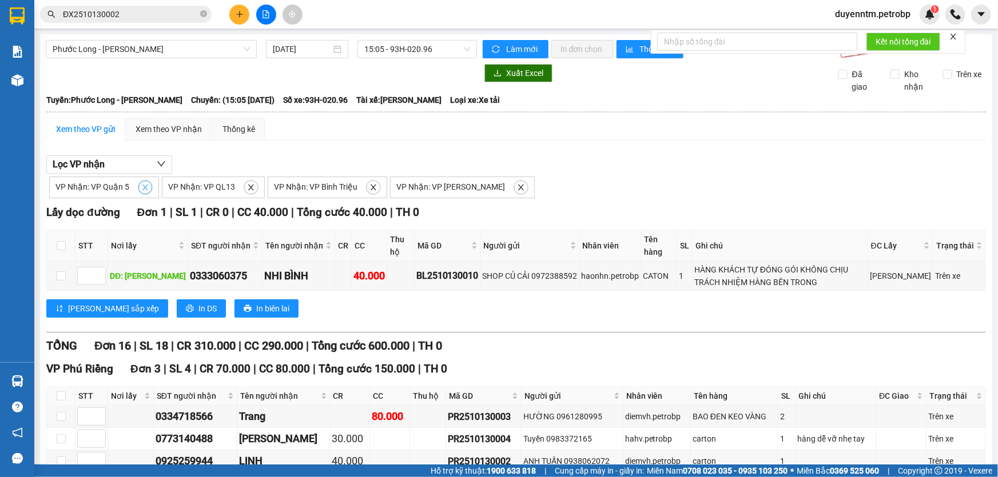
click at [147, 188] on icon "close" at bounding box center [145, 188] width 8 height 8
checkbox input "false"
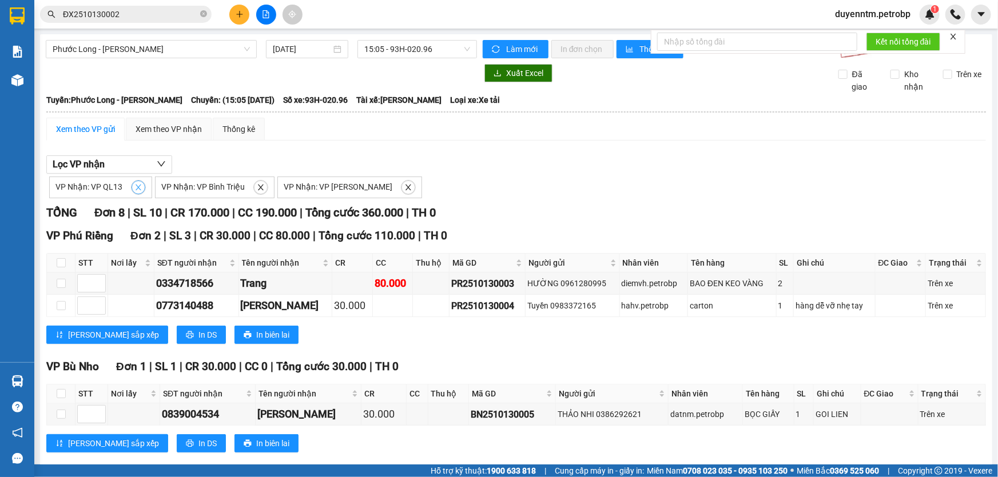
click at [137, 186] on icon "close" at bounding box center [139, 188] width 6 height 6
checkbox input "false"
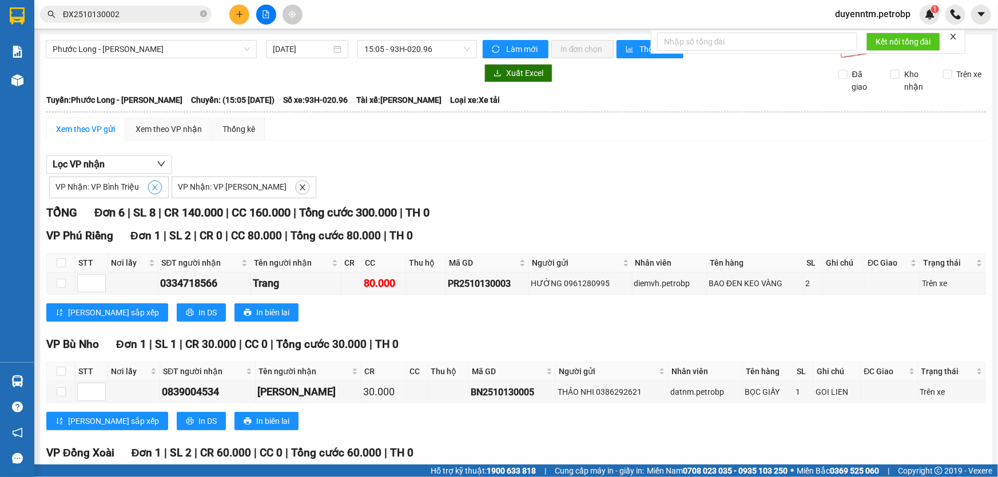
click at [151, 184] on icon "close" at bounding box center [155, 188] width 8 height 8
checkbox input "false"
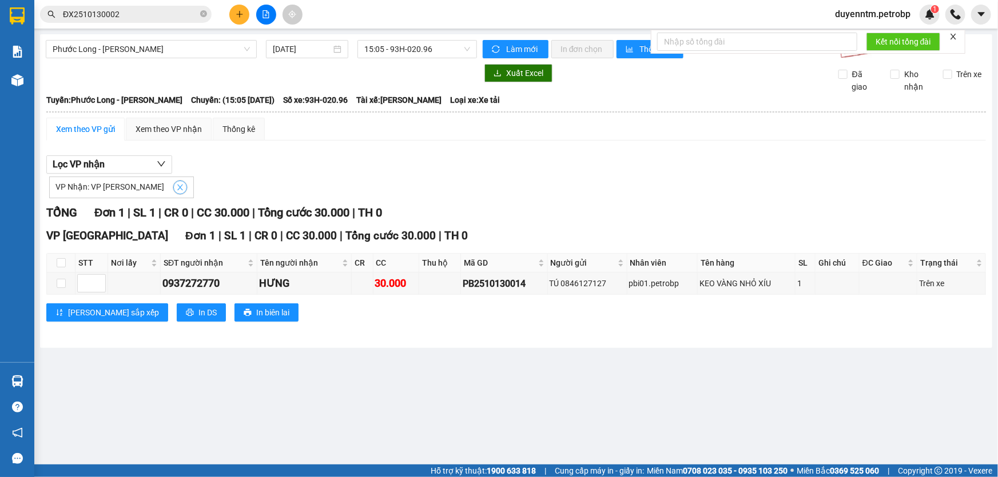
click at [177, 185] on span "close" at bounding box center [180, 188] width 13 height 8
checkbox input "false"
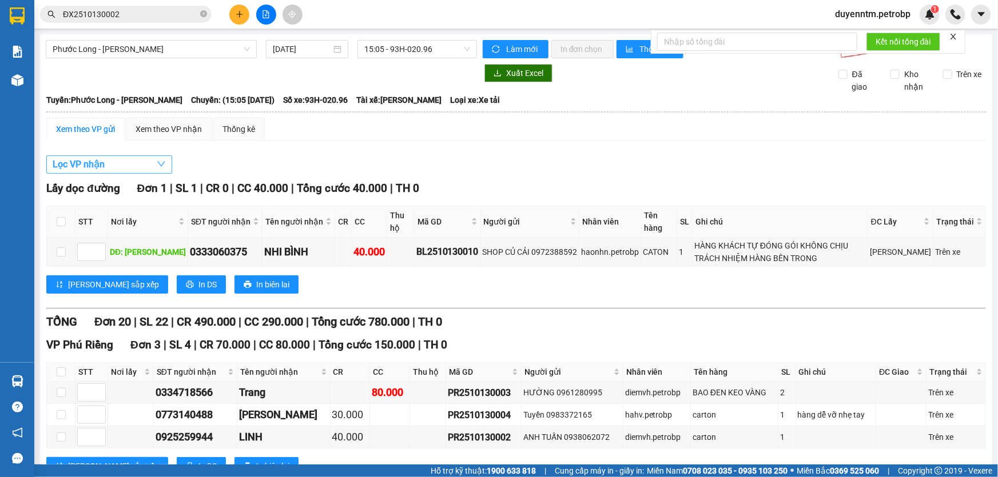
click at [143, 166] on button "Lọc VP nhận" at bounding box center [109, 165] width 126 height 18
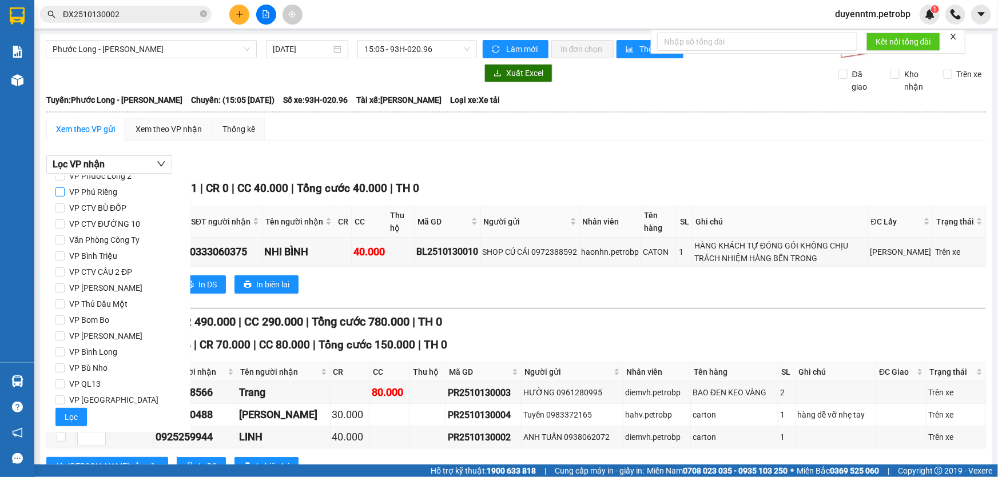
click at [125, 188] on label "VP Phú Riềng" at bounding box center [118, 192] width 126 height 16
click at [65, 188] on input "VP Phú Riềng" at bounding box center [59, 192] width 9 height 9
checkbox input "true"
click at [93, 367] on span "VP Bù Nho" at bounding box center [88, 368] width 47 height 16
click at [65, 367] on input "VP Bù Nho" at bounding box center [59, 368] width 9 height 9
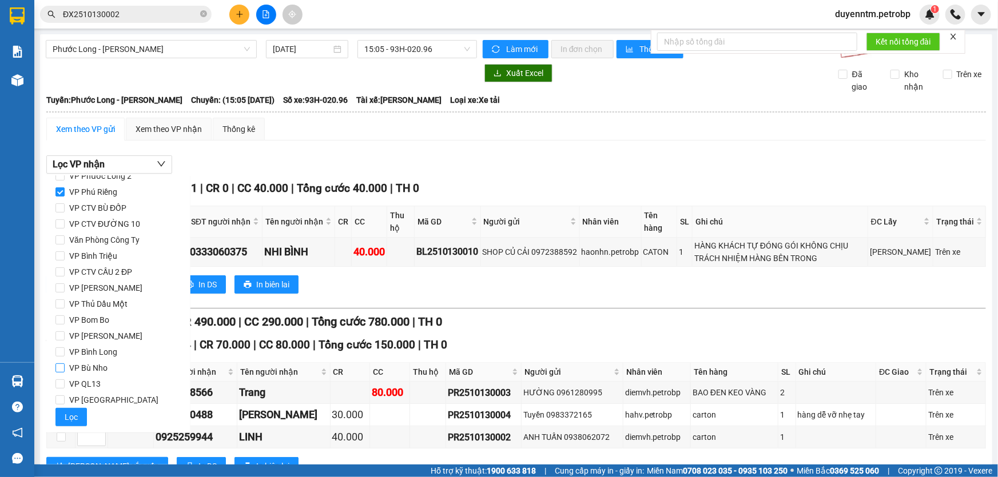
checkbox input "true"
click at [106, 394] on span "VP [GEOGRAPHIC_DATA]" at bounding box center [114, 400] width 98 height 16
click at [65, 396] on input "VP [GEOGRAPHIC_DATA]" at bounding box center [59, 400] width 9 height 9
click at [76, 415] on span "Lọc" at bounding box center [71, 417] width 13 height 13
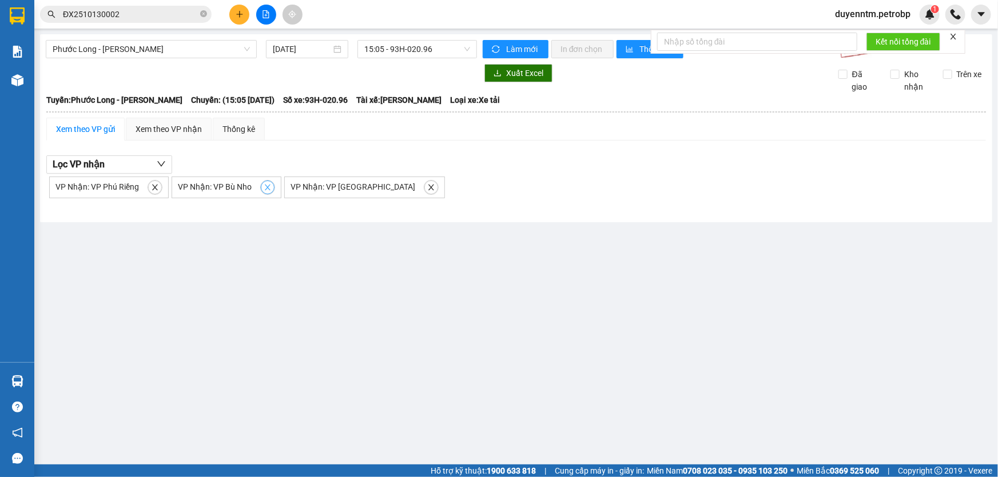
click at [264, 184] on icon "close" at bounding box center [268, 188] width 8 height 8
click at [153, 188] on icon "close" at bounding box center [155, 188] width 8 height 8
click at [192, 184] on icon "close" at bounding box center [196, 188] width 8 height 8
checkbox input "false"
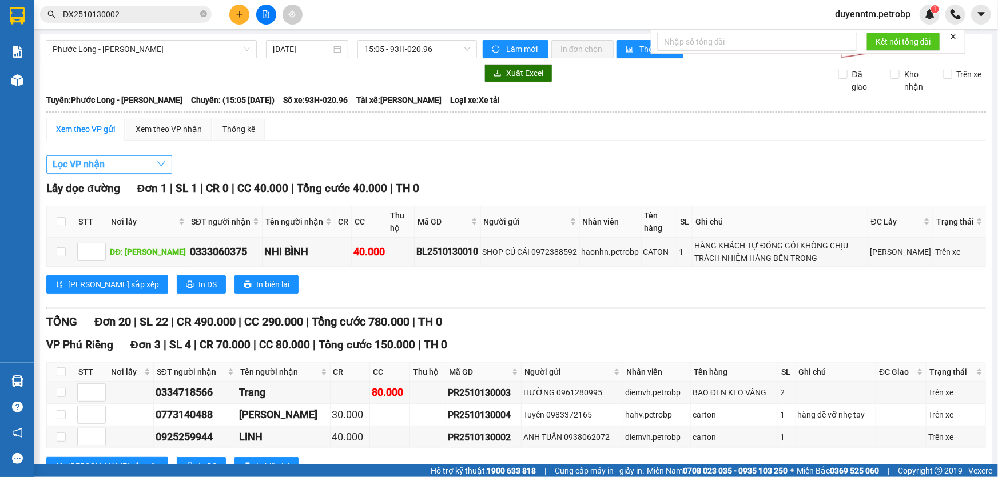
click at [149, 160] on button "Lọc VP nhận" at bounding box center [109, 165] width 126 height 18
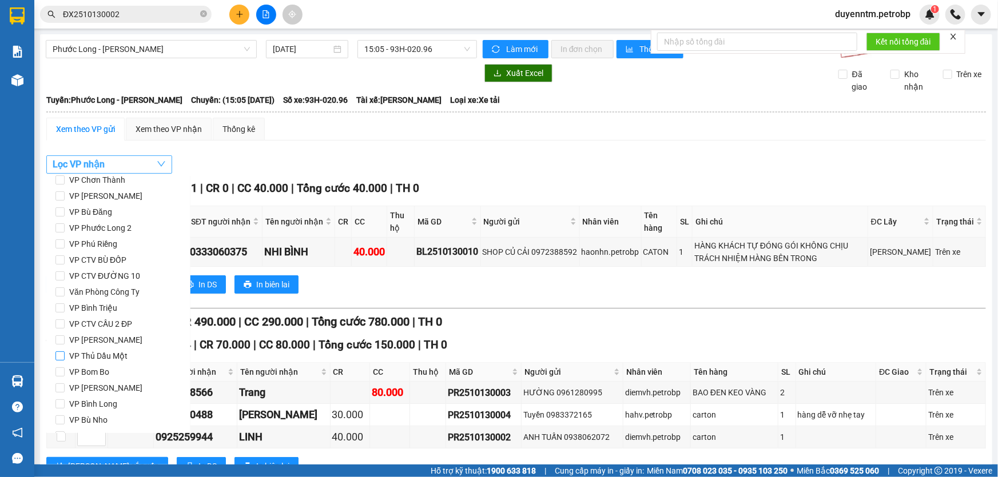
scroll to position [47, 0]
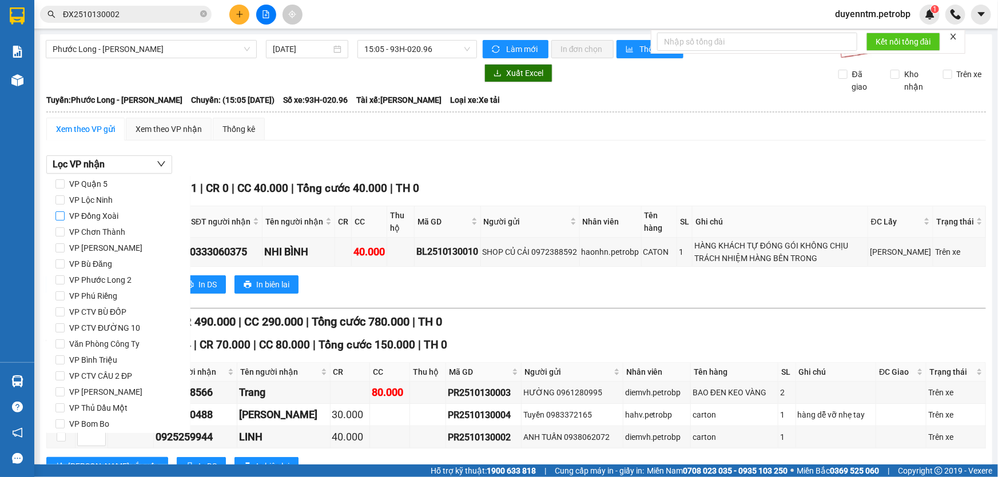
click at [113, 215] on span "VP Đồng Xoài" at bounding box center [94, 216] width 58 height 16
click at [65, 215] on input "VP Đồng Xoài" at bounding box center [59, 216] width 9 height 9
checkbox input "true"
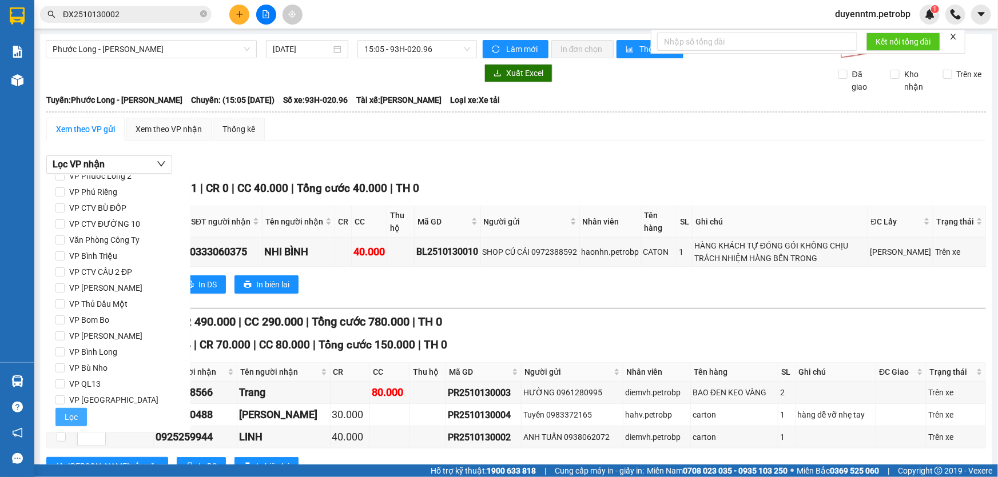
click at [75, 415] on span "Lọc" at bounding box center [71, 417] width 13 height 13
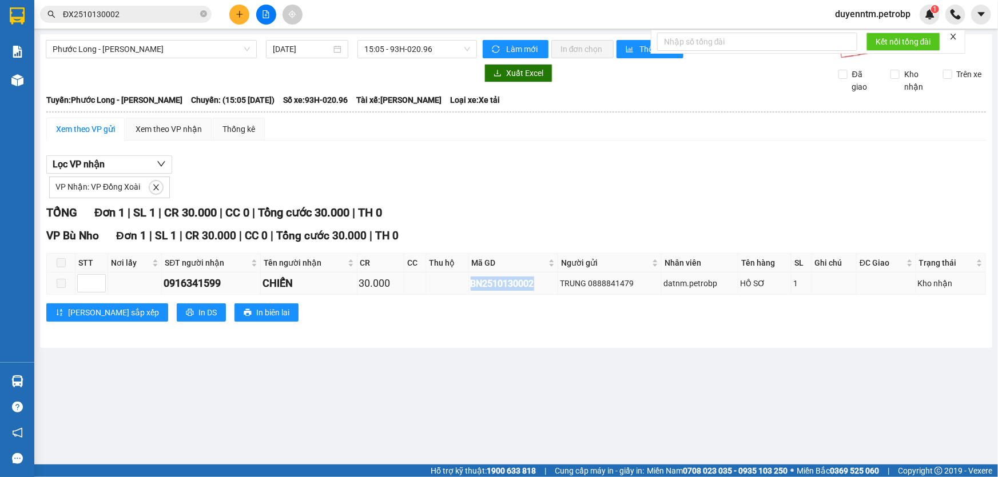
drag, startPoint x: 533, startPoint y: 282, endPoint x: 470, endPoint y: 287, distance: 63.7
click at [471, 287] on div "BN2510130002" at bounding box center [514, 284] width 86 height 14
copy div "BN2510130002"
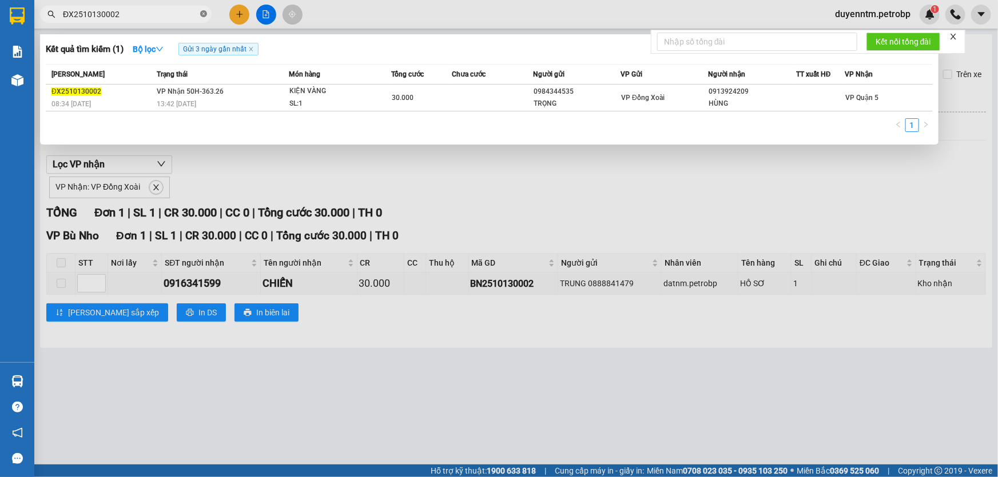
click at [201, 14] on icon "close-circle" at bounding box center [203, 13] width 7 height 7
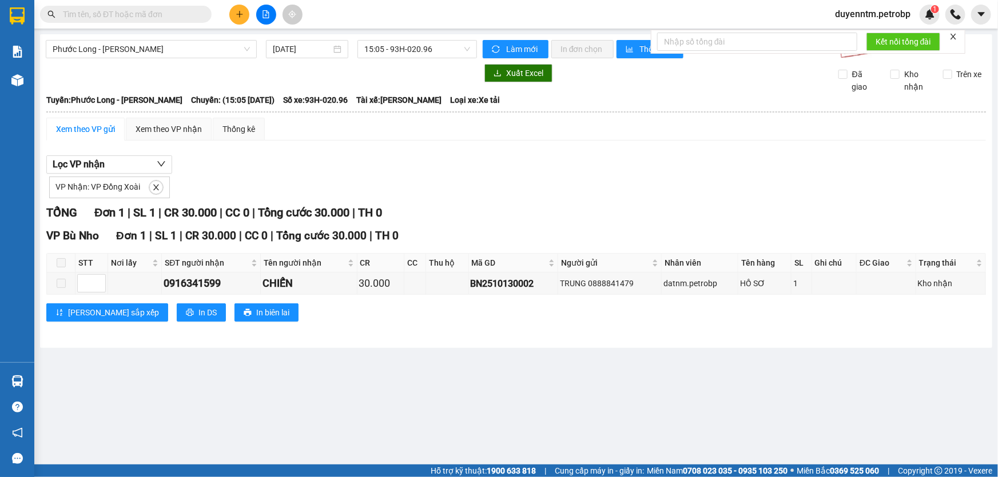
paste input "BN2510130002"
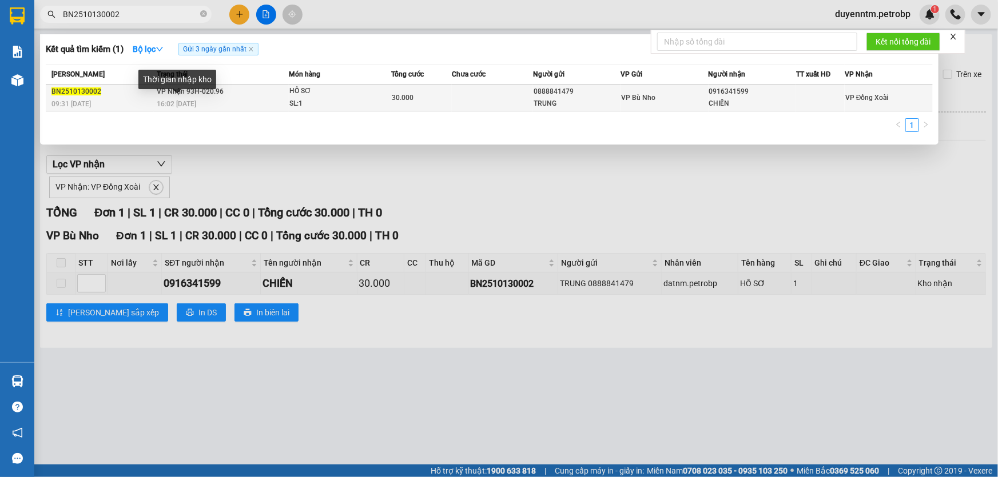
type input "BN2510130002"
click at [174, 100] on span "16:02 - 13/10" at bounding box center [176, 104] width 39 height 8
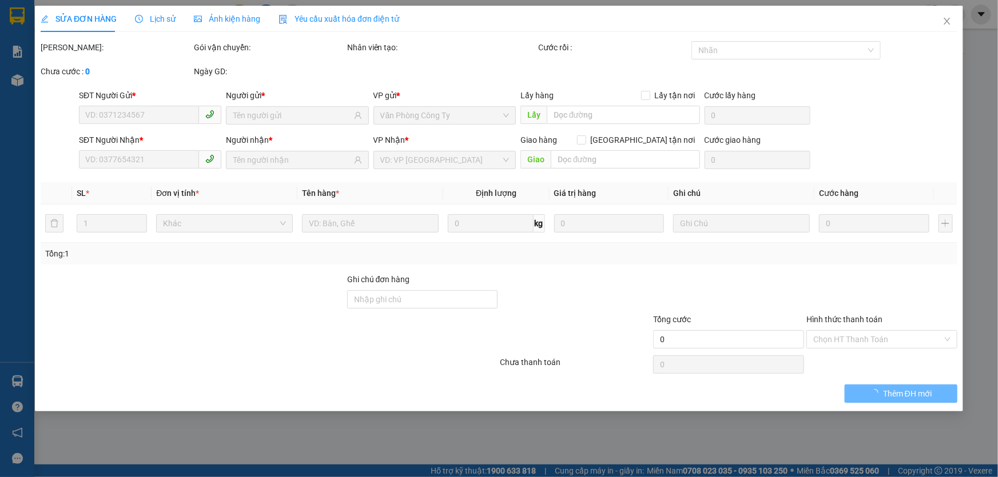
type input "0888841479"
type input "TRUNG"
type input "0916341599"
type input "CHIẾN"
type input "30.000"
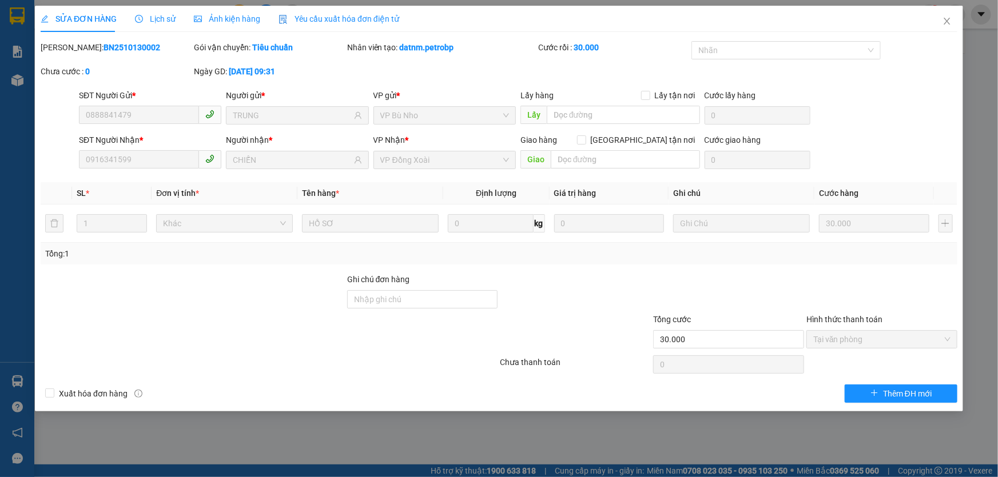
click at [170, 14] on span "Lịch sử" at bounding box center [155, 18] width 41 height 9
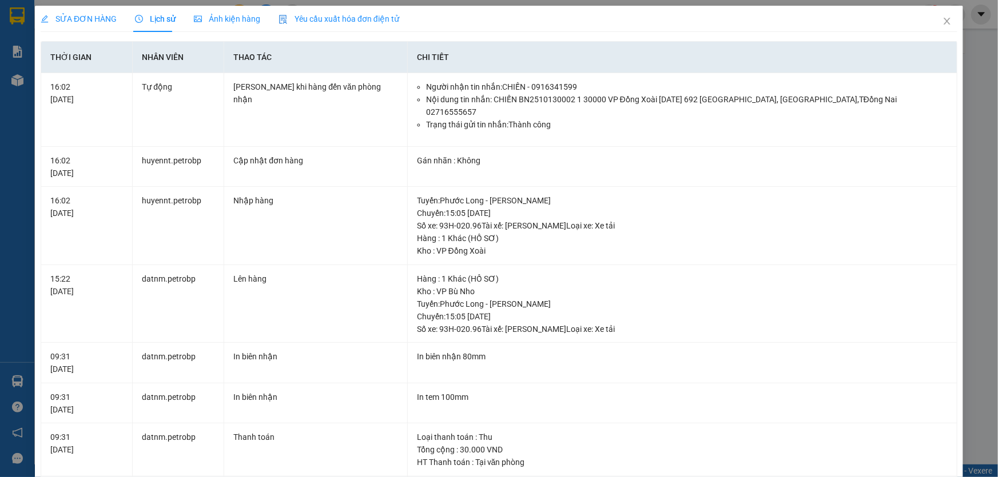
click at [972, 87] on div "SỬA ĐƠN HÀNG Lịch sử Ảnh kiện hàng Yêu cầu xuất hóa đơn điện tử Total Paid Fee …" at bounding box center [499, 238] width 998 height 477
click at [942, 25] on icon "close" at bounding box center [946, 21] width 9 height 9
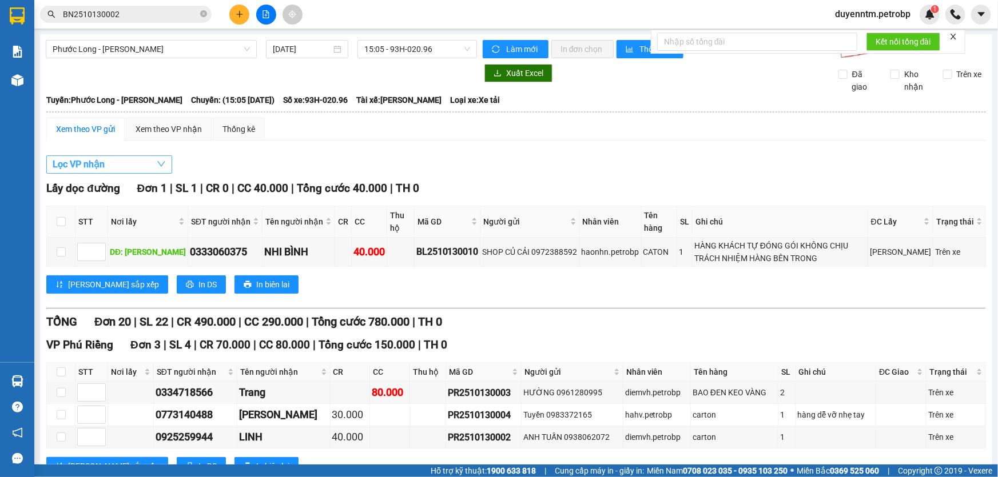
click at [131, 161] on button "Lọc VP nhận" at bounding box center [109, 165] width 126 height 18
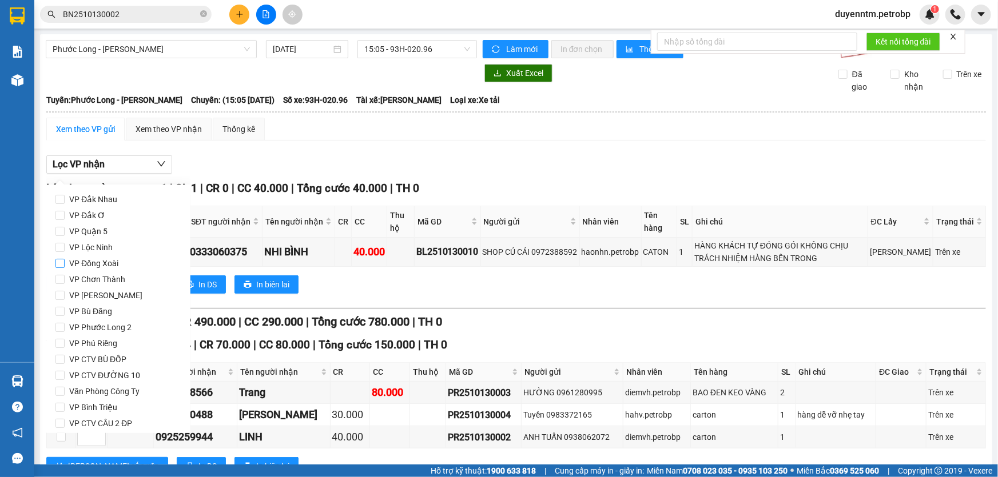
click at [103, 260] on span "VP Đồng Xoài" at bounding box center [94, 264] width 58 height 16
click at [65, 260] on input "VP Đồng Xoài" at bounding box center [59, 263] width 9 height 9
checkbox input "true"
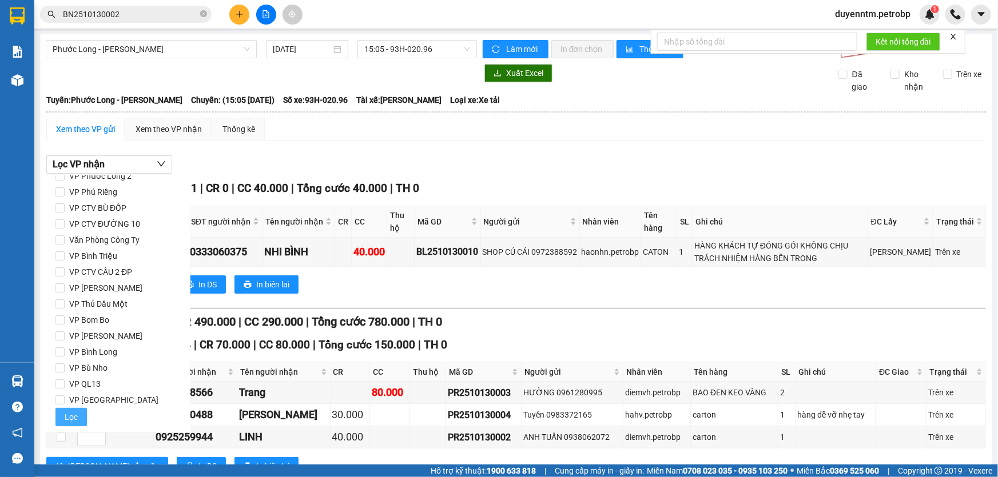
click at [76, 412] on span "Lọc" at bounding box center [71, 417] width 13 height 13
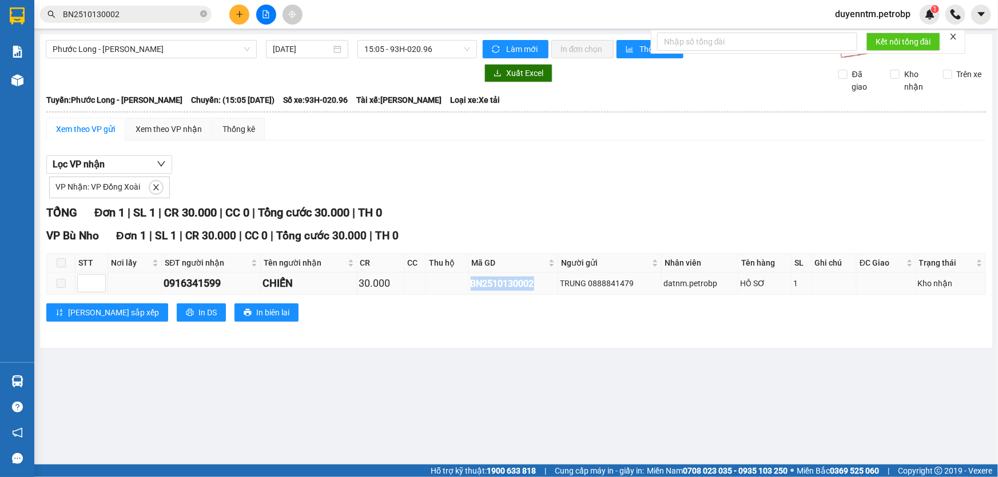
drag, startPoint x: 540, startPoint y: 284, endPoint x: 469, endPoint y: 288, distance: 71.0
click at [471, 288] on div "BN2510130002" at bounding box center [514, 284] width 86 height 14
copy div "BN2510130002"
click at [204, 14] on icon "close-circle" at bounding box center [203, 13] width 7 height 7
paste input "BN2510130002"
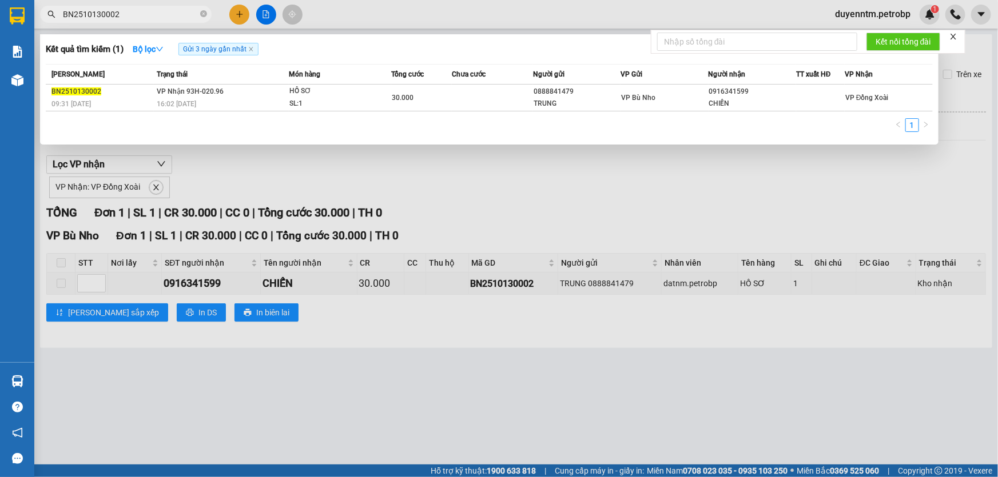
type input "BN2510130002"
click at [739, 170] on div at bounding box center [499, 238] width 998 height 477
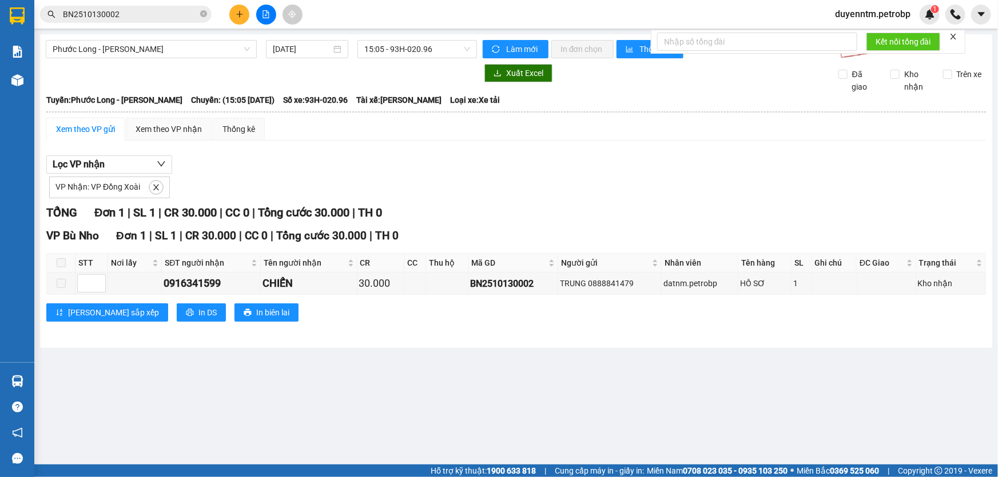
click at [181, 17] on input "BN2510130002" at bounding box center [130, 14] width 135 height 13
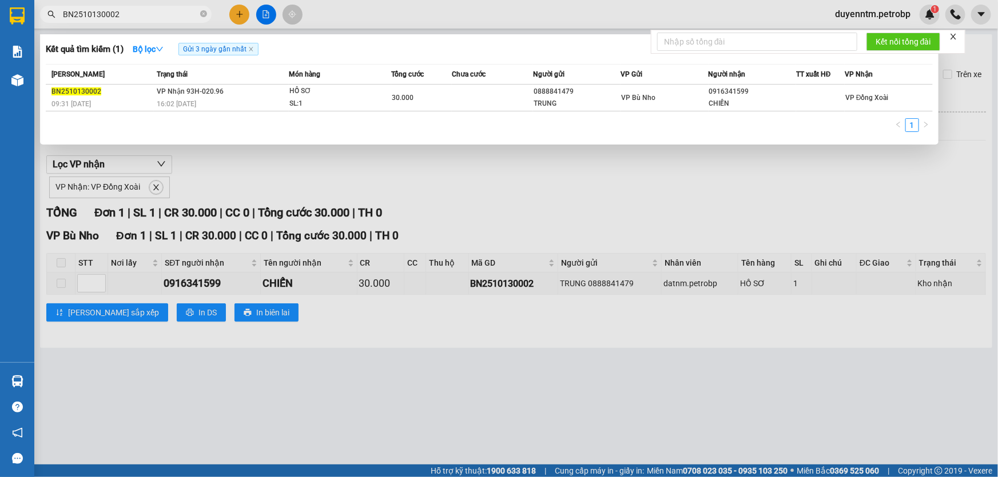
click at [464, 173] on div at bounding box center [499, 238] width 998 height 477
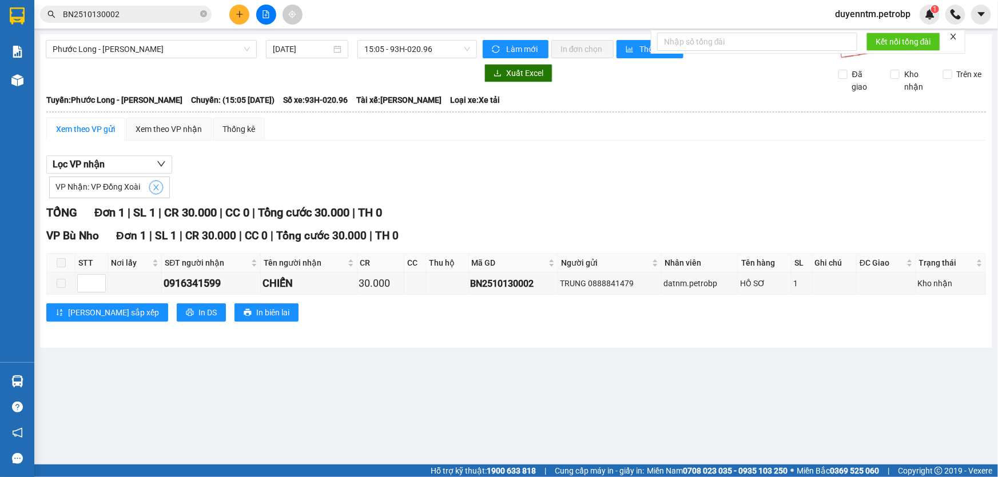
click at [158, 189] on icon "close" at bounding box center [156, 188] width 8 height 8
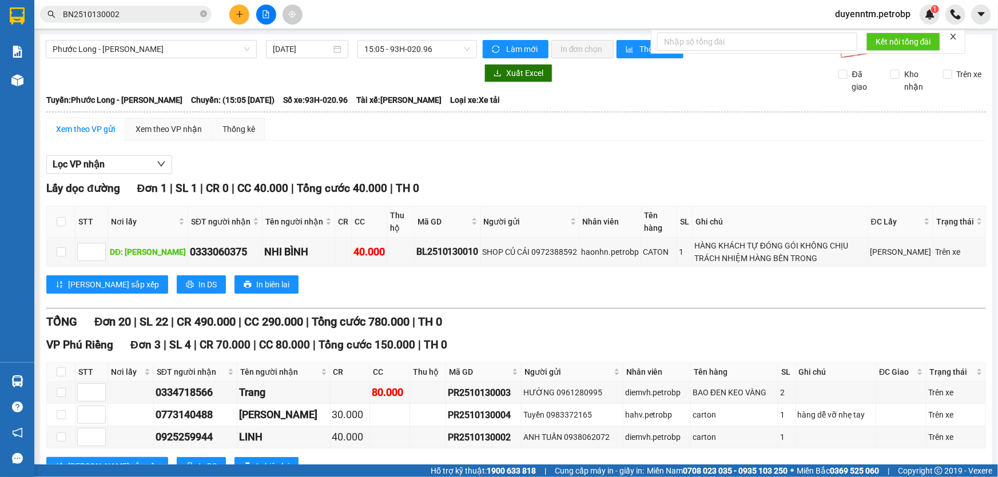
checkbox input "false"
click at [150, 167] on button "Lọc VP nhận" at bounding box center [109, 165] width 126 height 18
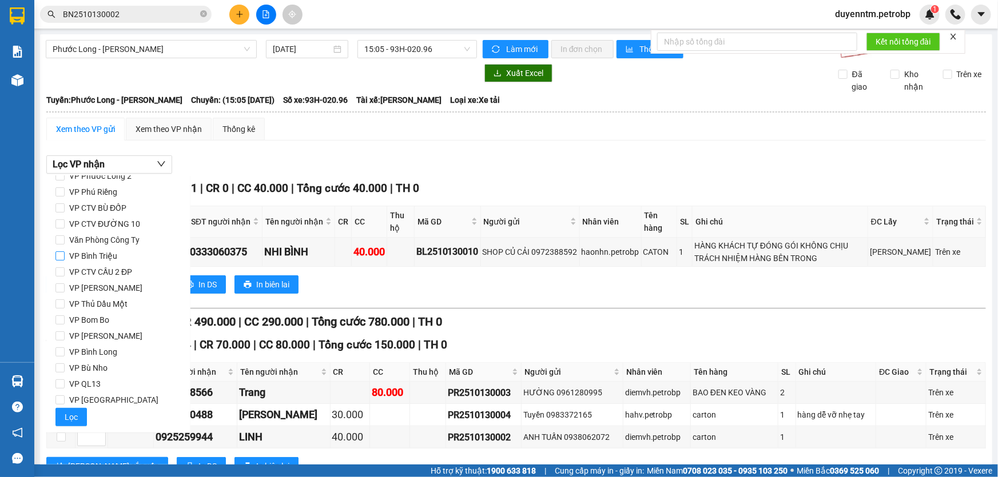
click at [105, 252] on span "VP Bình Triệu" at bounding box center [93, 256] width 57 height 16
click at [65, 252] on input "VP Bình Triệu" at bounding box center [59, 256] width 9 height 9
checkbox input "true"
click at [75, 412] on span "Lọc" at bounding box center [71, 417] width 13 height 13
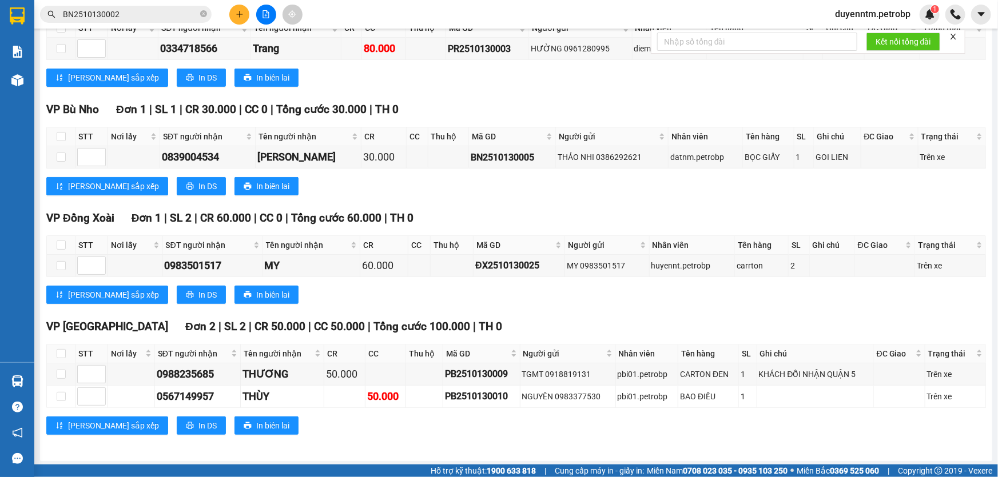
scroll to position [0, 0]
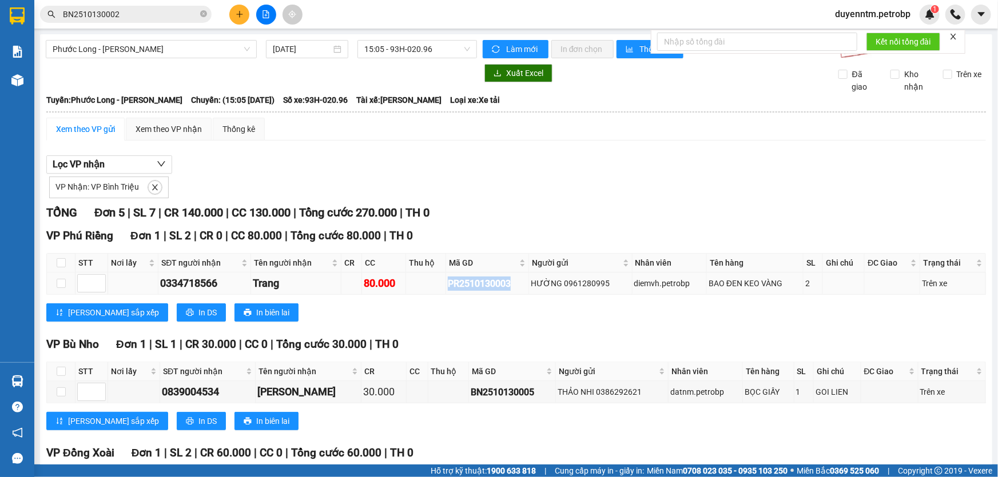
drag, startPoint x: 508, startPoint y: 284, endPoint x: 446, endPoint y: 286, distance: 62.4
click at [448, 286] on div "PR2510130003" at bounding box center [487, 284] width 79 height 14
copy div "PR2510130003"
click at [152, 186] on icon "close" at bounding box center [155, 188] width 6 height 6
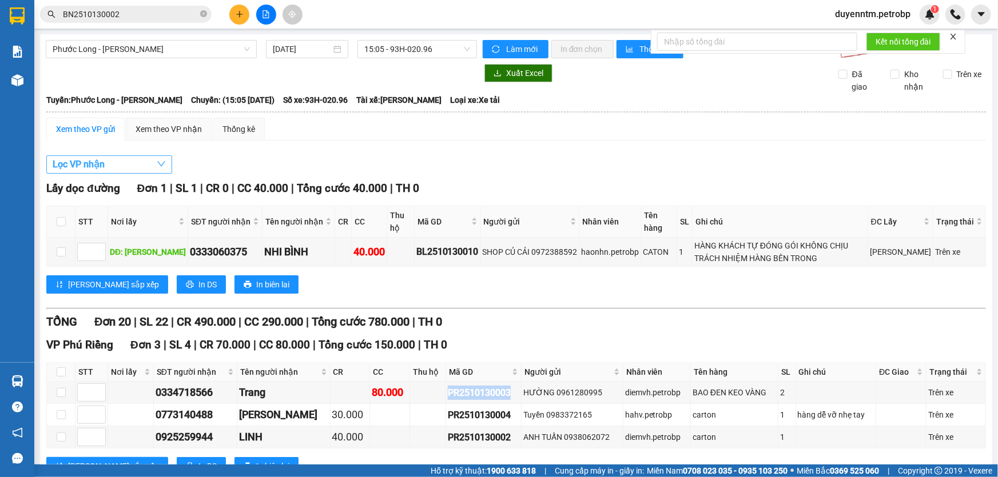
click at [143, 165] on button "Lọc VP nhận" at bounding box center [109, 165] width 126 height 18
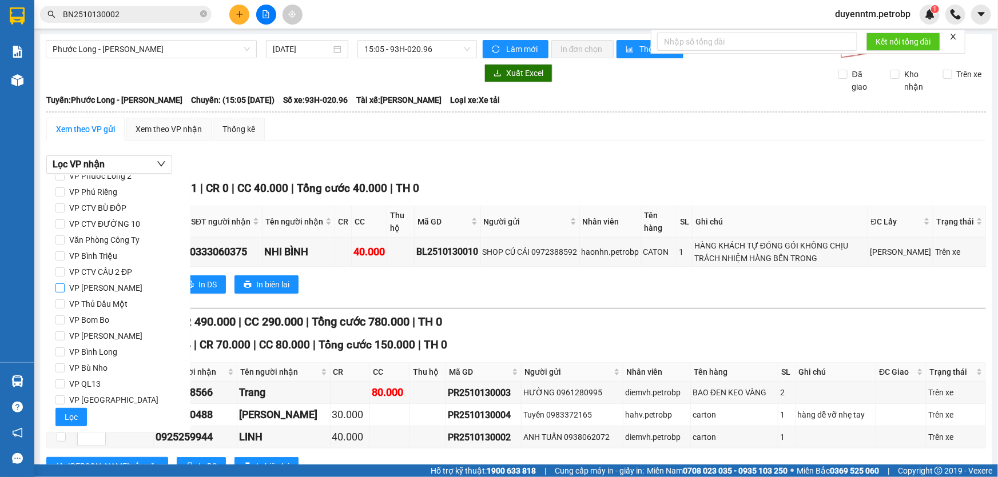
click at [87, 291] on span "VP [PERSON_NAME]" at bounding box center [106, 288] width 82 height 16
click at [65, 291] on input "VP [PERSON_NAME]" at bounding box center [59, 288] width 9 height 9
click at [62, 415] on button "Lọc" at bounding box center [70, 417] width 31 height 18
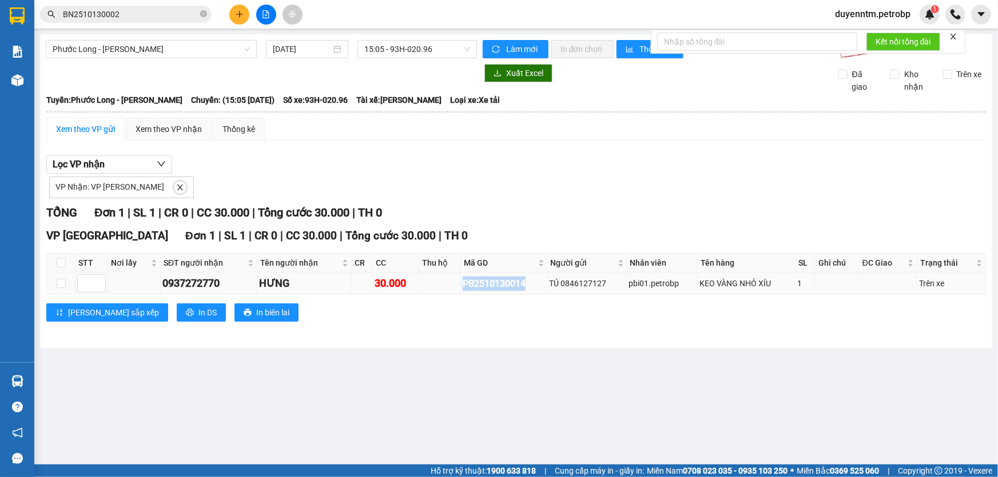
drag, startPoint x: 529, startPoint y: 286, endPoint x: 463, endPoint y: 286, distance: 66.3
click at [463, 286] on div "PB2510130014" at bounding box center [504, 284] width 83 height 14
copy div "PB2510130014"
click at [176, 184] on icon "close" at bounding box center [180, 188] width 8 height 8
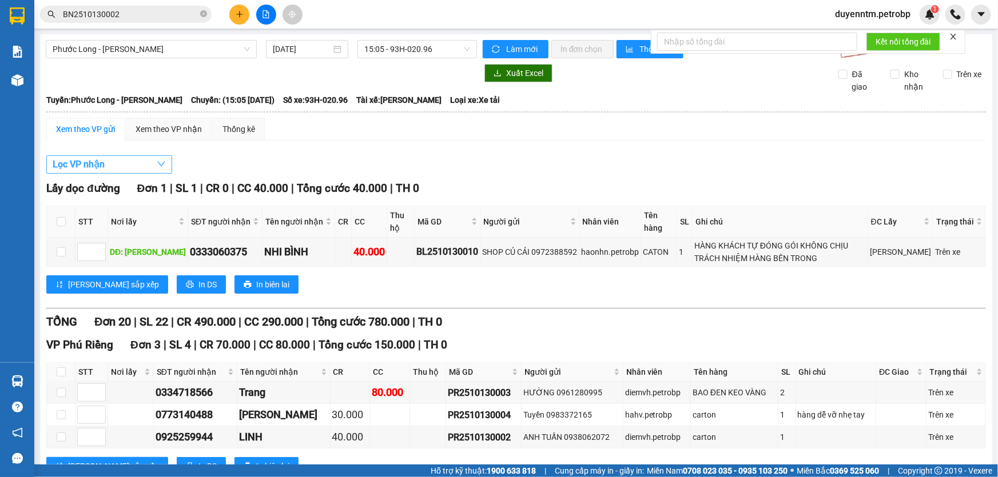
click at [137, 164] on button "Lọc VP nhận" at bounding box center [109, 165] width 126 height 18
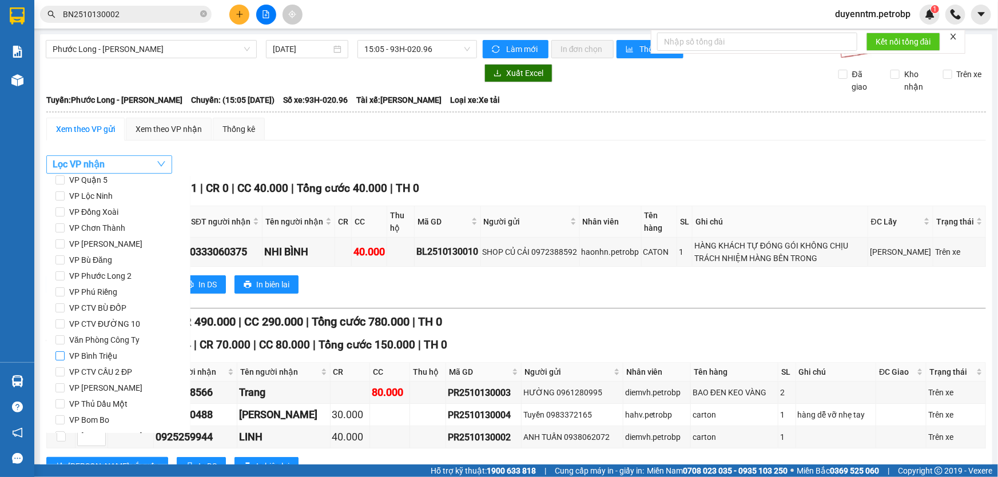
scroll to position [103, 0]
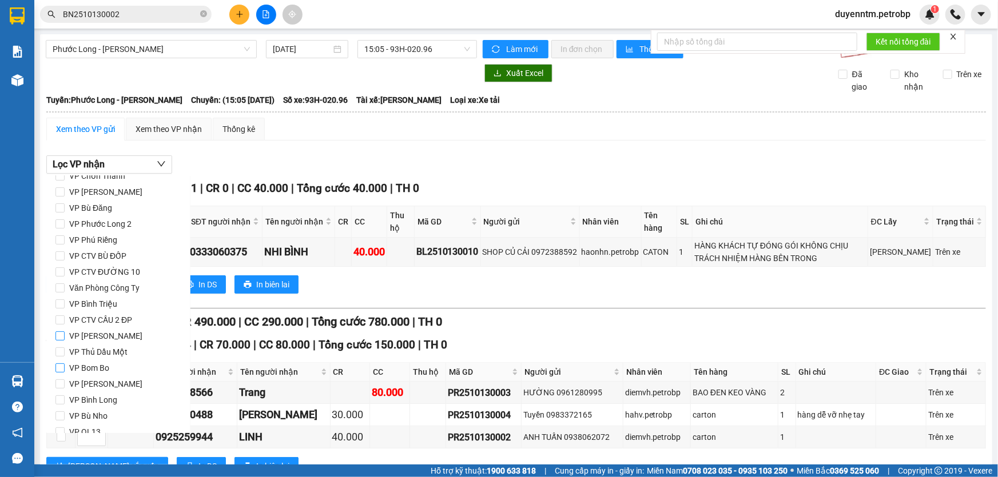
drag, startPoint x: 60, startPoint y: 340, endPoint x: 74, endPoint y: 360, distance: 25.1
click at [61, 340] on input "VP [PERSON_NAME]" at bounding box center [59, 336] width 9 height 9
click at [80, 421] on button "Lọc" at bounding box center [70, 417] width 31 height 18
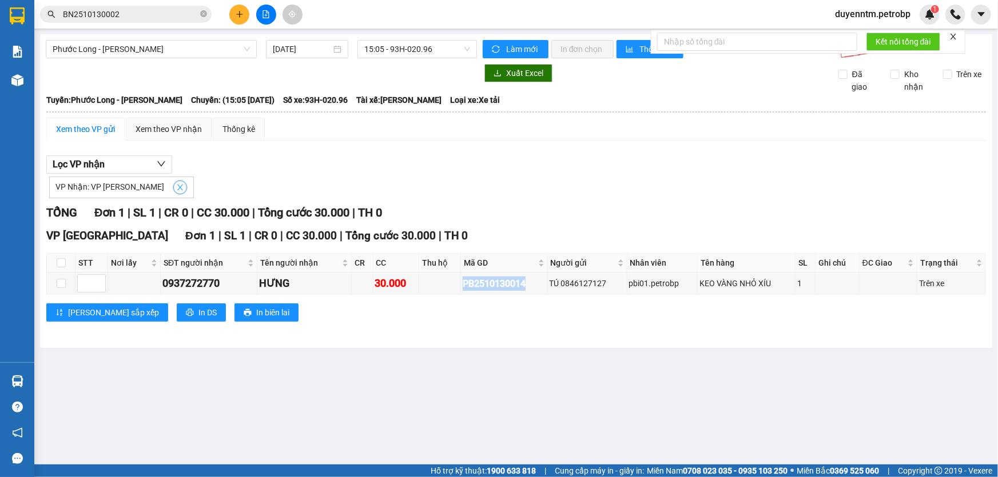
click at [176, 185] on icon "close" at bounding box center [180, 188] width 8 height 8
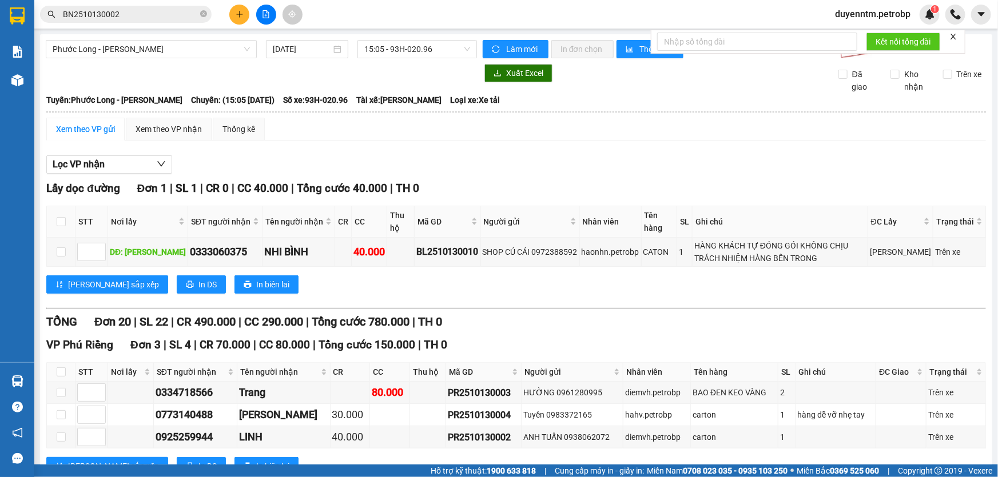
checkbox input "false"
click at [146, 166] on button "Lọc VP nhận" at bounding box center [109, 165] width 126 height 18
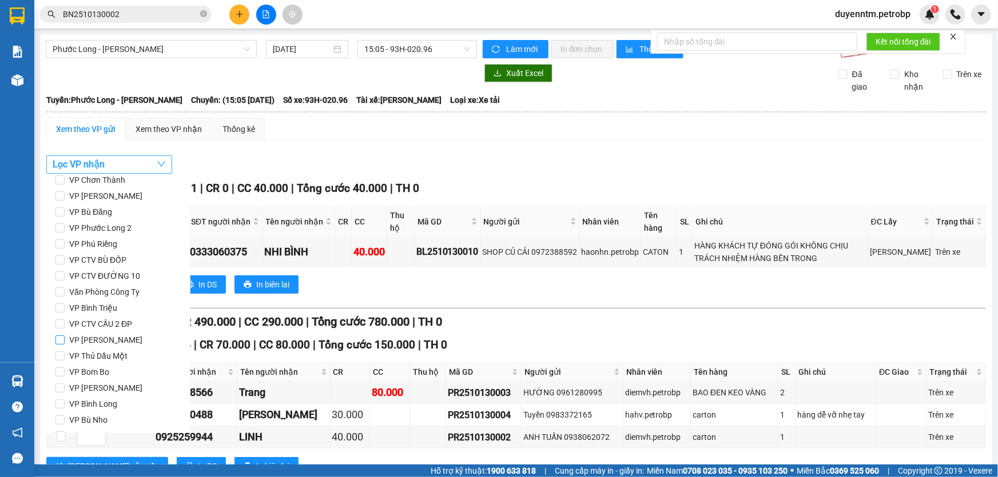
scroll to position [47, 0]
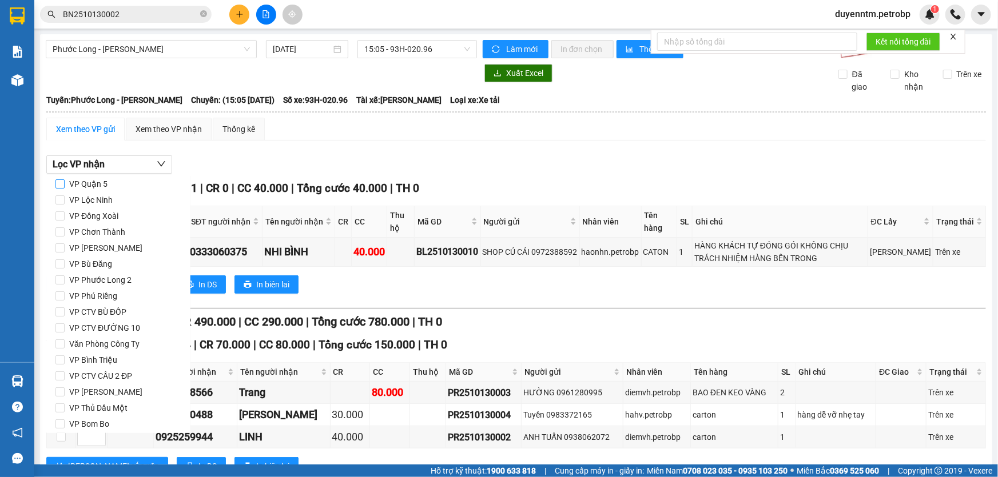
click at [61, 185] on input "VP Quận 5" at bounding box center [59, 184] width 9 height 9
checkbox input "true"
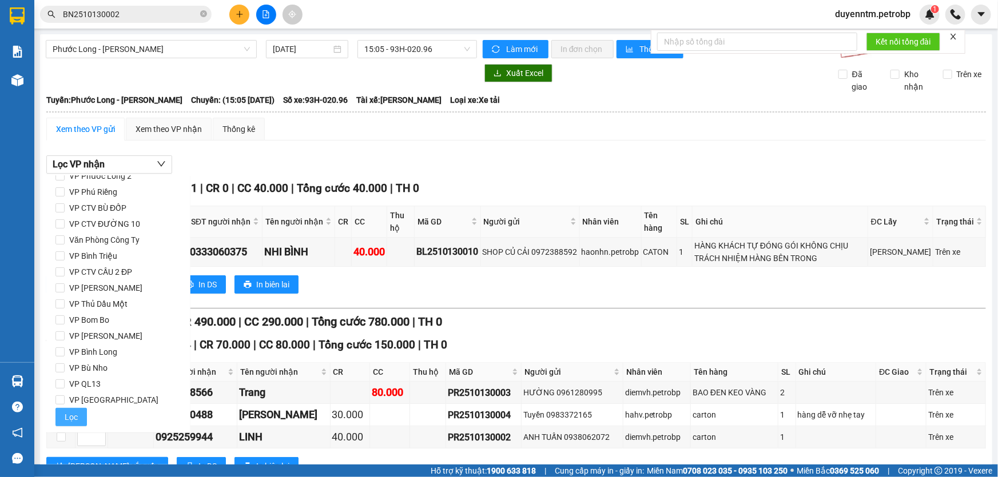
click at [75, 415] on span "Lọc" at bounding box center [71, 417] width 13 height 13
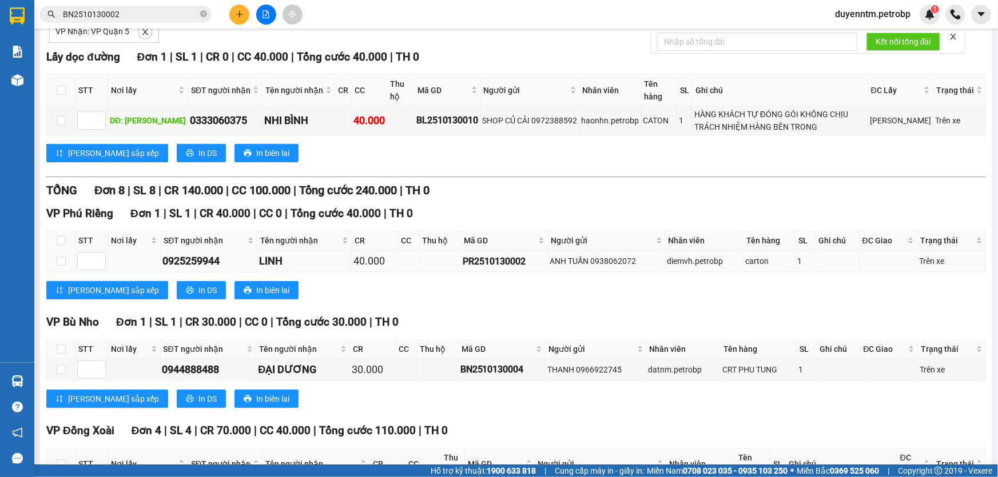
scroll to position [208, 0]
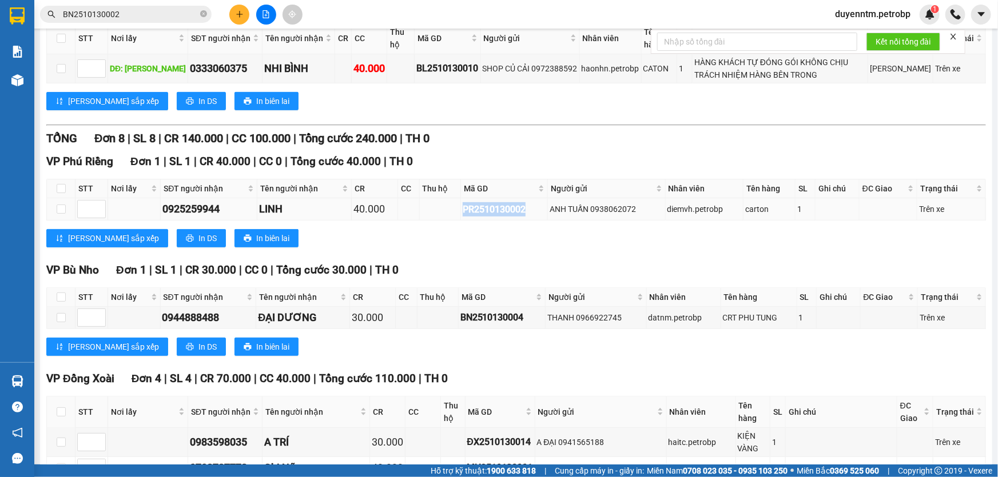
drag, startPoint x: 523, startPoint y: 207, endPoint x: 454, endPoint y: 208, distance: 68.6
click at [454, 208] on tr "0925259944 LINH 40.000 PR2510130002 ANH TUẤN 0938062072 diemvh.petrobp carton 1…" at bounding box center [516, 209] width 939 height 22
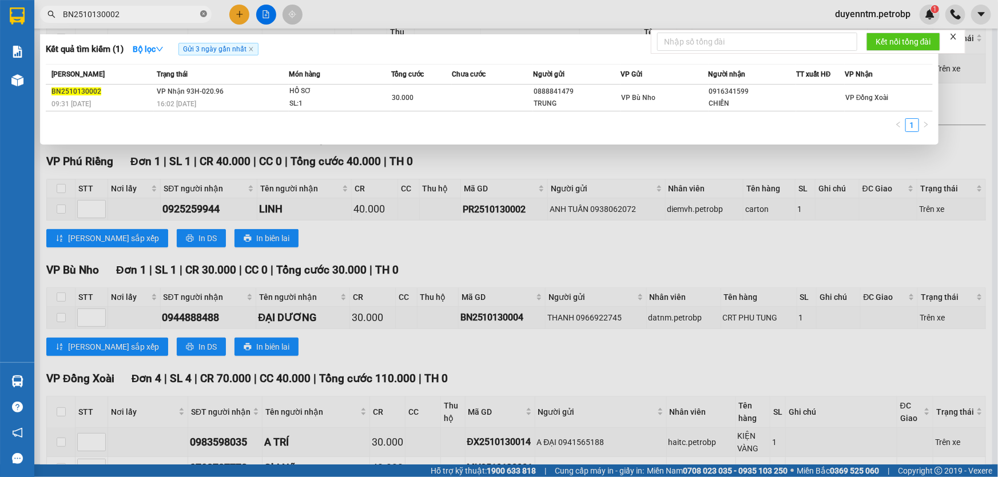
click at [204, 11] on icon "close-circle" at bounding box center [203, 13] width 7 height 7
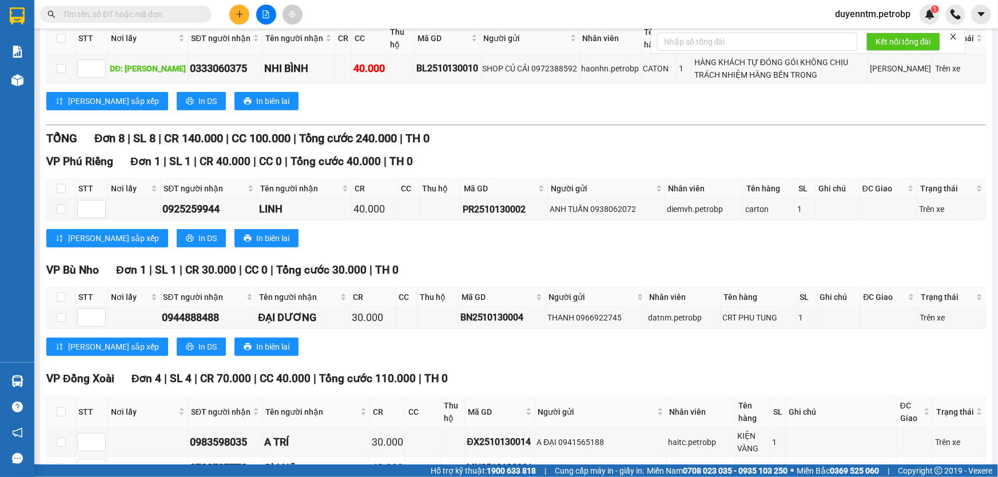
paste input "0567149957"
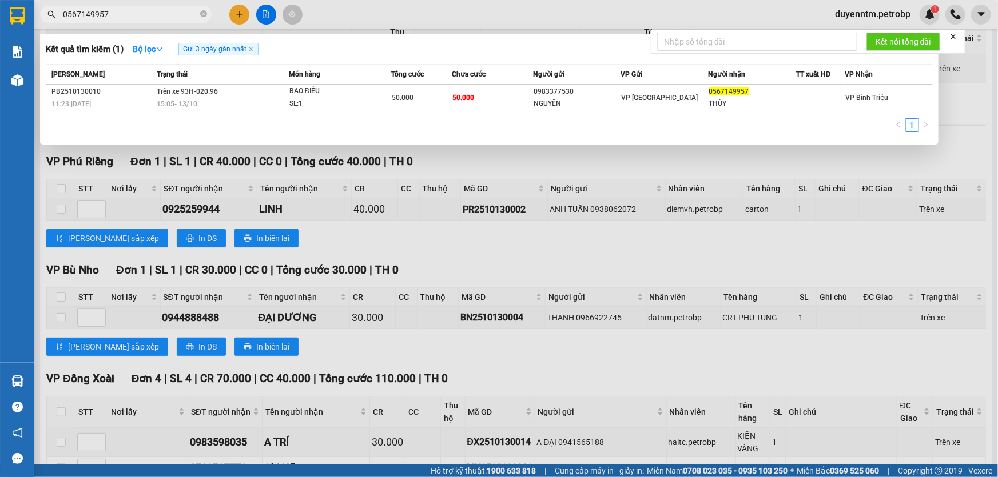
type input "0567149957"
click at [199, 15] on span "0567149957" at bounding box center [126, 14] width 172 height 17
click at [204, 14] on icon "close-circle" at bounding box center [203, 13] width 7 height 7
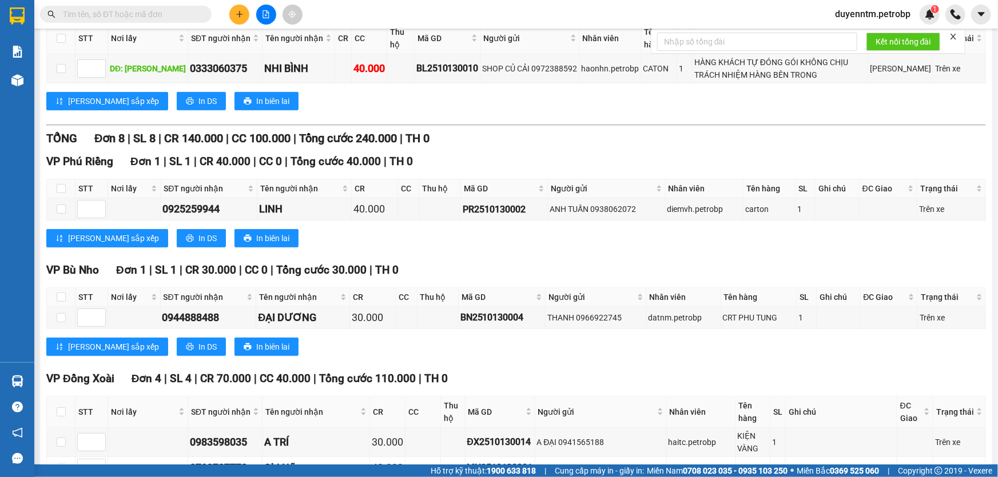
paste input "0382165356"
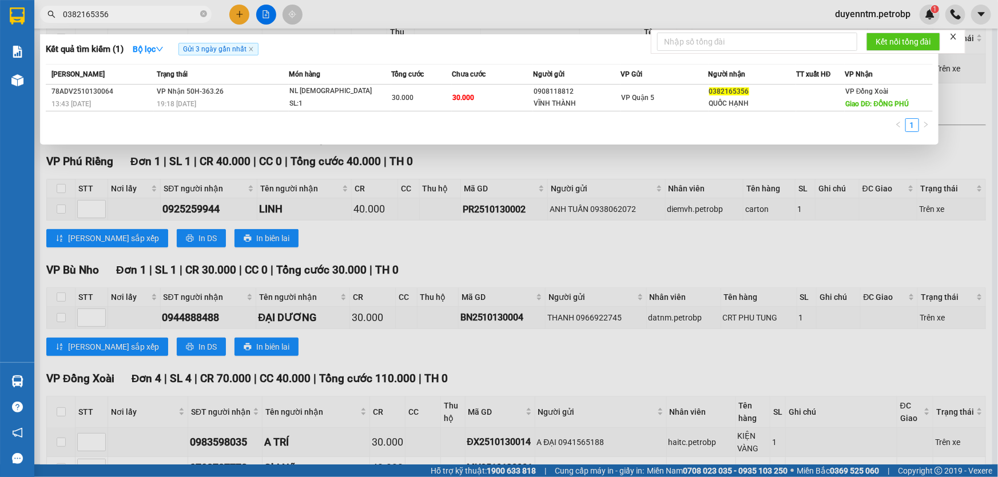
type input "0382165356"
click at [204, 14] on icon "close-circle" at bounding box center [203, 13] width 7 height 7
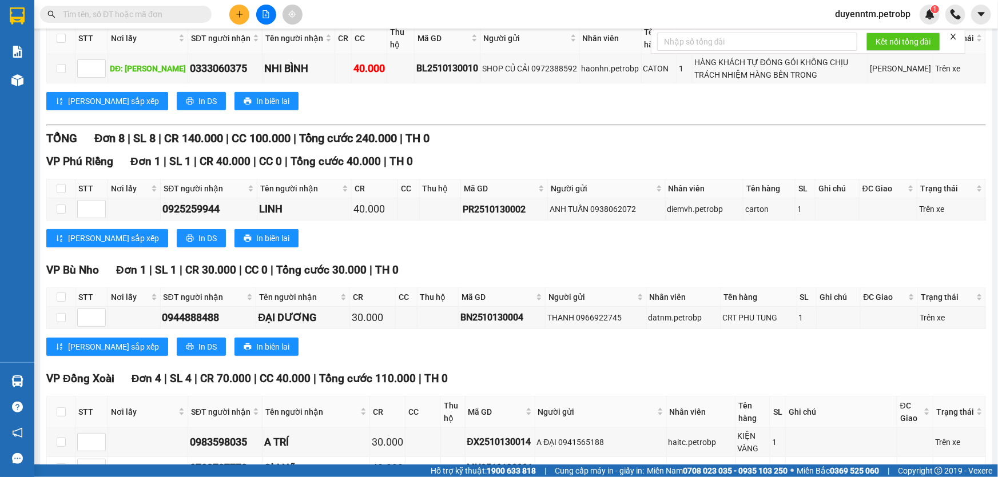
paste input "0567149957"
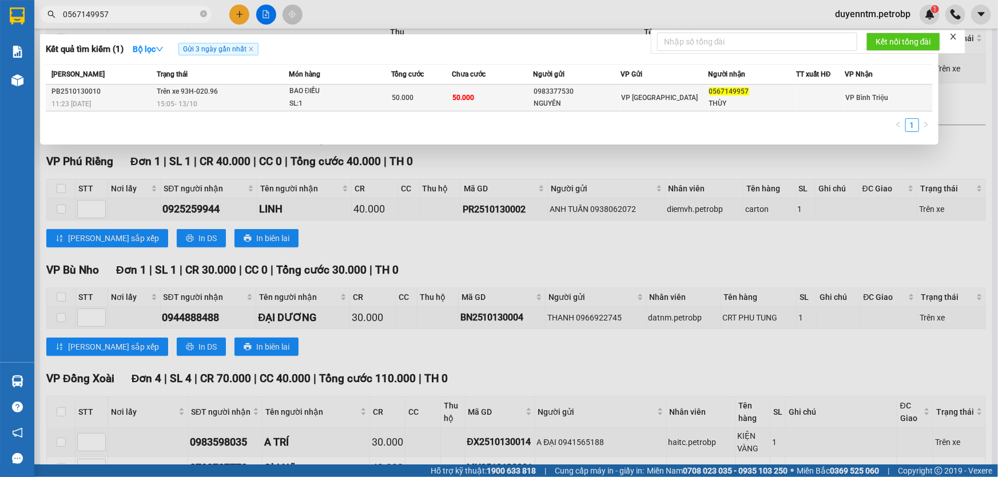
type input "0567149957"
click at [540, 97] on div "0983377530" at bounding box center [576, 92] width 86 height 12
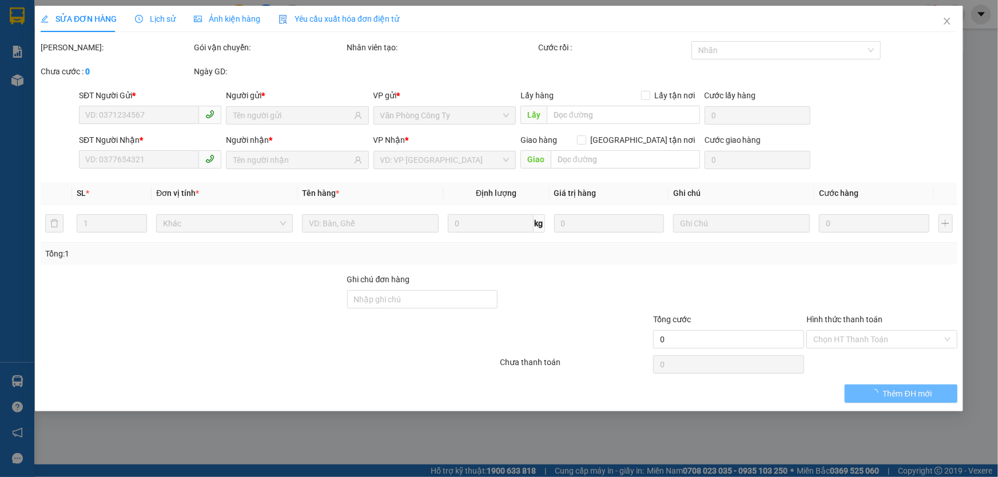
type input "0983377530"
type input "NGUYÊN"
type input "0567149957"
type input "THÙY"
type input "50.000"
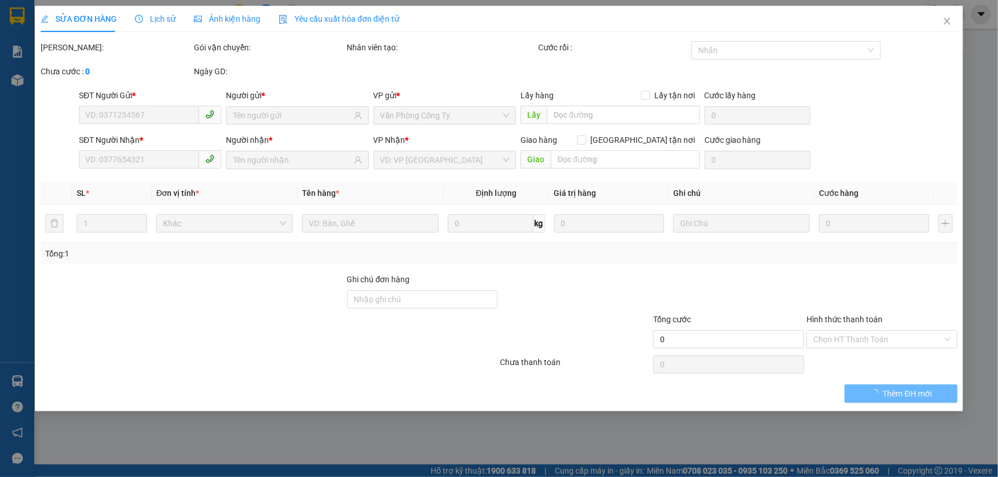
type input "50.000"
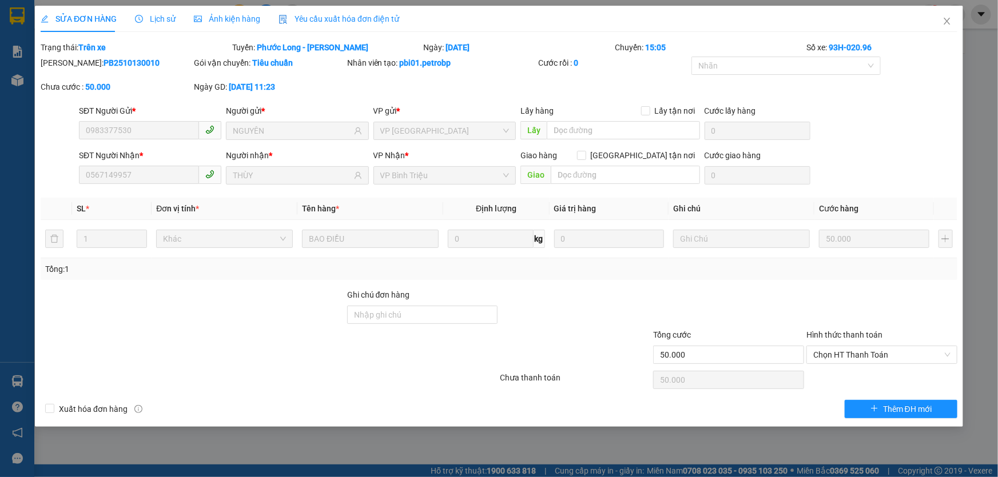
click at [154, 15] on span "Lịch sử" at bounding box center [155, 18] width 41 height 9
